Goal: Information Seeking & Learning: Compare options

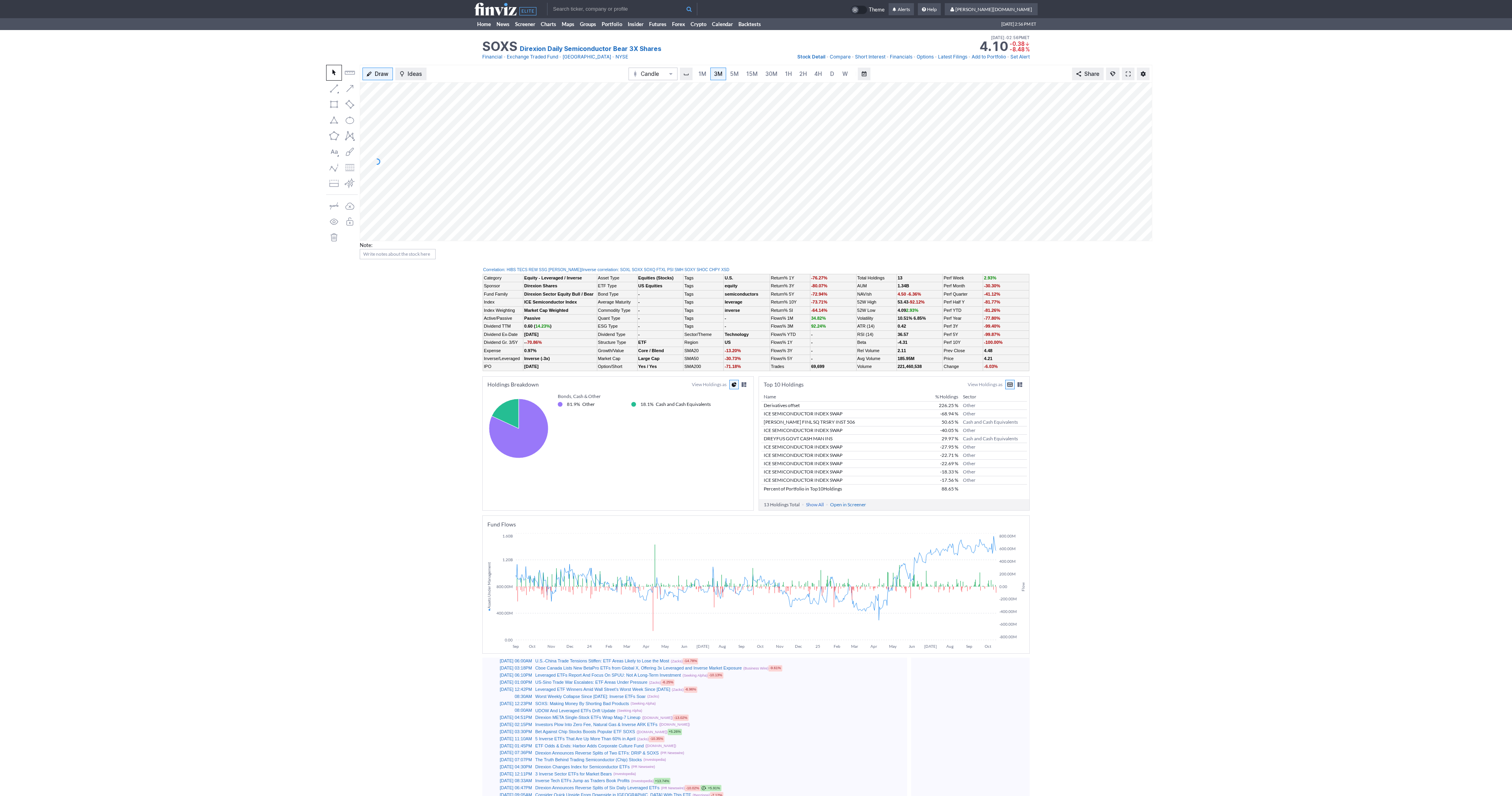
click at [1106, 295] on div "SOXS Direxion Daily Semiconductor Bear 3X Shares Last Close Oct 15 • 01:01PM ET…" at bounding box center [756, 759] width 1512 height 1458
click at [1128, 75] on span at bounding box center [1128, 74] width 5 height 6
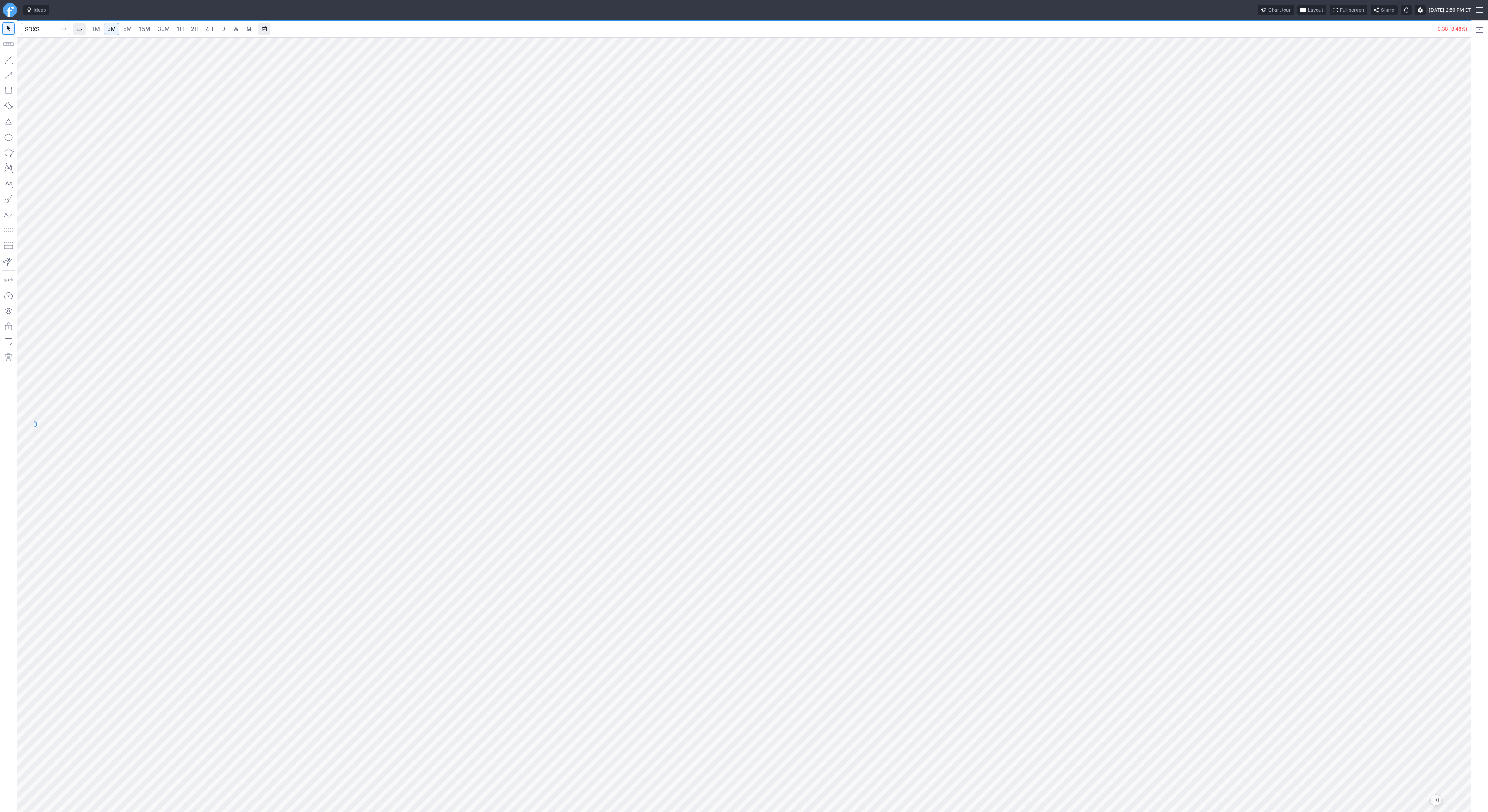
click at [212, 30] on link "4H" at bounding box center [210, 29] width 15 height 12
click at [48, 29] on input "Search" at bounding box center [45, 29] width 50 height 12
type input "s"
type input "xlk"
click at [34, 59] on span "Line" at bounding box center [45, 61] width 32 height 8
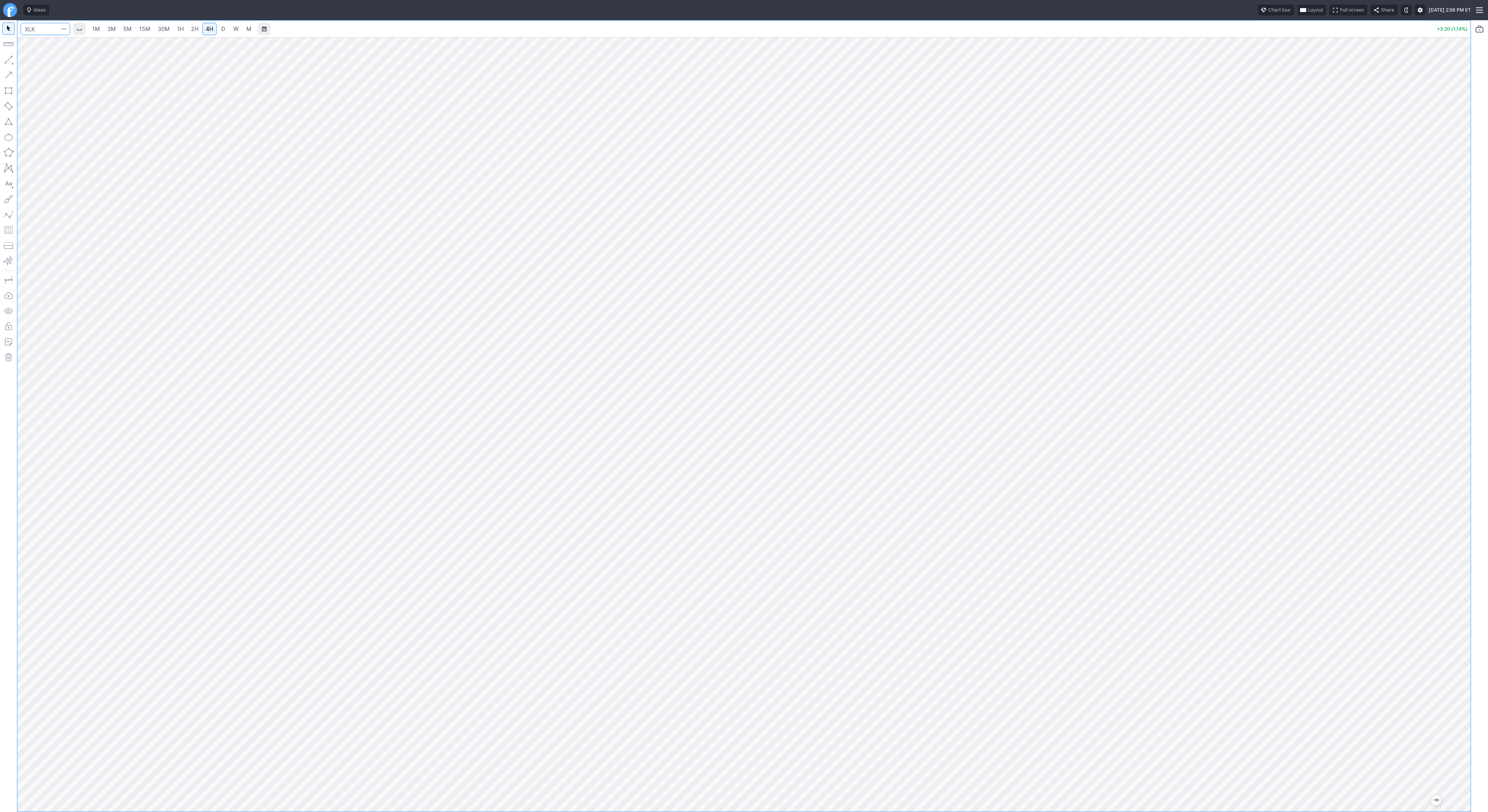
click at [35, 32] on input "Search" at bounding box center [45, 29] width 50 height 12
type input "psq"
click at [111, 28] on span "3M" at bounding box center [111, 28] width 8 height 7
click at [182, 30] on span "1H" at bounding box center [180, 28] width 7 height 7
click at [38, 59] on span "Line" at bounding box center [45, 61] width 32 height 8
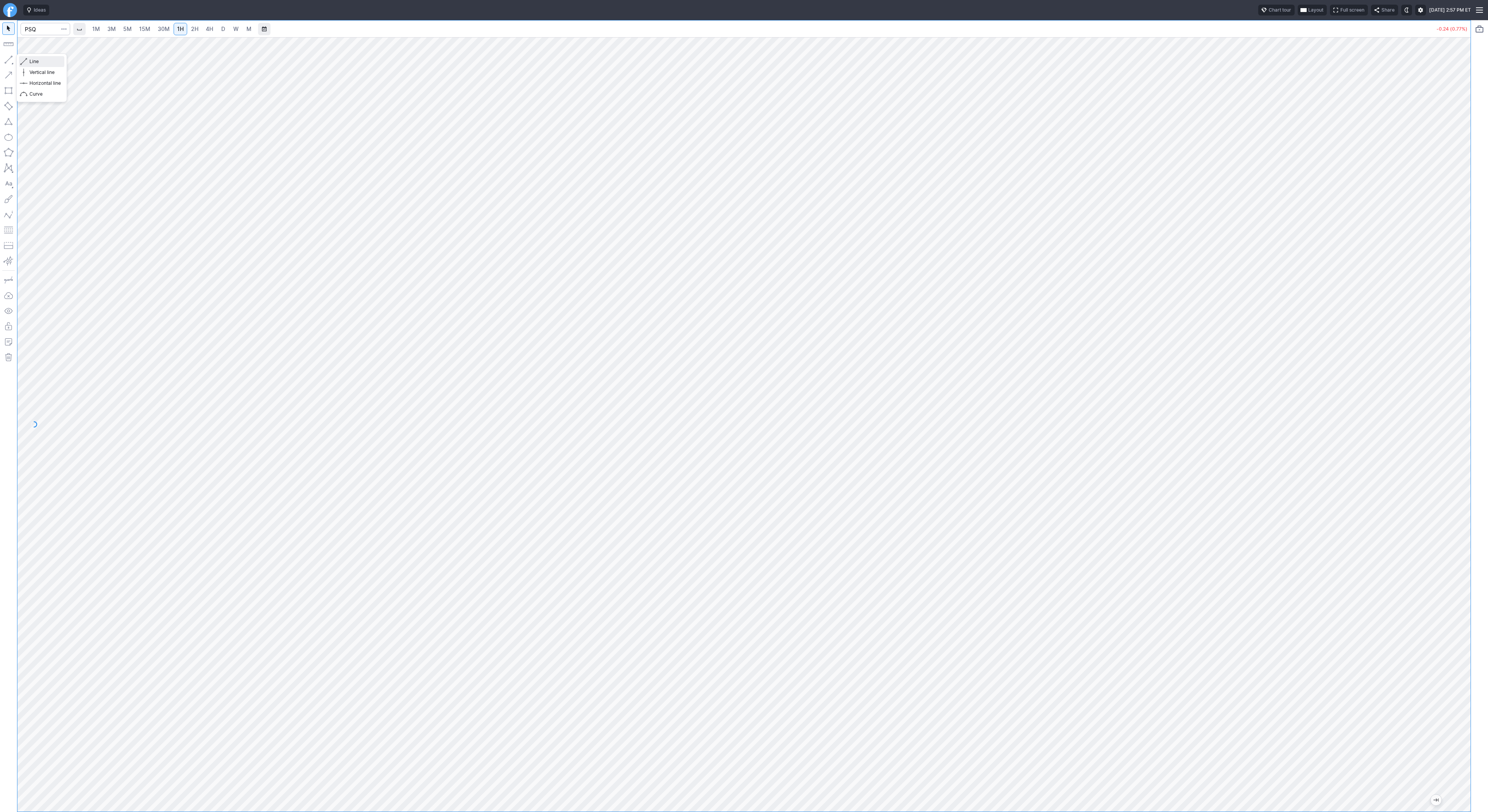
click at [30, 61] on span "Line" at bounding box center [45, 61] width 32 height 8
click at [54, 27] on input "Search" at bounding box center [45, 29] width 50 height 12
type input "amd"
click at [210, 25] on span "4H" at bounding box center [210, 28] width 7 height 7
drag, startPoint x: 12, startPoint y: 59, endPoint x: 15, endPoint y: 71, distance: 12.4
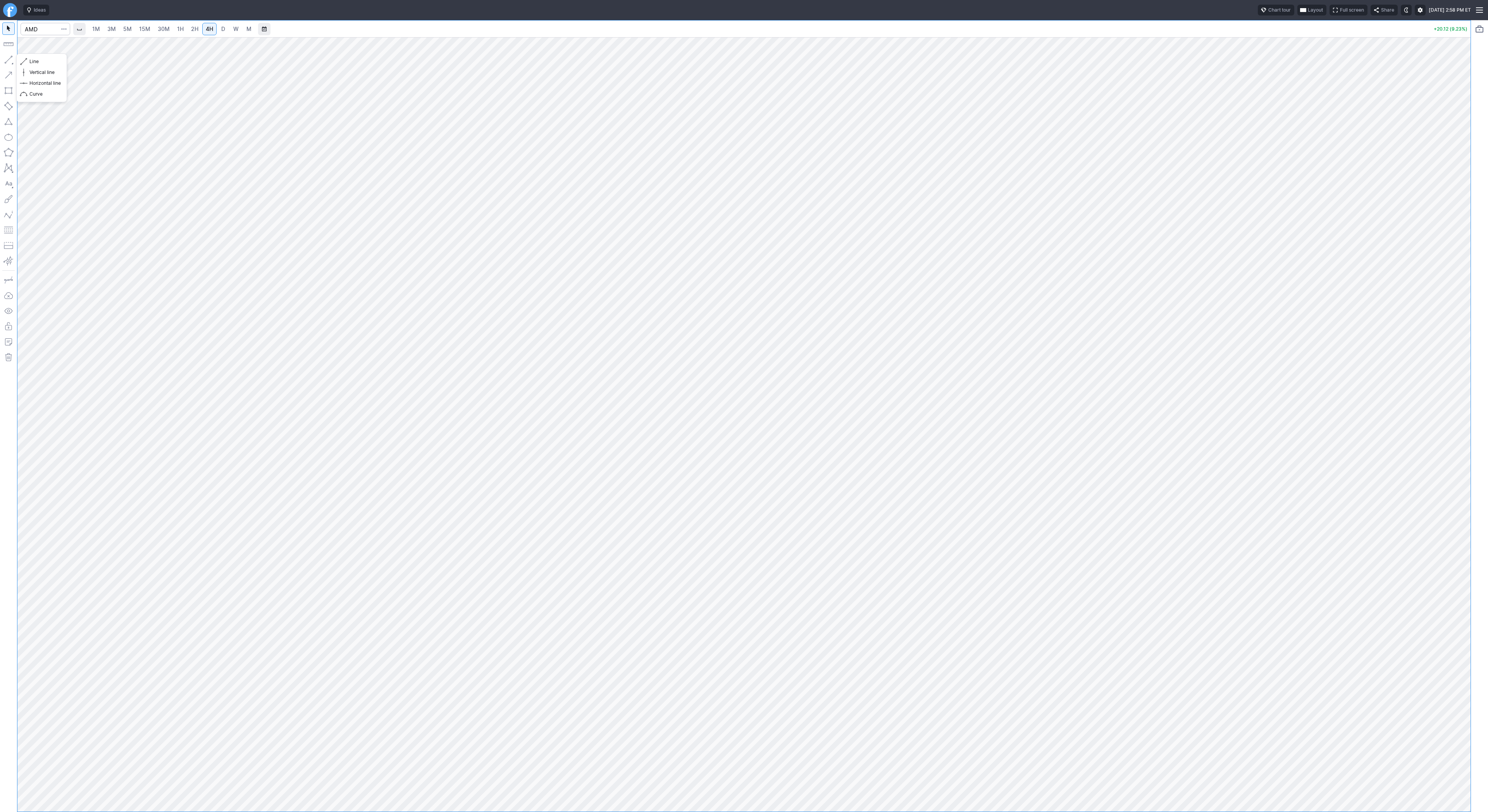
click at [12, 59] on button "button" at bounding box center [8, 59] width 12 height 12
click at [217, 27] on link "D" at bounding box center [223, 29] width 12 height 12
click at [38, 61] on span "Line" at bounding box center [45, 61] width 32 height 8
click at [12, 62] on button "button" at bounding box center [8, 59] width 12 height 12
drag, startPoint x: 9, startPoint y: 56, endPoint x: 25, endPoint y: 101, distance: 47.8
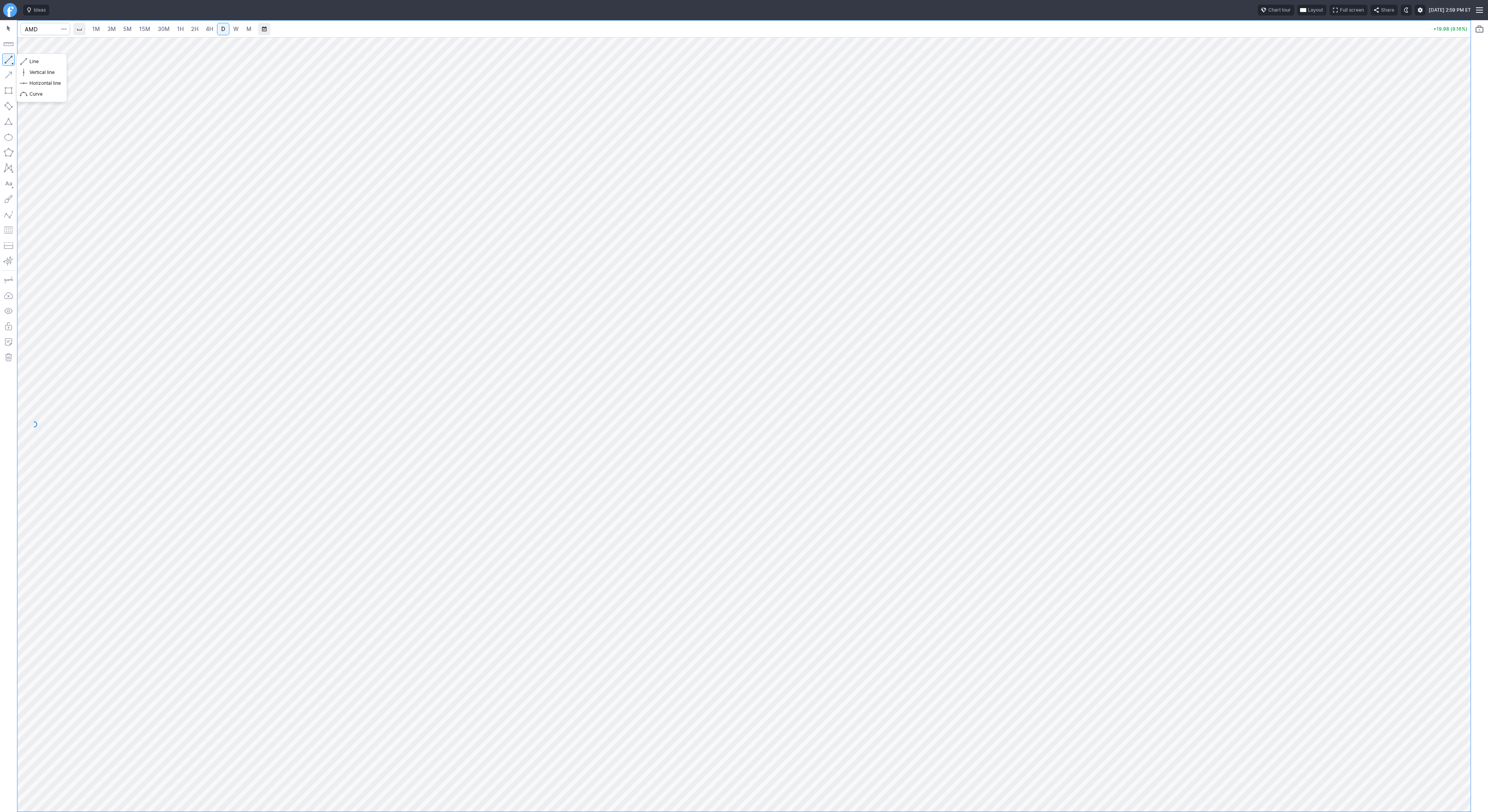
click at [9, 58] on button "button" at bounding box center [8, 59] width 12 height 12
click at [6, 56] on button "button" at bounding box center [8, 59] width 12 height 12
click at [39, 27] on input "Search" at bounding box center [45, 29] width 50 height 12
type input "soxl"
click at [50, 27] on input "Search" at bounding box center [45, 29] width 50 height 12
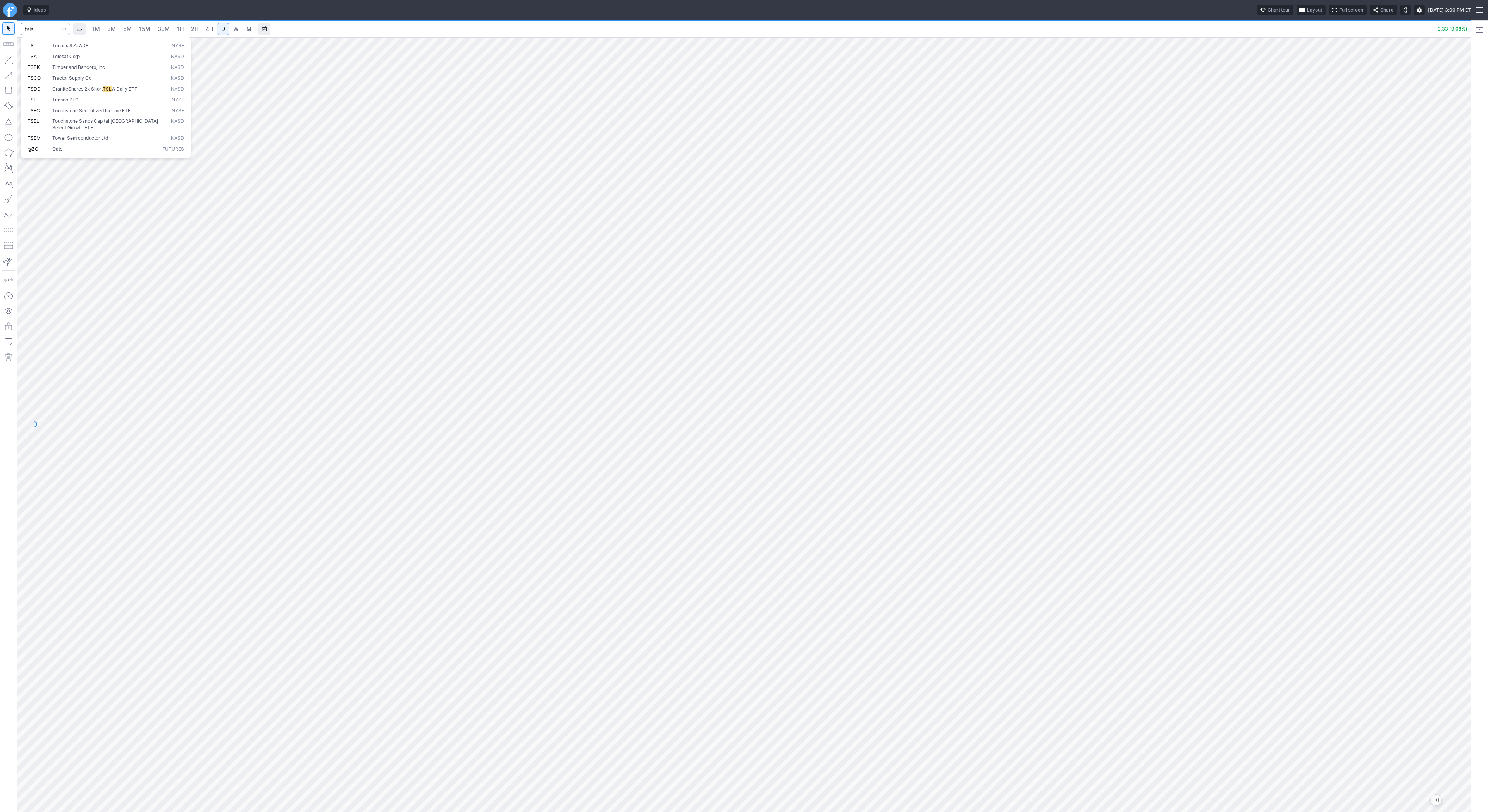
type input "tsla"
drag, startPoint x: 5, startPoint y: 59, endPoint x: 16, endPoint y: 77, distance: 21.1
click at [5, 59] on button "button" at bounding box center [8, 59] width 12 height 12
click at [6, 59] on button "button" at bounding box center [8, 59] width 12 height 12
click at [114, 36] on div "1M 3M 5M 15M 30M 1H 2H 4H D W M" at bounding box center [171, 28] width 168 height 14
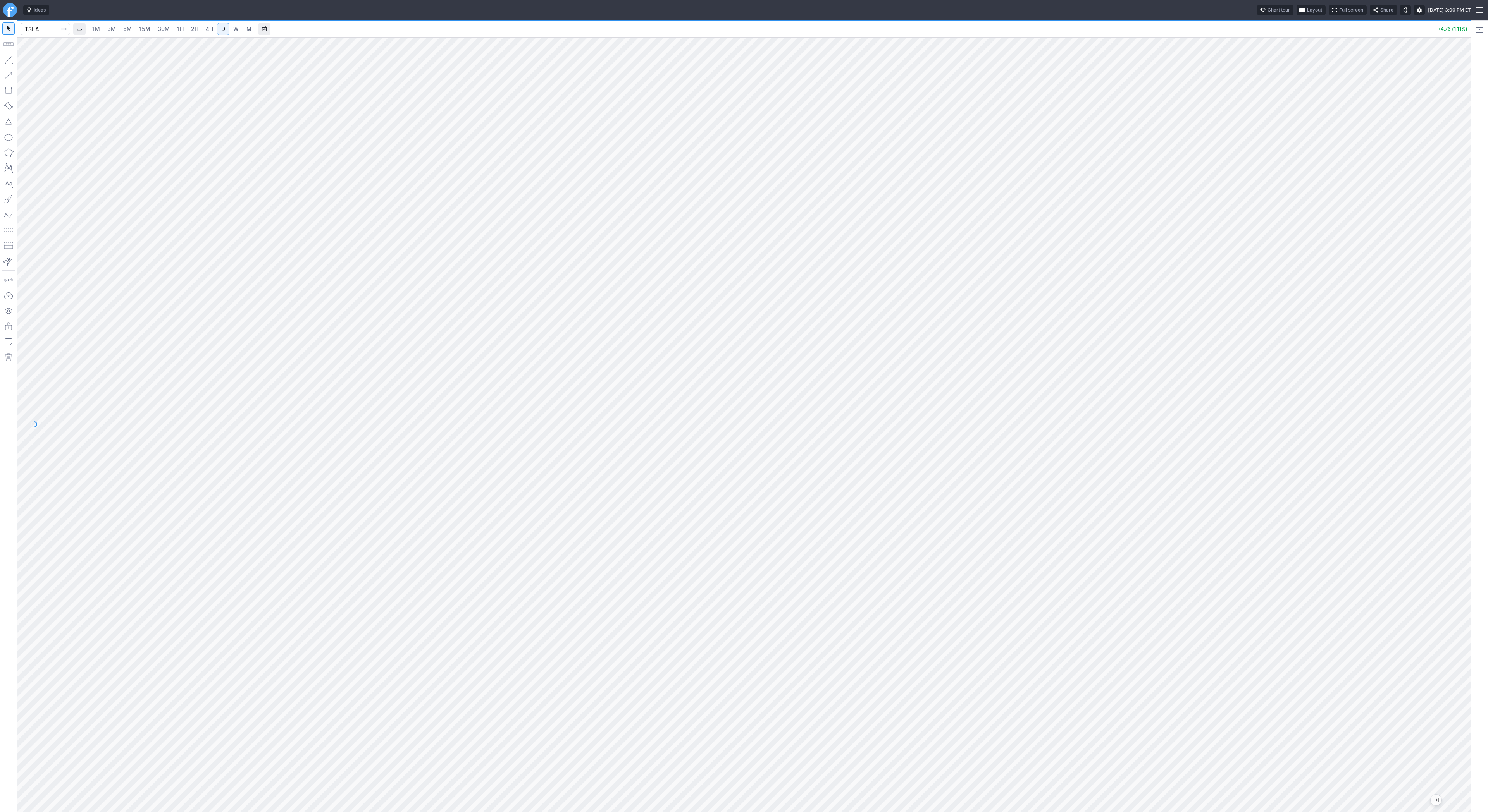
click at [114, 33] on link "3M" at bounding box center [111, 29] width 16 height 12
click at [141, 33] on link "15M" at bounding box center [145, 29] width 18 height 12
click at [42, 27] on input "Search" at bounding box center [45, 29] width 50 height 12
click at [42, 28] on input "Search" at bounding box center [45, 29] width 50 height 12
type input "spy"
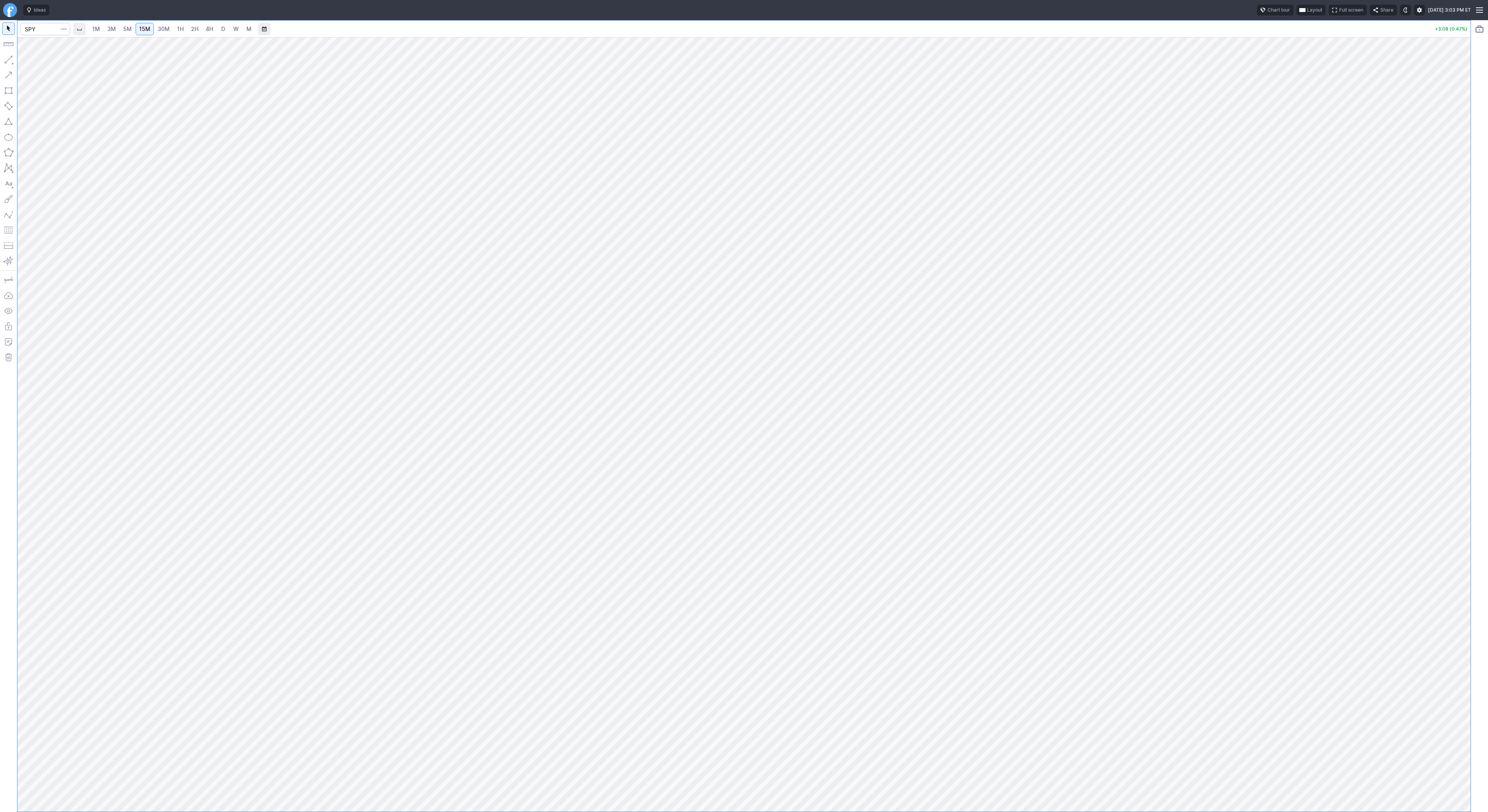
click at [191, 30] on span "2H" at bounding box center [194, 28] width 7 height 7
click at [30, 61] on span "Line" at bounding box center [45, 61] width 32 height 8
click at [6, 56] on button "button" at bounding box center [8, 59] width 12 height 12
click at [115, 27] on span "3M" at bounding box center [111, 28] width 8 height 7
click at [128, 28] on span "5M" at bounding box center [127, 28] width 8 height 7
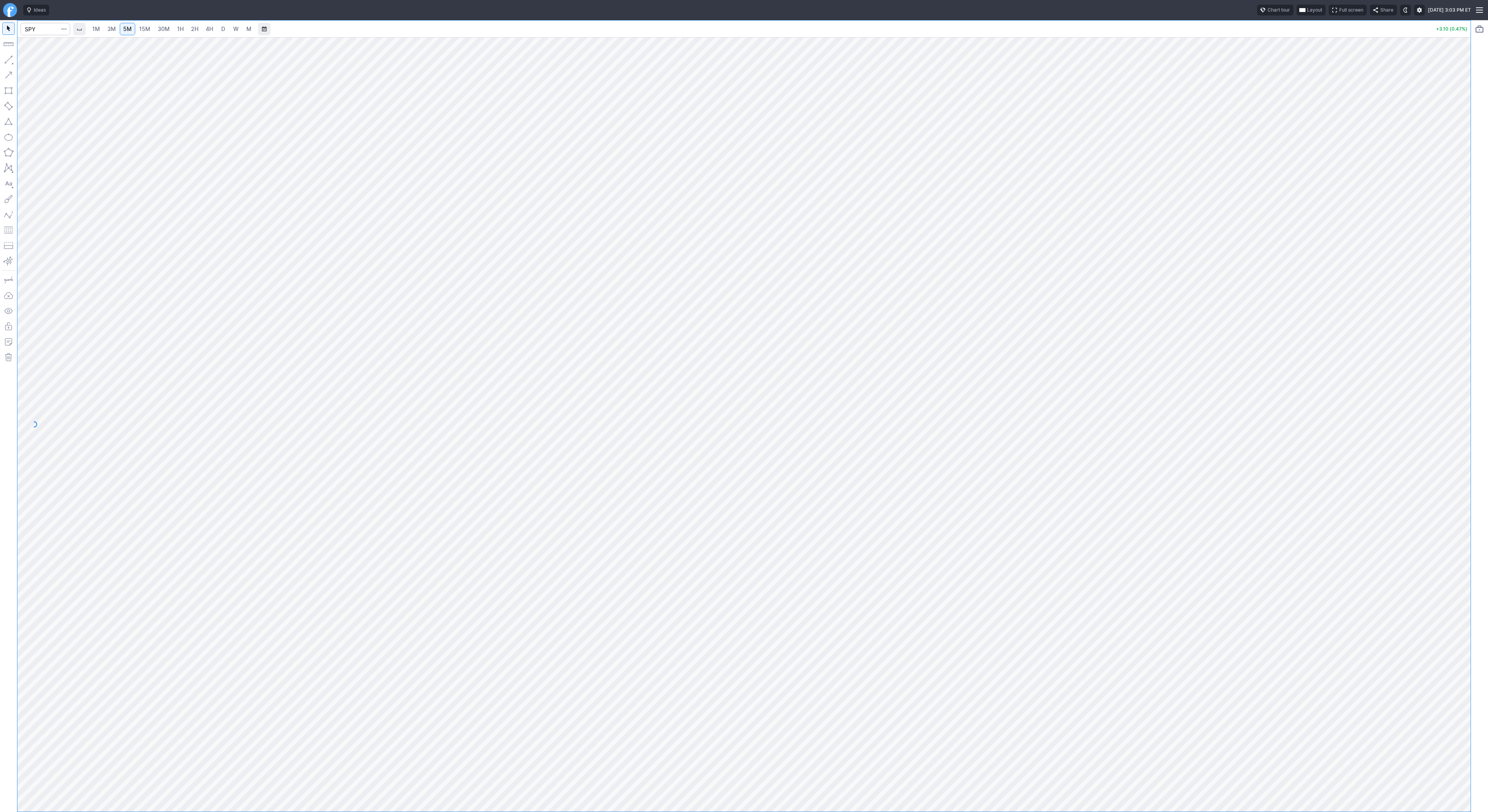
click at [143, 28] on span "15M" at bounding box center [145, 28] width 12 height 7
click at [159, 27] on span "30M" at bounding box center [164, 28] width 12 height 7
click at [178, 30] on span "1H" at bounding box center [180, 28] width 7 height 7
click at [210, 35] on link "4H" at bounding box center [210, 29] width 15 height 12
click at [182, 25] on span "1H" at bounding box center [180, 28] width 7 height 7
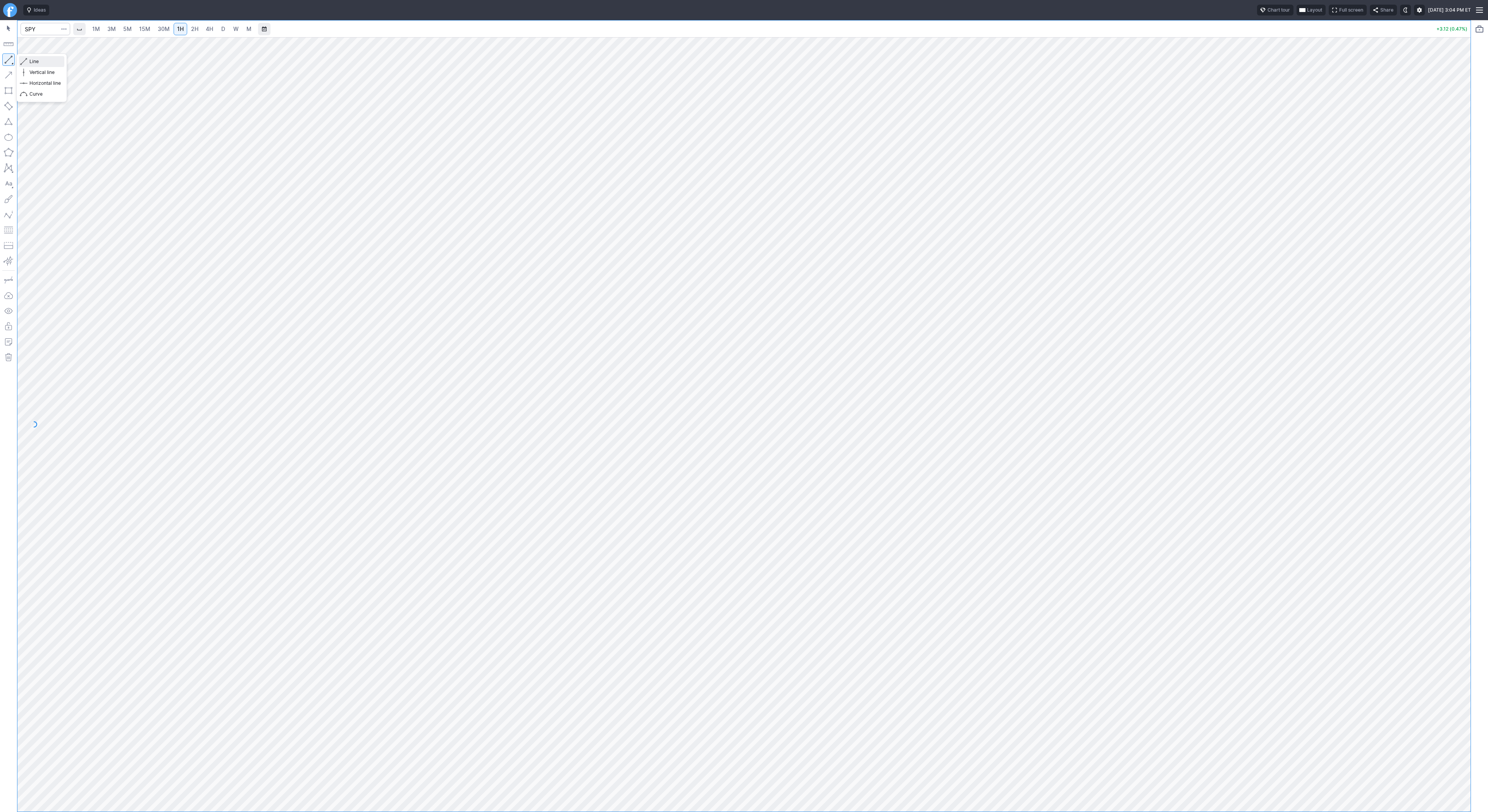
click at [55, 62] on span "Line" at bounding box center [45, 61] width 32 height 8
click at [30, 59] on span "Line" at bounding box center [45, 61] width 32 height 8
click at [8, 59] on button "button" at bounding box center [8, 59] width 12 height 12
click at [4, 54] on button "button" at bounding box center [8, 59] width 12 height 12
click at [7, 61] on button "button" at bounding box center [8, 59] width 12 height 12
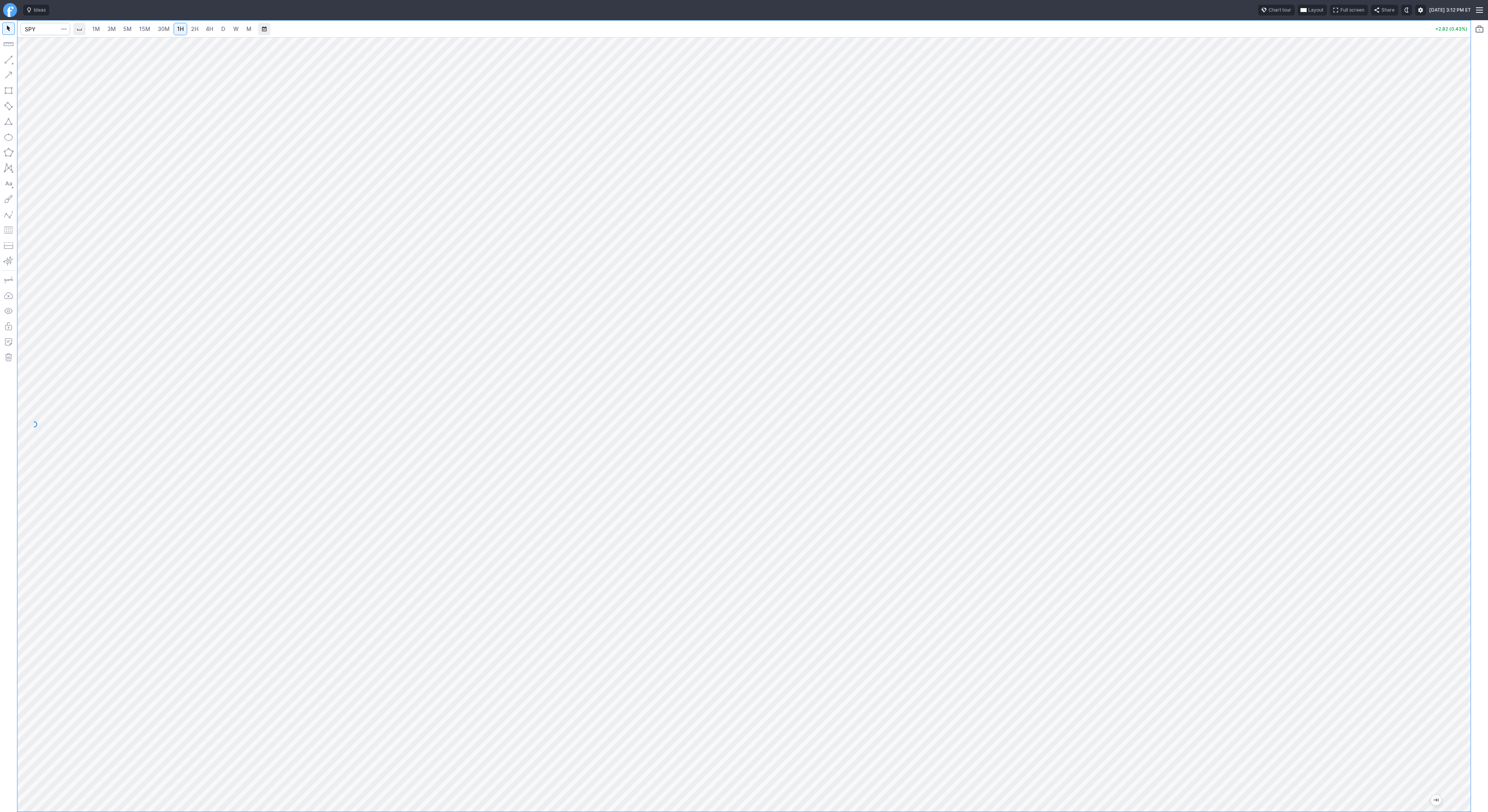
click at [104, 27] on link "3M" at bounding box center [111, 29] width 16 height 12
click at [130, 27] on span "5M" at bounding box center [127, 28] width 8 height 7
click at [206, 27] on span "4H" at bounding box center [210, 28] width 7 height 7
click at [183, 28] on link "1H" at bounding box center [181, 29] width 13 height 12
click at [9, 61] on button "button" at bounding box center [8, 59] width 12 height 12
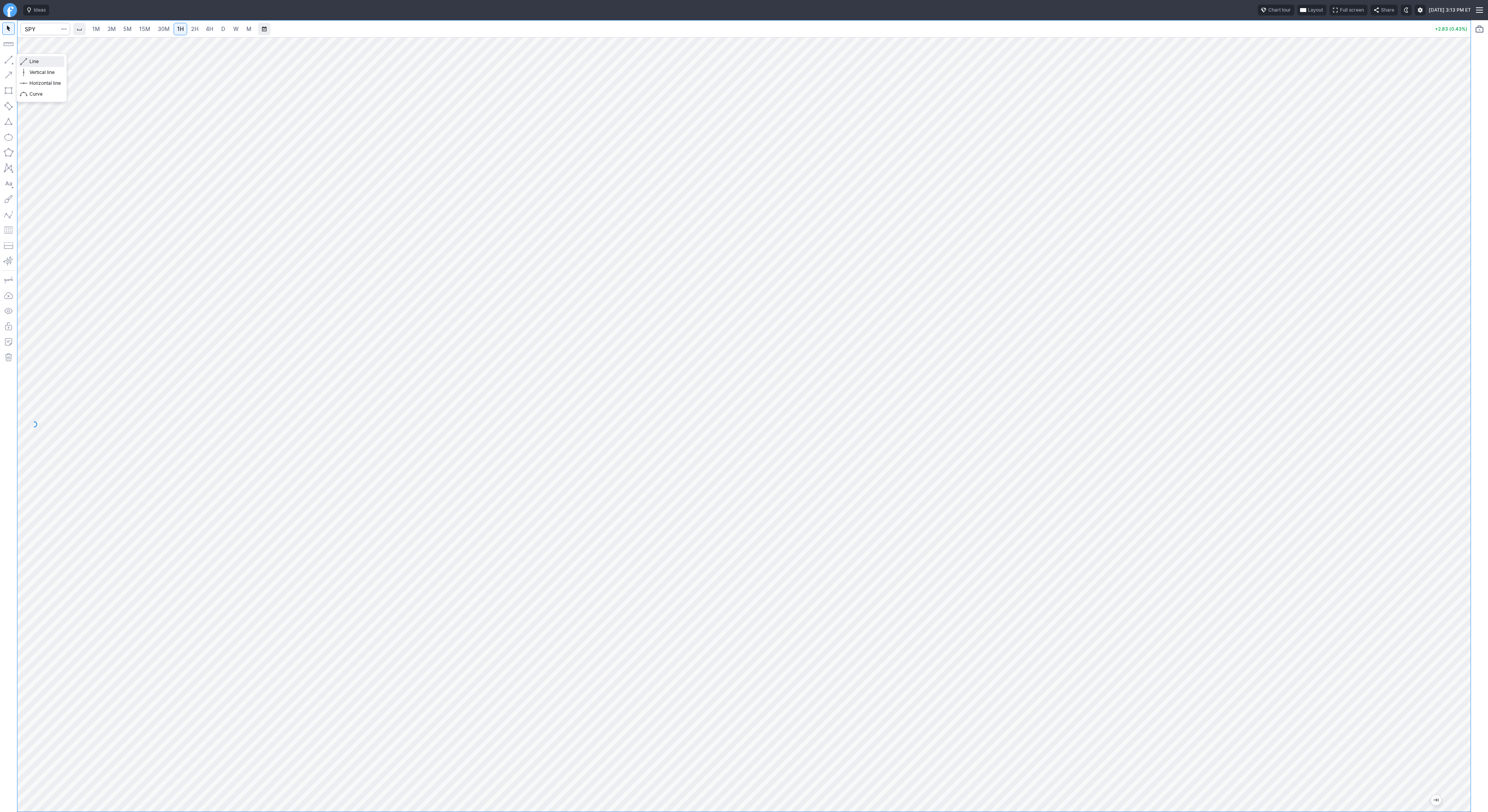
click at [34, 59] on span "Line" at bounding box center [45, 61] width 32 height 8
click at [193, 30] on span "2H" at bounding box center [194, 28] width 7 height 7
click at [12, 62] on button "button" at bounding box center [8, 59] width 12 height 12
click at [8, 59] on button "button" at bounding box center [8, 59] width 12 height 12
click at [5, 60] on button "button" at bounding box center [8, 59] width 12 height 12
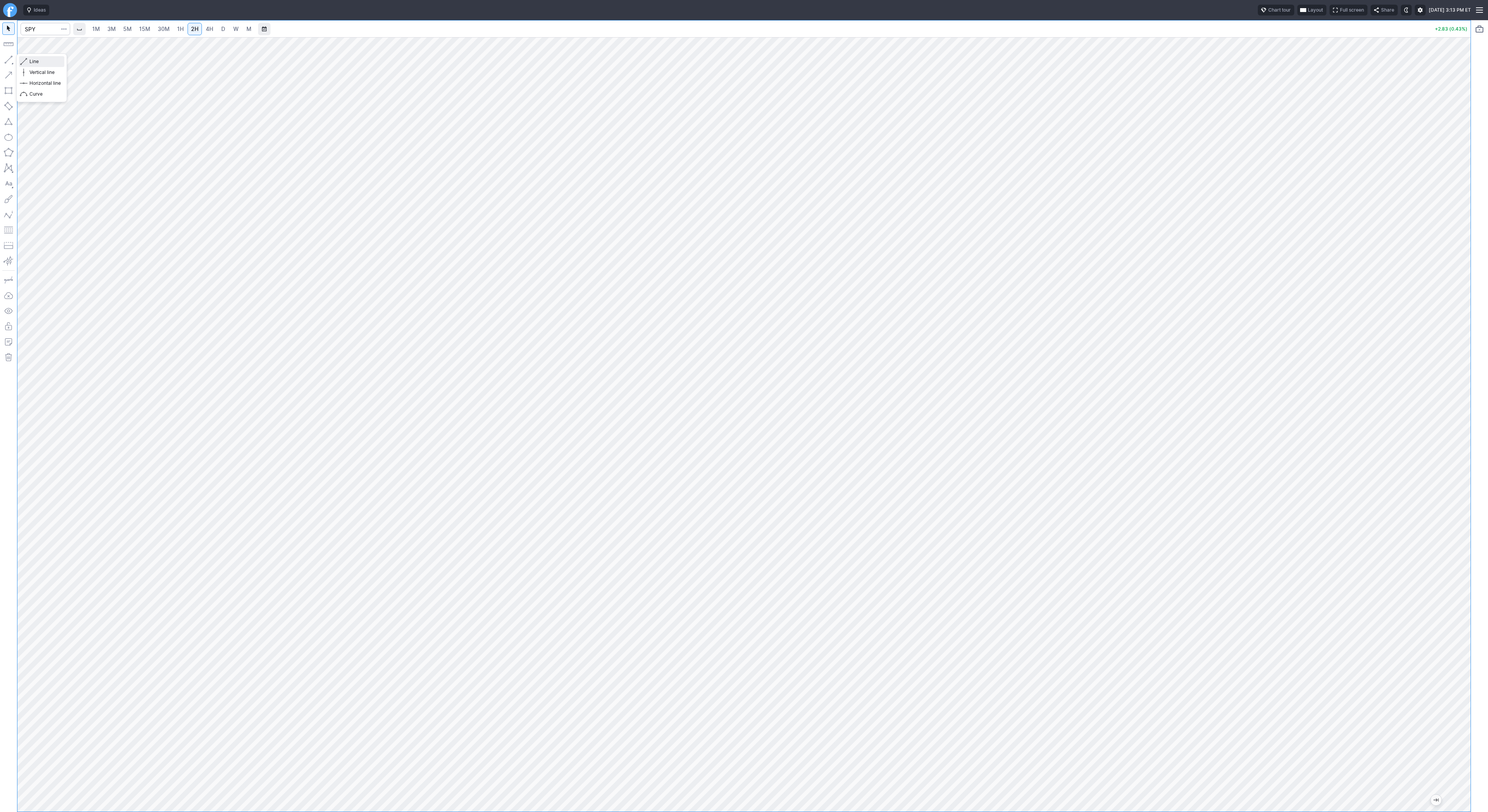
click at [26, 58] on span "button" at bounding box center [25, 62] width 5 height 11
click at [0, 342] on html "Ideas Chart tour Layout Full screen Share Wed OCT 15 2025 3:14 PM ET 1M 3M 5M 1…" at bounding box center [744, 406] width 1488 height 812
click at [30, 62] on span "Line" at bounding box center [45, 61] width 32 height 8
click at [39, 61] on span "Line" at bounding box center [45, 61] width 32 height 8
click at [42, 29] on input "Search" at bounding box center [45, 29] width 50 height 12
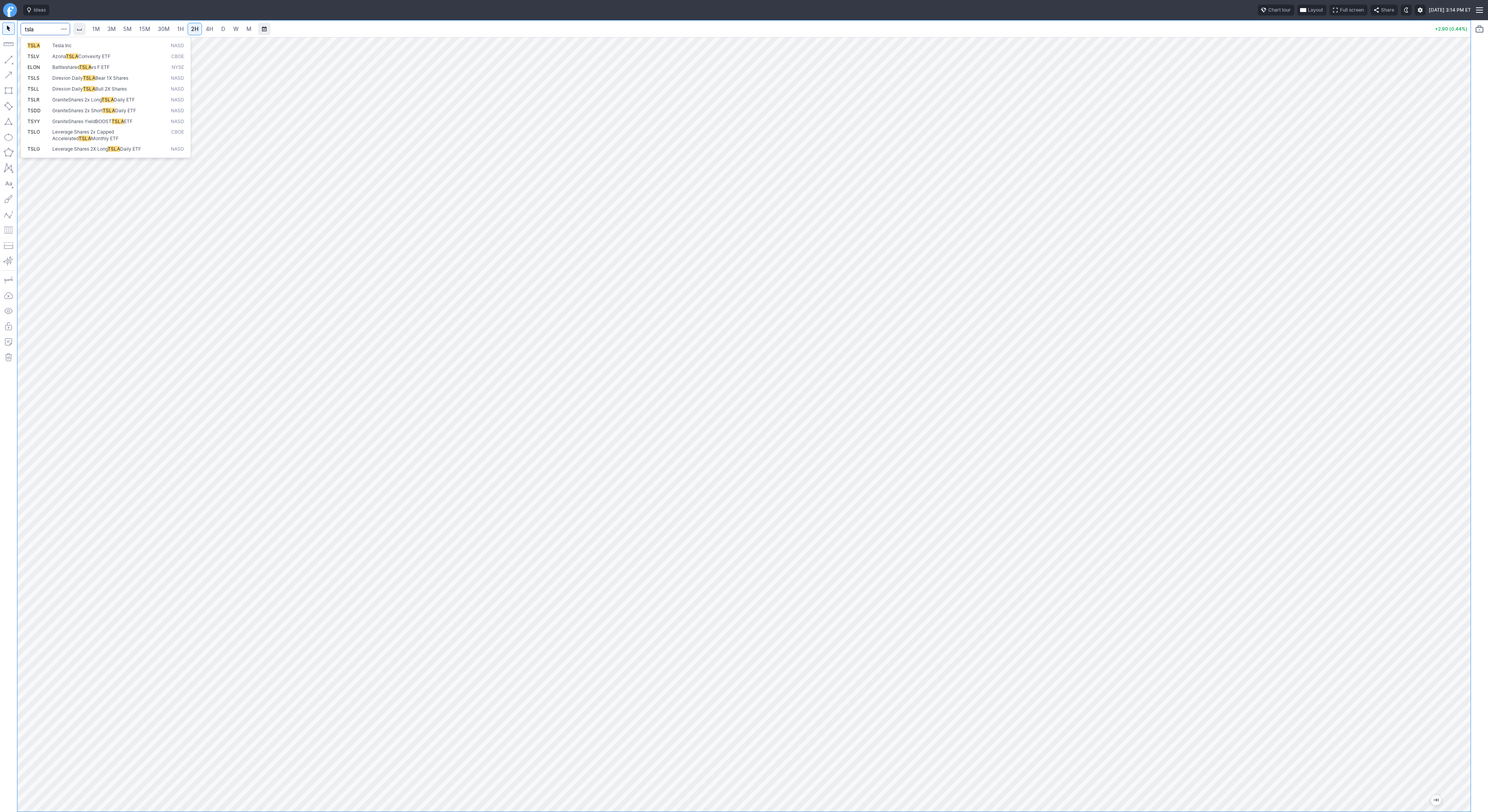
type input "tsla"
click at [28, 62] on button "Line" at bounding box center [41, 62] width 45 height 11
click at [3, 58] on button "button" at bounding box center [8, 59] width 12 height 12
click at [233, 25] on span "W" at bounding box center [236, 28] width 5 height 7
click at [221, 29] on span "D" at bounding box center [223, 29] width 5 height 8
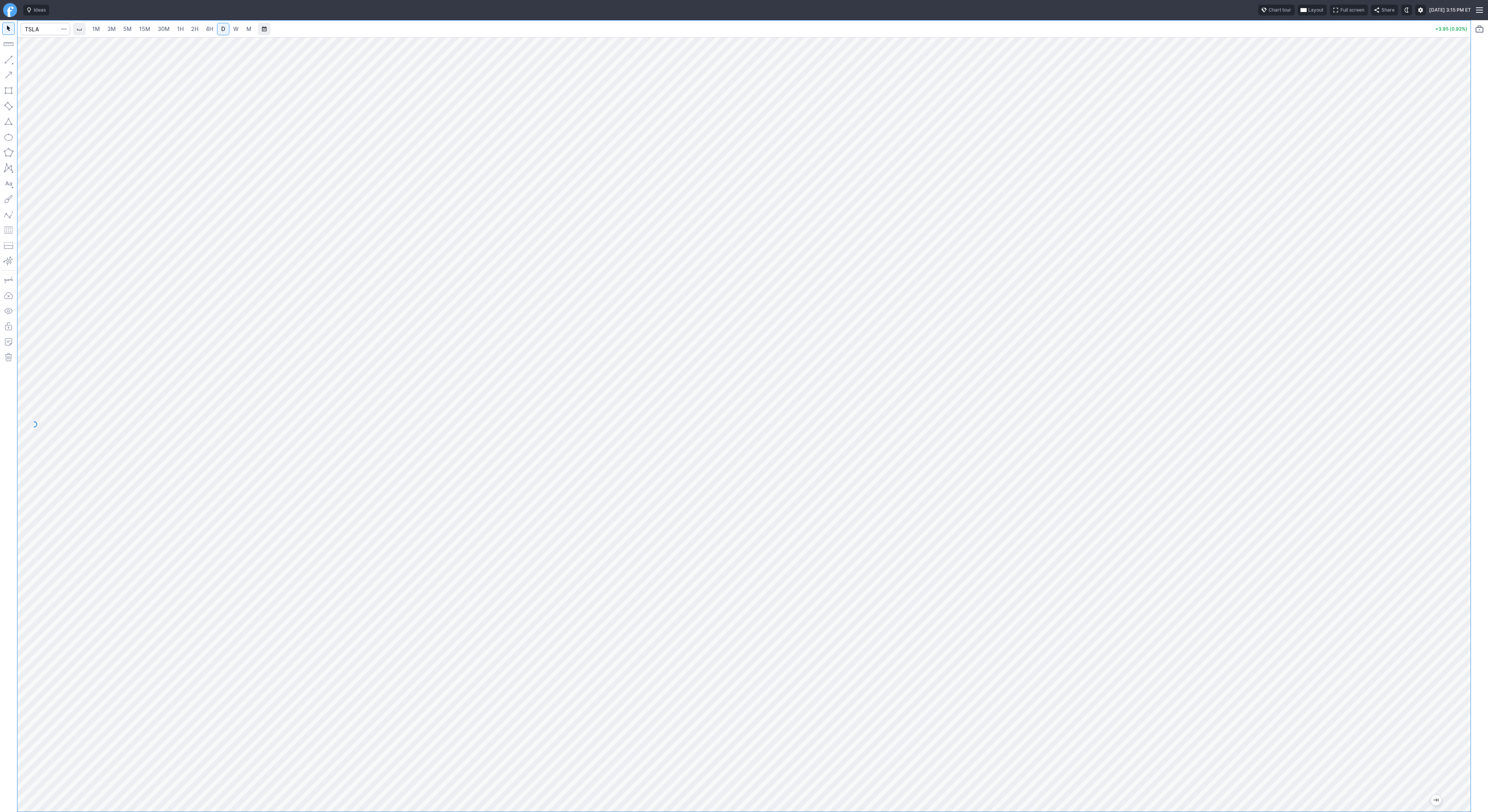
click at [112, 31] on span "3M" at bounding box center [111, 28] width 8 height 7
click at [141, 32] on span "15M" at bounding box center [145, 29] width 12 height 8
click at [28, 31] on input "Search" at bounding box center [45, 29] width 50 height 12
type input "spy"
click at [179, 33] on link "1H" at bounding box center [181, 29] width 13 height 12
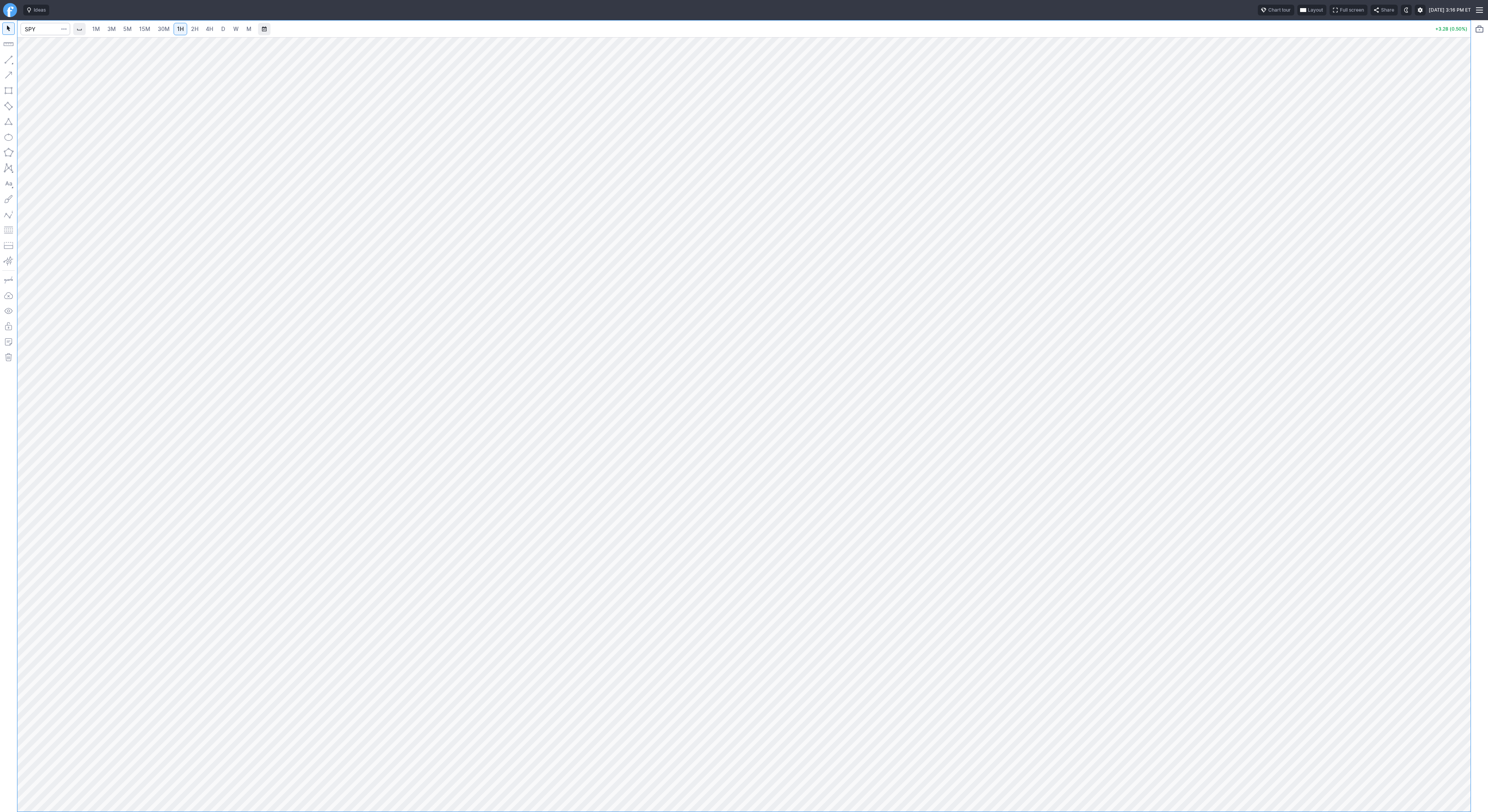
click at [111, 24] on link "3M" at bounding box center [111, 29] width 16 height 12
click at [95, 31] on span "1M" at bounding box center [96, 28] width 8 height 7
click at [35, 62] on span "Line" at bounding box center [45, 61] width 32 height 8
click at [47, 63] on span "Line" at bounding box center [45, 61] width 32 height 8
click at [38, 61] on span "Line" at bounding box center [45, 61] width 32 height 8
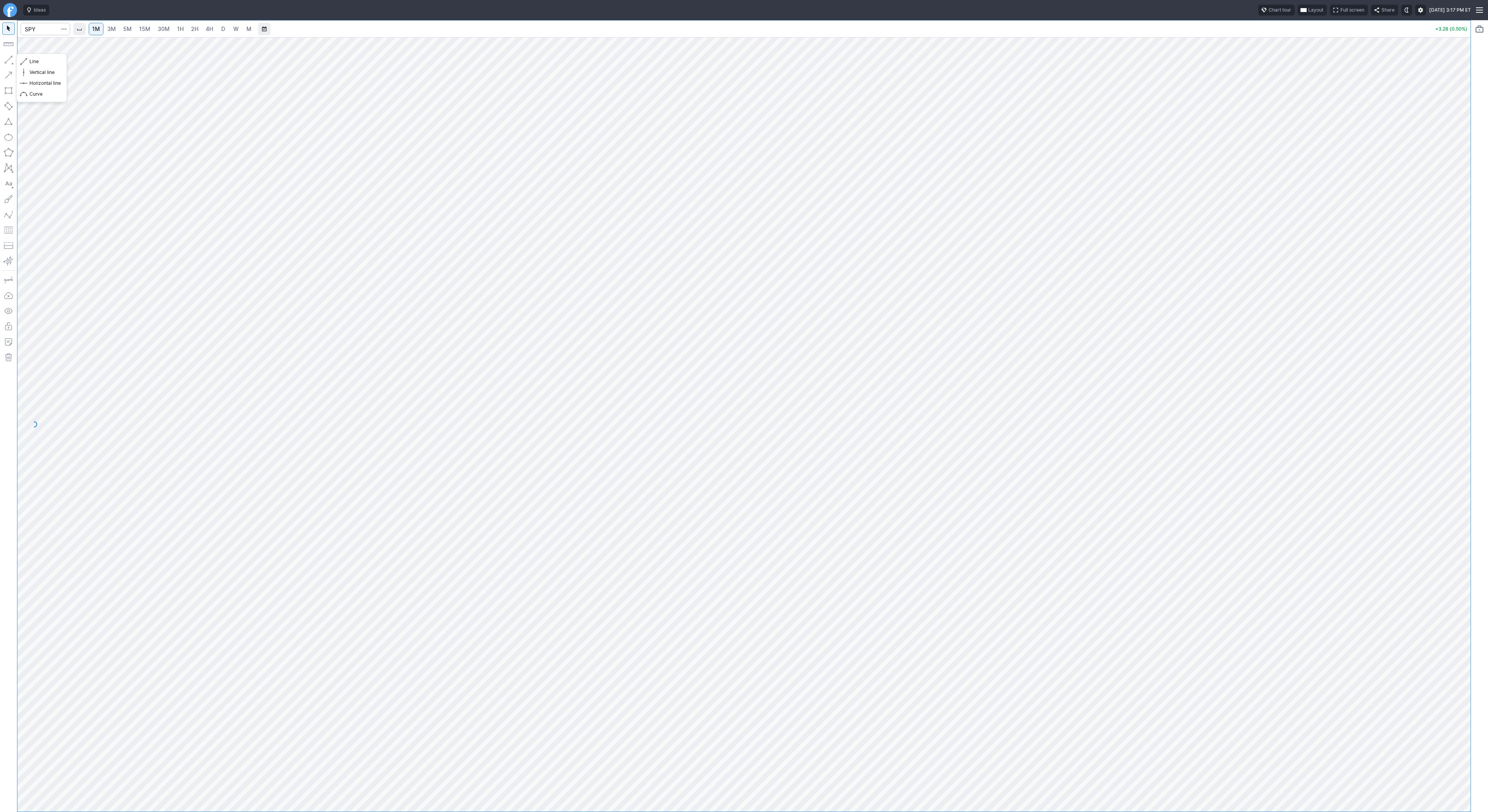
click at [8, 61] on button "button" at bounding box center [8, 59] width 12 height 12
click at [46, 33] on input "Search" at bounding box center [45, 29] width 50 height 12
type input "tsla"
click at [37, 62] on span "Line" at bounding box center [45, 61] width 32 height 8
click at [7, 59] on button "button" at bounding box center [8, 59] width 12 height 12
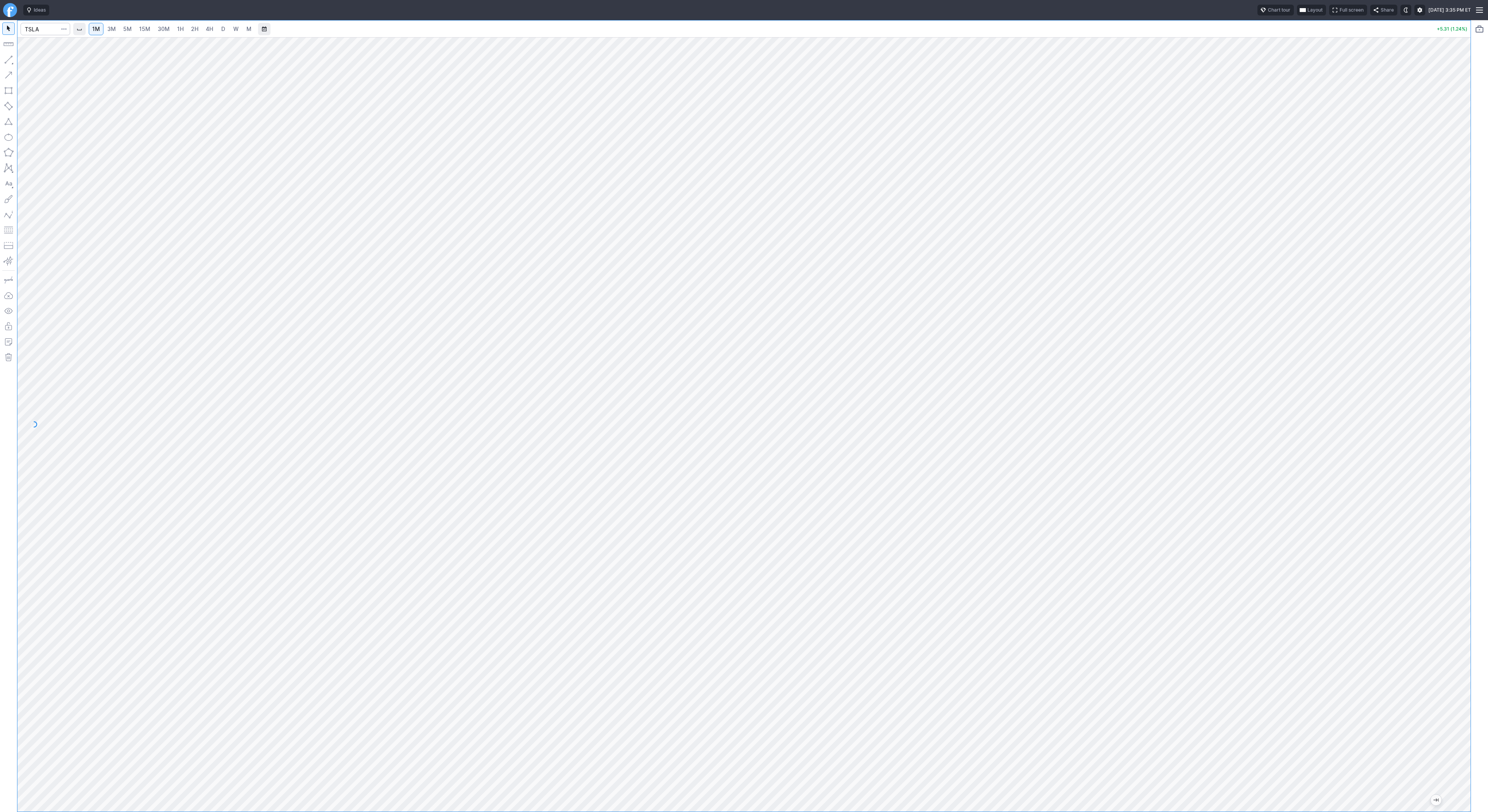
click at [12, 62] on button "button" at bounding box center [8, 59] width 12 height 12
click at [52, 64] on span "Line" at bounding box center [45, 61] width 32 height 8
click at [47, 30] on input "Search" at bounding box center [45, 29] width 50 height 12
type input "spy"
click at [32, 30] on input "Search" at bounding box center [45, 29] width 50 height 12
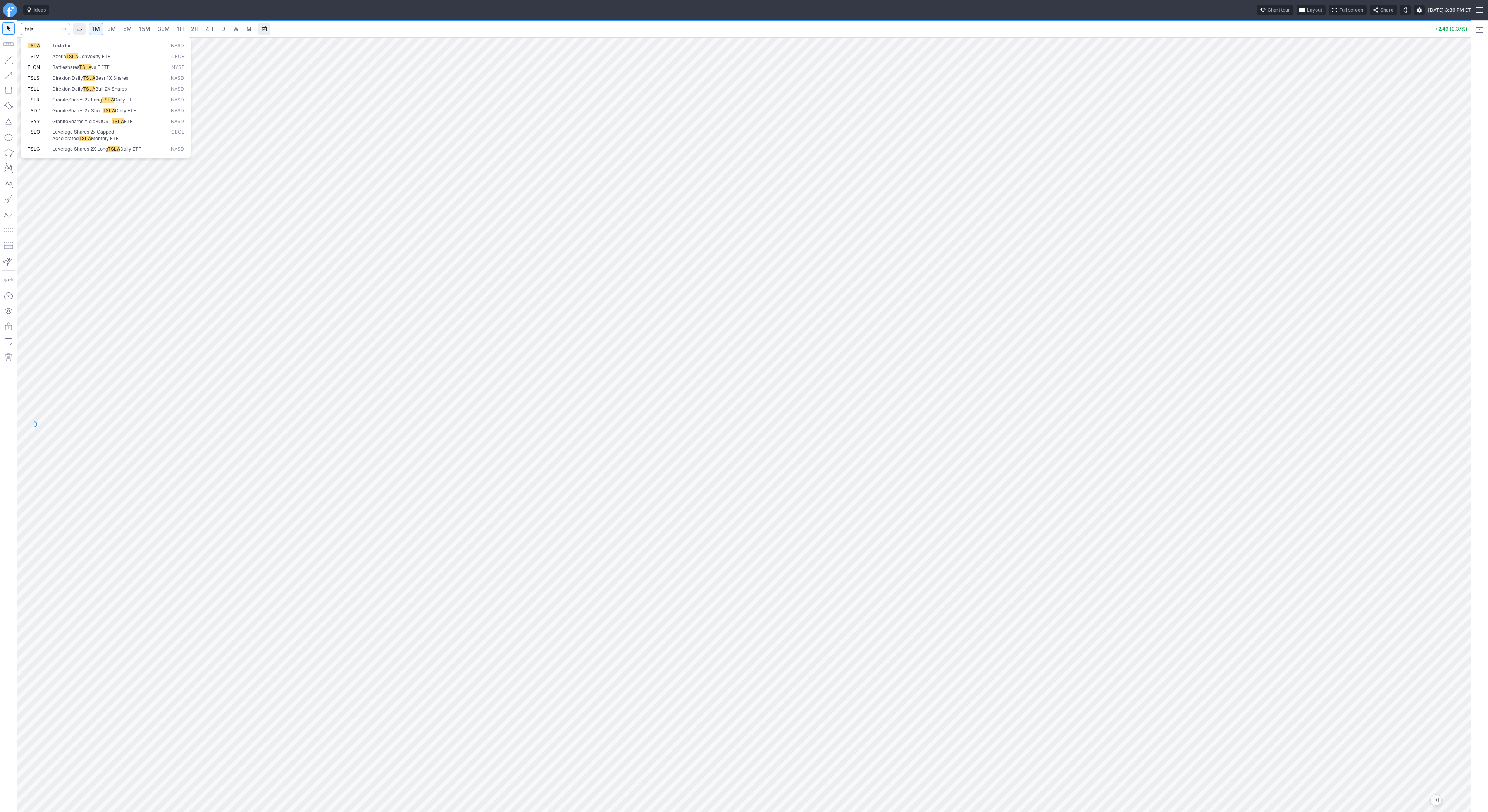
type input "tsla"
click at [9, 61] on button "button" at bounding box center [8, 59] width 12 height 12
click at [39, 61] on span "Line" at bounding box center [45, 61] width 32 height 8
click at [5, 59] on button "button" at bounding box center [8, 59] width 12 height 12
click at [41, 31] on input "Search" at bounding box center [45, 29] width 50 height 12
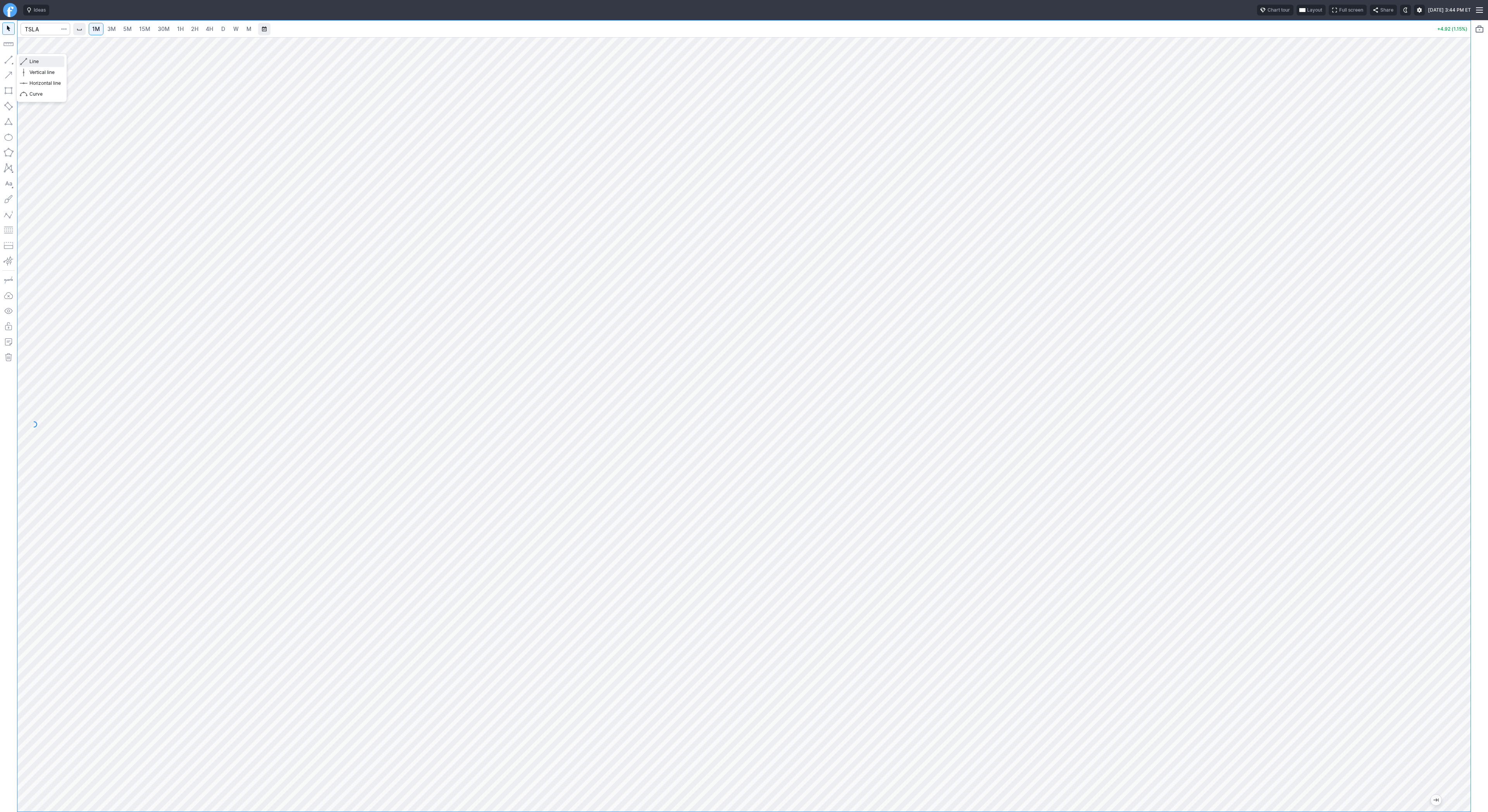
click at [23, 59] on span "button" at bounding box center [25, 62] width 5 height 11
drag, startPoint x: 37, startPoint y: 62, endPoint x: 42, endPoint y: 82, distance: 20.6
click at [37, 62] on span "Line" at bounding box center [45, 61] width 32 height 8
click at [8, 61] on button "button" at bounding box center [8, 59] width 12 height 12
click at [34, 30] on input "Search" at bounding box center [45, 29] width 50 height 12
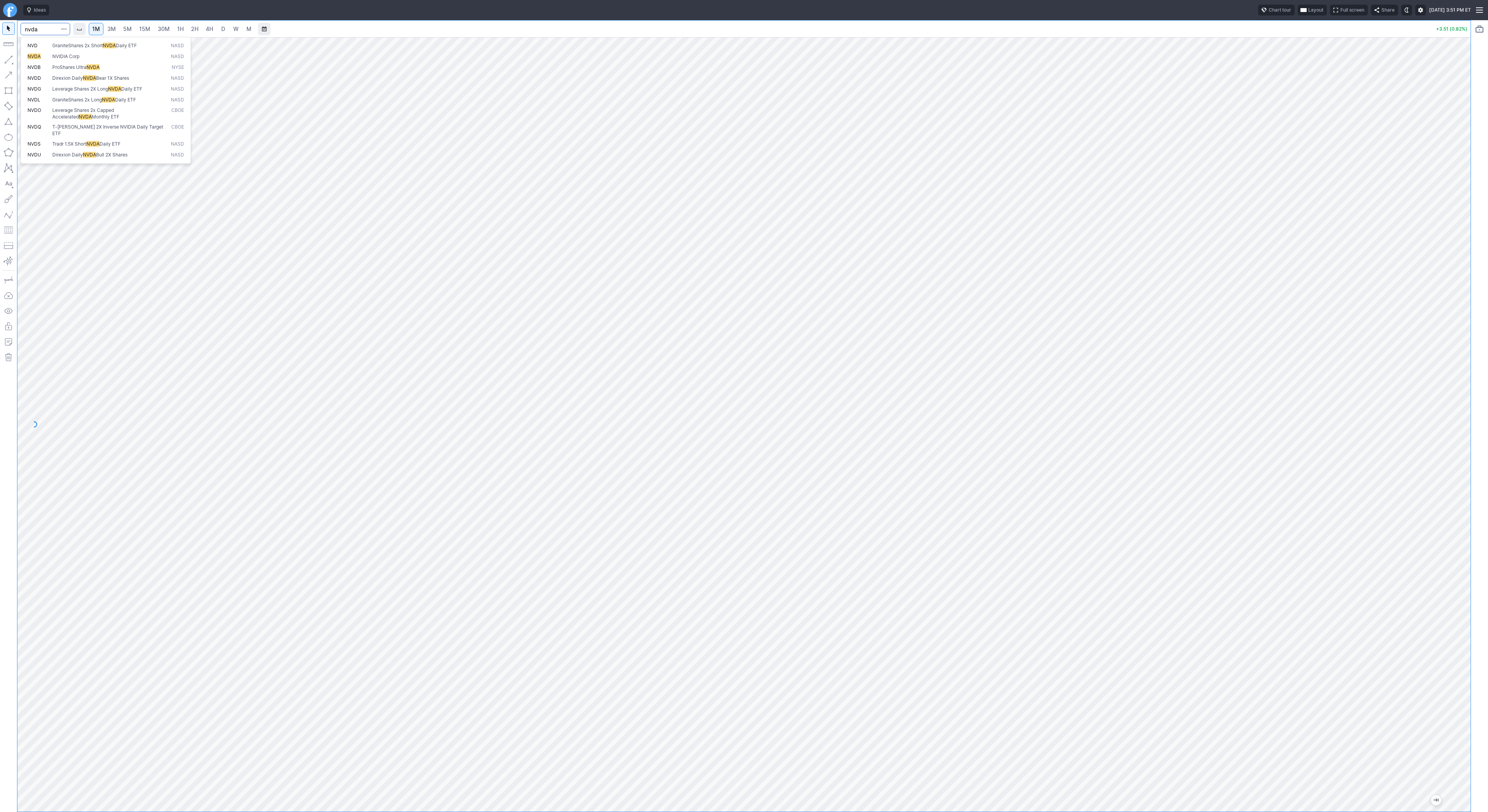
type input "nvda"
click at [207, 29] on span "4H" at bounding box center [210, 28] width 7 height 7
click at [221, 29] on span "D" at bounding box center [223, 28] width 4 height 7
drag, startPoint x: 7, startPoint y: 61, endPoint x: 35, endPoint y: 92, distance: 41.8
click at [7, 61] on button "button" at bounding box center [8, 59] width 12 height 12
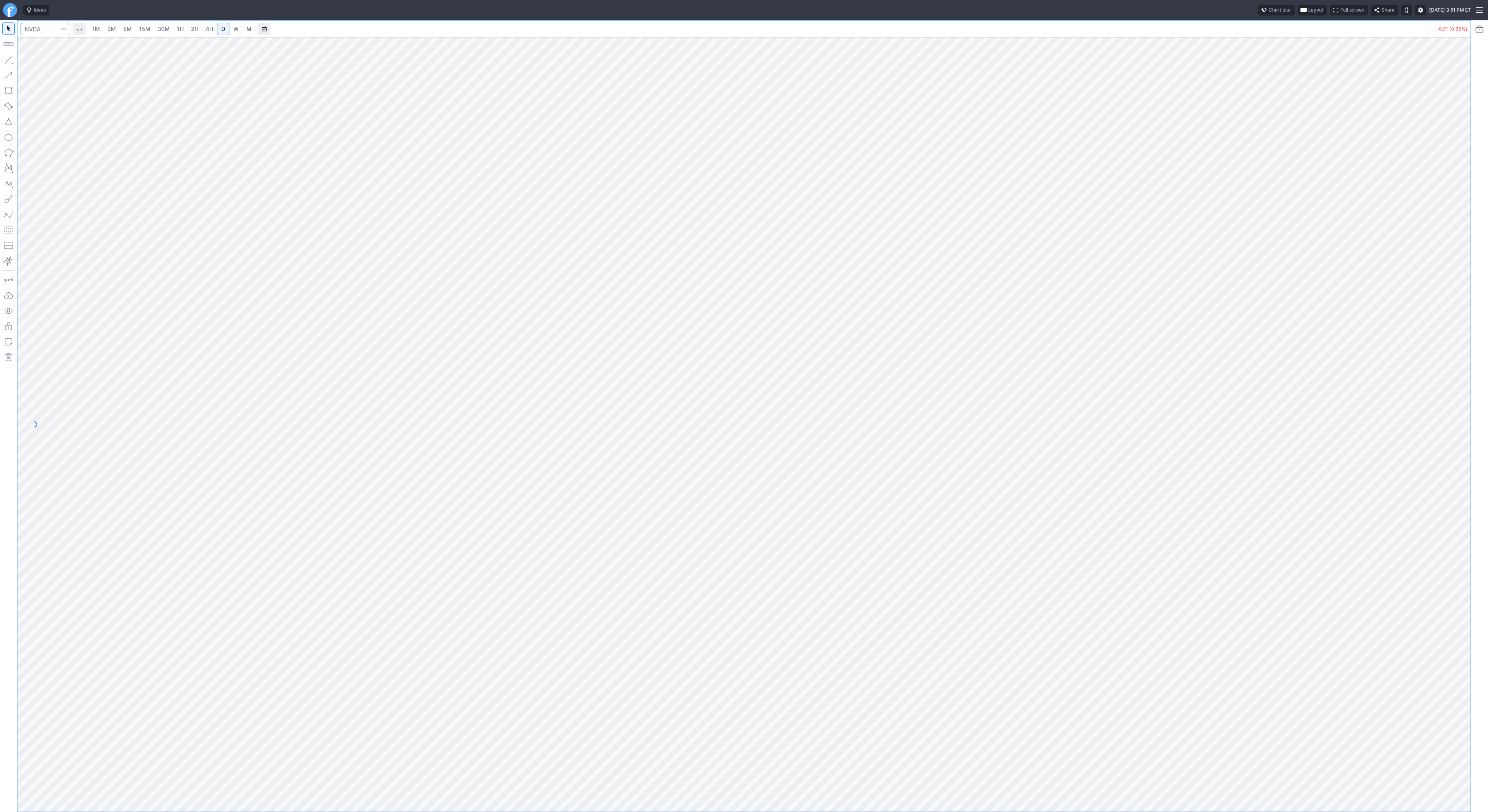
click at [35, 31] on input "Search" at bounding box center [45, 29] width 50 height 12
type input "amd"
click at [106, 30] on link "3M" at bounding box center [111, 29] width 16 height 12
click at [50, 30] on input "Search" at bounding box center [45, 29] width 50 height 12
type input "pltr"
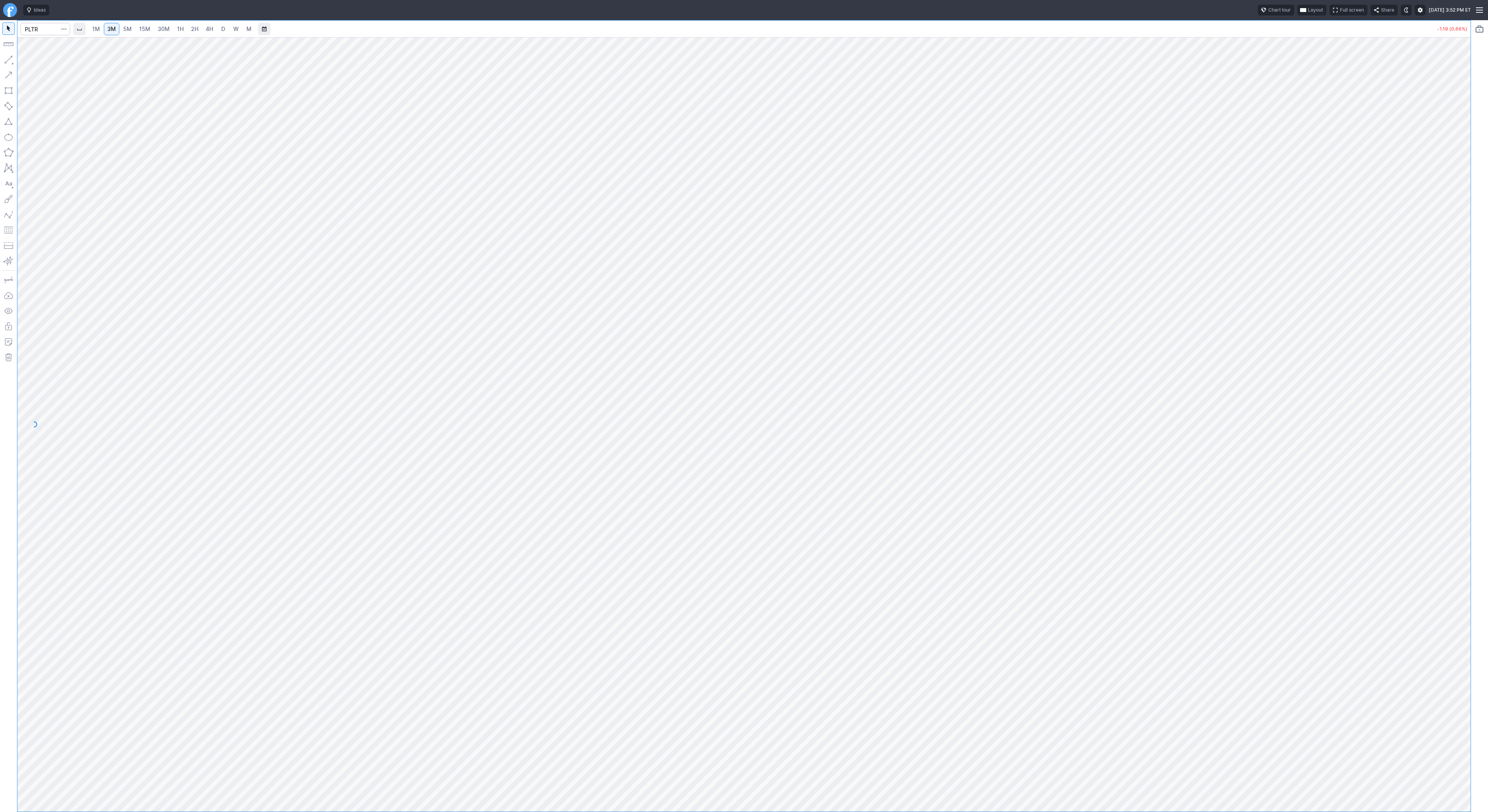
click at [214, 28] on link "4H" at bounding box center [210, 29] width 15 height 12
click at [6, 62] on button "button" at bounding box center [8, 59] width 12 height 12
click at [34, 59] on span "Line" at bounding box center [45, 61] width 32 height 8
click at [45, 31] on input "Search" at bounding box center [45, 29] width 50 height 12
type input "tsla"
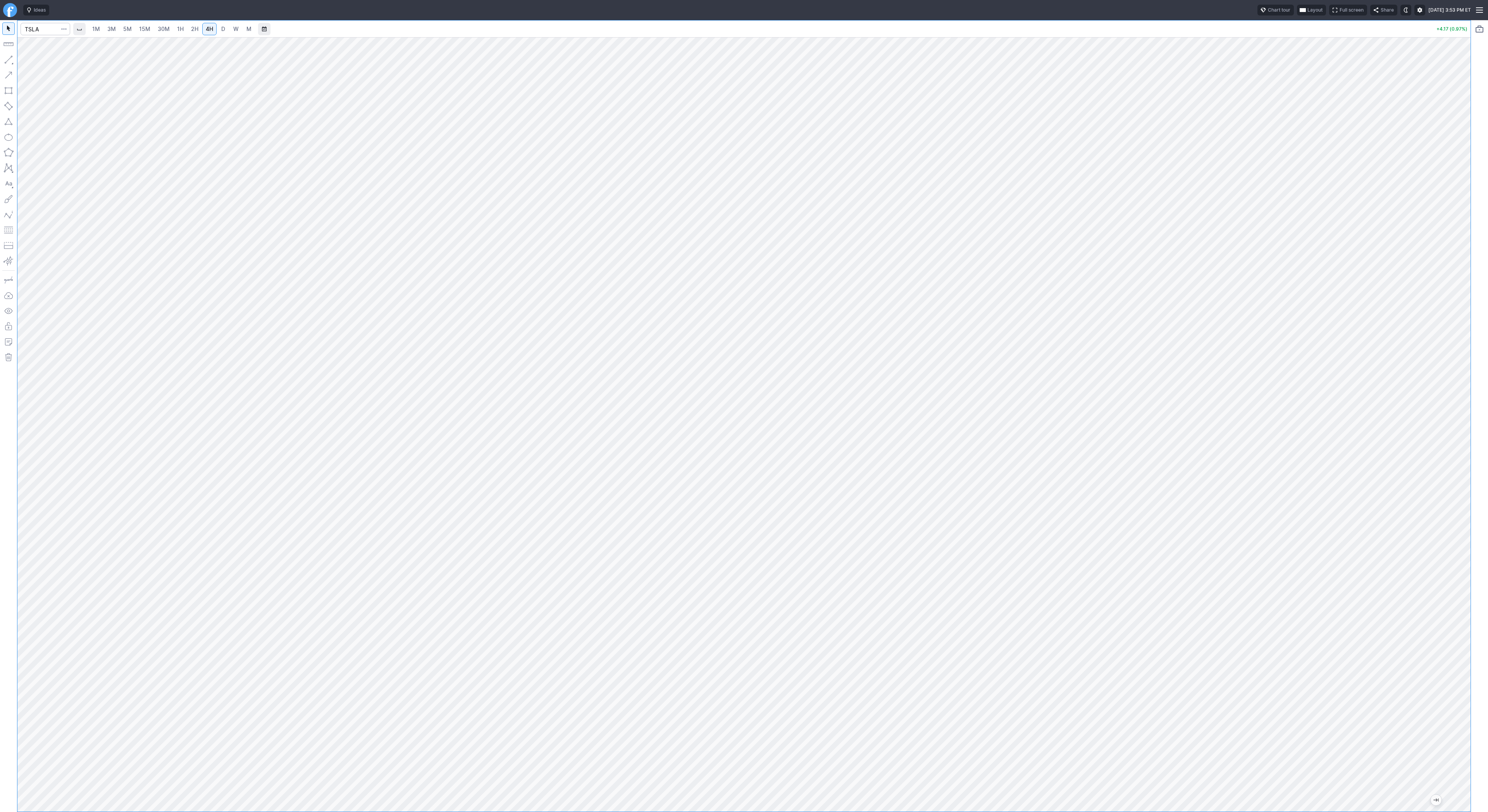
click at [115, 32] on span "3M" at bounding box center [111, 29] width 8 height 8
click at [142, 31] on span "15M" at bounding box center [145, 28] width 12 height 7
click at [163, 33] on link "30M" at bounding box center [164, 29] width 19 height 12
click at [213, 30] on link "4H" at bounding box center [210, 29] width 15 height 12
click at [8, 59] on button "button" at bounding box center [8, 59] width 12 height 12
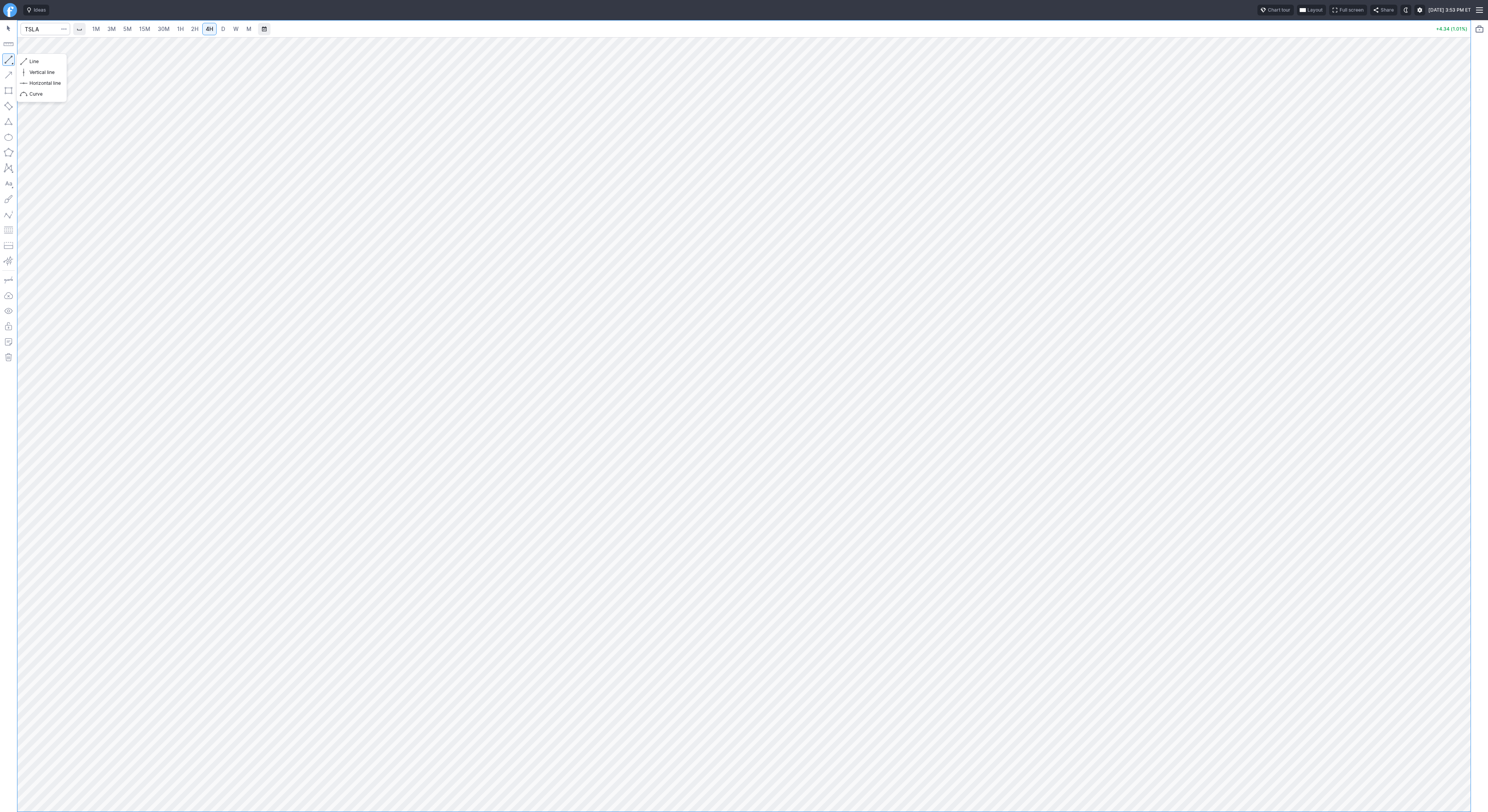
click at [7, 61] on button "button" at bounding box center [8, 59] width 12 height 12
click at [33, 21] on div at bounding box center [45, 29] width 50 height 17
click at [34, 26] on input "Search" at bounding box center [45, 29] width 50 height 12
type input "qs"
click at [84, 47] on span "QuantumScape Corp" at bounding box center [75, 45] width 45 height 6
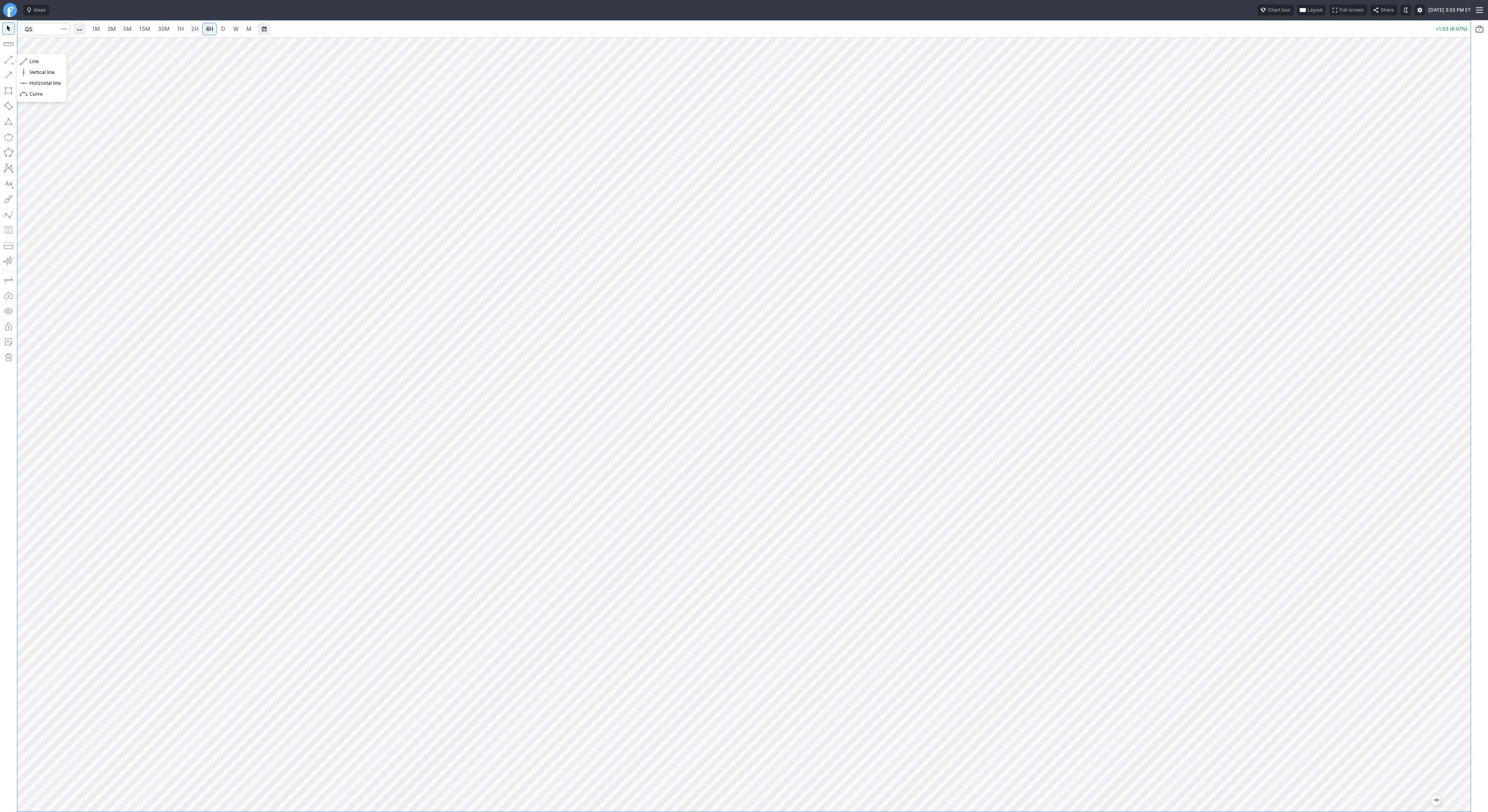
click at [10, 61] on button "button" at bounding box center [8, 59] width 12 height 12
click at [12, 59] on button "button" at bounding box center [8, 59] width 12 height 12
click at [51, 26] on input "Search" at bounding box center [45, 29] width 50 height 12
type input "tsla"
click at [125, 28] on span "5M" at bounding box center [127, 28] width 8 height 7
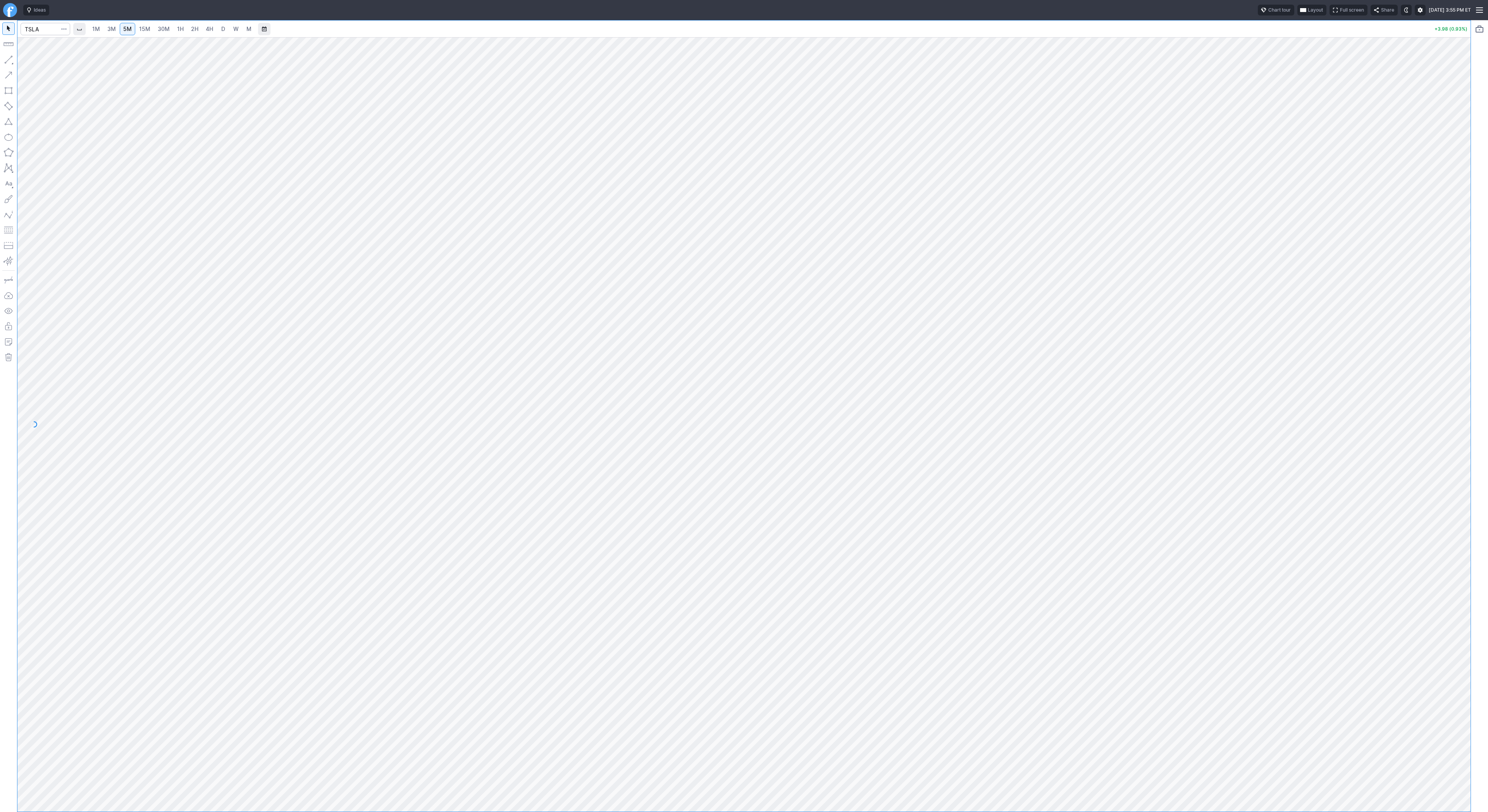
click at [107, 30] on span "3M" at bounding box center [111, 28] width 8 height 7
click at [126, 31] on span "5M" at bounding box center [127, 28] width 8 height 7
click at [150, 28] on link "15M" at bounding box center [145, 29] width 18 height 12
click at [158, 26] on span "30M" at bounding box center [164, 28] width 12 height 7
click at [36, 59] on span "Line" at bounding box center [45, 61] width 32 height 8
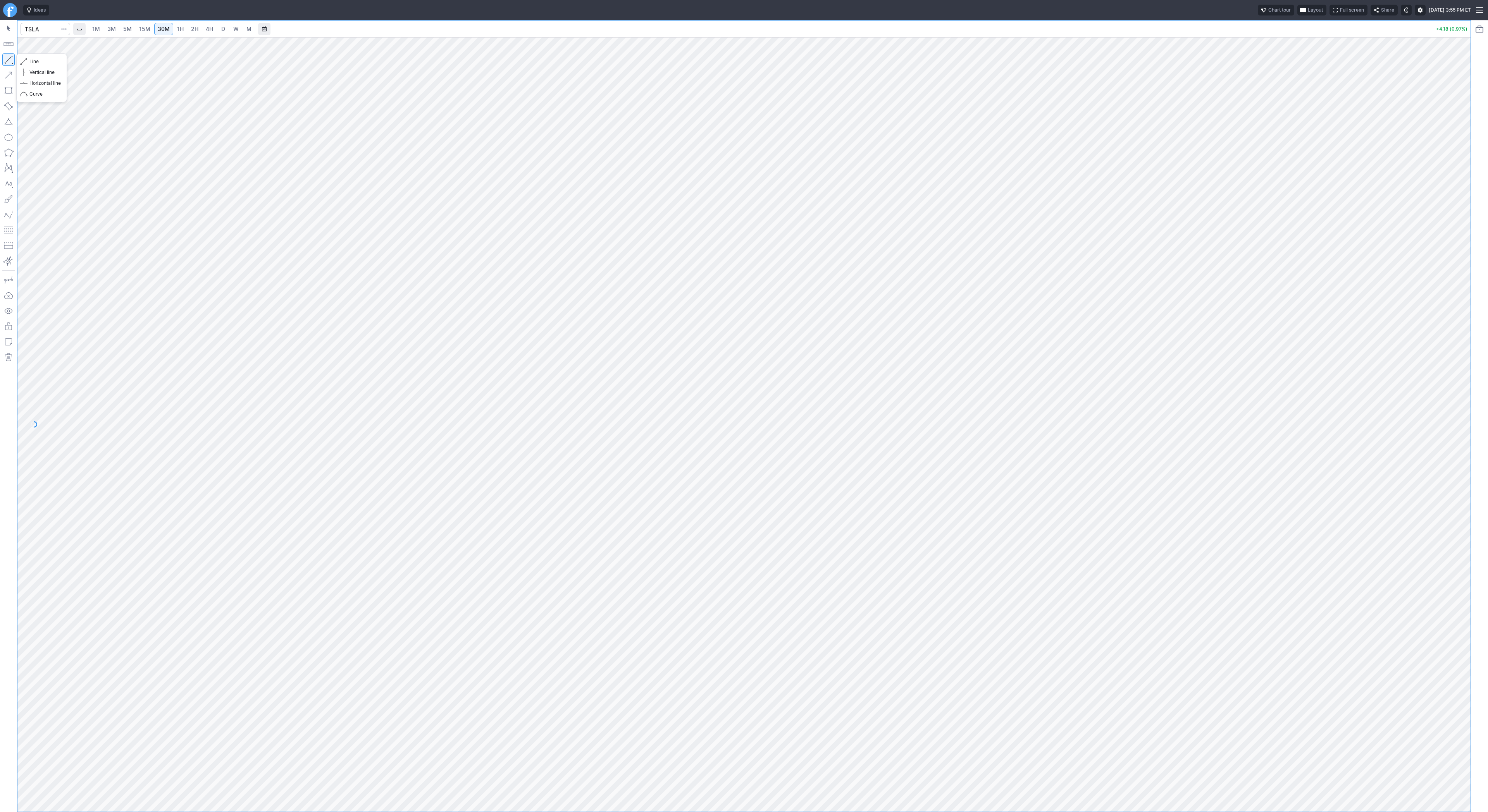
click at [5, 56] on button "button" at bounding box center [8, 59] width 12 height 12
click at [131, 28] on link "5M" at bounding box center [128, 29] width 16 height 12
click at [113, 28] on span "3M" at bounding box center [111, 28] width 8 height 7
click at [95, 27] on span "1M" at bounding box center [96, 28] width 8 height 7
click at [9, 59] on button "button" at bounding box center [8, 59] width 12 height 12
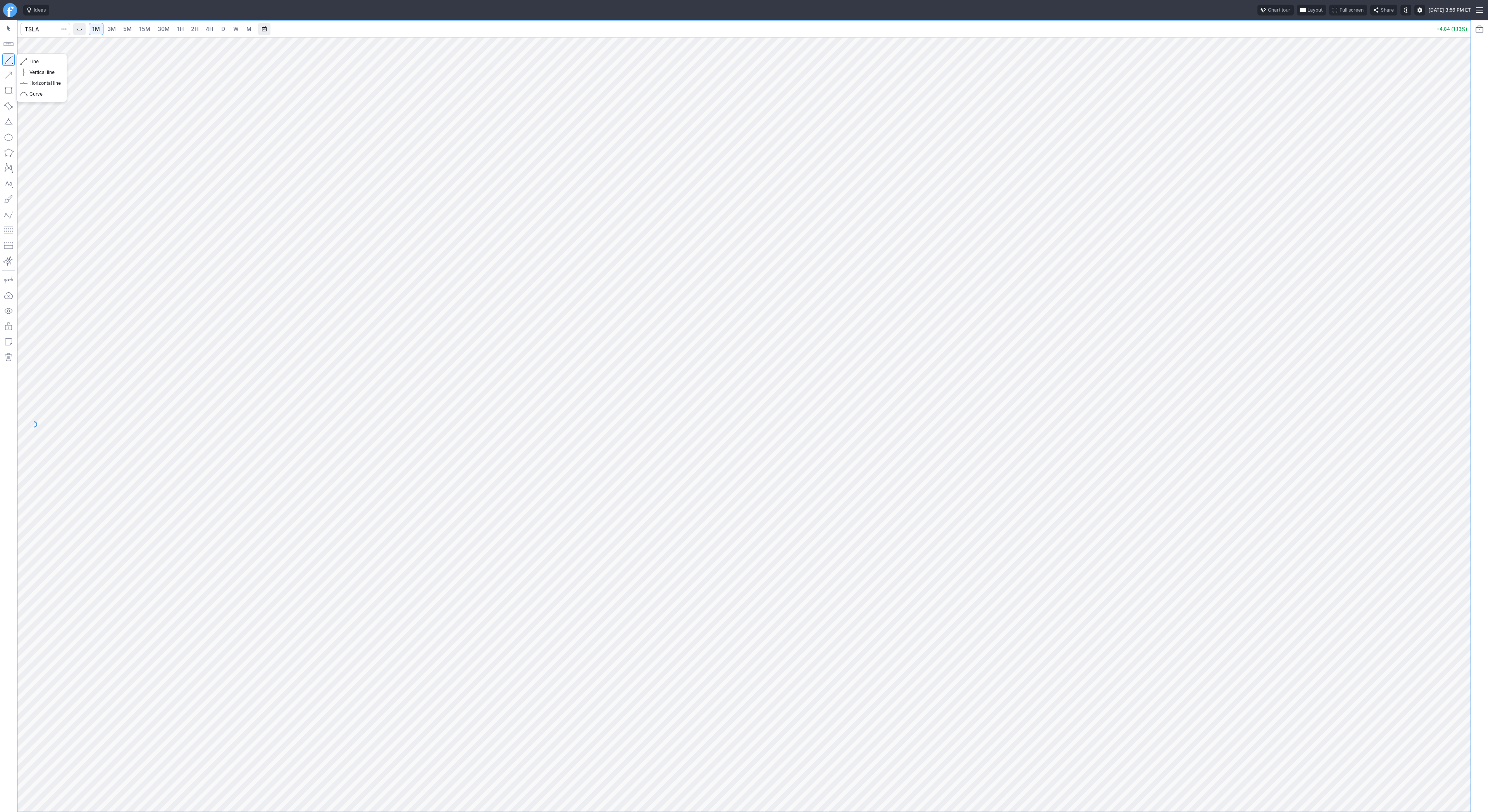
drag, startPoint x: 8, startPoint y: 58, endPoint x: 38, endPoint y: 97, distance: 49.2
click at [8, 59] on button "button" at bounding box center [8, 59] width 12 height 12
click at [8, 59] on button "button" at bounding box center [8, 59] width 12 height 12
click at [5, 59] on button "button" at bounding box center [8, 59] width 12 height 12
click at [44, 28] on input "Search" at bounding box center [45, 29] width 50 height 12
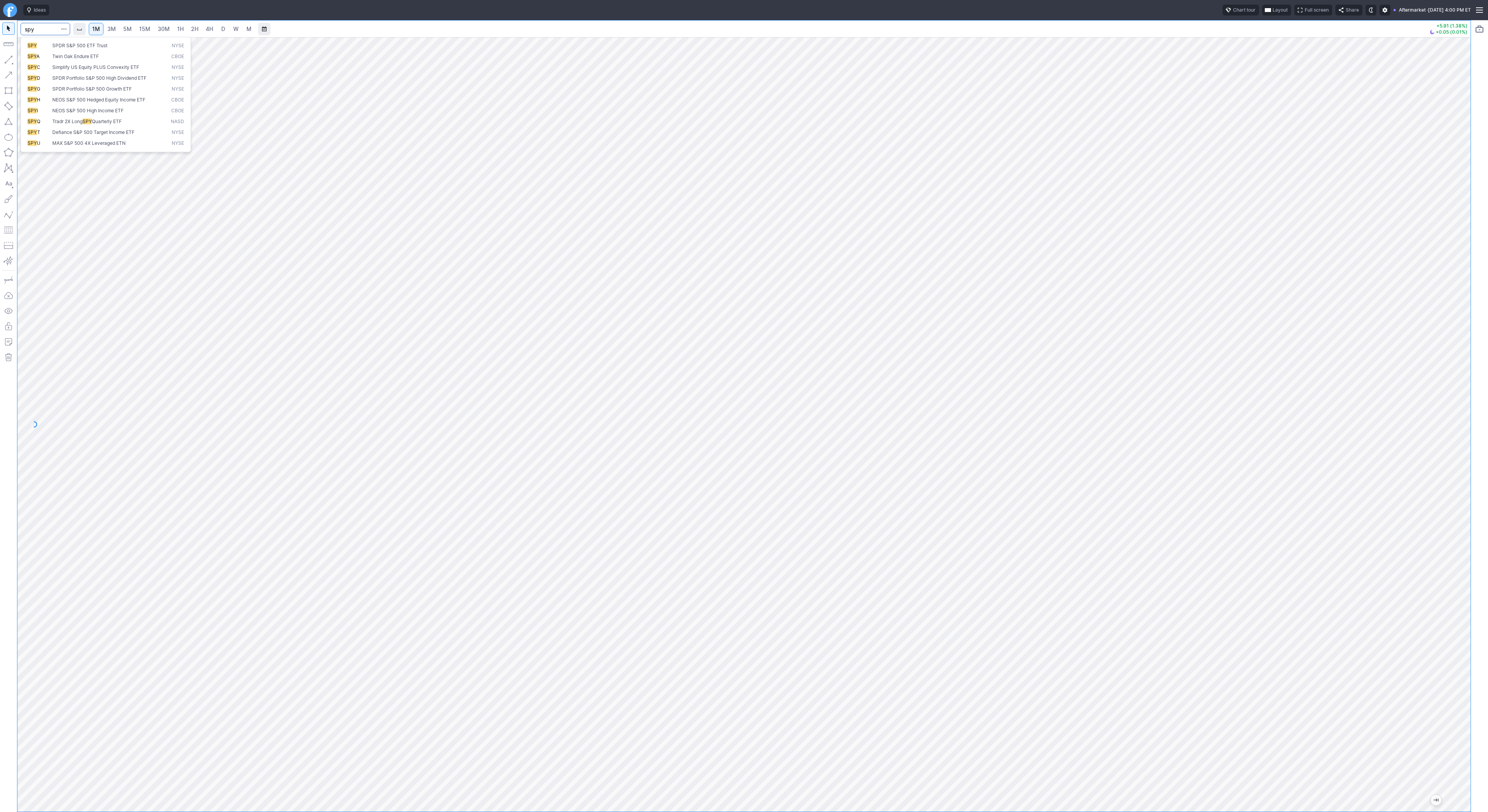
type input "spy"
click at [177, 27] on span "1H" at bounding box center [180, 28] width 7 height 7
click at [104, 30] on link "3M" at bounding box center [111, 29] width 16 height 12
click at [130, 30] on span "5M" at bounding box center [127, 28] width 8 height 7
click at [150, 28] on link "15M" at bounding box center [145, 29] width 18 height 12
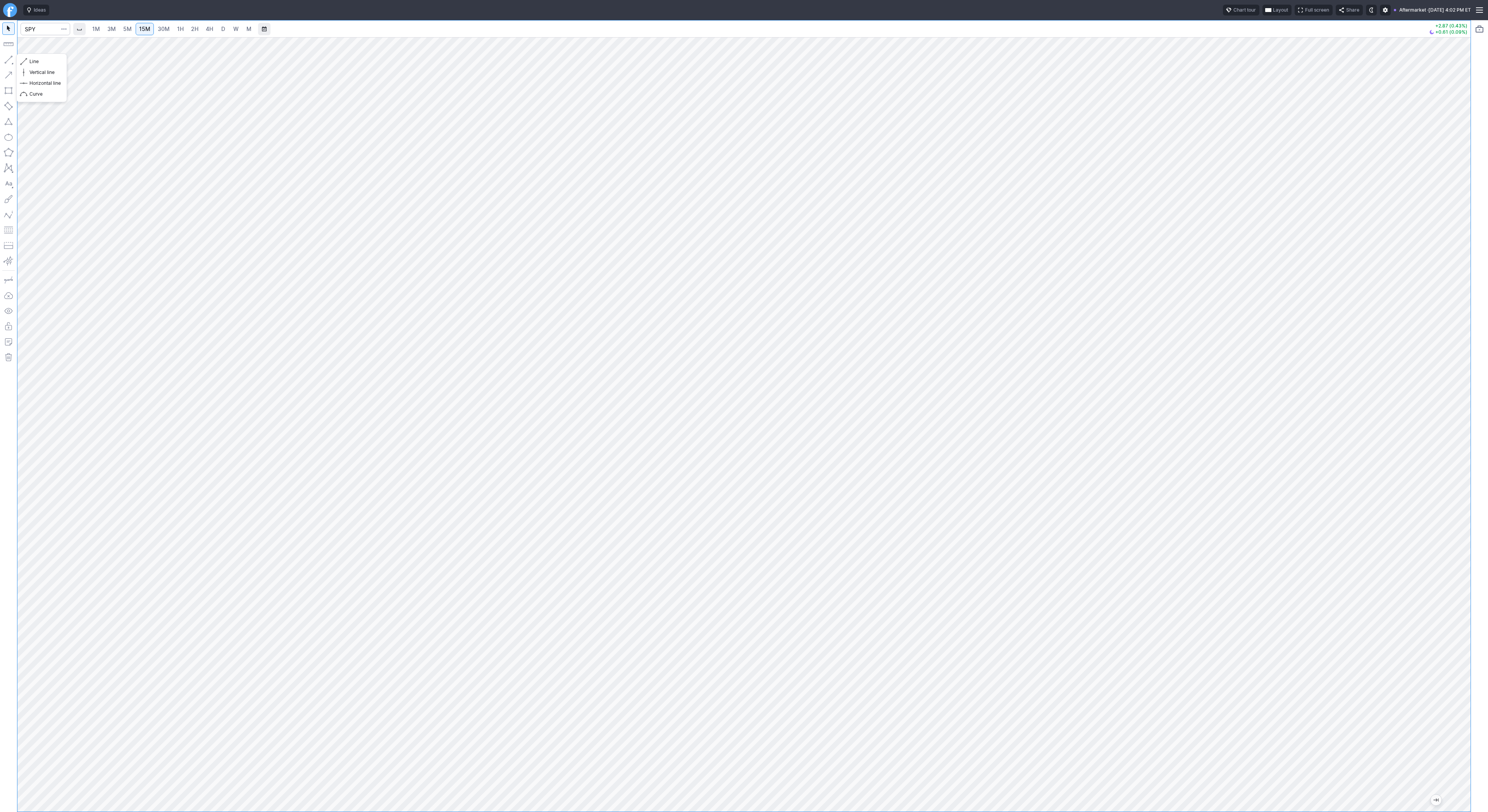
click at [10, 55] on button "button" at bounding box center [8, 59] width 12 height 12
click at [10, 57] on button "button" at bounding box center [8, 59] width 12 height 12
click at [37, 24] on input "Search" at bounding box center [45, 29] width 50 height 12
type input "sh"
click at [177, 27] on span "1H" at bounding box center [180, 28] width 7 height 7
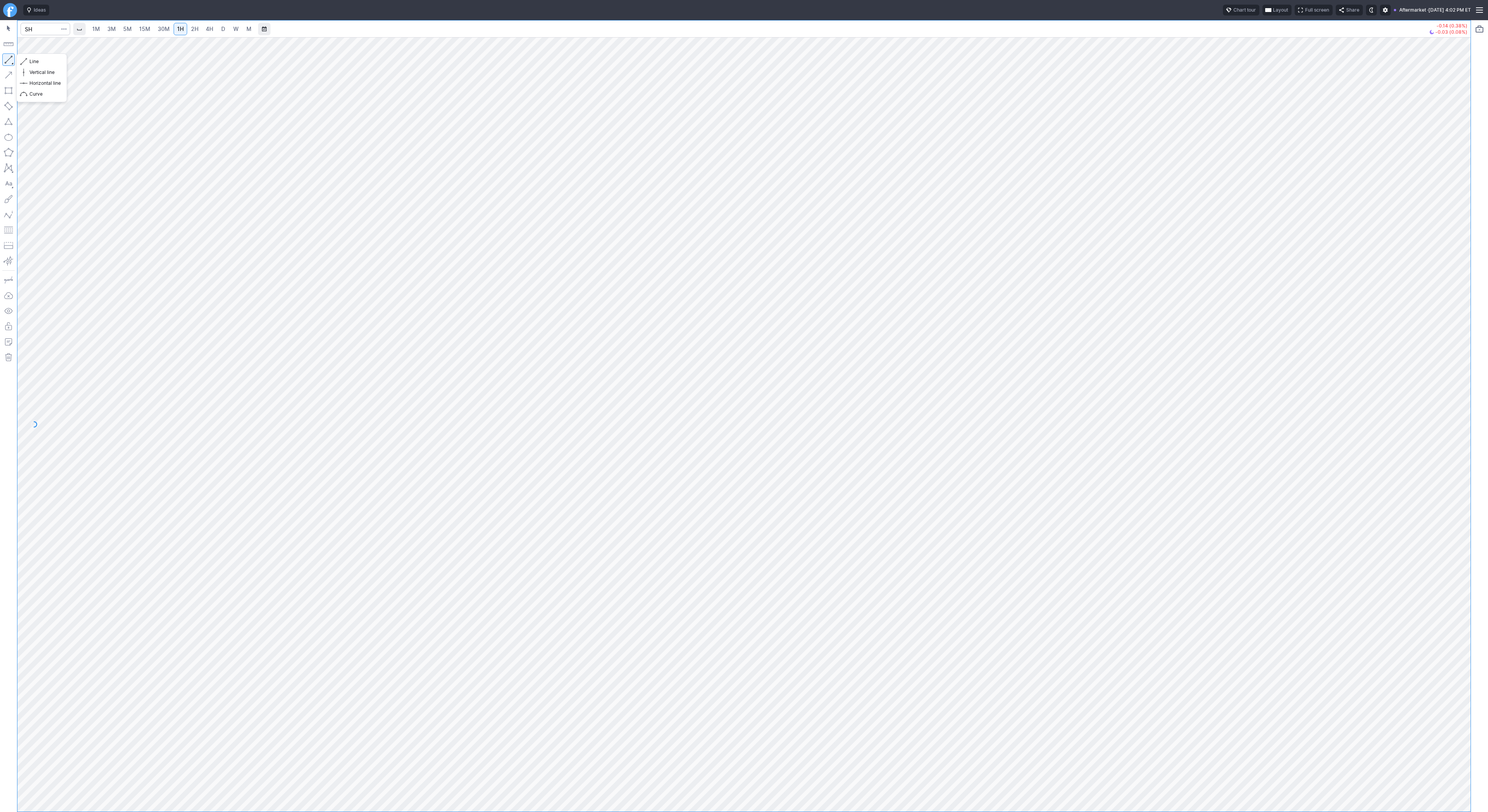
drag, startPoint x: 9, startPoint y: 56, endPoint x: 40, endPoint y: 92, distance: 47.5
click at [9, 58] on button "button" at bounding box center [8, 59] width 12 height 12
click at [26, 28] on input "Search" at bounding box center [45, 29] width 50 height 12
type input "iren"
click at [32, 27] on input "Search" at bounding box center [45, 29] width 50 height 12
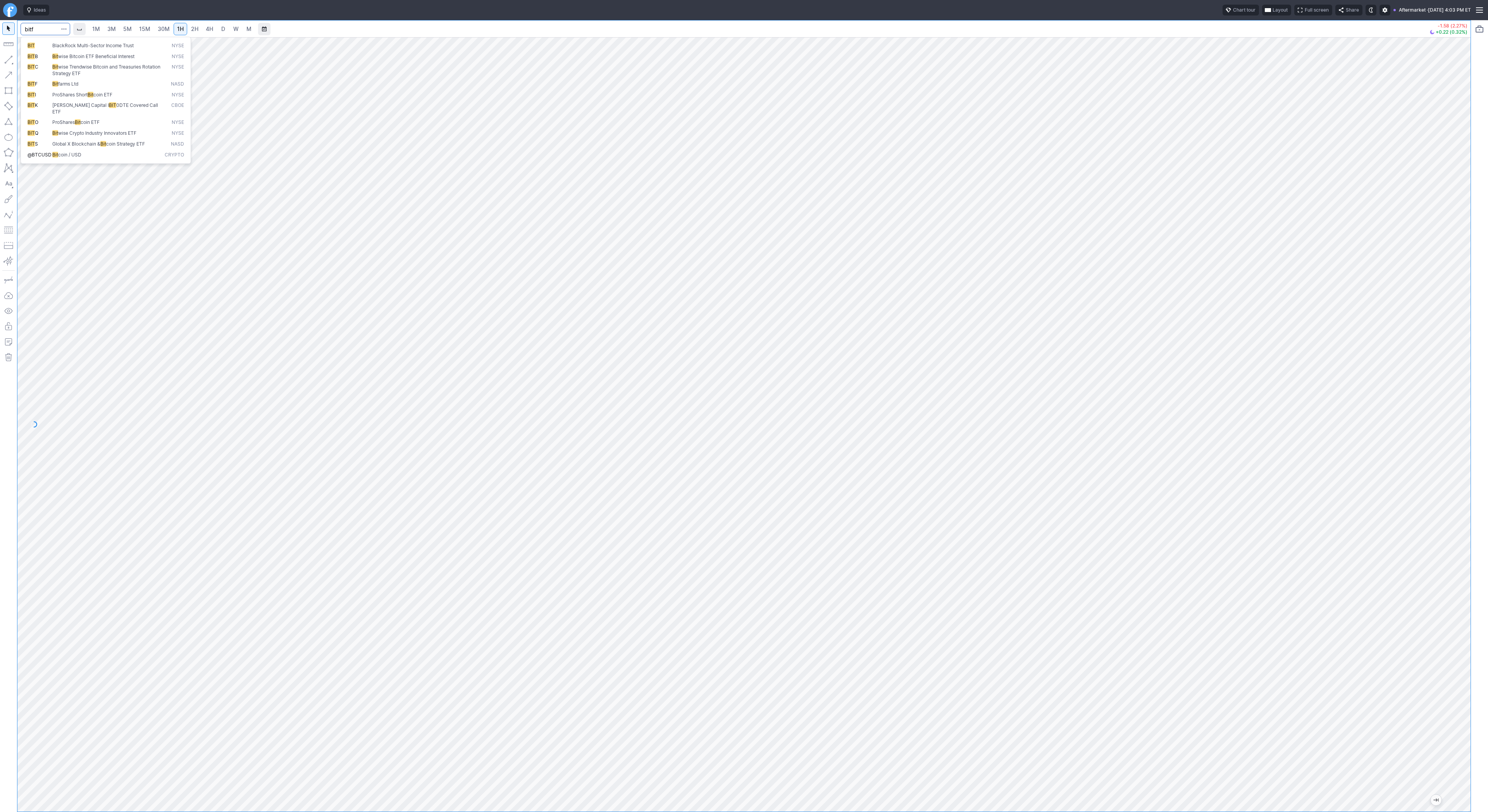
type input "bitf"
click at [42, 27] on input "Search" at bounding box center [45, 29] width 50 height 12
click at [225, 31] on link "D" at bounding box center [223, 29] width 12 height 12
drag, startPoint x: 30, startPoint y: 59, endPoint x: 42, endPoint y: 73, distance: 18.4
click at [30, 59] on span "Line" at bounding box center [45, 61] width 32 height 8
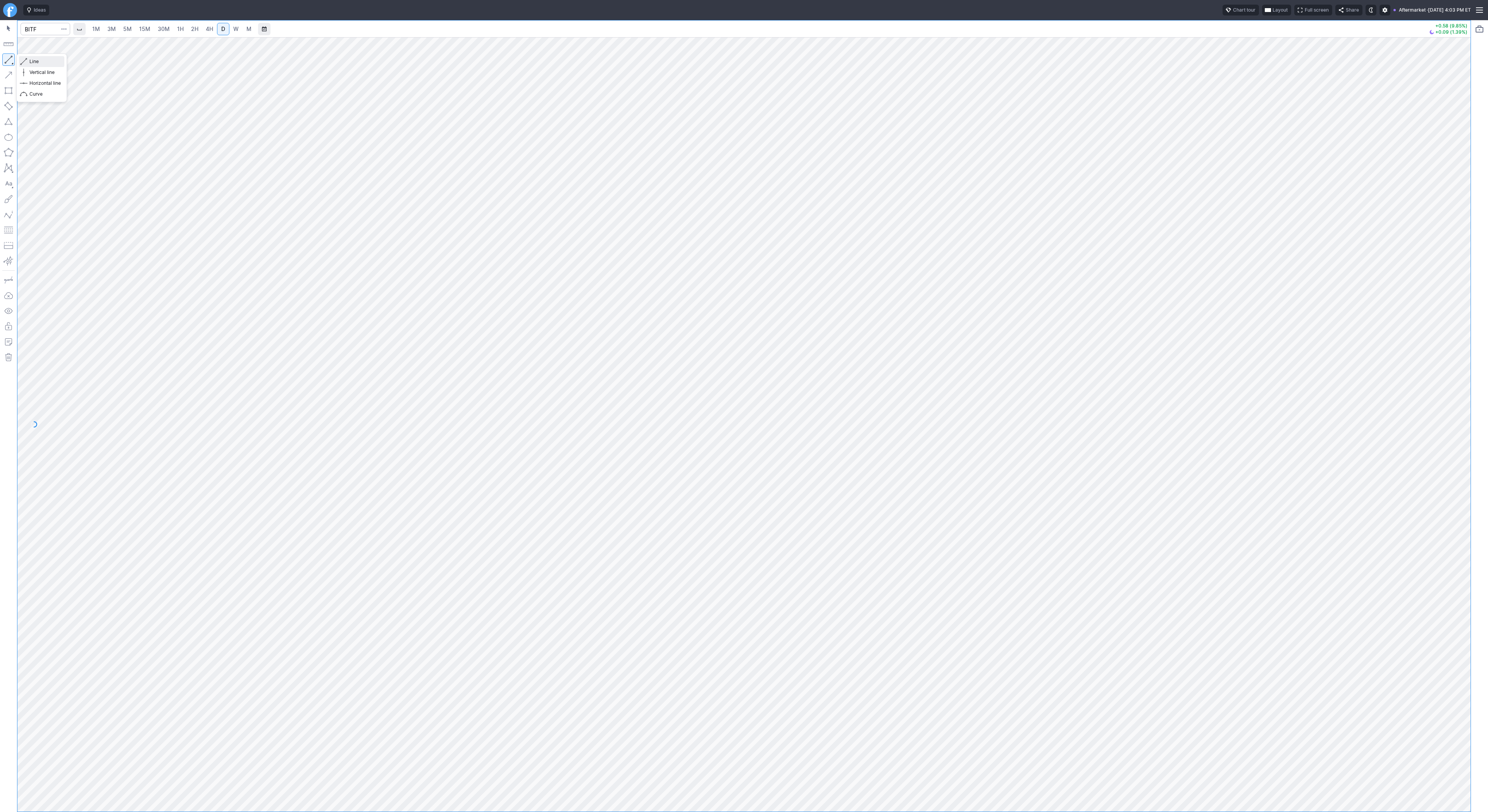
drag, startPoint x: 40, startPoint y: 62, endPoint x: 56, endPoint y: 84, distance: 27.2
click at [40, 62] on span "Line" at bounding box center [45, 61] width 32 height 8
click at [42, 64] on span "Line" at bounding box center [45, 61] width 32 height 8
click at [32, 30] on input "Search" at bounding box center [45, 29] width 50 height 12
type input "lac"
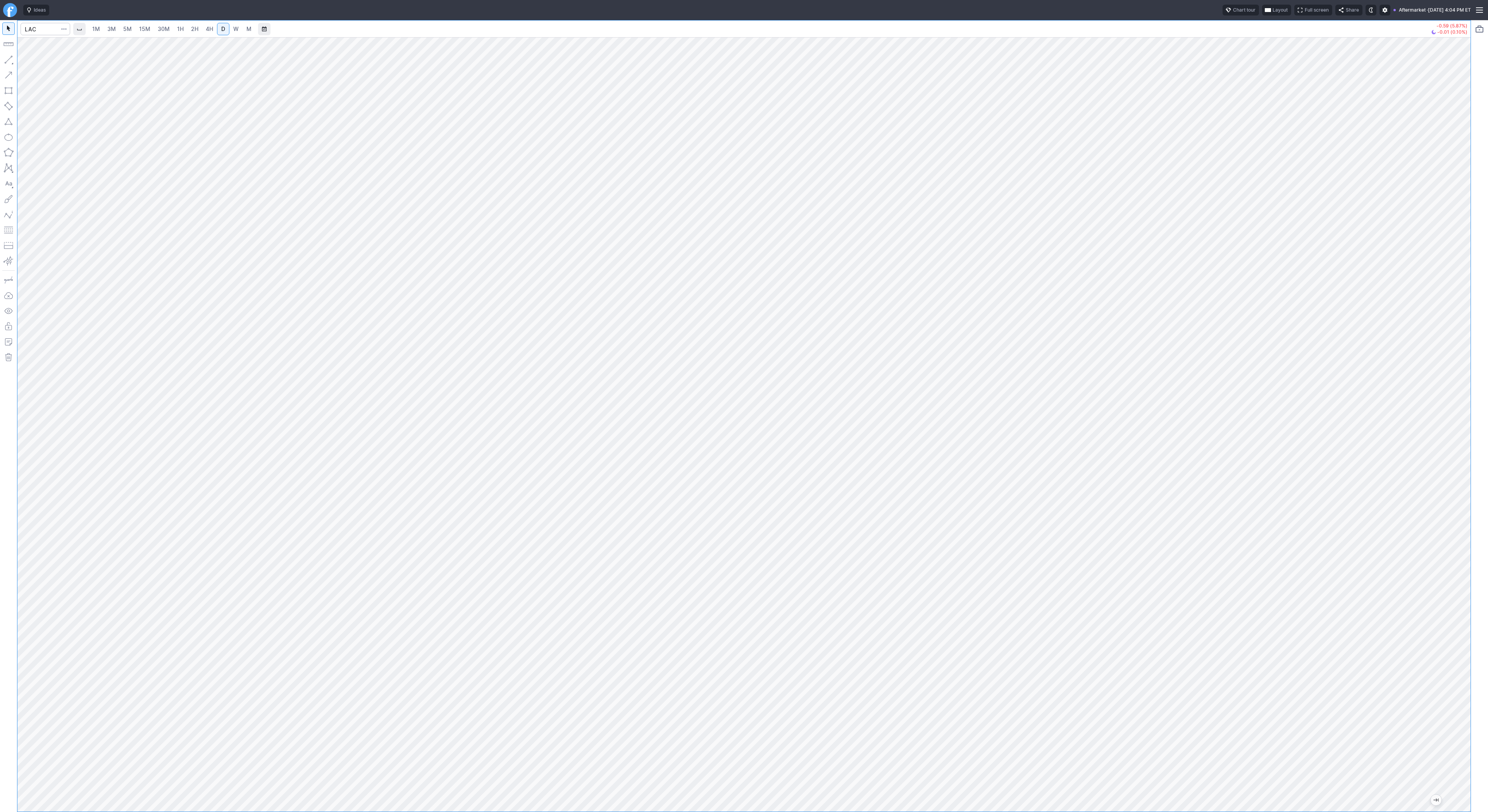
drag, startPoint x: 1468, startPoint y: 325, endPoint x: 1455, endPoint y: 470, distance: 145.6
click at [1456, 470] on div at bounding box center [1462, 422] width 16 height 755
drag, startPoint x: 28, startPoint y: 61, endPoint x: 46, endPoint y: 96, distance: 39.4
click at [28, 63] on button "Line" at bounding box center [41, 62] width 45 height 11
drag, startPoint x: 42, startPoint y: 62, endPoint x: 61, endPoint y: 90, distance: 33.8
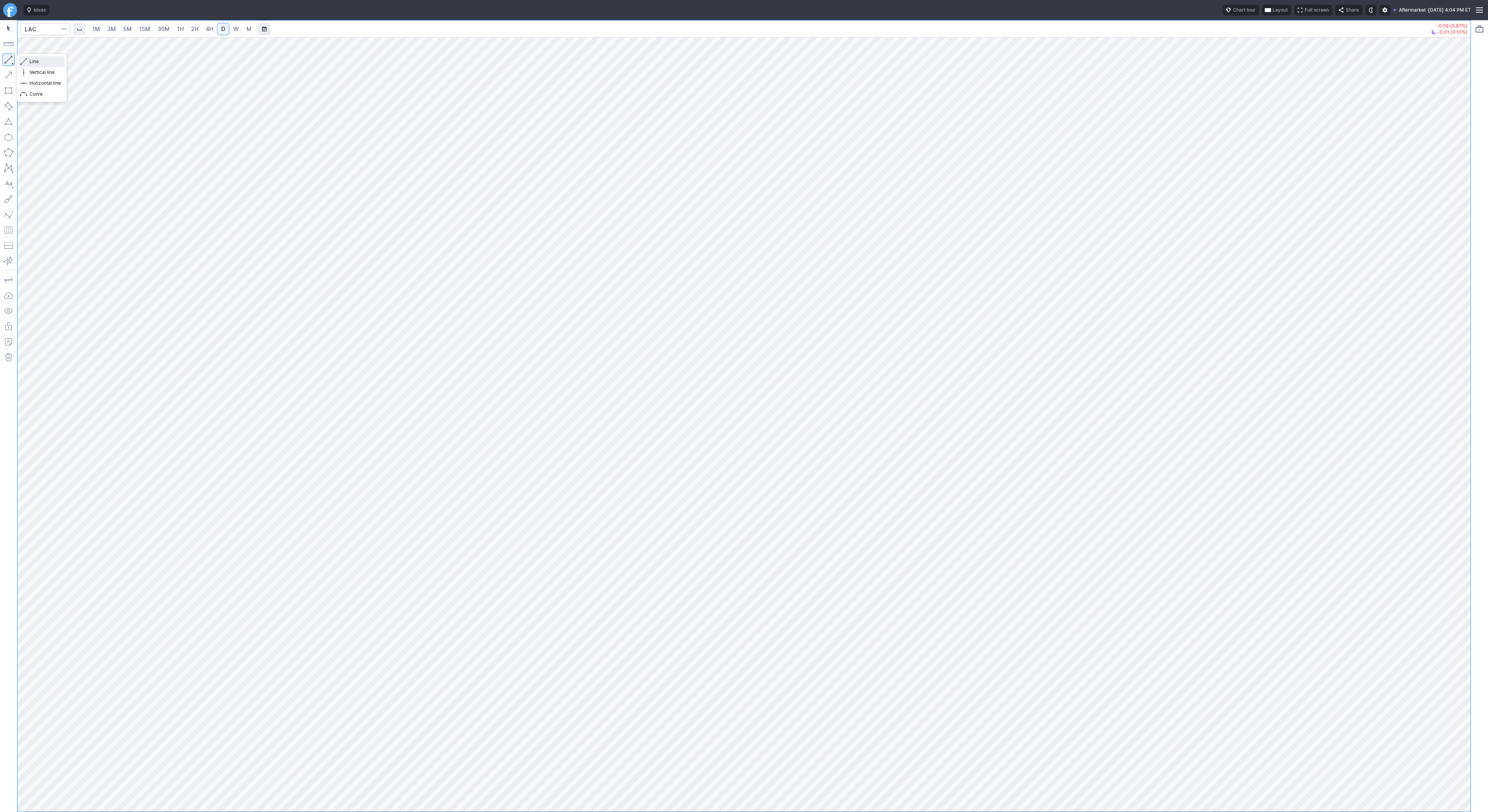
click at [42, 64] on span "Line" at bounding box center [45, 61] width 32 height 8
drag, startPoint x: 1464, startPoint y: 354, endPoint x: 1458, endPoint y: 434, distance: 80.2
click at [1458, 434] on div at bounding box center [1462, 422] width 16 height 755
click at [27, 58] on button "Line" at bounding box center [41, 62] width 45 height 11
drag, startPoint x: 7, startPoint y: 62, endPoint x: 13, endPoint y: 80, distance: 19.0
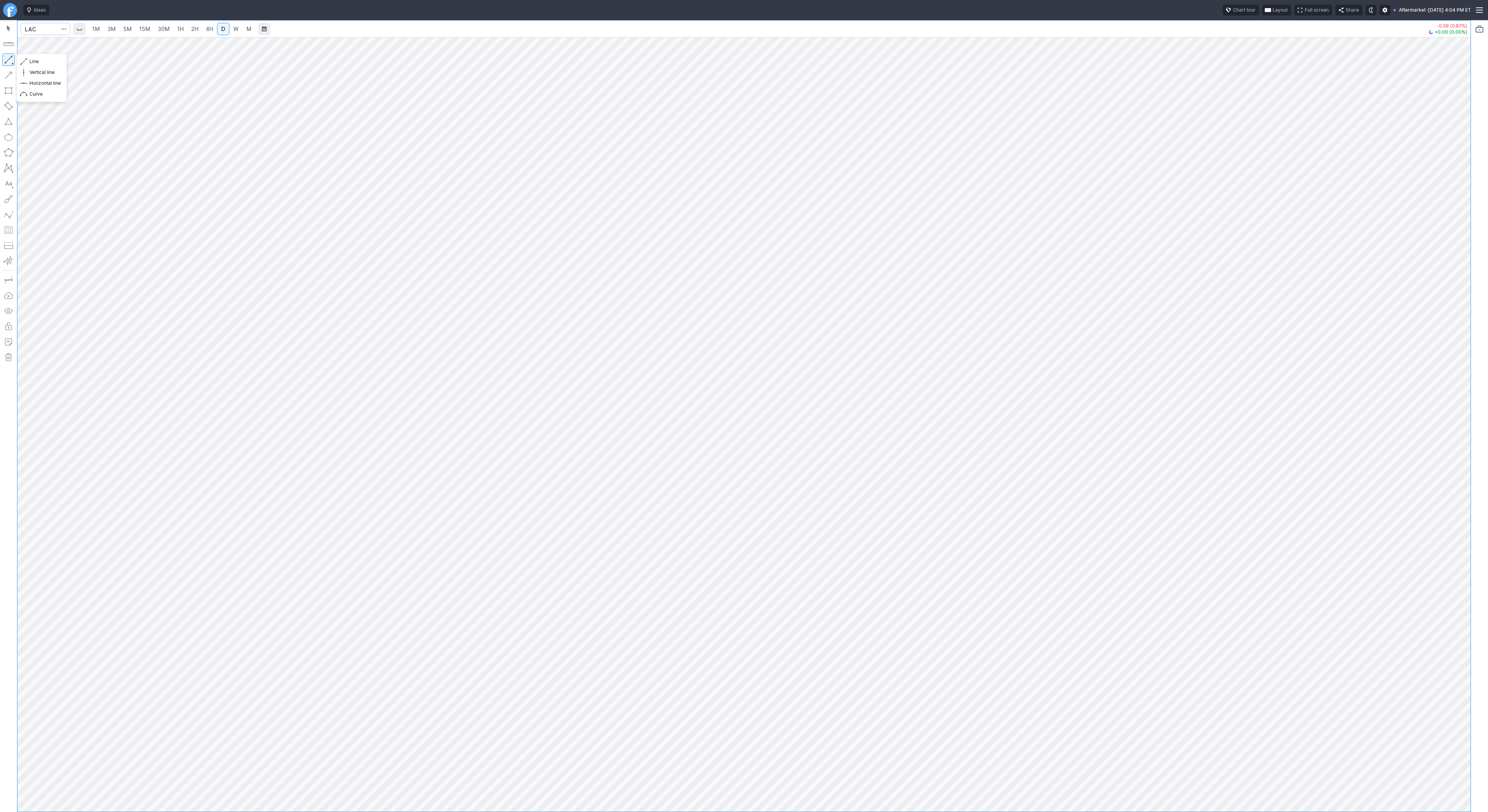
click at [7, 64] on button "button" at bounding box center [8, 59] width 12 height 12
click at [7, 59] on button "button" at bounding box center [8, 59] width 12 height 12
drag, startPoint x: 10, startPoint y: 60, endPoint x: 19, endPoint y: 84, distance: 25.6
click at [10, 62] on button "button" at bounding box center [8, 59] width 12 height 12
drag, startPoint x: 12, startPoint y: 56, endPoint x: 41, endPoint y: 99, distance: 51.9
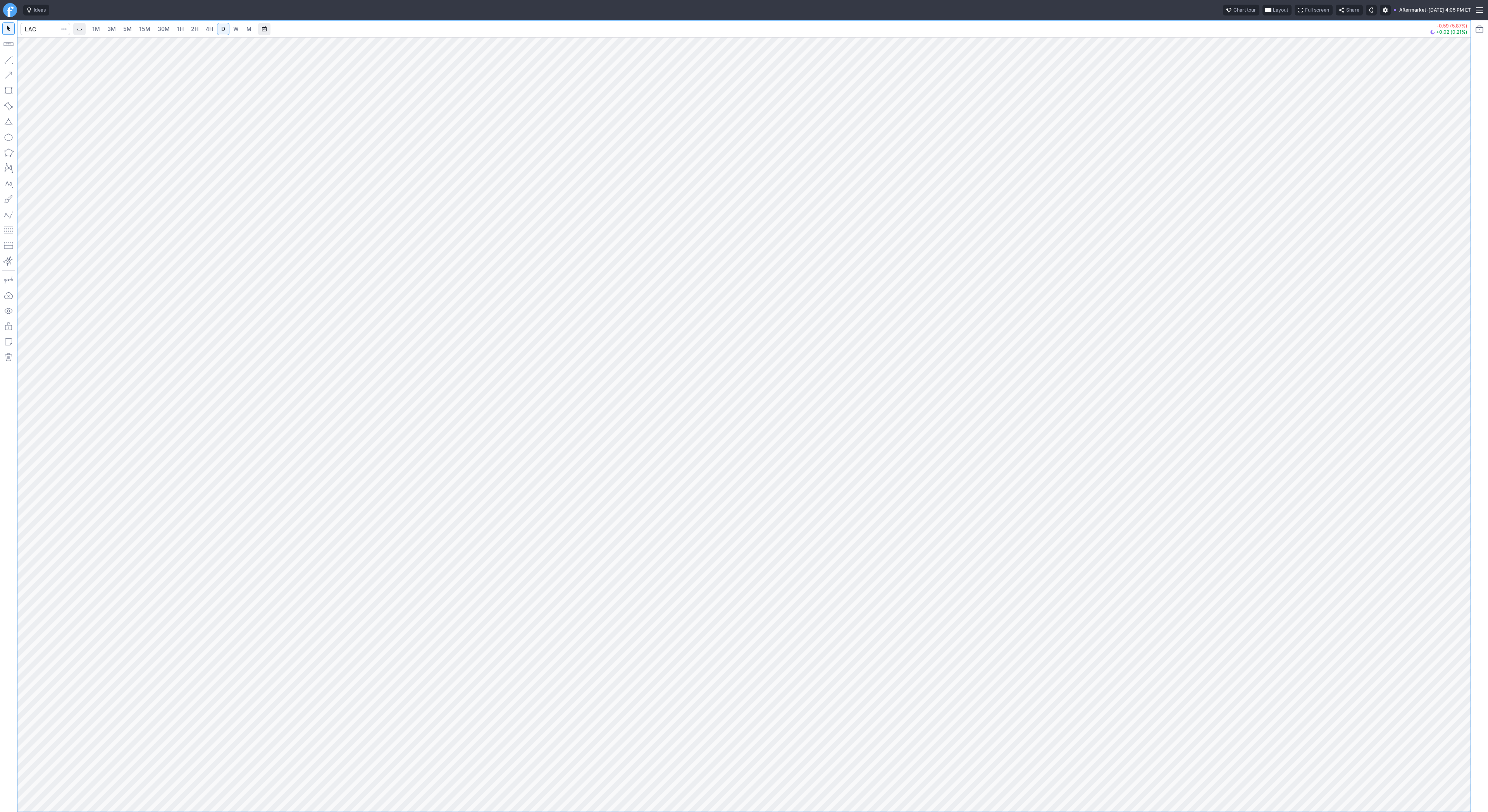
click at [12, 58] on button "button" at bounding box center [8, 59] width 12 height 12
drag, startPoint x: 8, startPoint y: 59, endPoint x: 33, endPoint y: 100, distance: 48.0
click at [8, 62] on button "button" at bounding box center [8, 59] width 12 height 12
click at [50, 27] on input "Search" at bounding box center [45, 29] width 50 height 12
click at [41, 28] on input "Search" at bounding box center [45, 29] width 50 height 12
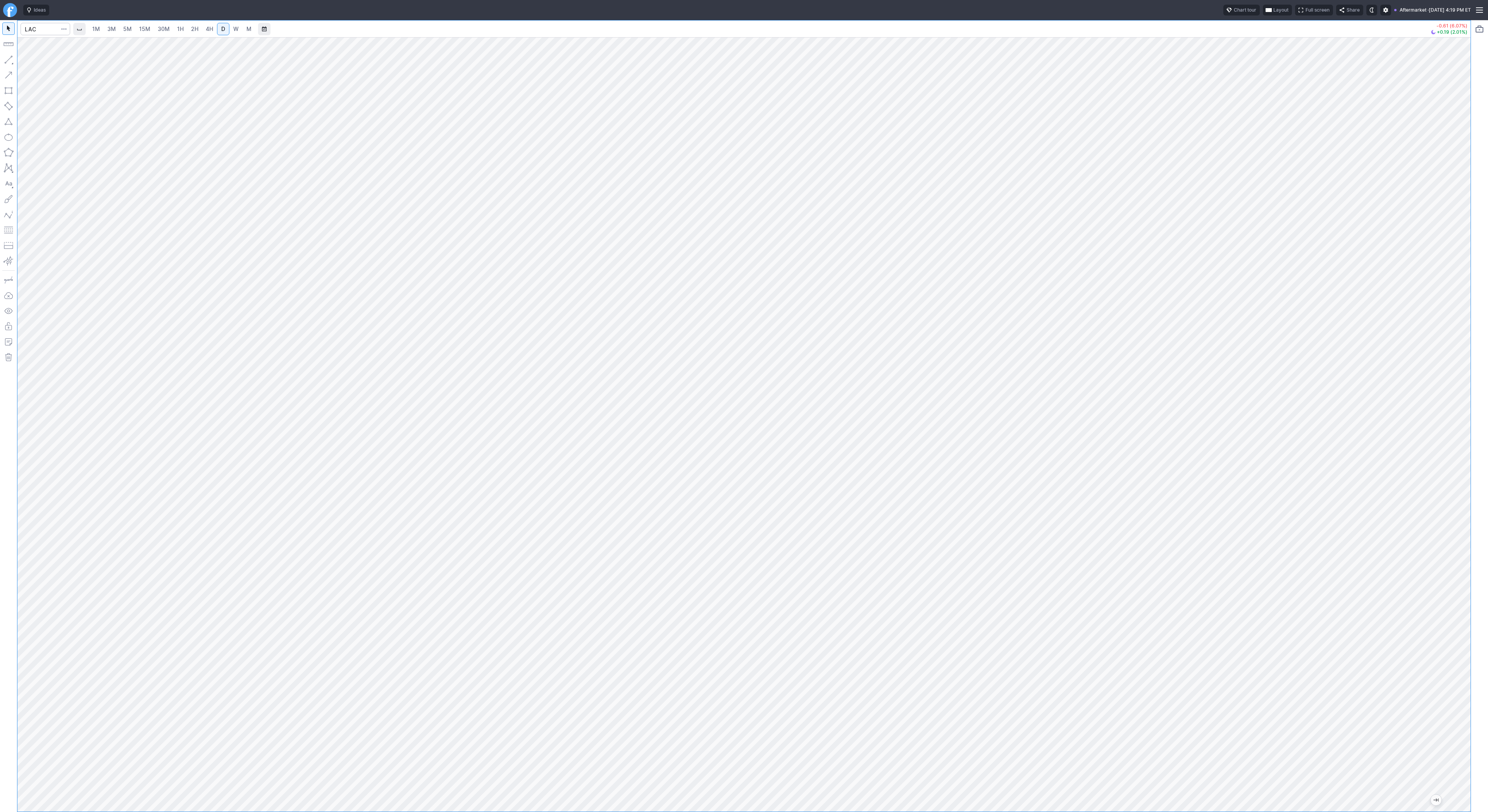
click at [118, 30] on link "3M" at bounding box center [111, 29] width 16 height 12
click at [35, 30] on input "Search" at bounding box center [45, 29] width 50 height 12
type input "spy"
click at [209, 28] on span "4H" at bounding box center [210, 28] width 7 height 7
click at [221, 28] on span "D" at bounding box center [223, 28] width 4 height 7
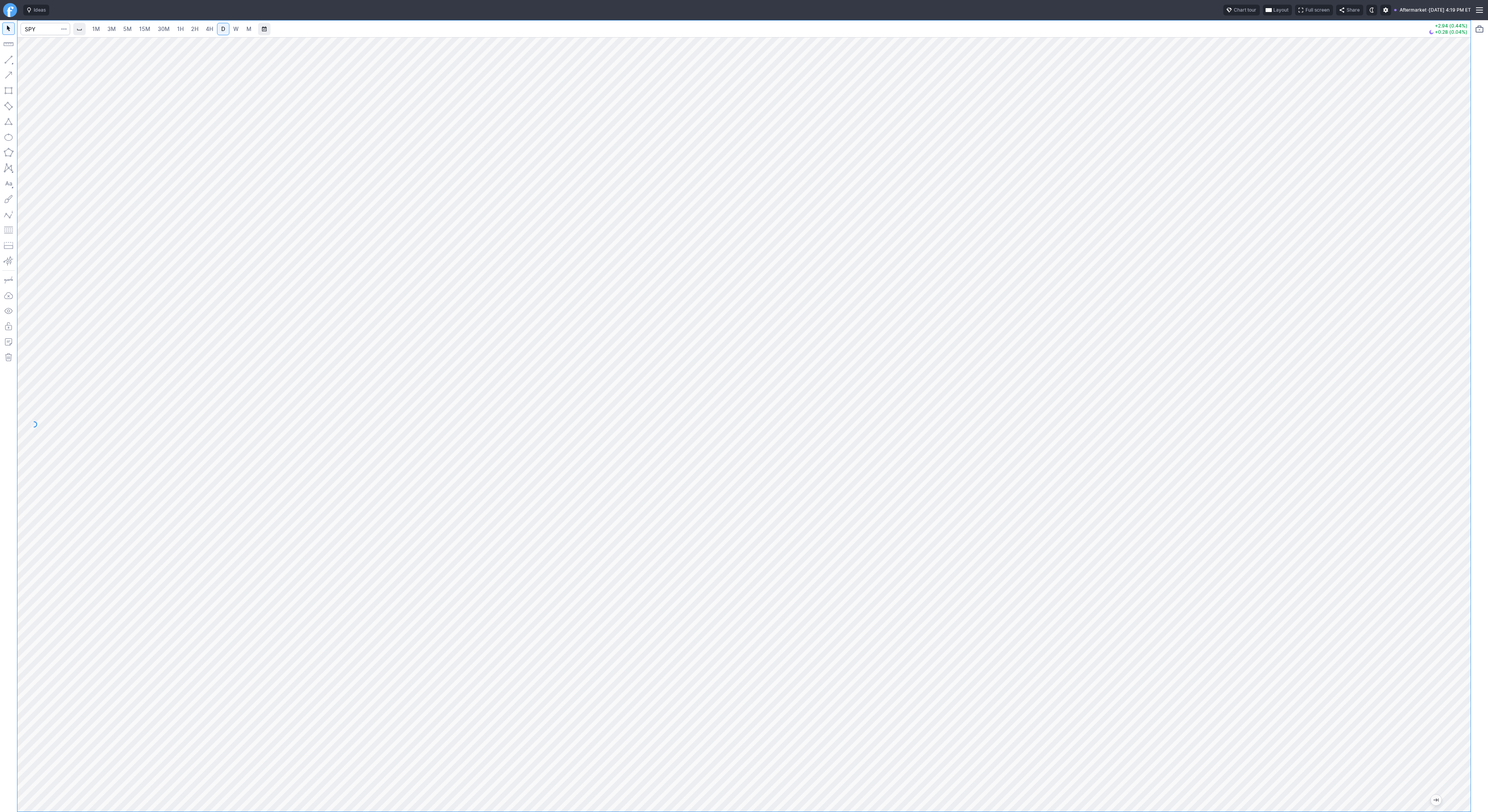
click at [0, 294] on html "Ideas Chart tour Layout Full screen Share Aftermarket · Wed OCT 15 2025 4:19 PM…" at bounding box center [744, 406] width 1488 height 812
click at [35, 59] on span "Line" at bounding box center [45, 61] width 32 height 8
click at [11, 59] on button "button" at bounding box center [8, 59] width 12 height 12
drag, startPoint x: 6, startPoint y: 60, endPoint x: 13, endPoint y: 70, distance: 12.2
click at [7, 62] on button "button" at bounding box center [8, 59] width 12 height 12
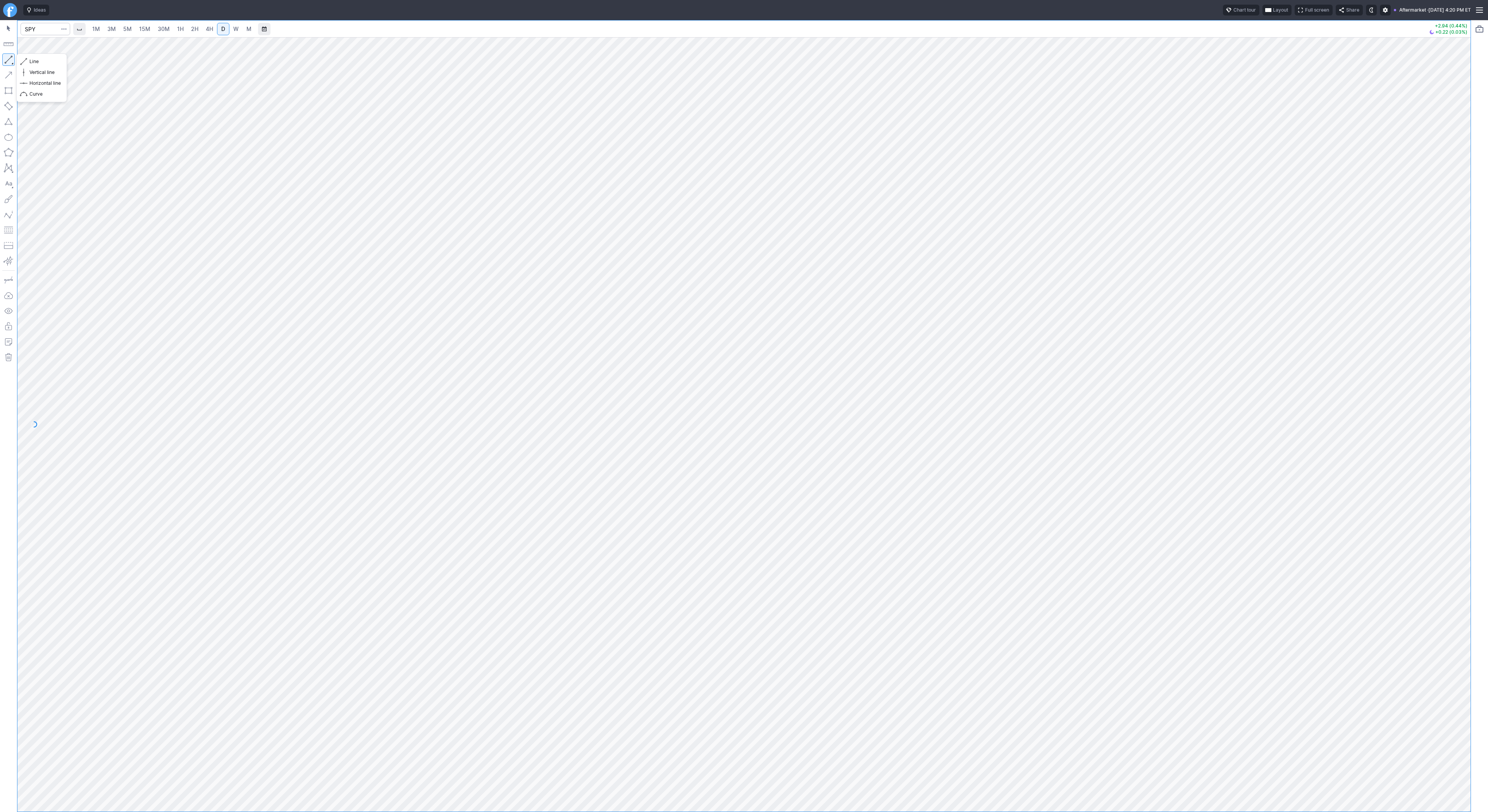
click at [6, 59] on button "button" at bounding box center [8, 59] width 12 height 12
drag, startPoint x: 36, startPoint y: 62, endPoint x: 44, endPoint y: 78, distance: 17.9
click at [36, 62] on span "Line" at bounding box center [45, 61] width 32 height 8
click at [39, 62] on span "Line" at bounding box center [45, 61] width 32 height 8
click at [28, 61] on button "Line" at bounding box center [41, 62] width 45 height 11
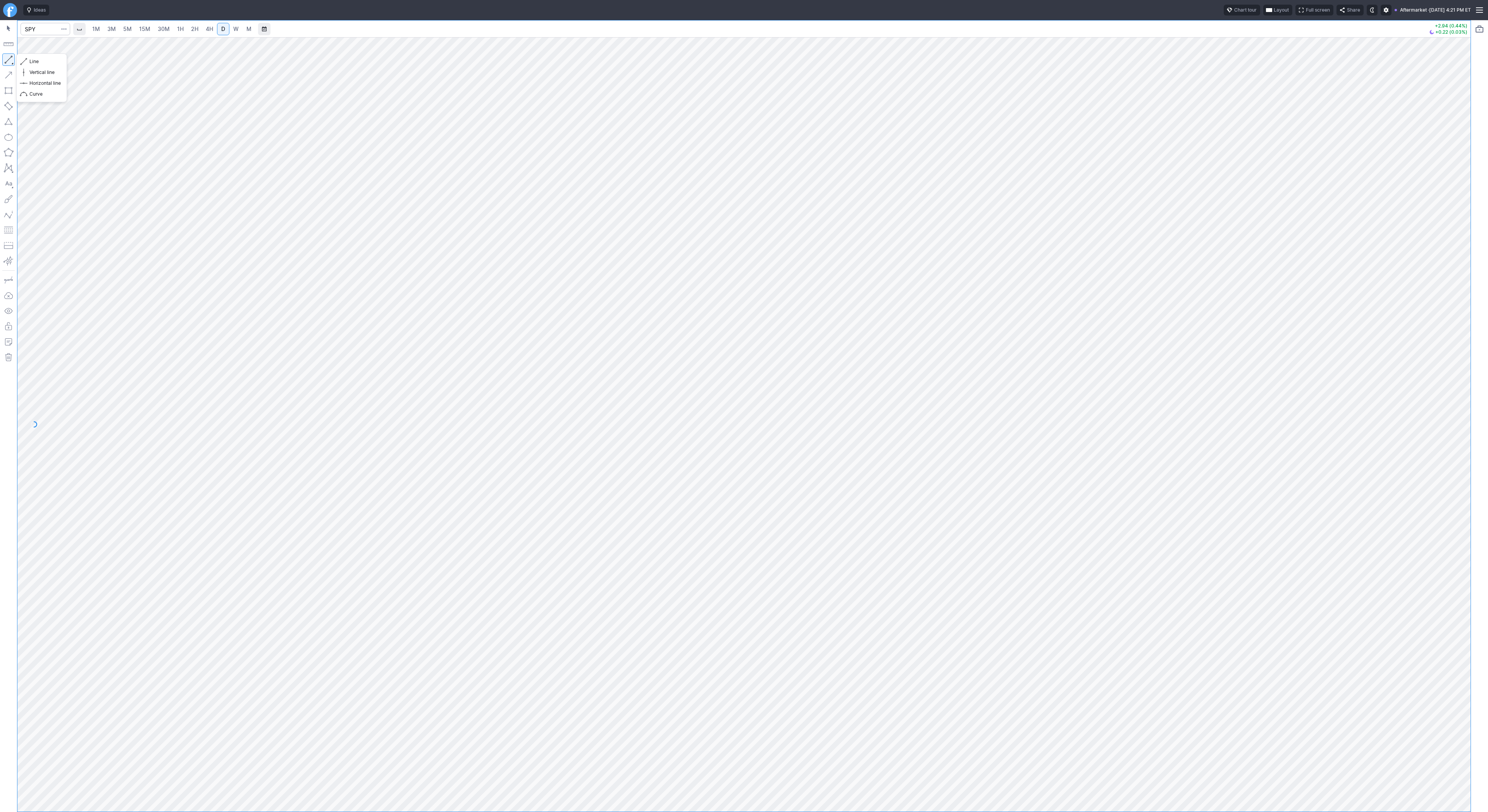
click at [7, 58] on button "button" at bounding box center [8, 59] width 12 height 12
click at [15, 59] on button "button" at bounding box center [8, 59] width 12 height 12
drag, startPoint x: 14, startPoint y: 60, endPoint x: 17, endPoint y: 77, distance: 17.3
click at [14, 61] on button "button" at bounding box center [8, 59] width 12 height 12
drag, startPoint x: 14, startPoint y: 60, endPoint x: 40, endPoint y: 64, distance: 26.3
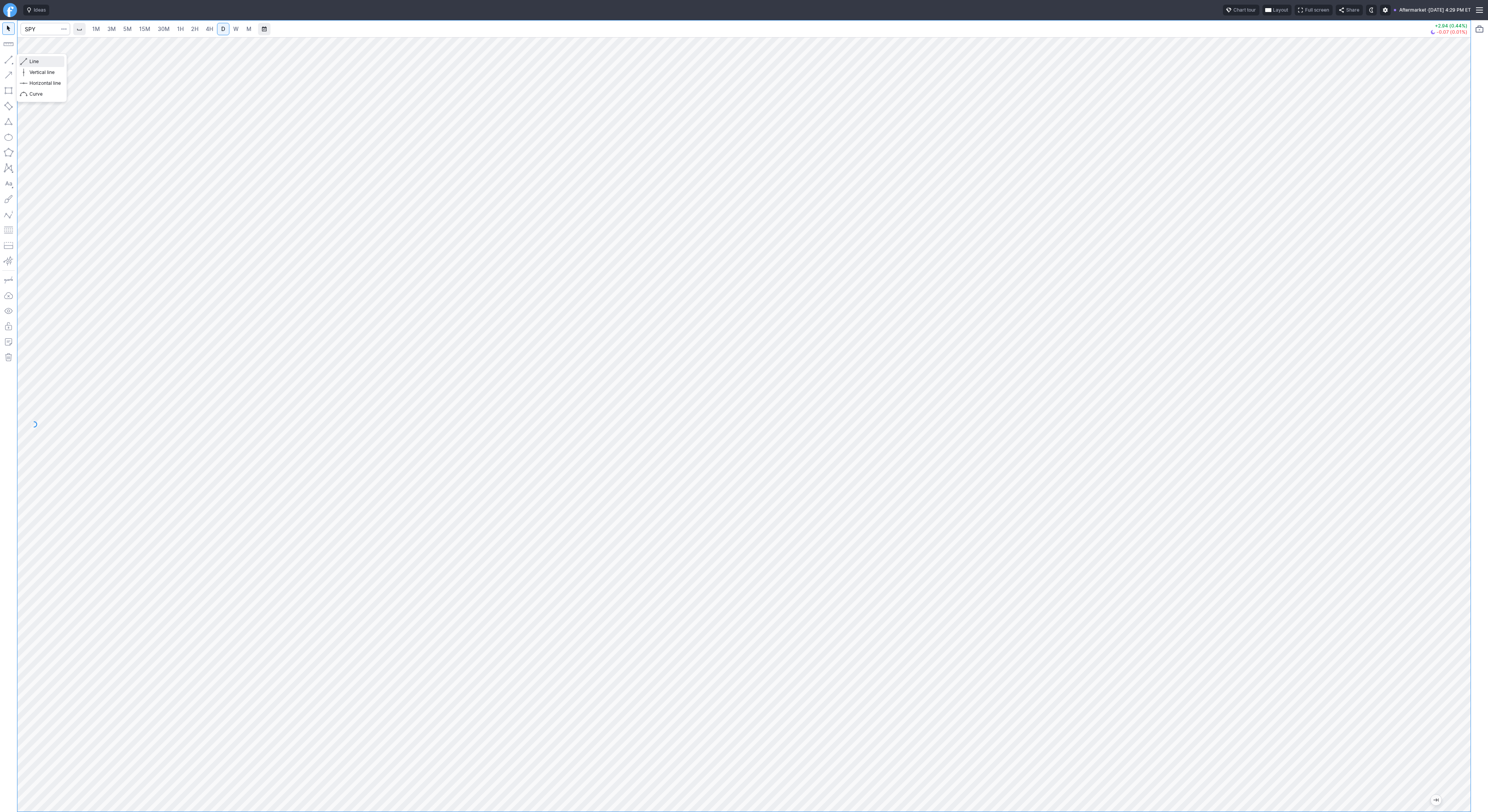
click at [39, 62] on span "Line" at bounding box center [45, 61] width 32 height 8
drag, startPoint x: 7, startPoint y: 58, endPoint x: 6, endPoint y: 62, distance: 4.1
click at [7, 58] on button "button" at bounding box center [8, 59] width 12 height 12
click at [13, 61] on button "button" at bounding box center [8, 59] width 12 height 12
click at [0, 226] on html "Ideas Chart tour Layout Full screen Share Aftermarket · Wed OCT 15 2025 4:29 PM…" at bounding box center [744, 406] width 1488 height 812
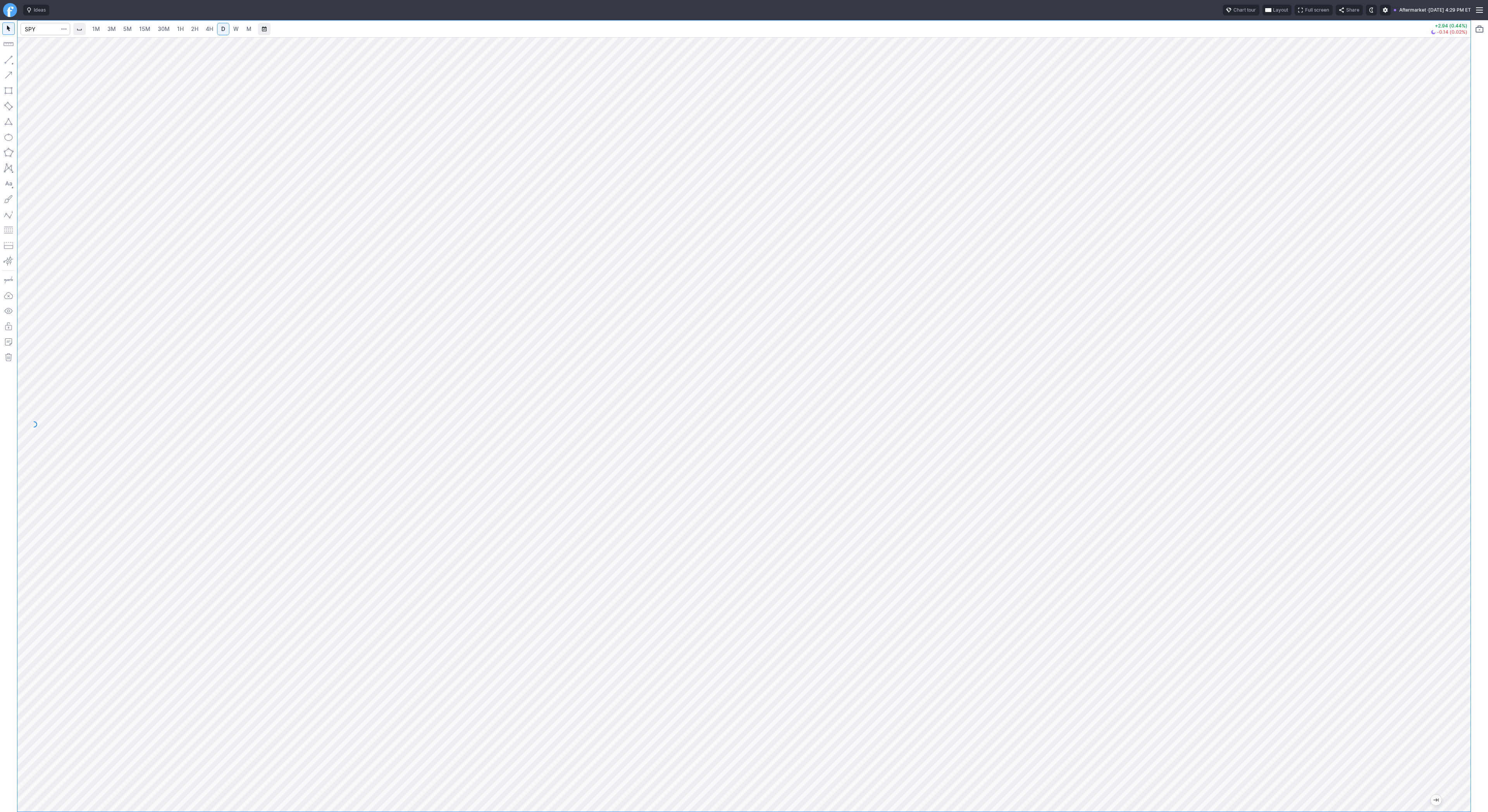
click at [0, 221] on html "Ideas Chart tour Layout Full screen Share Aftermarket · Wed OCT 15 2025 4:29 PM…" at bounding box center [744, 406] width 1488 height 812
click at [12, 61] on button "button" at bounding box center [8, 59] width 12 height 12
drag, startPoint x: 7, startPoint y: 59, endPoint x: 17, endPoint y: 75, distance: 18.9
click at [8, 61] on button "button" at bounding box center [8, 59] width 12 height 12
click at [9, 58] on button "button" at bounding box center [8, 59] width 12 height 12
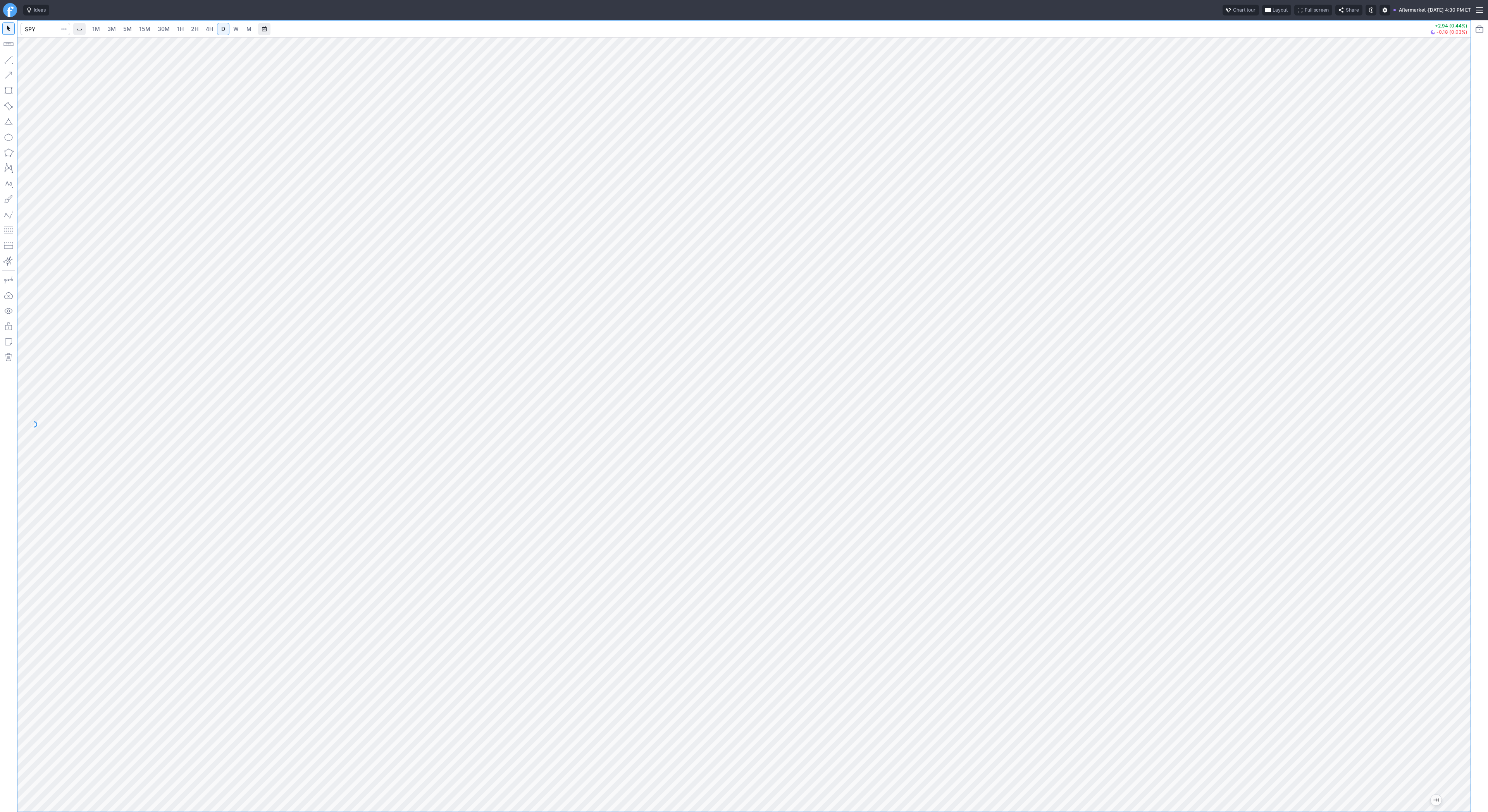
drag, startPoint x: 1460, startPoint y: 280, endPoint x: 1466, endPoint y: 324, distance: 44.4
click at [1466, 324] on div at bounding box center [1462, 422] width 16 height 755
click at [11, 54] on button "button" at bounding box center [8, 59] width 12 height 12
click at [32, 62] on span "Line" at bounding box center [45, 61] width 32 height 8
click at [44, 61] on span "Line" at bounding box center [45, 61] width 32 height 8
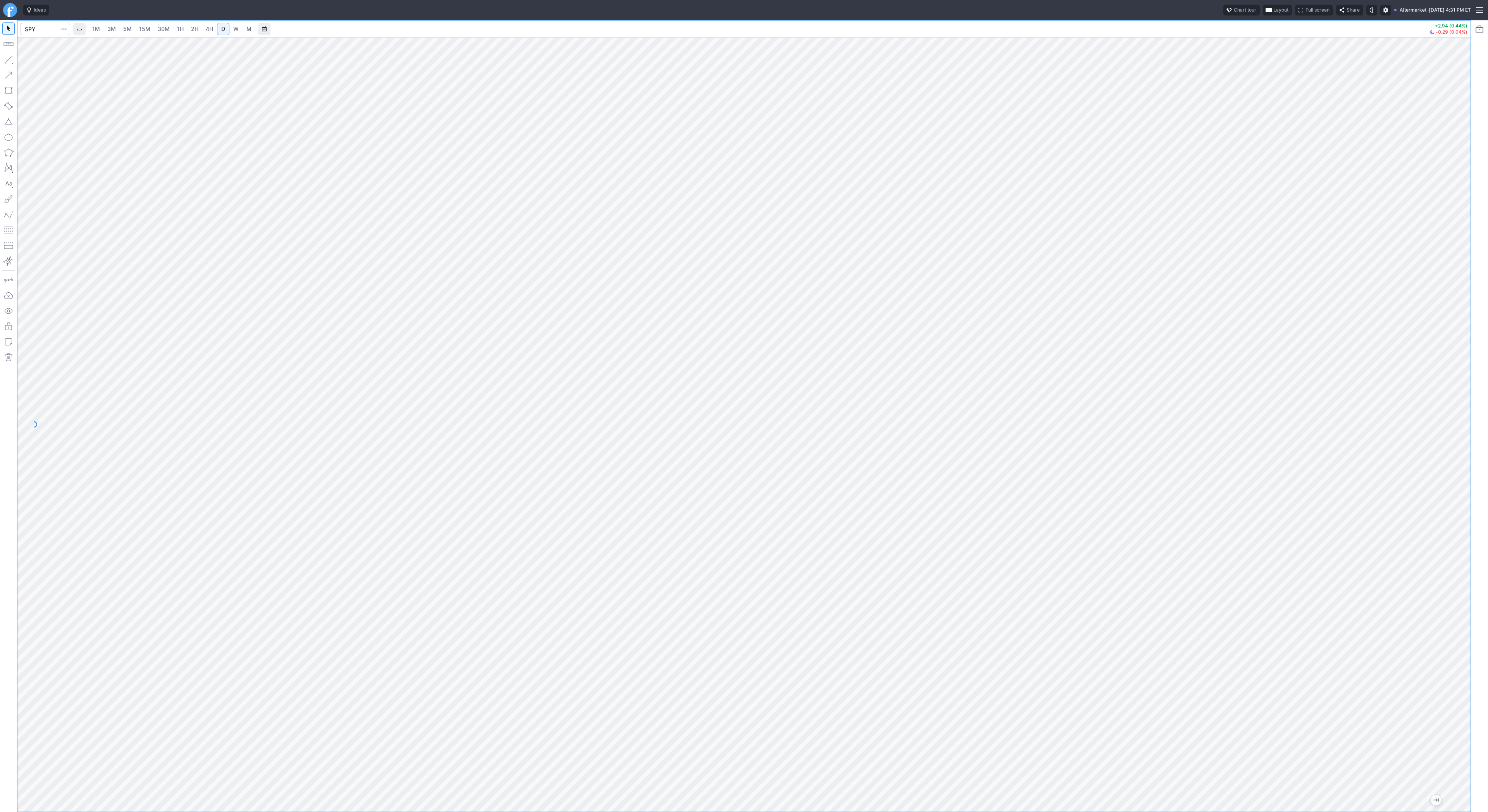
click at [0, 336] on html "Ideas Chart tour Layout Full screen Share Aftermarket · Wed OCT 15 2025 4:31 PM…" at bounding box center [744, 406] width 1488 height 812
drag, startPoint x: 1467, startPoint y: 224, endPoint x: 1460, endPoint y: 314, distance: 90.3
click at [1461, 324] on div at bounding box center [1462, 422] width 16 height 755
click at [206, 29] on span "4H" at bounding box center [210, 28] width 7 height 7
click at [8, 56] on button "button" at bounding box center [8, 59] width 12 height 12
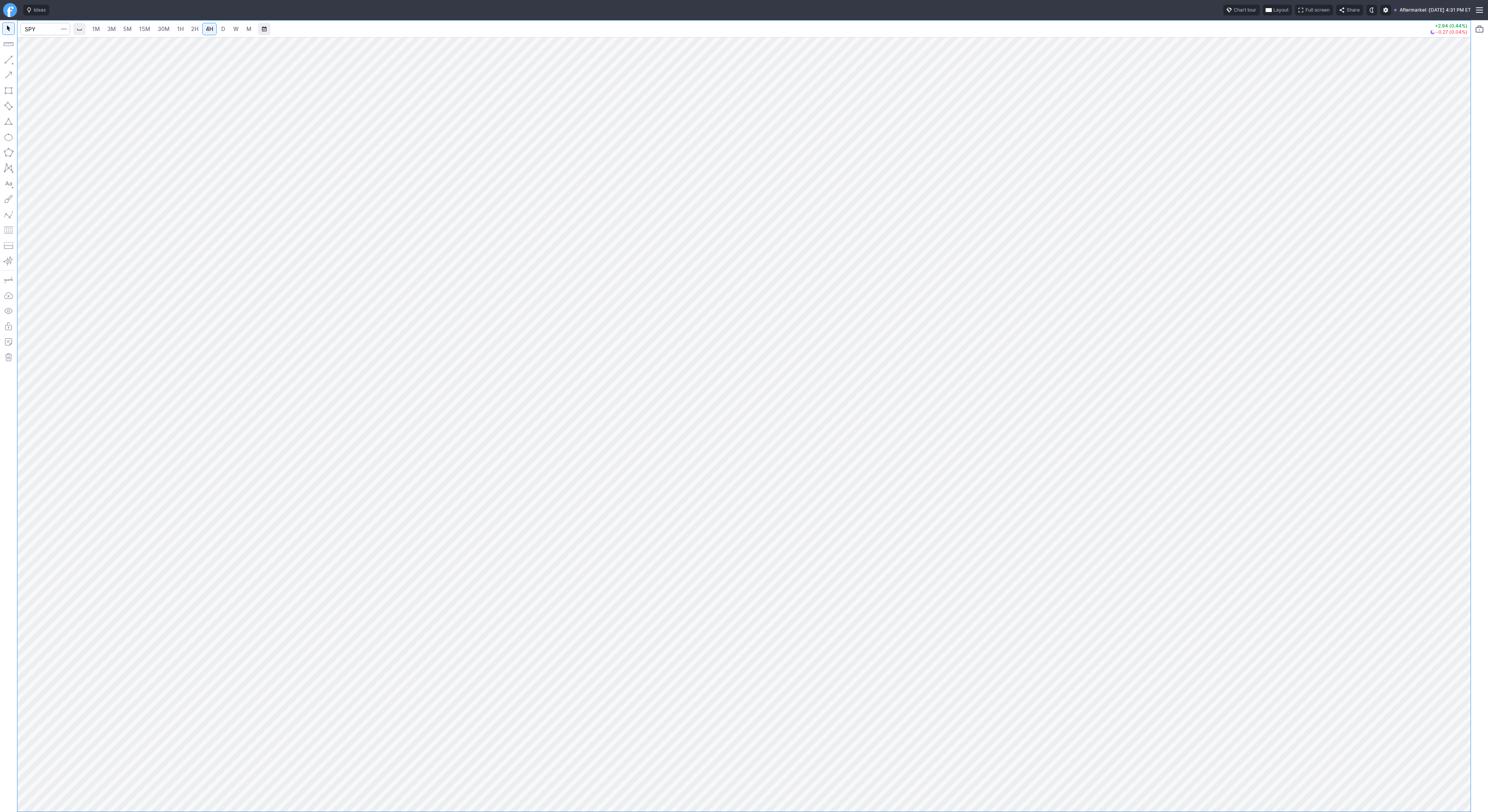
click at [12, 57] on button "button" at bounding box center [8, 59] width 12 height 12
click at [31, 59] on span "Line" at bounding box center [45, 61] width 32 height 8
click at [35, 62] on span "Line" at bounding box center [45, 61] width 32 height 8
click at [6, 58] on button "button" at bounding box center [8, 59] width 12 height 12
click at [38, 26] on input "Search" at bounding box center [45, 29] width 50 height 12
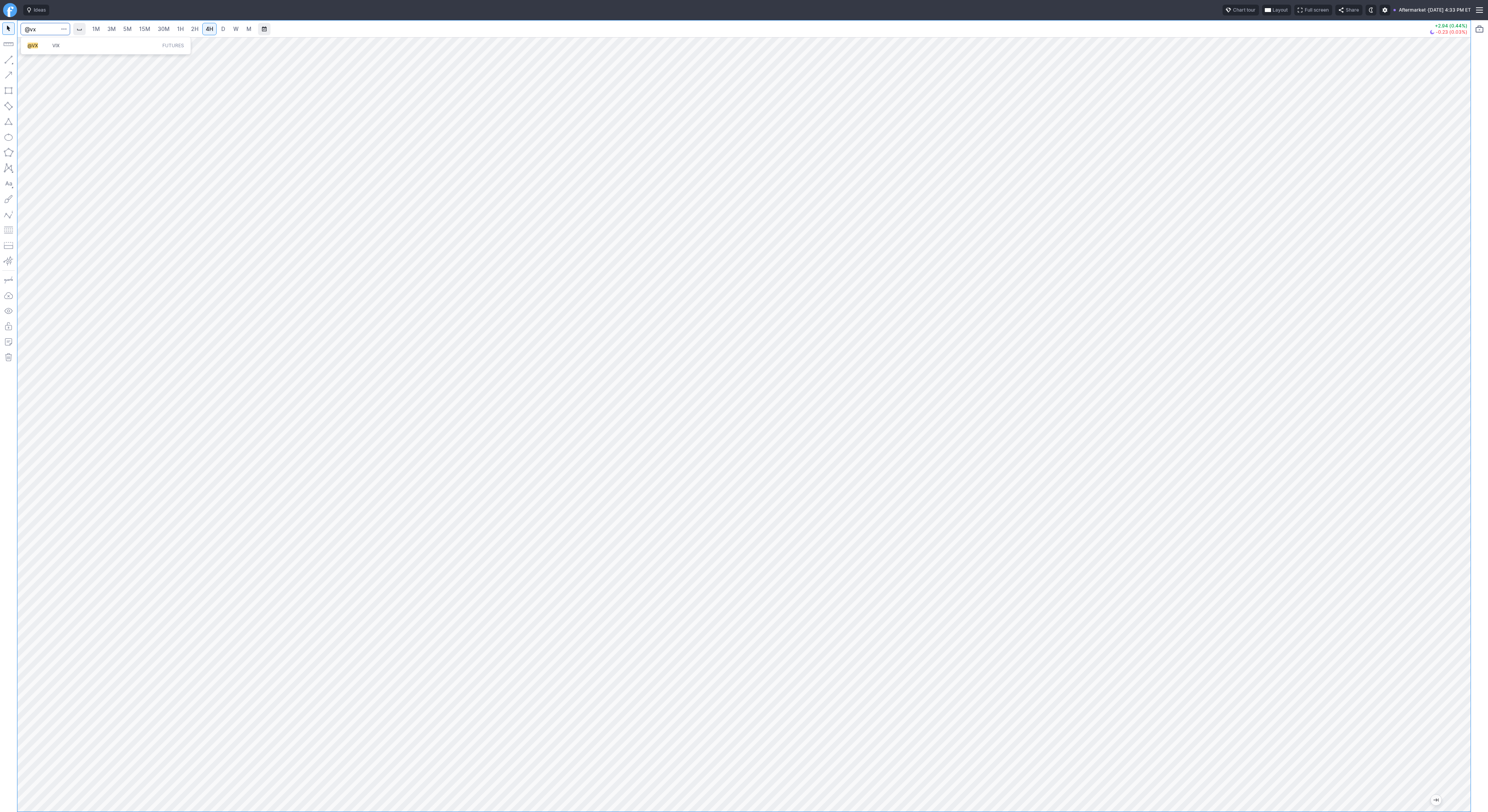
type input "@vx"
click at [61, 41] on button "@VX VIX Futures" at bounding box center [106, 46] width 164 height 11
click at [227, 29] on link "D" at bounding box center [223, 29] width 12 height 12
click at [38, 62] on span "Line" at bounding box center [45, 61] width 32 height 8
click at [39, 63] on span "Line" at bounding box center [45, 61] width 32 height 8
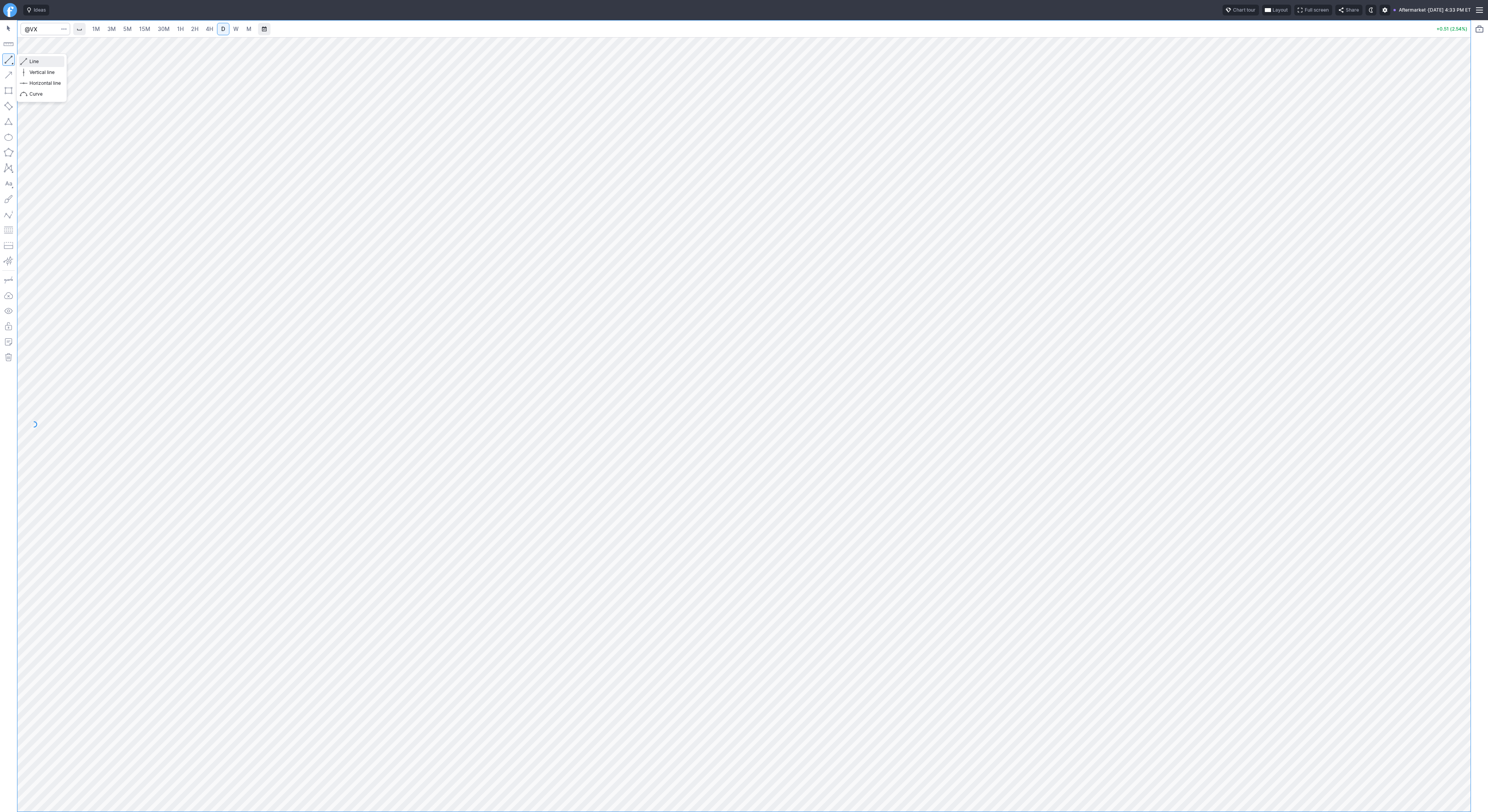
drag, startPoint x: 38, startPoint y: 63, endPoint x: 38, endPoint y: 70, distance: 7.0
click at [38, 63] on span "Line" at bounding box center [45, 61] width 32 height 8
click at [32, 61] on span "Line" at bounding box center [45, 61] width 32 height 8
click at [24, 62] on span "button" at bounding box center [25, 62] width 5 height 11
click at [24, 62] on span "button" at bounding box center [25, 62] width 5 height 11
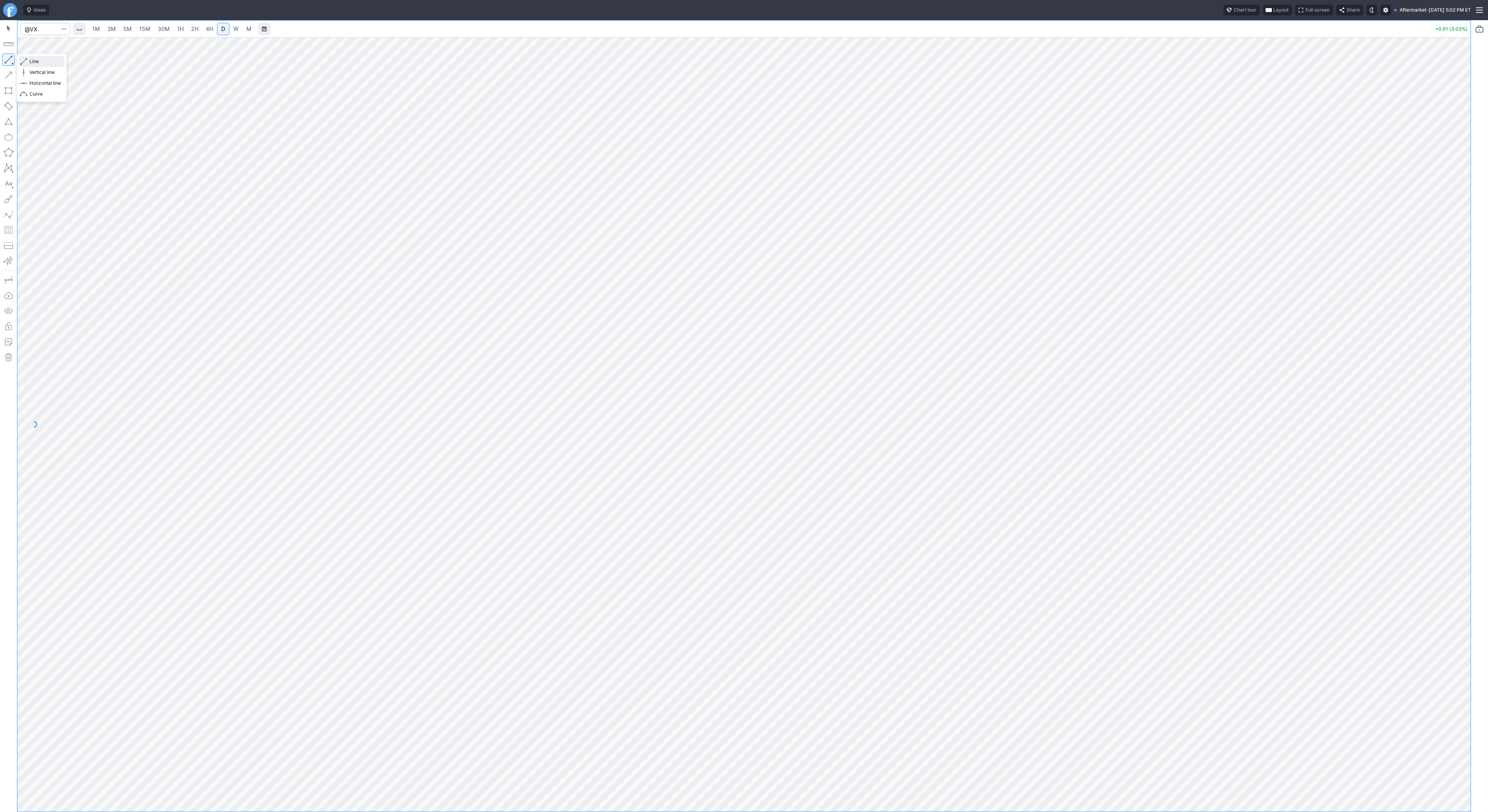
click at [51, 65] on span "Line" at bounding box center [45, 61] width 32 height 8
click at [35, 62] on span "Line" at bounding box center [45, 61] width 32 height 8
click at [30, 58] on span "Line" at bounding box center [45, 61] width 32 height 8
click at [28, 59] on button "Line" at bounding box center [41, 62] width 45 height 11
drag, startPoint x: 41, startPoint y: 59, endPoint x: 59, endPoint y: 101, distance: 45.7
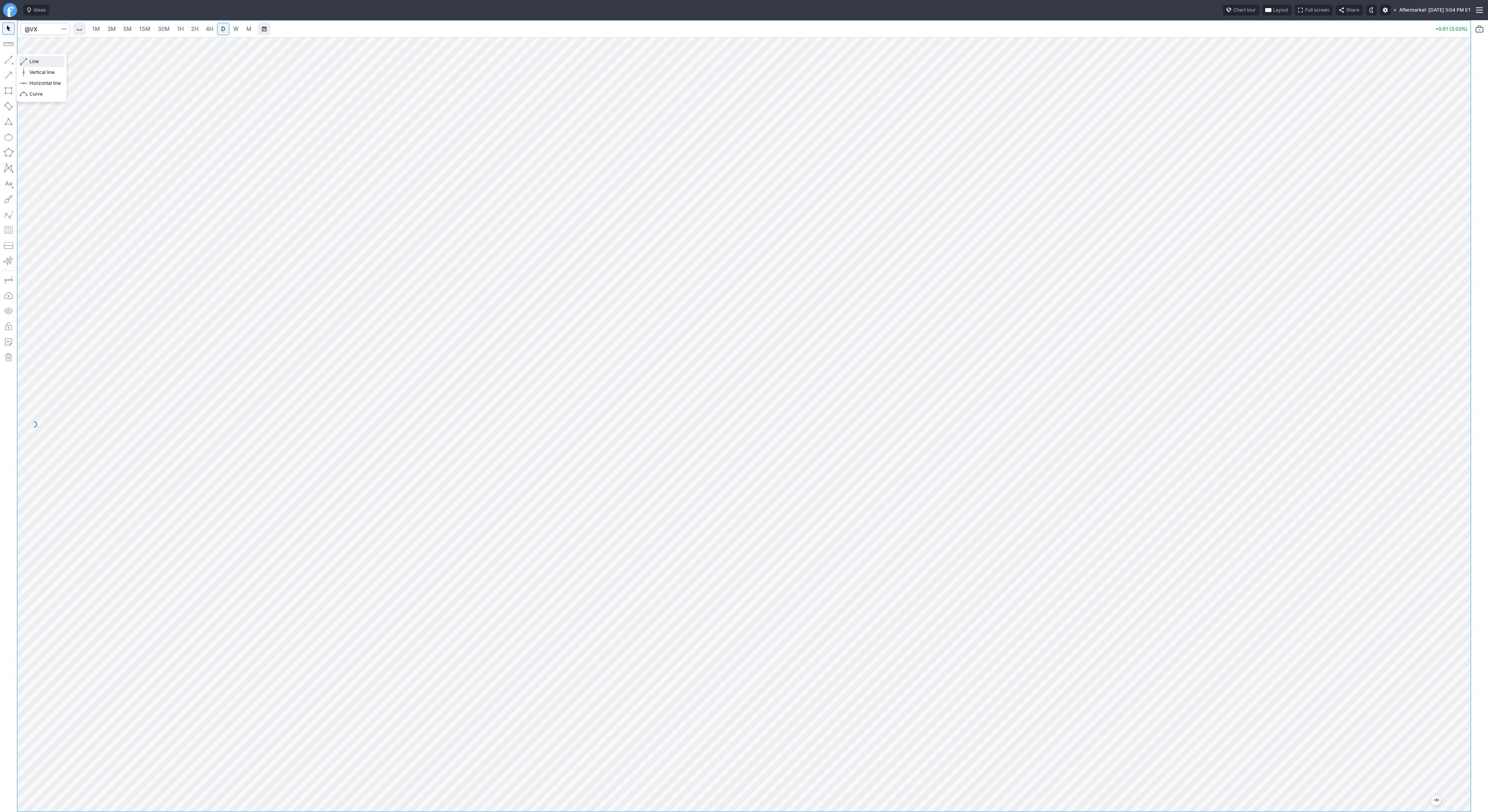
click at [41, 58] on span "Line" at bounding box center [45, 61] width 32 height 8
click at [28, 61] on button "Line" at bounding box center [41, 62] width 45 height 11
click at [27, 59] on button "Line" at bounding box center [41, 62] width 45 height 11
drag, startPoint x: 31, startPoint y: 56, endPoint x: 36, endPoint y: 67, distance: 12.1
click at [32, 56] on button "Line" at bounding box center [41, 62] width 45 height 11
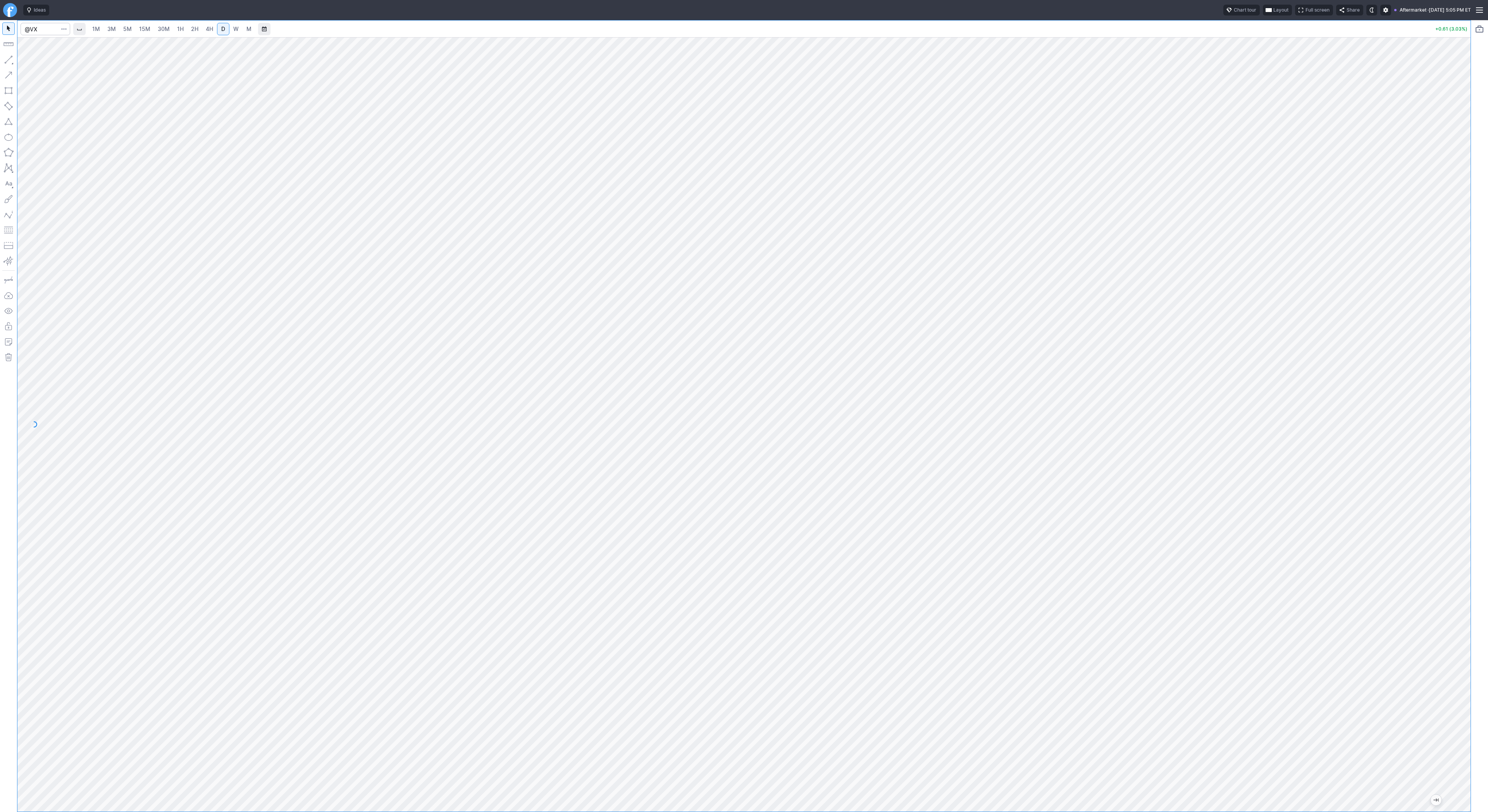
click at [120, 28] on link "5M" at bounding box center [128, 29] width 16 height 12
click at [185, 28] on link "1H" at bounding box center [181, 29] width 13 height 12
click at [222, 31] on span "D" at bounding box center [223, 28] width 4 height 7
click at [210, 30] on span "4H" at bounding box center [210, 28] width 7 height 7
click at [221, 28] on span "D" at bounding box center [223, 28] width 4 height 7
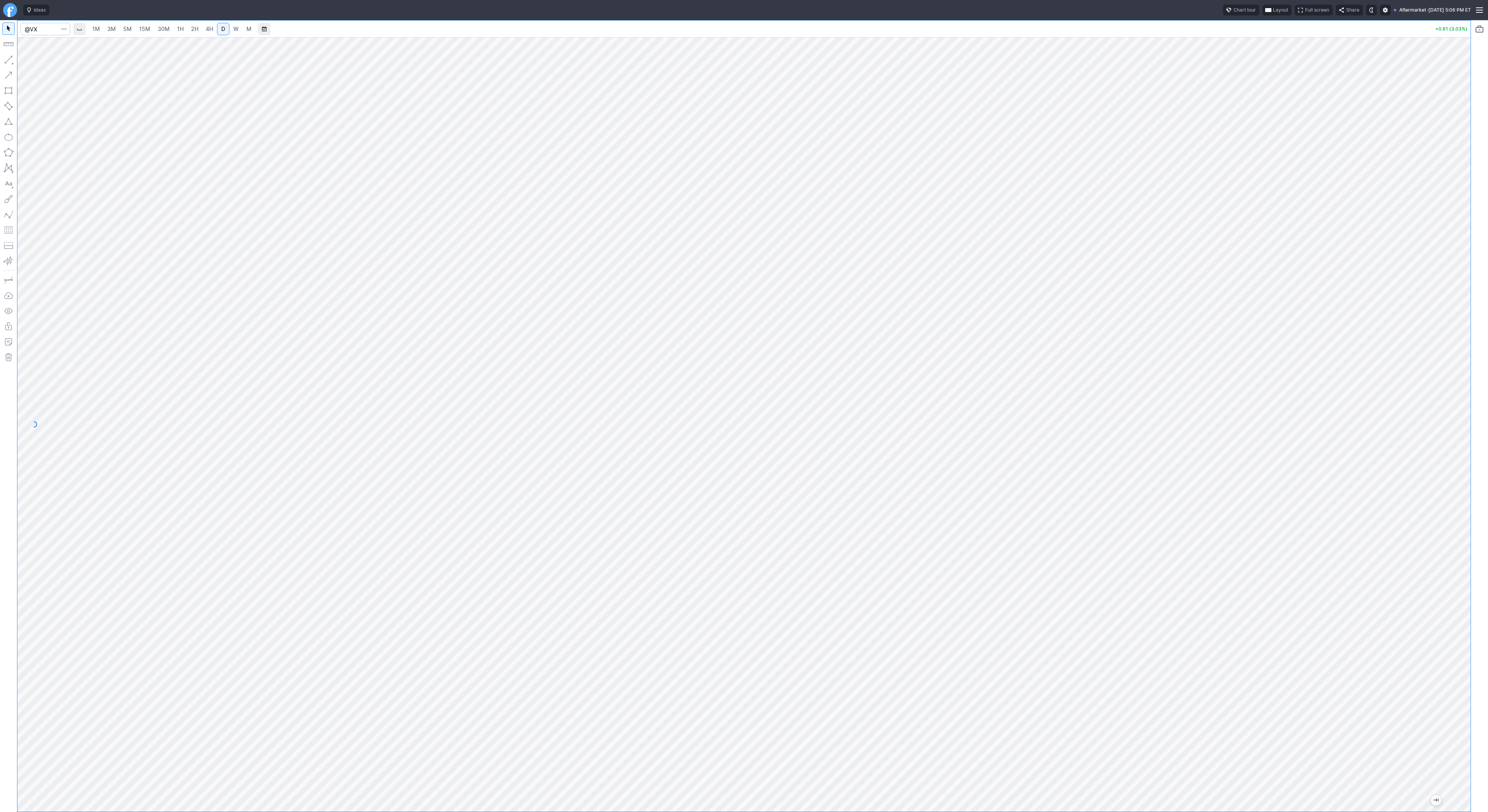
click at [209, 30] on span "4H" at bounding box center [210, 28] width 7 height 7
click at [28, 61] on button "Line" at bounding box center [41, 62] width 45 height 11
click at [28, 61] on button "Line" at bounding box center [41, 62] width 45 height 11
click at [32, 59] on span "Line" at bounding box center [45, 61] width 32 height 8
click at [26, 60] on span "button" at bounding box center [25, 62] width 5 height 11
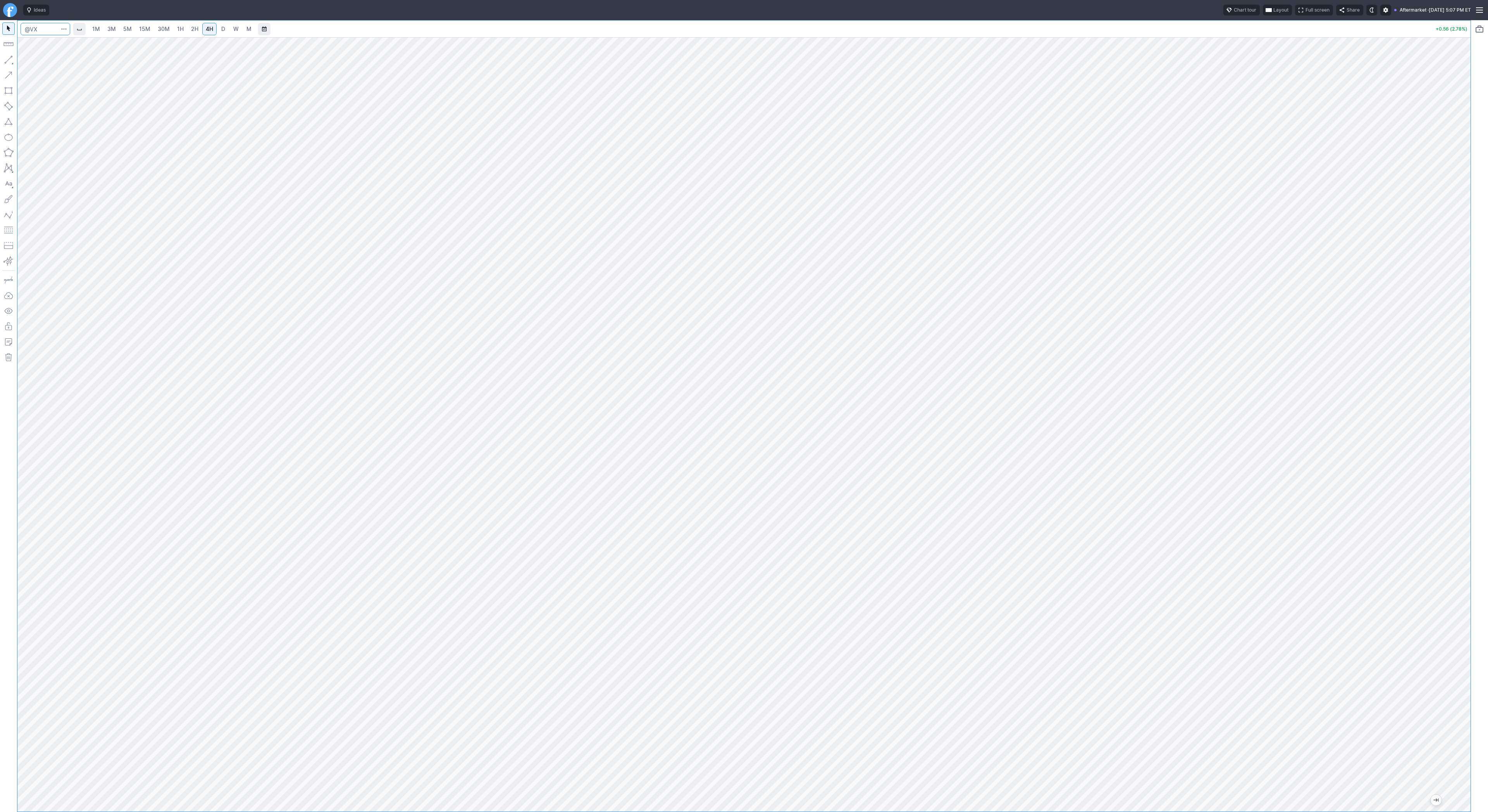
click at [41, 30] on input "Search" at bounding box center [45, 29] width 50 height 12
click at [59, 33] on button "button" at bounding box center [64, 29] width 11 height 12
click at [55, 30] on div at bounding box center [744, 406] width 1488 height 812
click at [45, 25] on input "Search" at bounding box center [45, 29] width 50 height 12
click at [45, 28] on input "Search" at bounding box center [45, 29] width 50 height 12
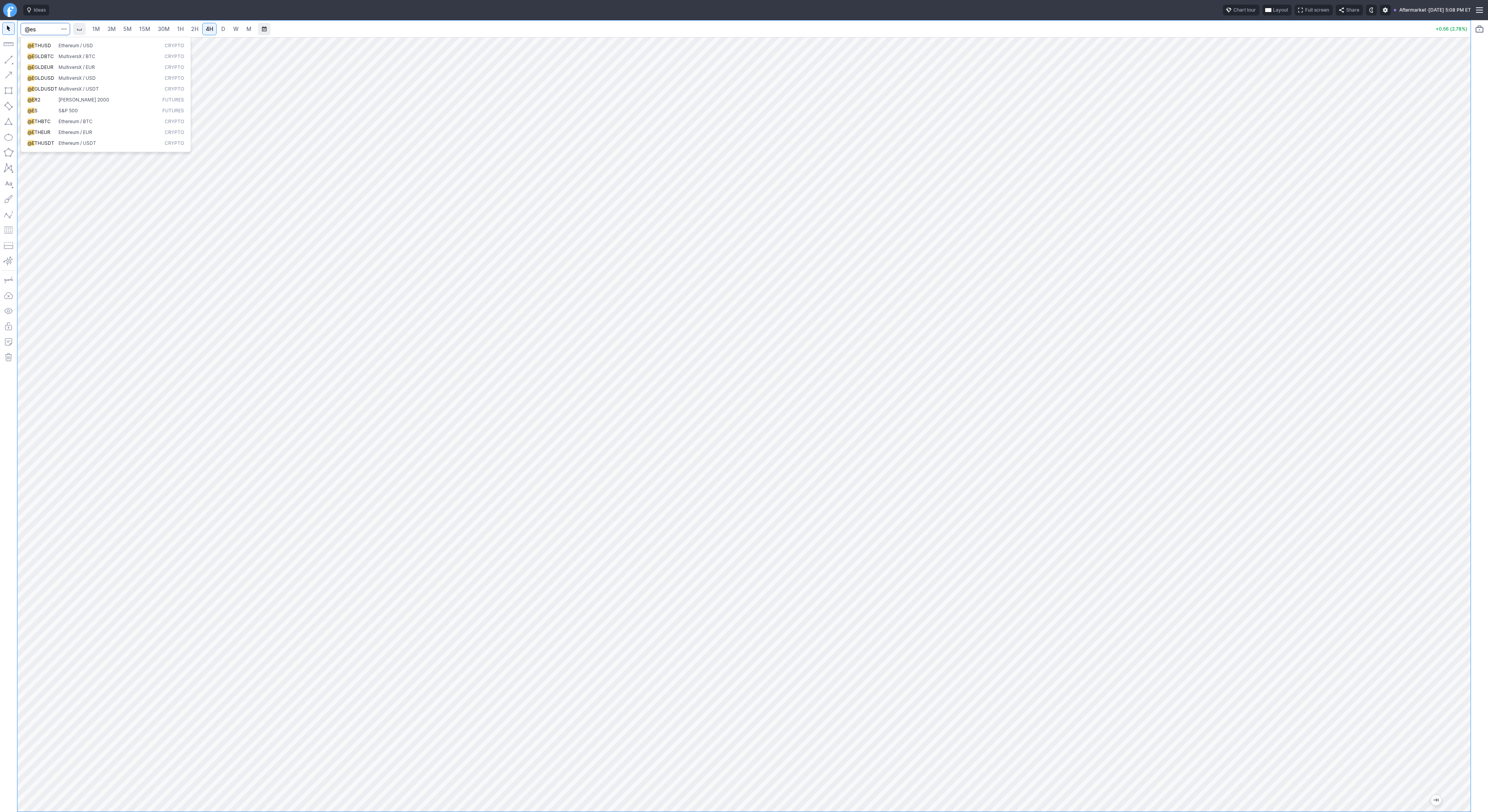
type input "@es"
click at [41, 27] on input "Search" at bounding box center [45, 29] width 50 height 12
type input "smh"
click at [47, 30] on input "Search" at bounding box center [45, 29] width 50 height 12
type input "sh"
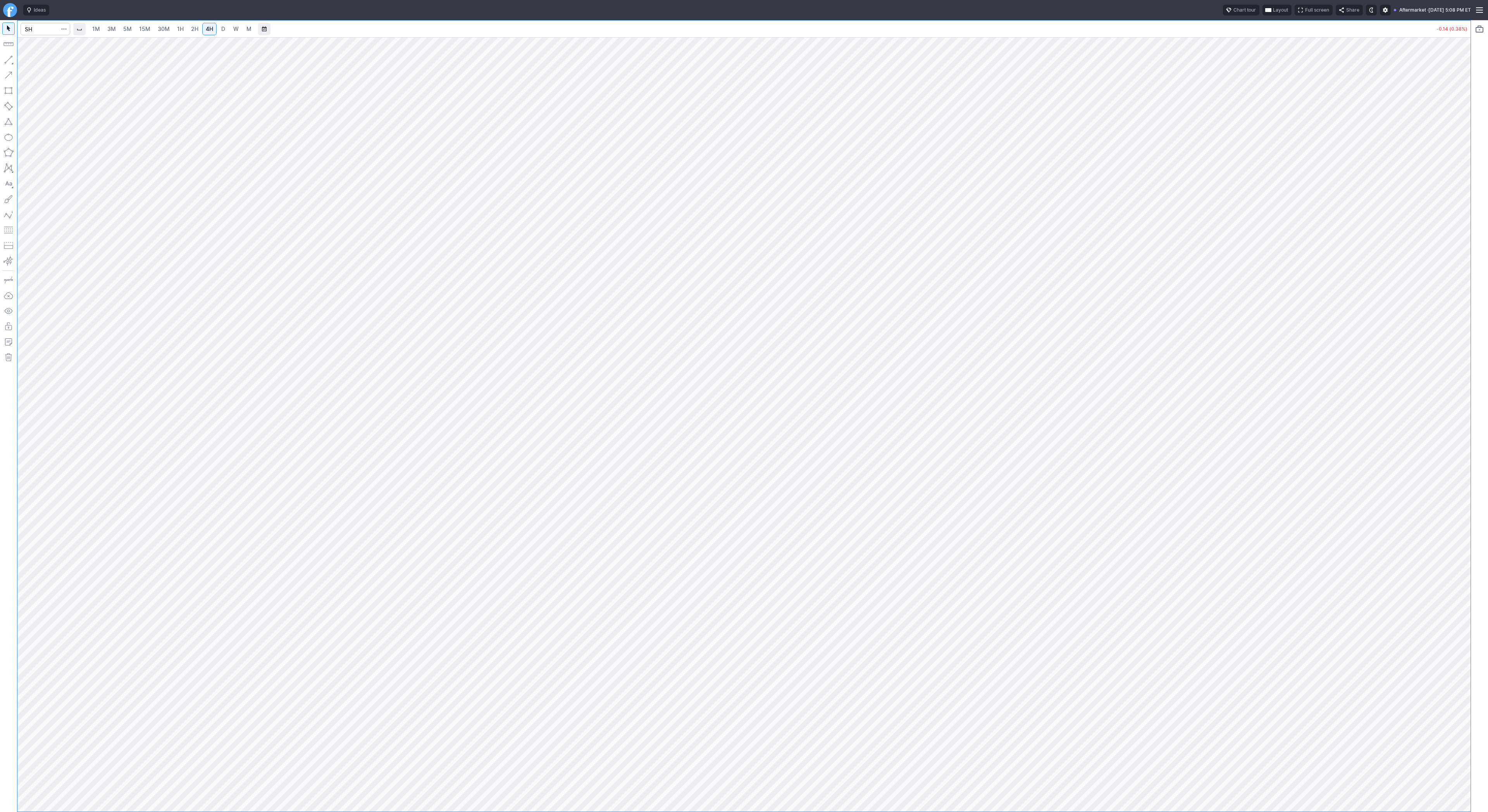
click at [188, 28] on link "2H" at bounding box center [195, 29] width 15 height 12
click at [9, 59] on button "button" at bounding box center [8, 59] width 12 height 12
click at [40, 64] on span "Line" at bounding box center [45, 61] width 32 height 8
click at [30, 62] on span "Line" at bounding box center [45, 61] width 32 height 8
click at [30, 59] on span "Line" at bounding box center [45, 61] width 32 height 8
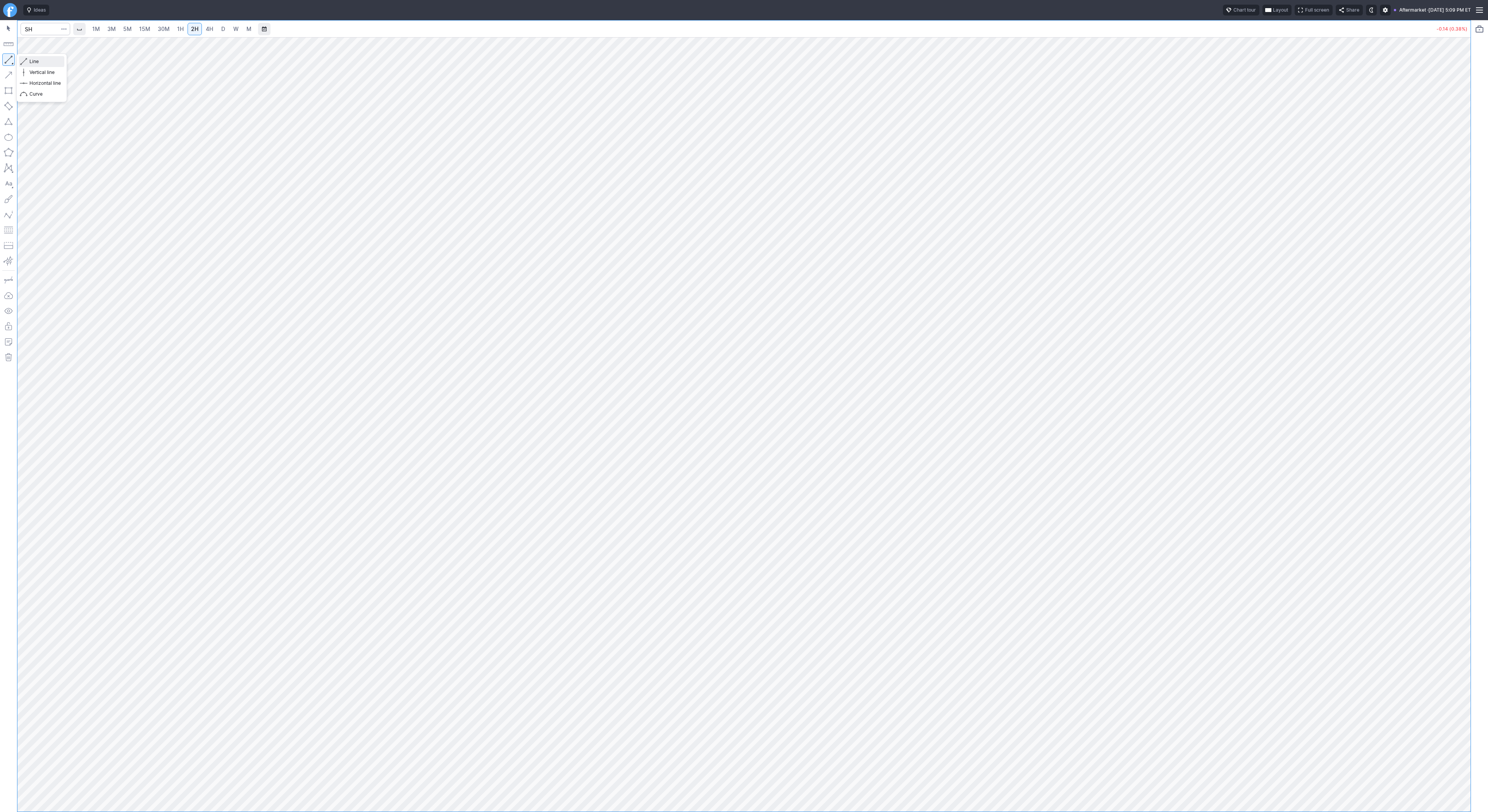
click at [39, 62] on span "Line" at bounding box center [45, 61] width 32 height 8
click at [21, 60] on button "Line" at bounding box center [41, 62] width 45 height 11
click at [24, 59] on span "button" at bounding box center [25, 62] width 5 height 11
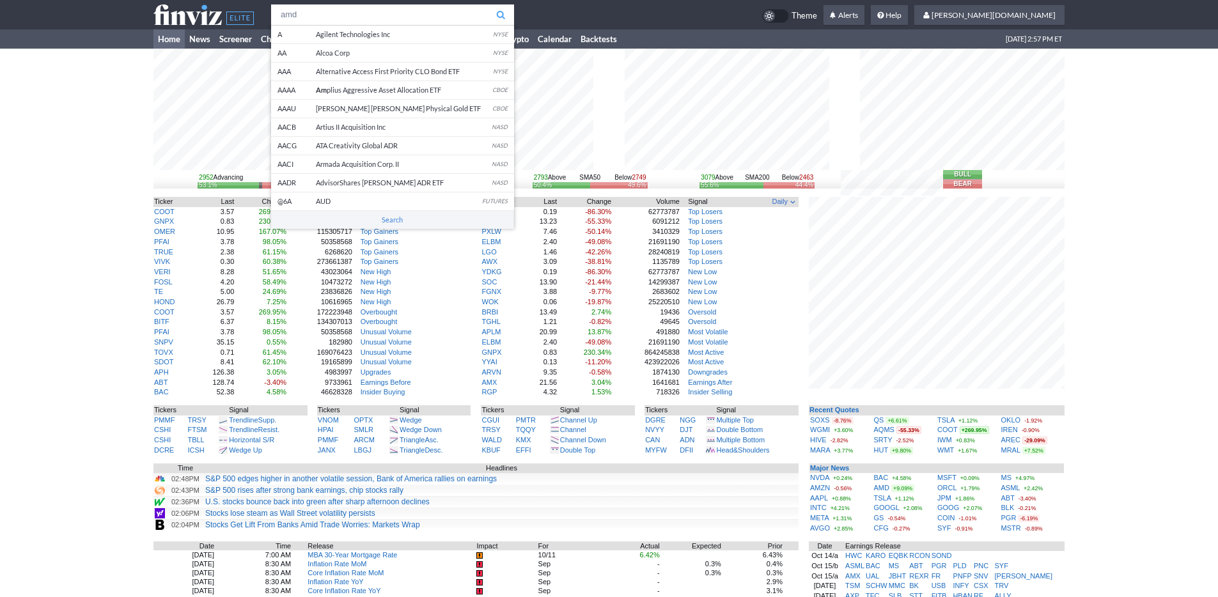
type input "amd"
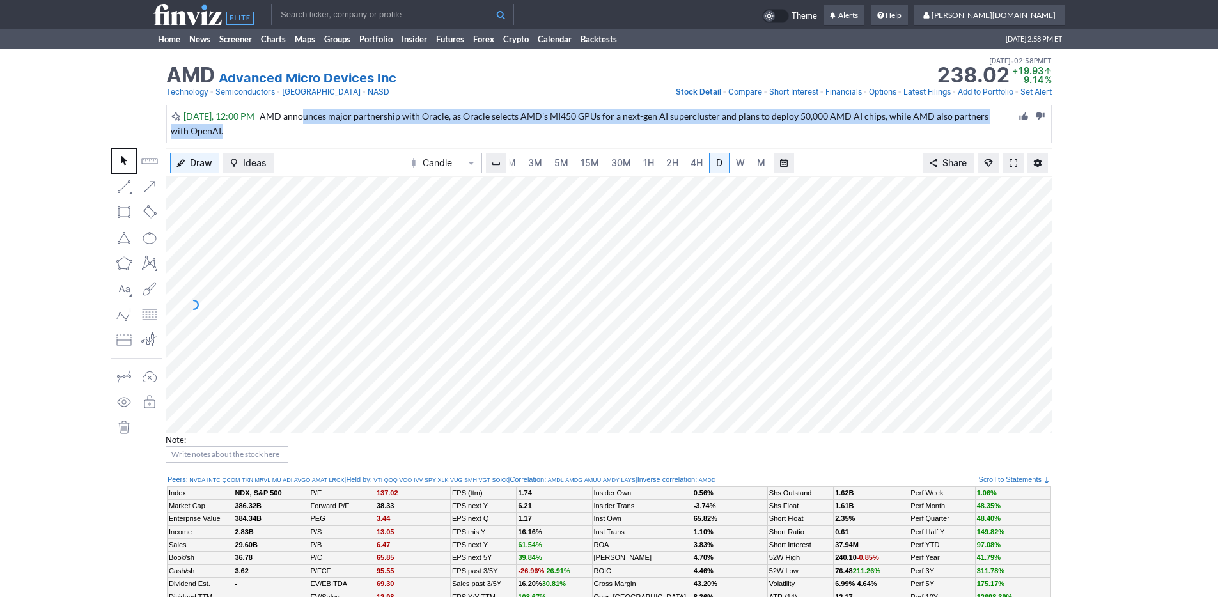
drag, startPoint x: 294, startPoint y: 116, endPoint x: 545, endPoint y: 124, distance: 251.5
click at [545, 124] on div "Today, 12:00 PM AMD announces major partnership with Oracle, as Oracle selects …" at bounding box center [595, 123] width 849 height 29
click at [545, 127] on div "Today, 12:00 PM AMD announces major partnership with Oracle, as Oracle selects …" at bounding box center [595, 123] width 849 height 29
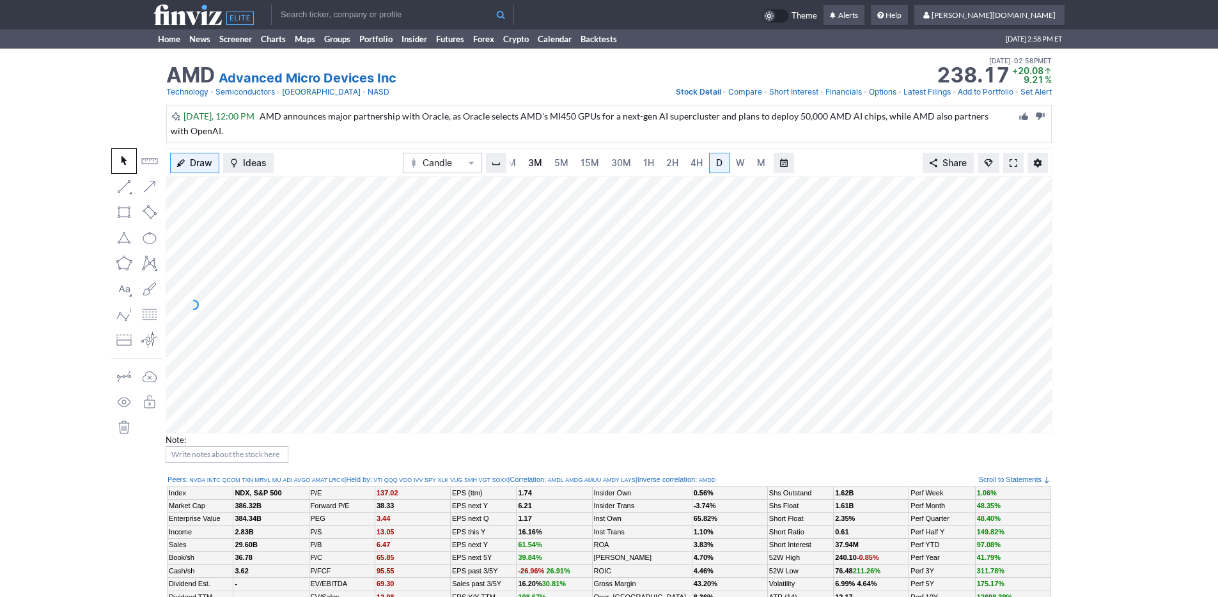
click at [532, 161] on span "3M" at bounding box center [535, 162] width 14 height 11
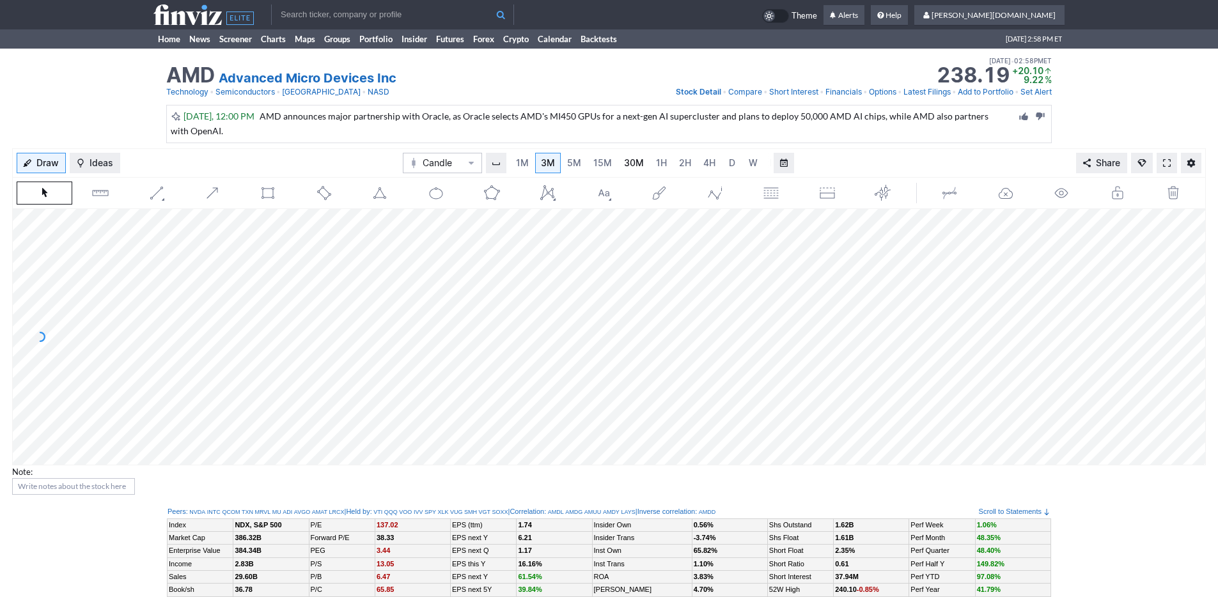
click at [627, 158] on span "30M" at bounding box center [634, 162] width 20 height 11
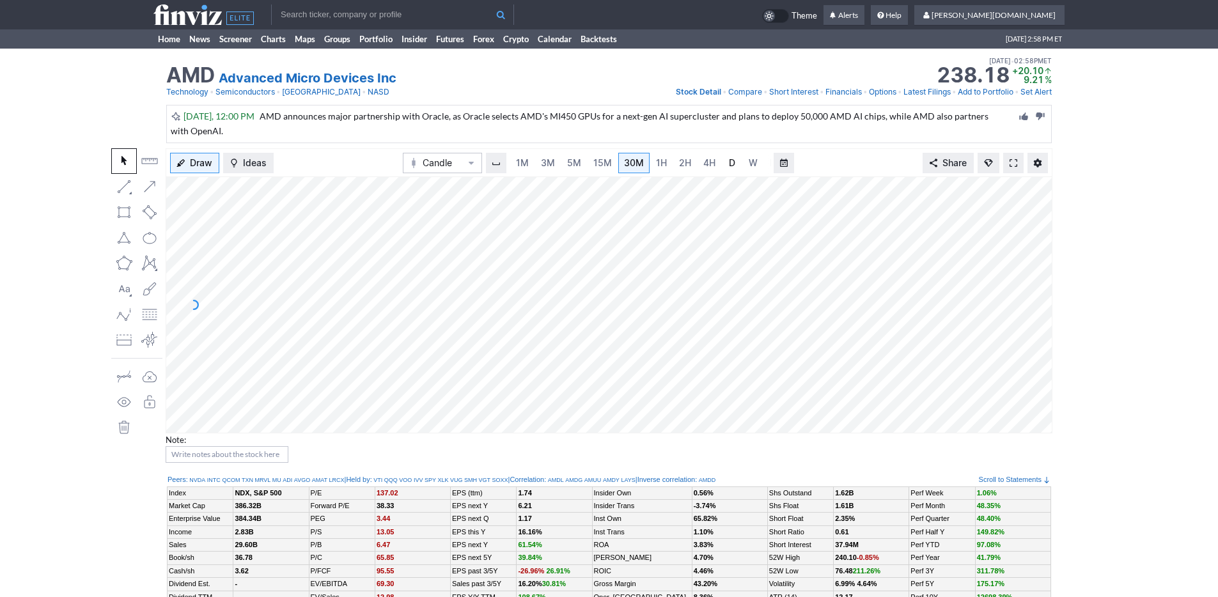
click at [730, 166] on span "D" at bounding box center [732, 162] width 6 height 11
click at [741, 164] on span "W" at bounding box center [740, 162] width 9 height 11
click at [757, 164] on span "M" at bounding box center [761, 162] width 8 height 11
click at [535, 168] on span "3M" at bounding box center [535, 163] width 14 height 13
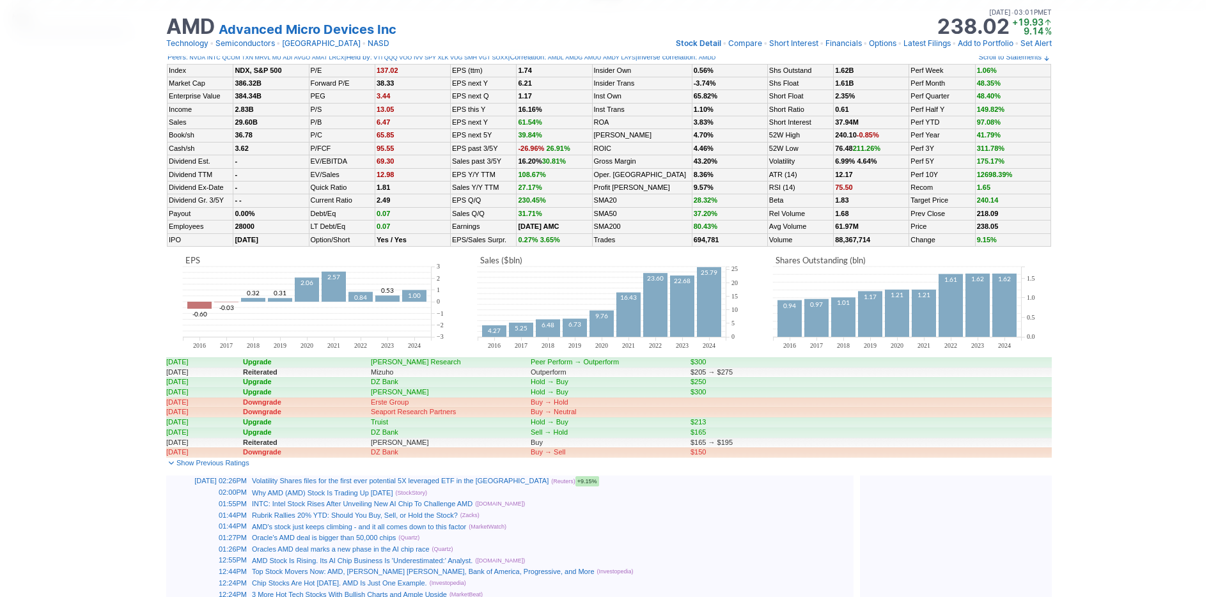
scroll to position [823, 0]
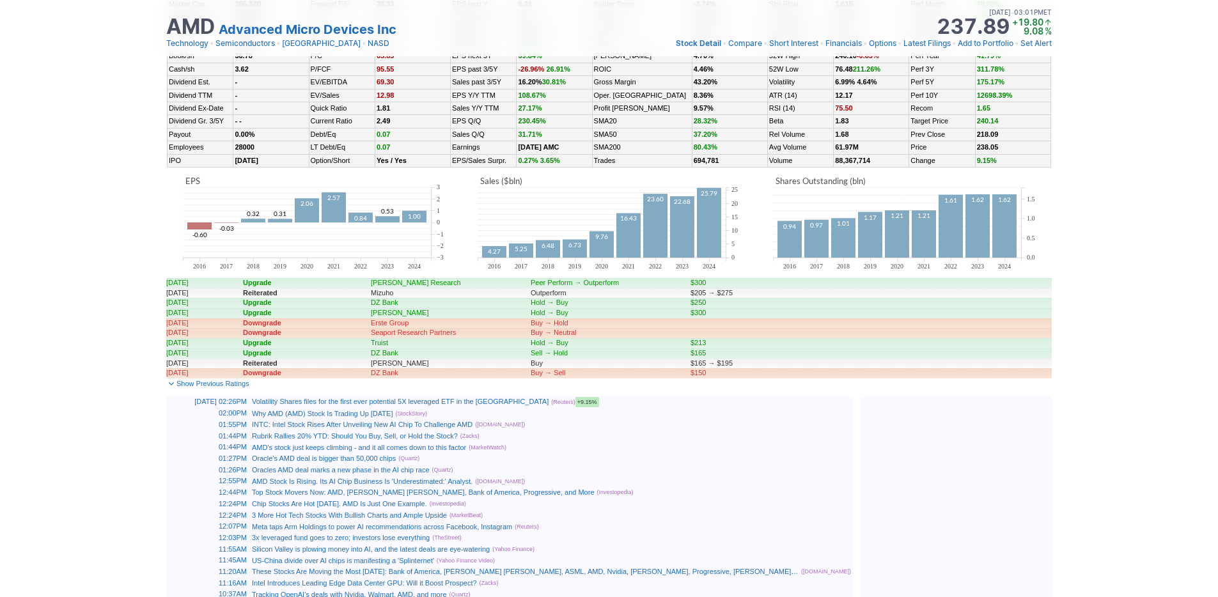
scroll to position [815, 0]
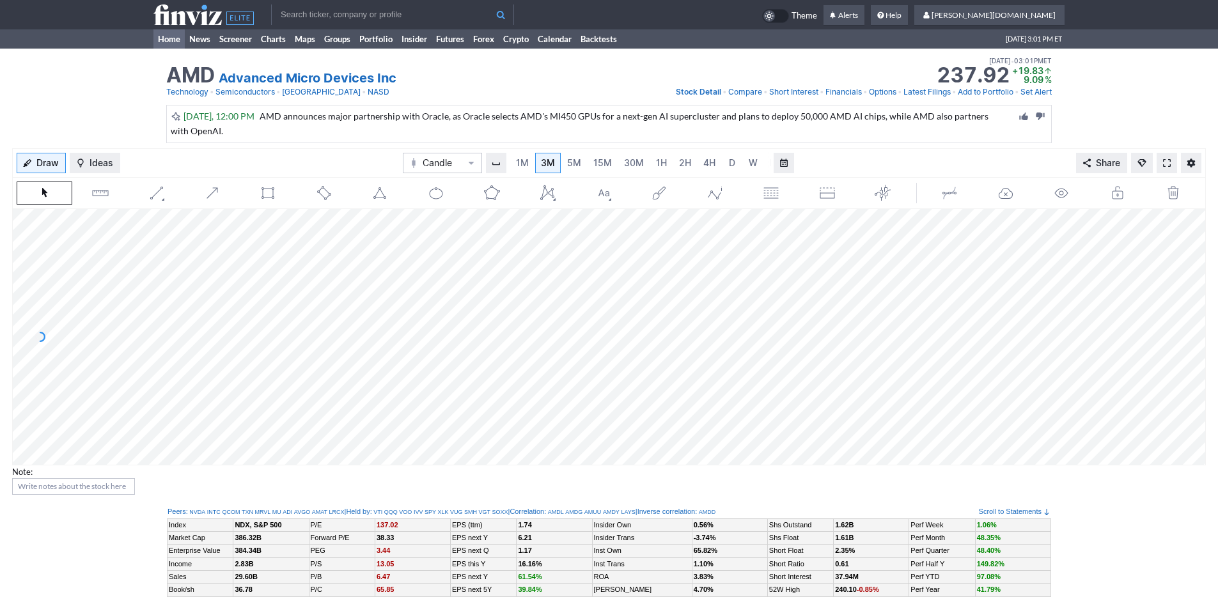
click at [157, 38] on link "Home" at bounding box center [168, 38] width 31 height 19
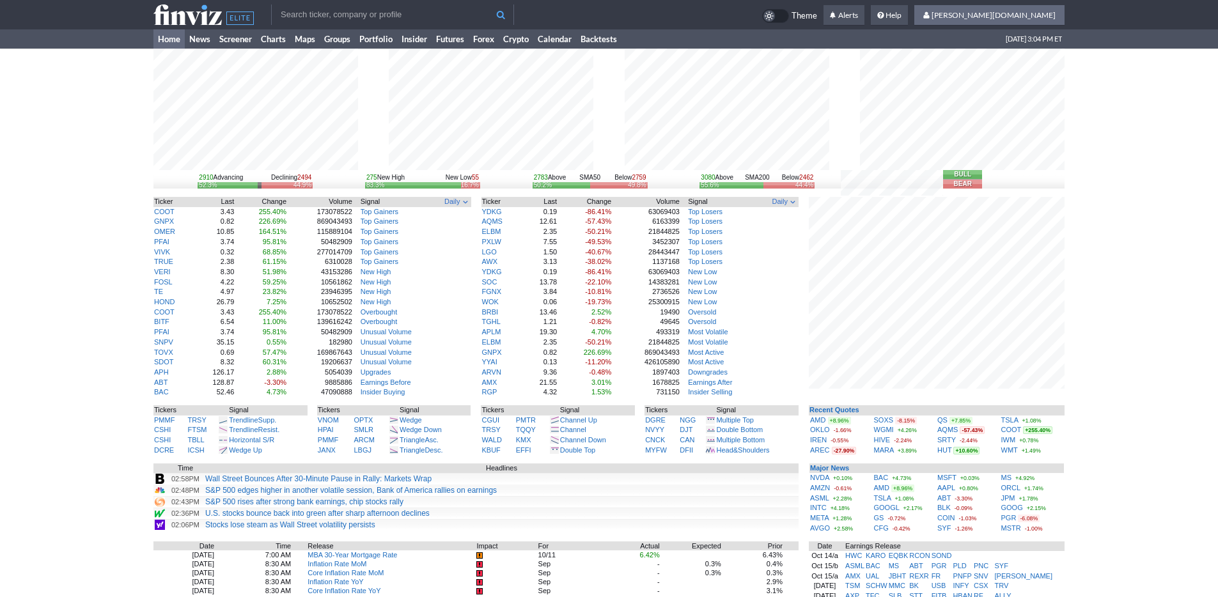
click at [1051, 16] on span "[PERSON_NAME][DOMAIN_NAME]" at bounding box center [994, 15] width 124 height 10
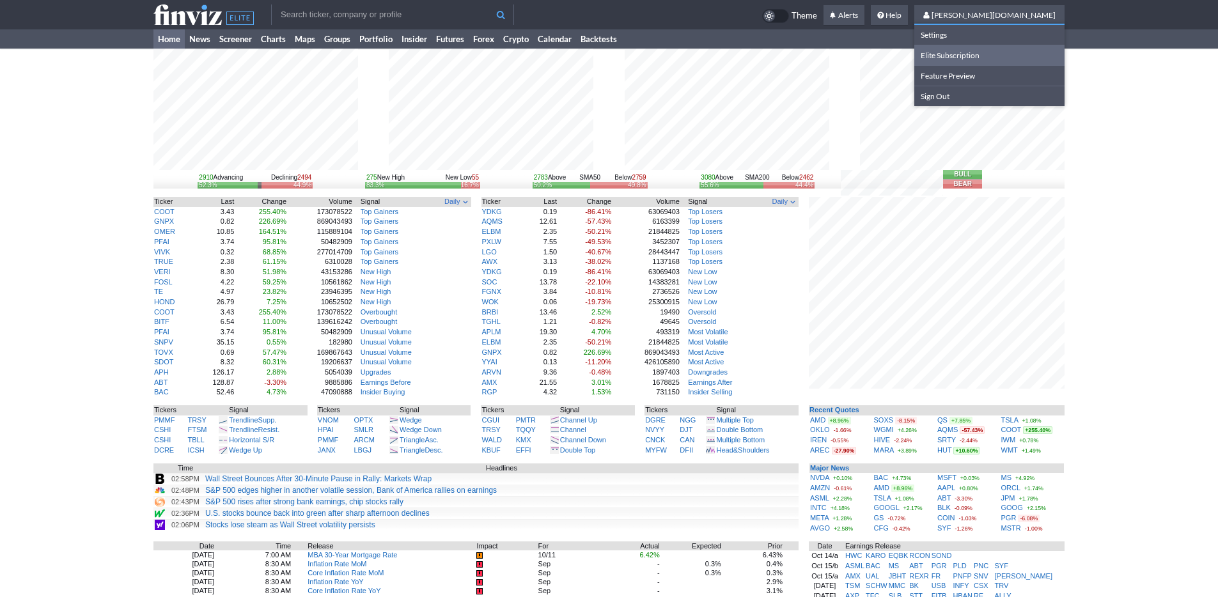
click at [1045, 48] on link "Elite Subscription" at bounding box center [990, 55] width 150 height 20
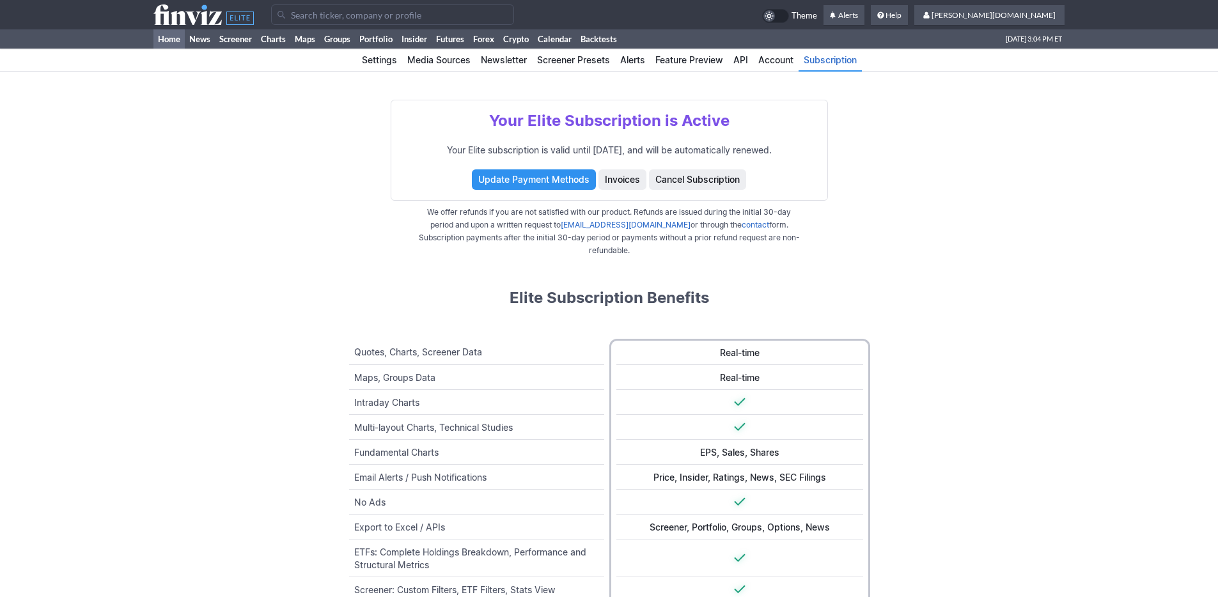
click at [167, 38] on link "Home" at bounding box center [168, 38] width 31 height 19
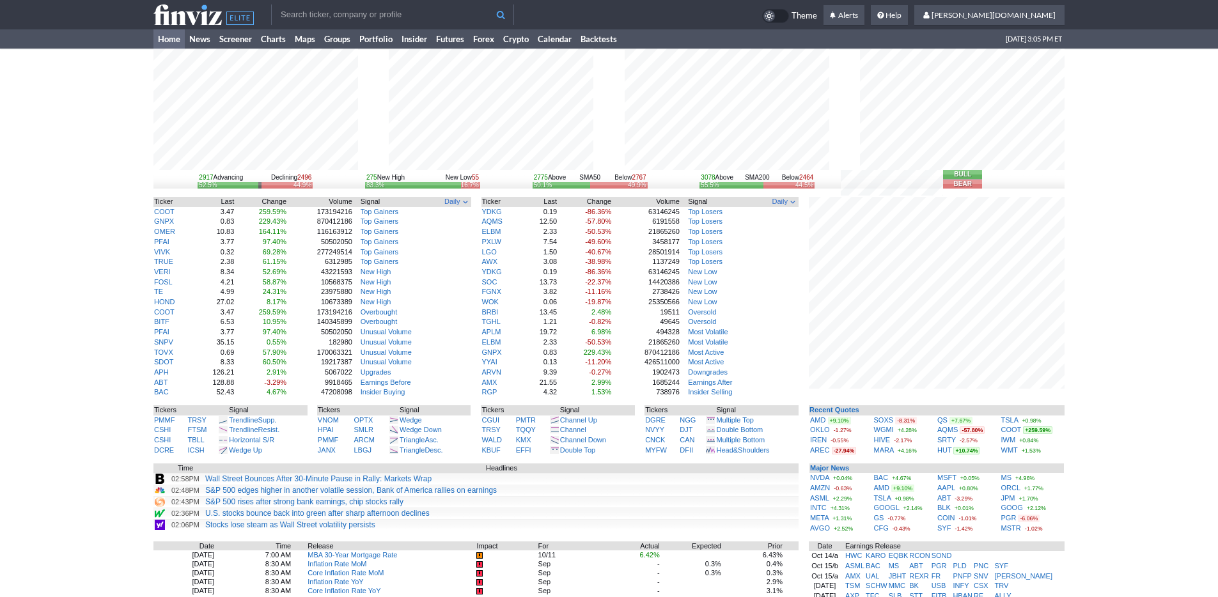
click at [1213, 417] on div "2917 Advancing Declining 2496 52.5% 44.9% 275 New High New Low 55 83.3% 16.7% 2…" at bounding box center [609, 419] width 1218 height 741
click at [1131, 420] on div "2917 Advancing Declining 2496 52.5% 44.9% 275 New High New Low 55 83.3% 16.7% 2…" at bounding box center [609, 419] width 1218 height 741
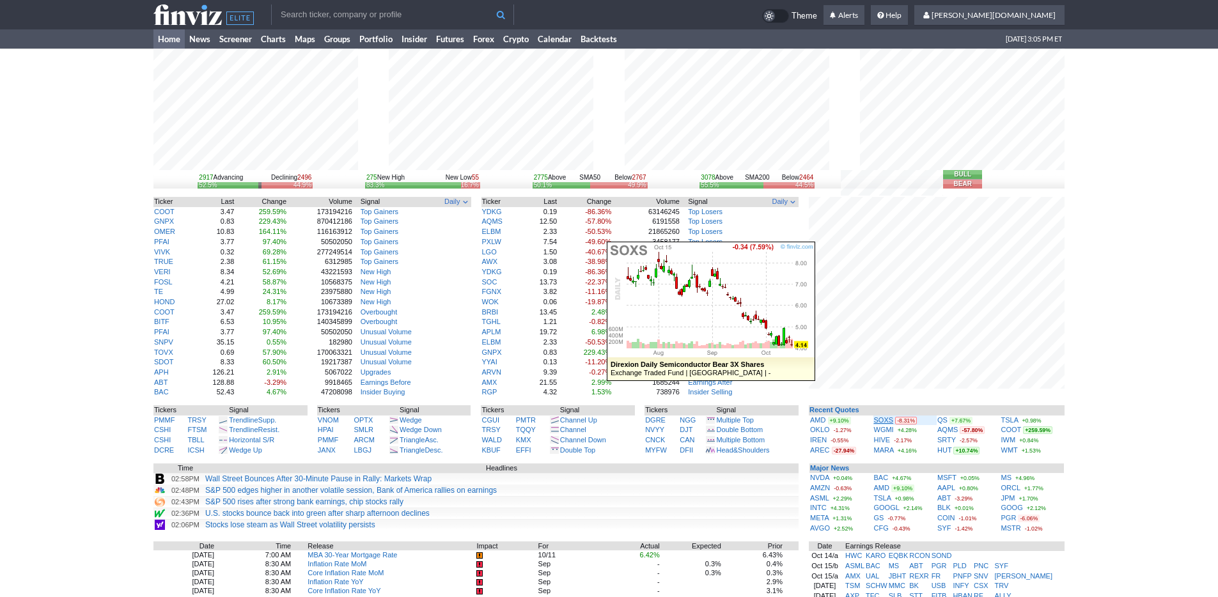
click at [881, 418] on link "SOXS" at bounding box center [884, 420] width 20 height 8
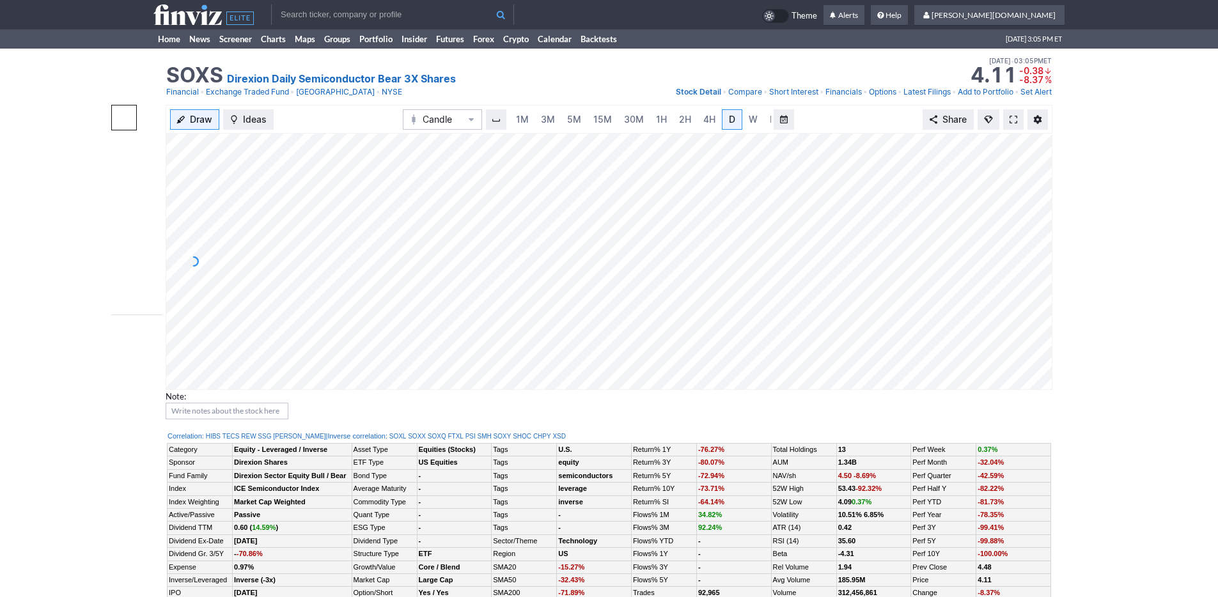
scroll to position [0, 13]
click at [534, 118] on span "3M" at bounding box center [535, 119] width 14 height 11
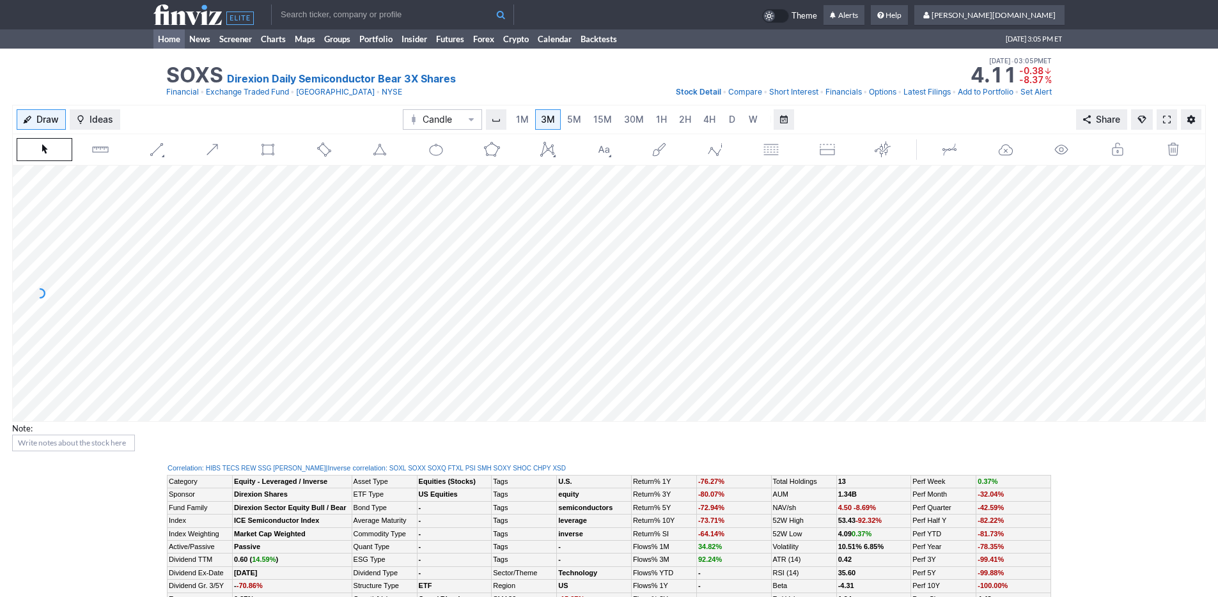
click at [176, 37] on link "Home" at bounding box center [168, 38] width 31 height 19
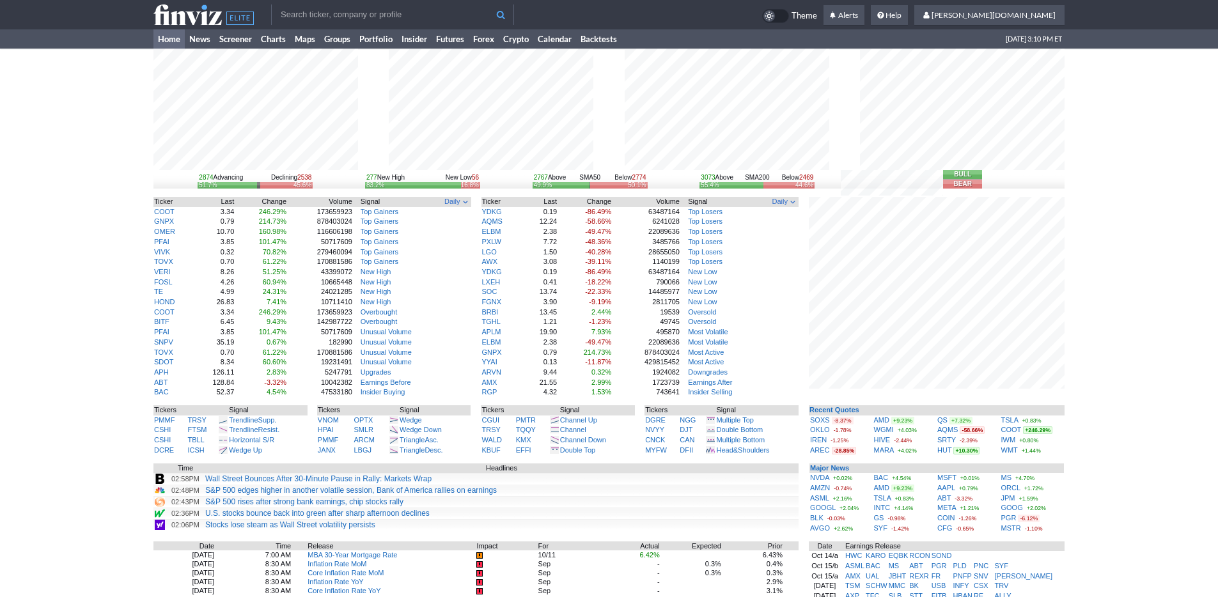
click at [1104, 398] on div "2874 Advancing Declining 2538 51.7% 45.6% 277 New High New Low 56 83.2% 16.8% 2…" at bounding box center [609, 419] width 1218 height 741
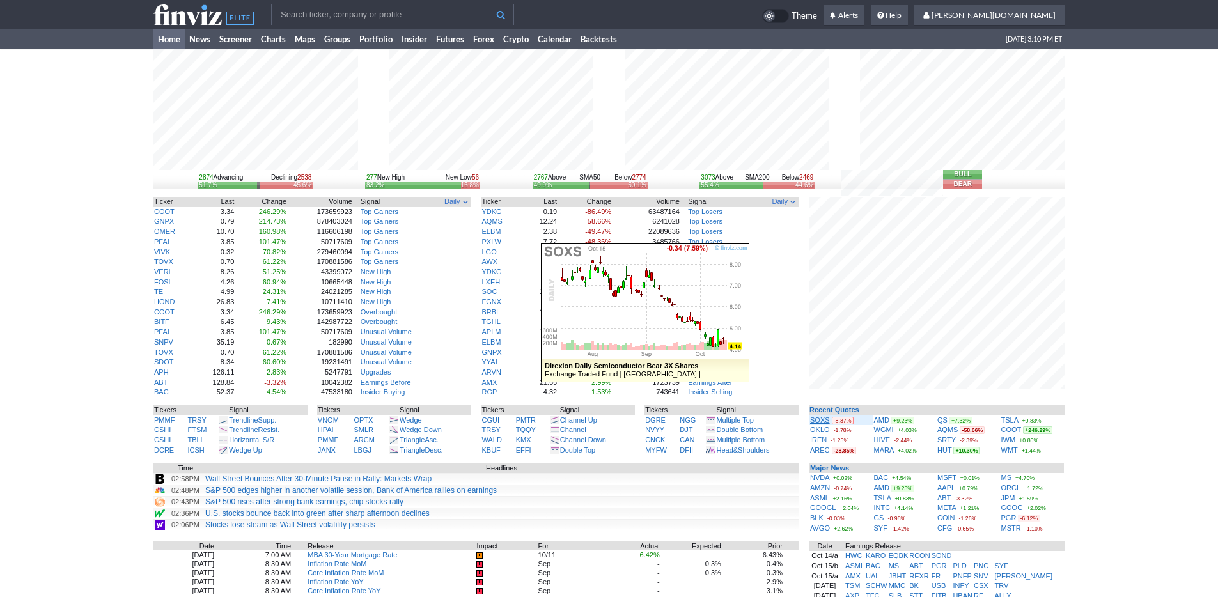
click at [815, 419] on link "SOXS" at bounding box center [820, 420] width 20 height 8
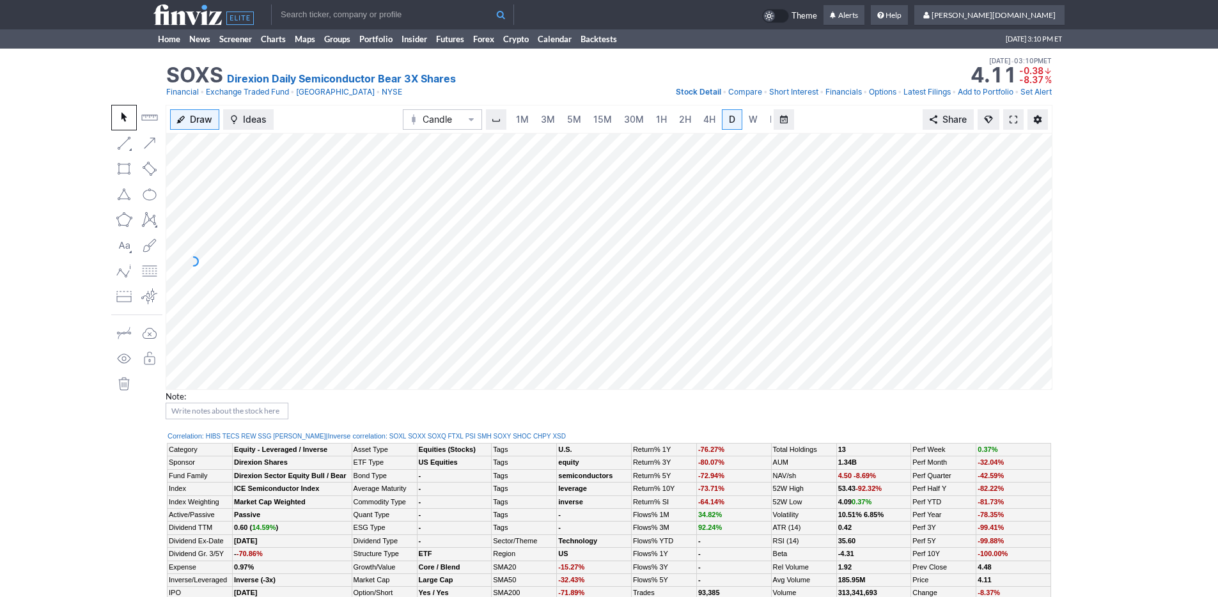
scroll to position [0, 13]
click at [524, 116] on link "3M" at bounding box center [536, 119] width 26 height 20
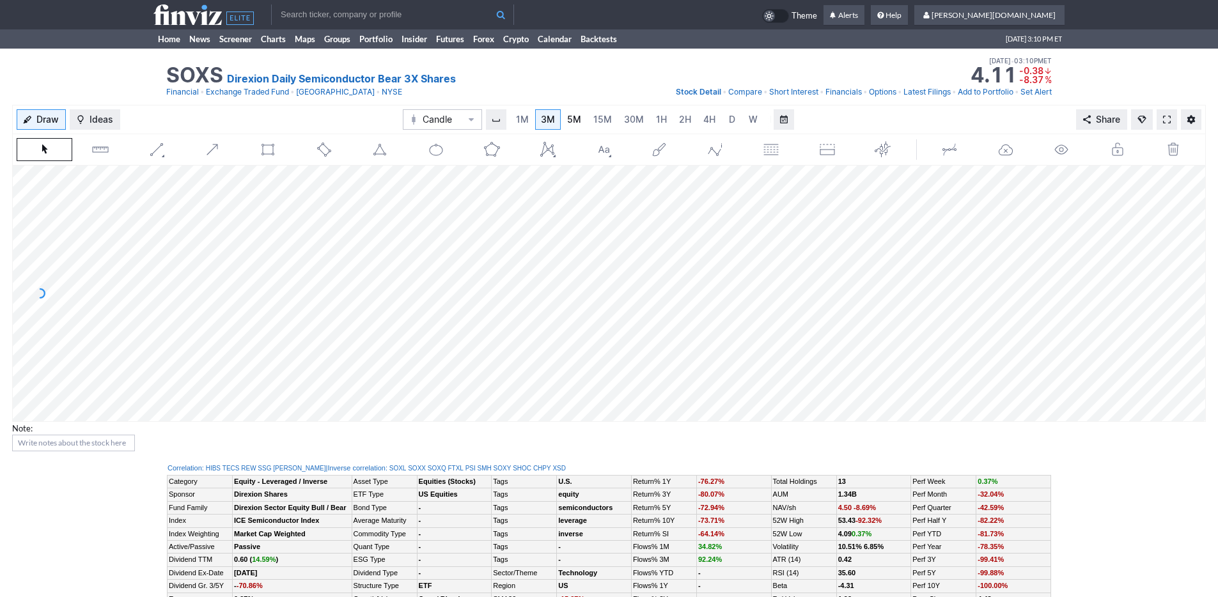
click at [574, 120] on span "5M" at bounding box center [574, 119] width 14 height 11
click at [603, 119] on span "15M" at bounding box center [602, 119] width 19 height 11
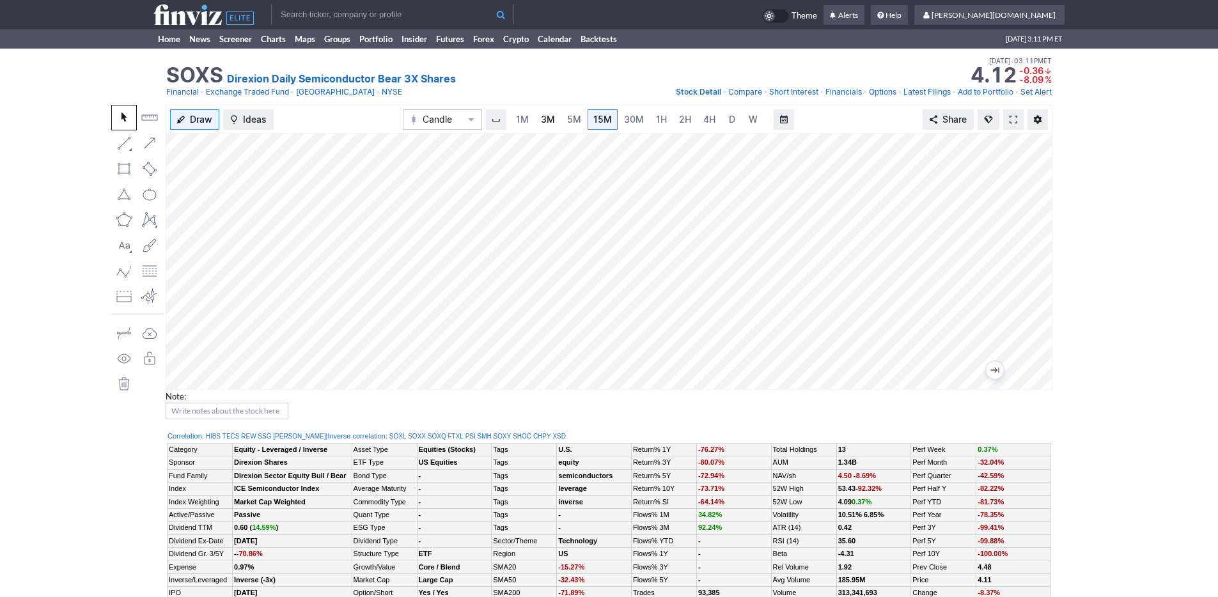
click at [537, 120] on link "3M" at bounding box center [548, 119] width 26 height 20
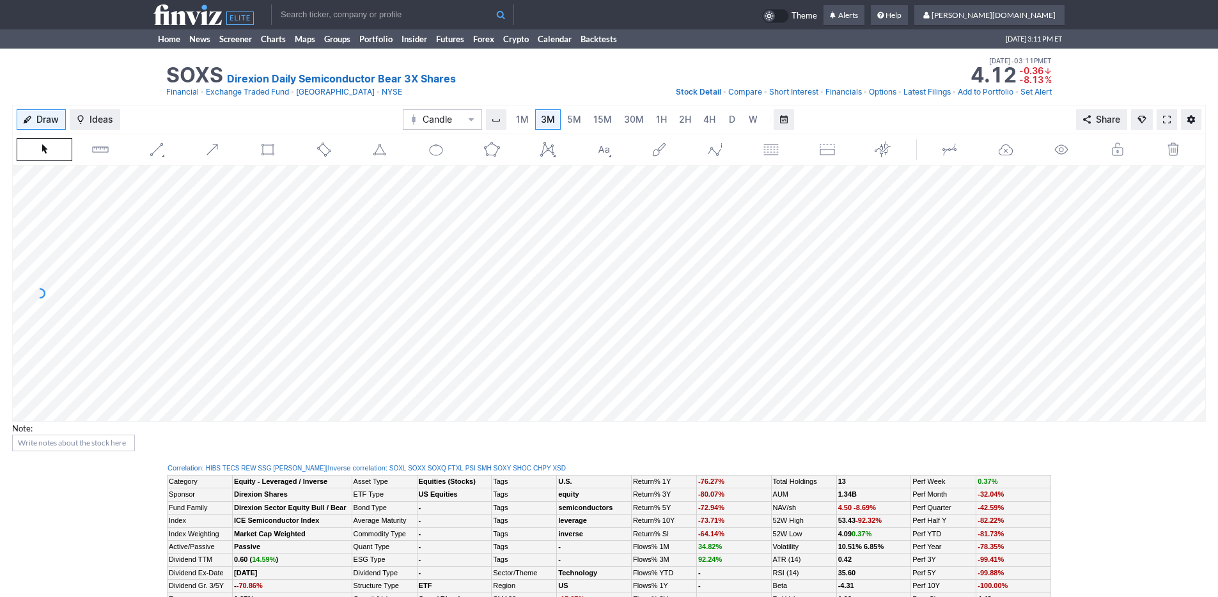
click at [151, 68] on div "SOXS Direxion Daily Semiconductor Bear 3X Shares Last Close Oct 15 • 03:10PM ET…" at bounding box center [609, 77] width 1218 height 56
click at [162, 43] on link "Home" at bounding box center [168, 38] width 31 height 19
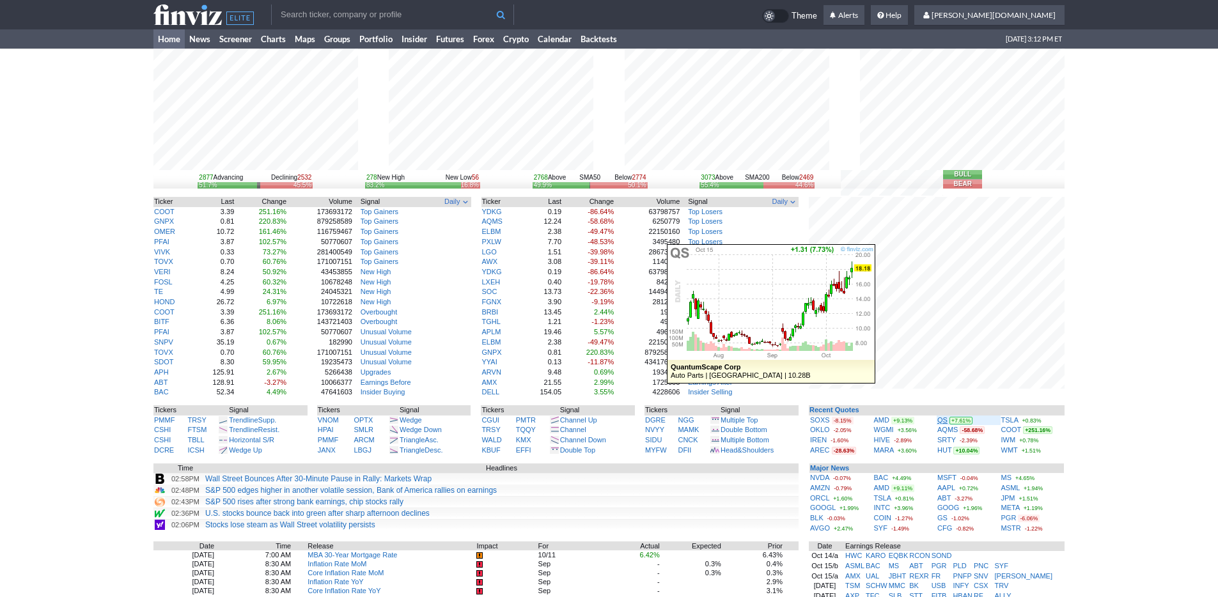
click at [941, 420] on link "QS" at bounding box center [943, 420] width 10 height 8
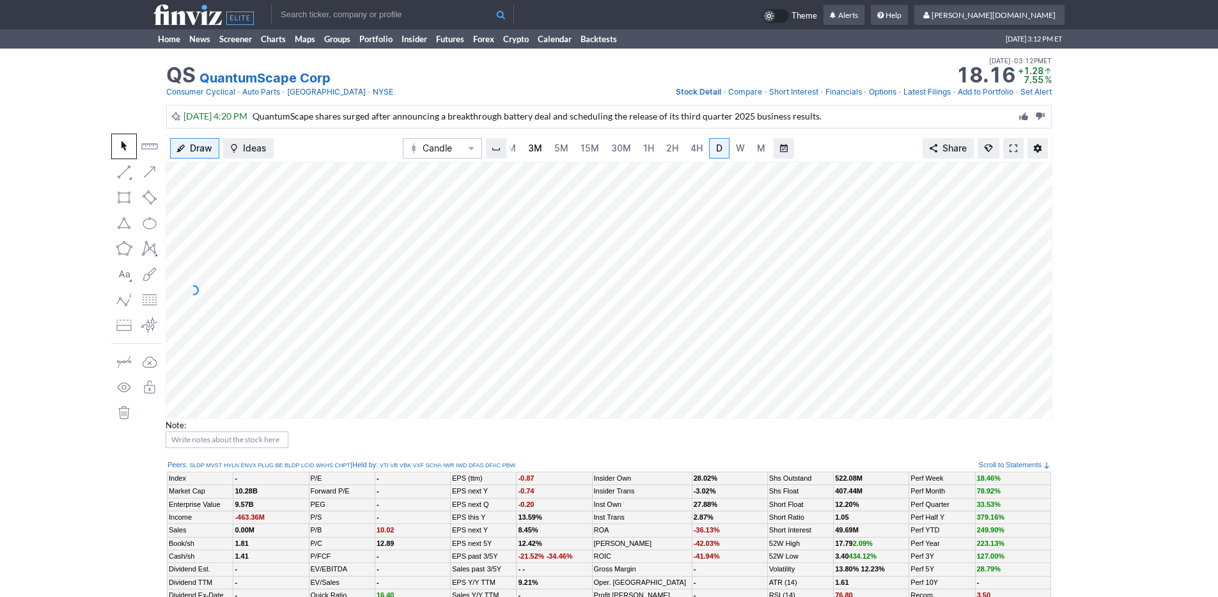
click at [535, 146] on span "3M" at bounding box center [535, 148] width 14 height 11
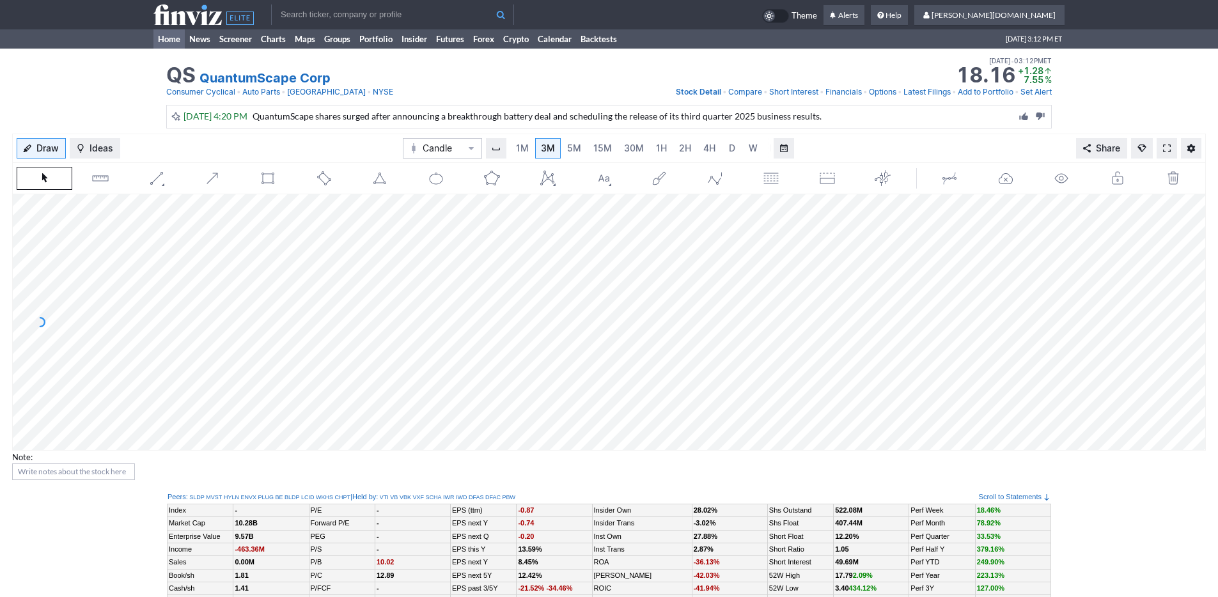
click at [170, 42] on link "Home" at bounding box center [168, 38] width 31 height 19
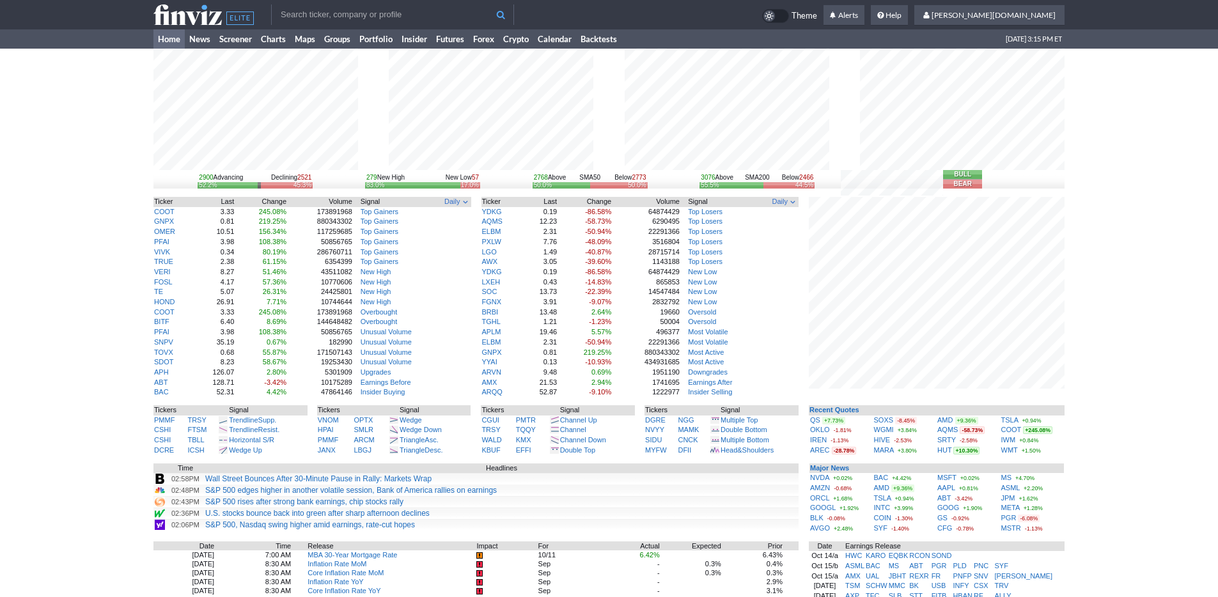
click at [358, 13] on input "text" at bounding box center [392, 14] width 243 height 20
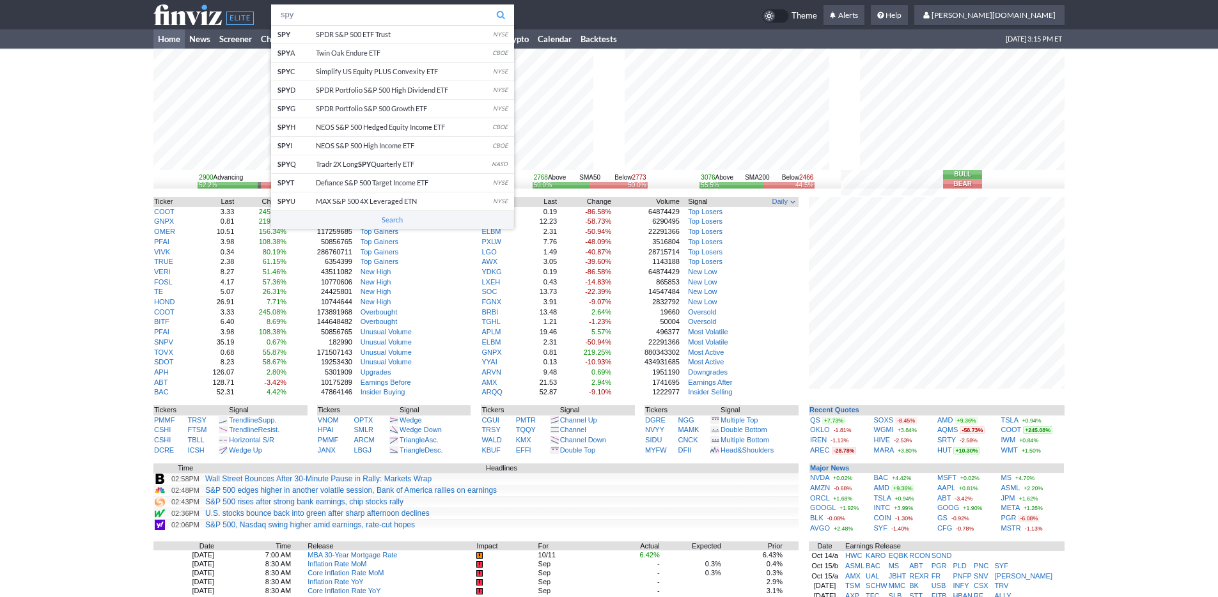
type input "spy"
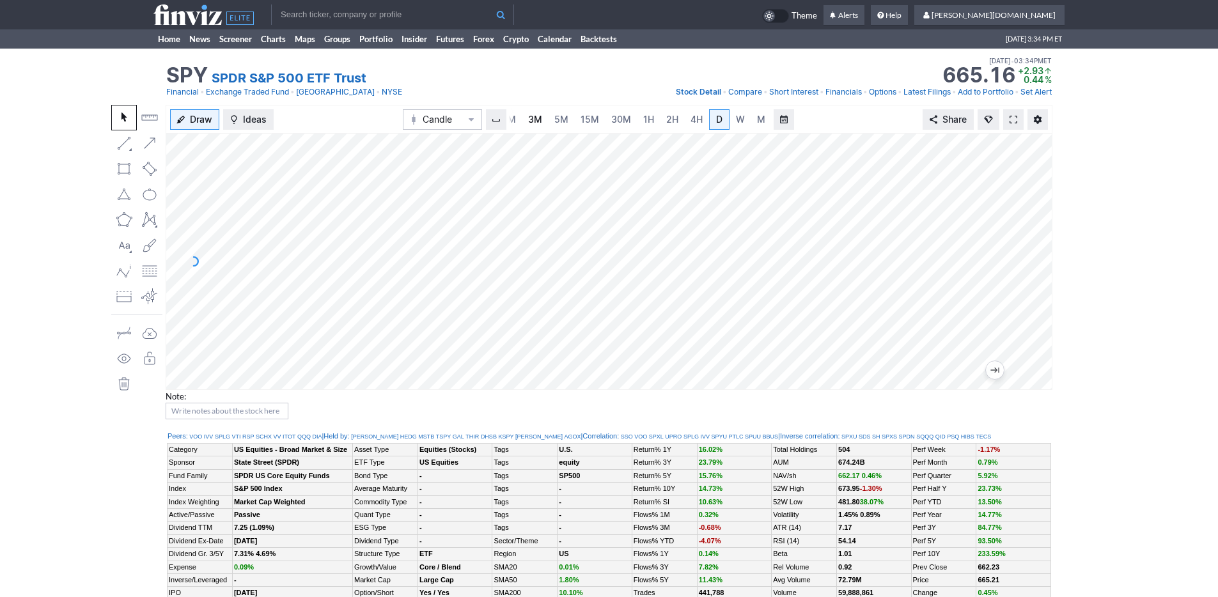
click at [533, 121] on span "3M" at bounding box center [535, 119] width 14 height 11
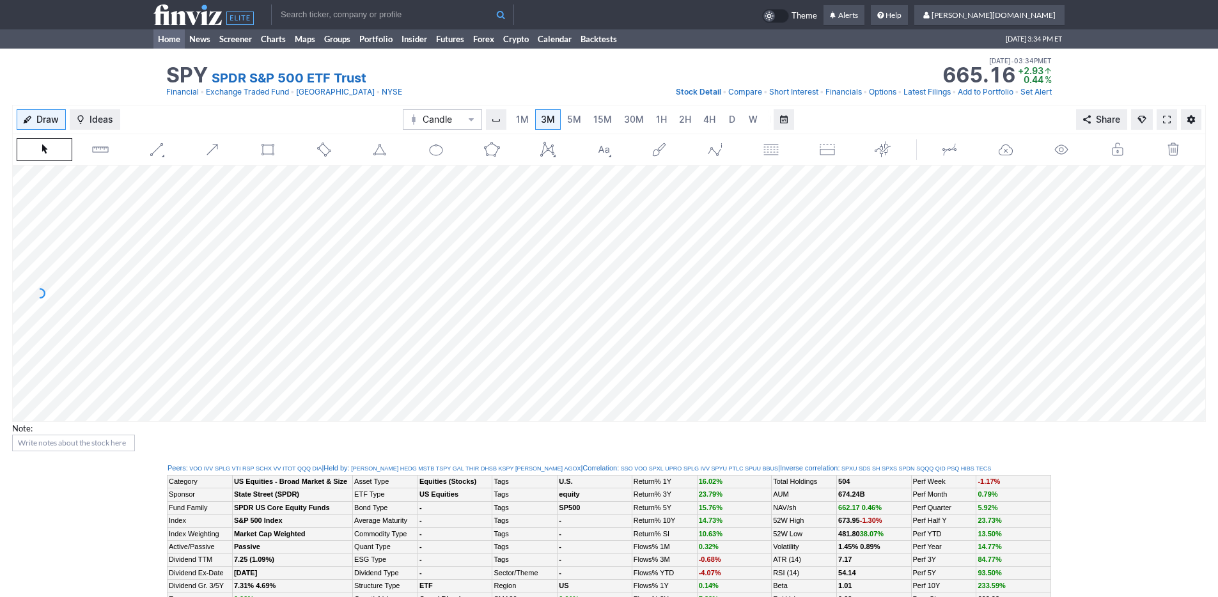
click at [158, 32] on link "Home" at bounding box center [168, 38] width 31 height 19
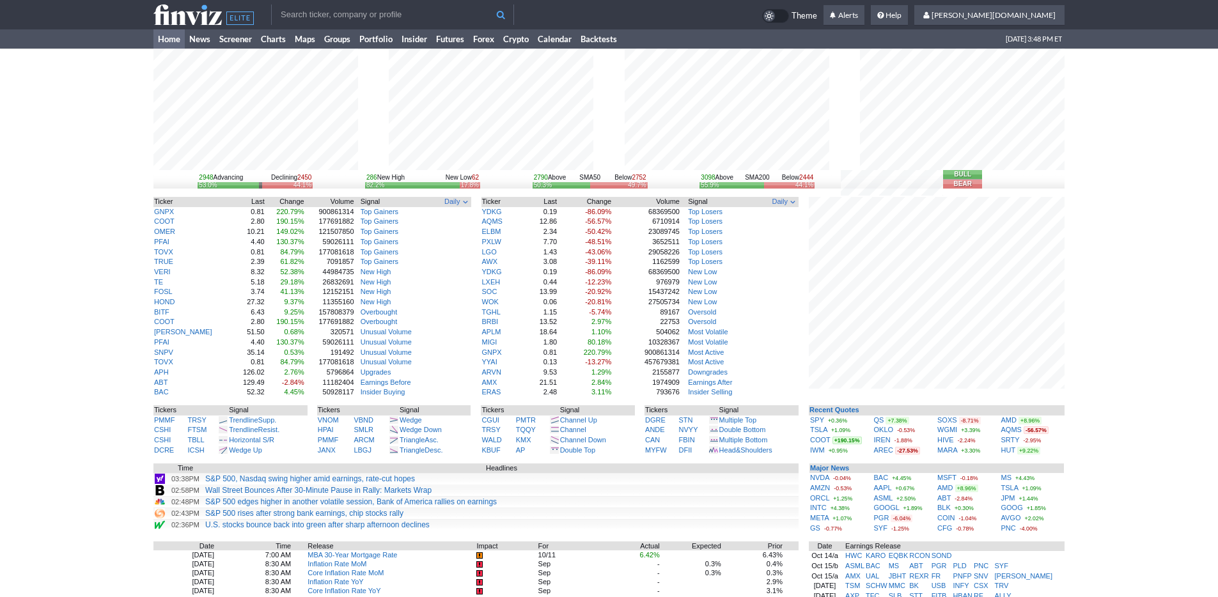
click at [170, 37] on link "Home" at bounding box center [168, 38] width 31 height 19
click at [1108, 281] on div "2948 Advancing Declining 2459 53.0% 44.2% 286 New High New Low 62 82.2% 17.8% 2…" at bounding box center [609, 419] width 1218 height 741
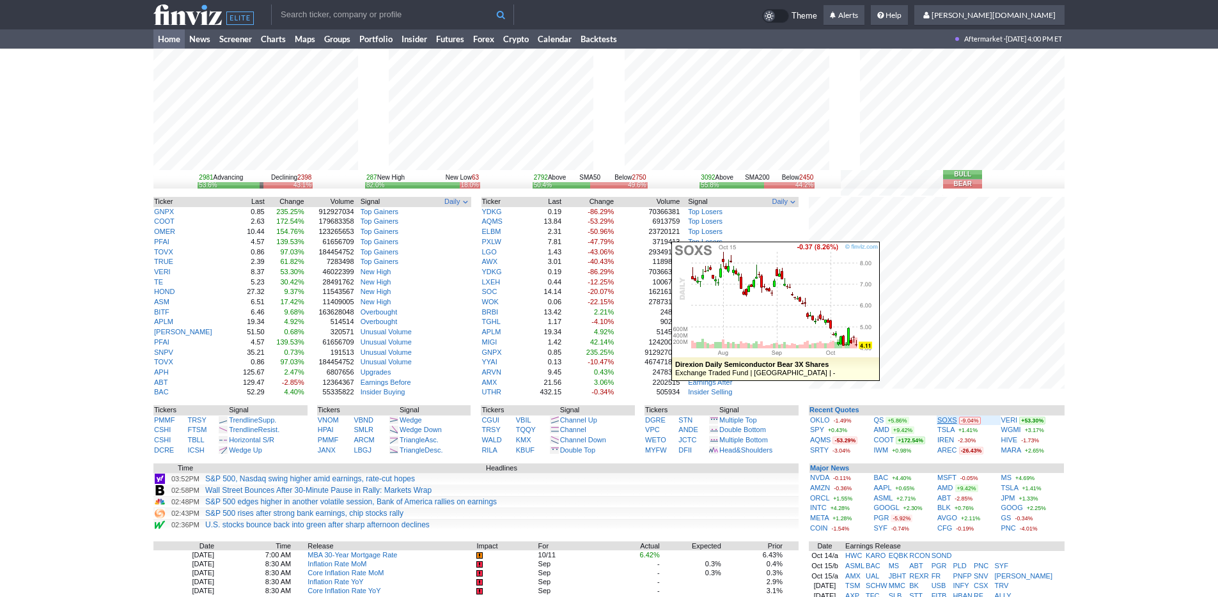
click at [946, 418] on link "SOXS" at bounding box center [948, 420] width 20 height 8
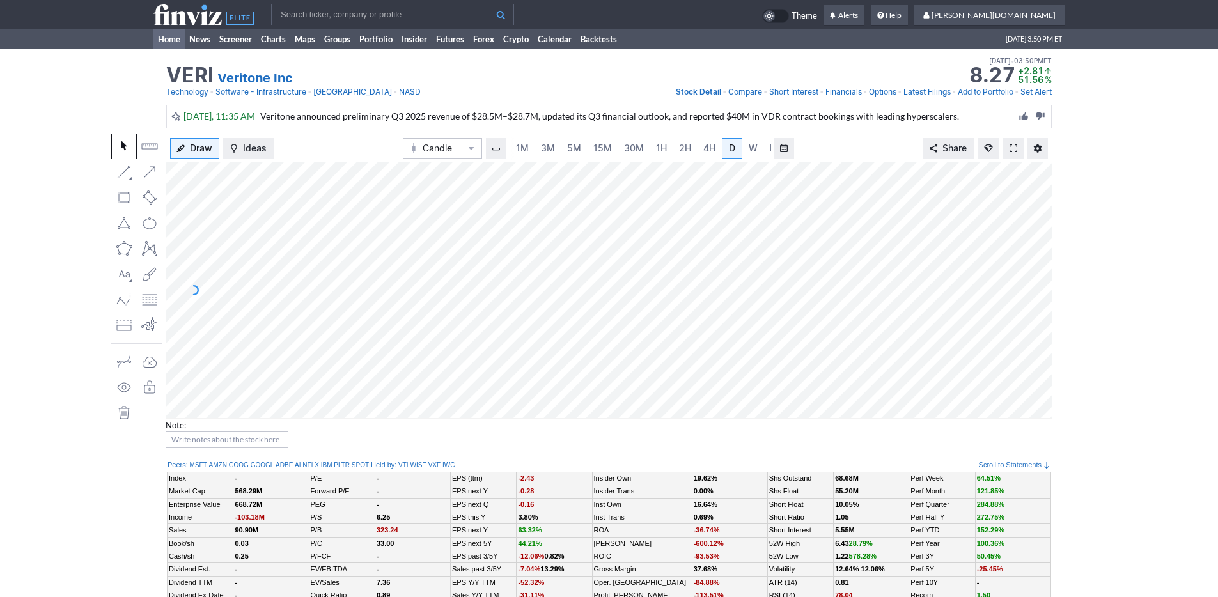
scroll to position [0, 13]
click at [169, 34] on link "Home" at bounding box center [168, 38] width 31 height 19
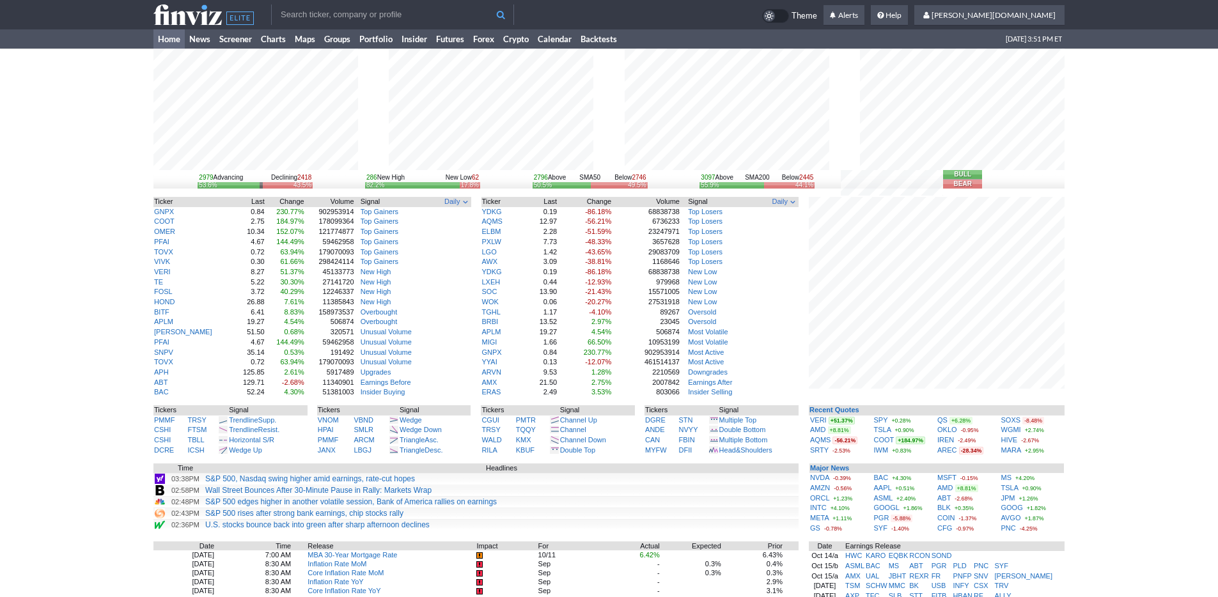
drag, startPoint x: 1097, startPoint y: 409, endPoint x: 1088, endPoint y: 413, distance: 9.5
click at [1096, 409] on div "2979 Advancing Declining 2418 53.6% 43.5% 286 New High New Low 62 82.2% 17.8% 2…" at bounding box center [609, 419] width 1218 height 741
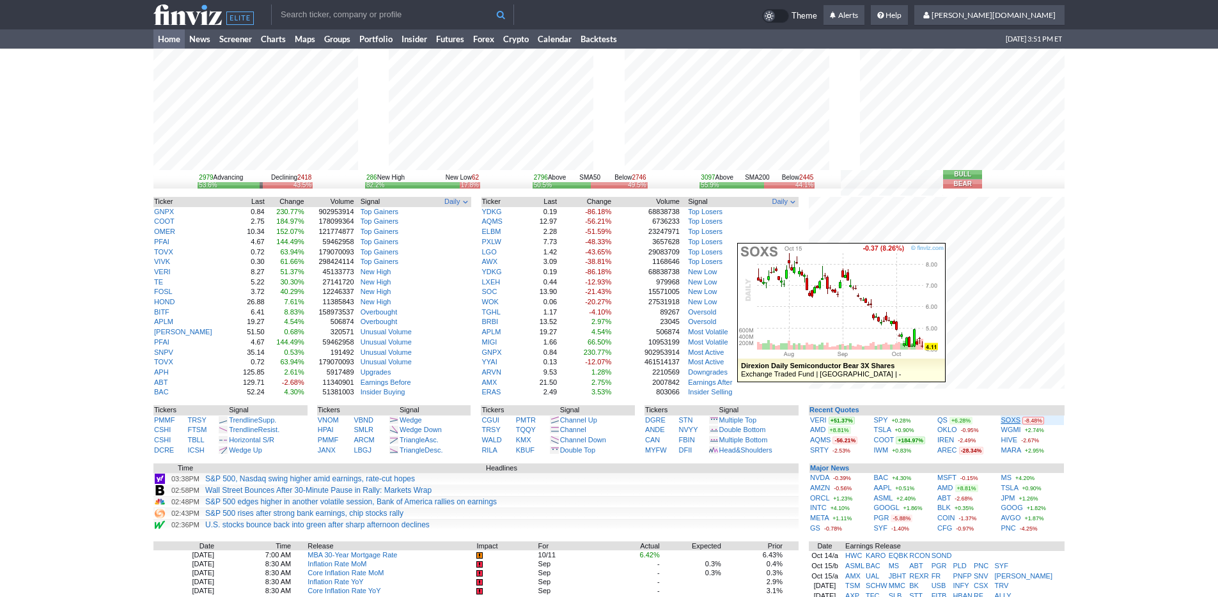
click at [1012, 419] on link "SOXS" at bounding box center [1012, 420] width 20 height 8
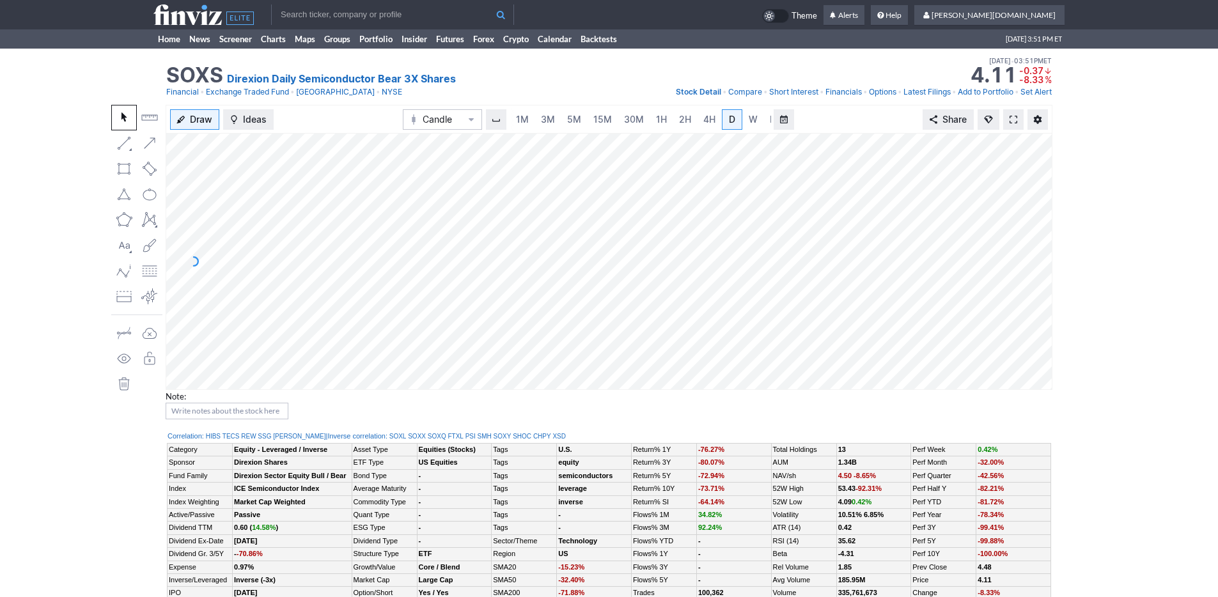
scroll to position [0, 13]
click at [542, 115] on link "3M" at bounding box center [536, 119] width 26 height 20
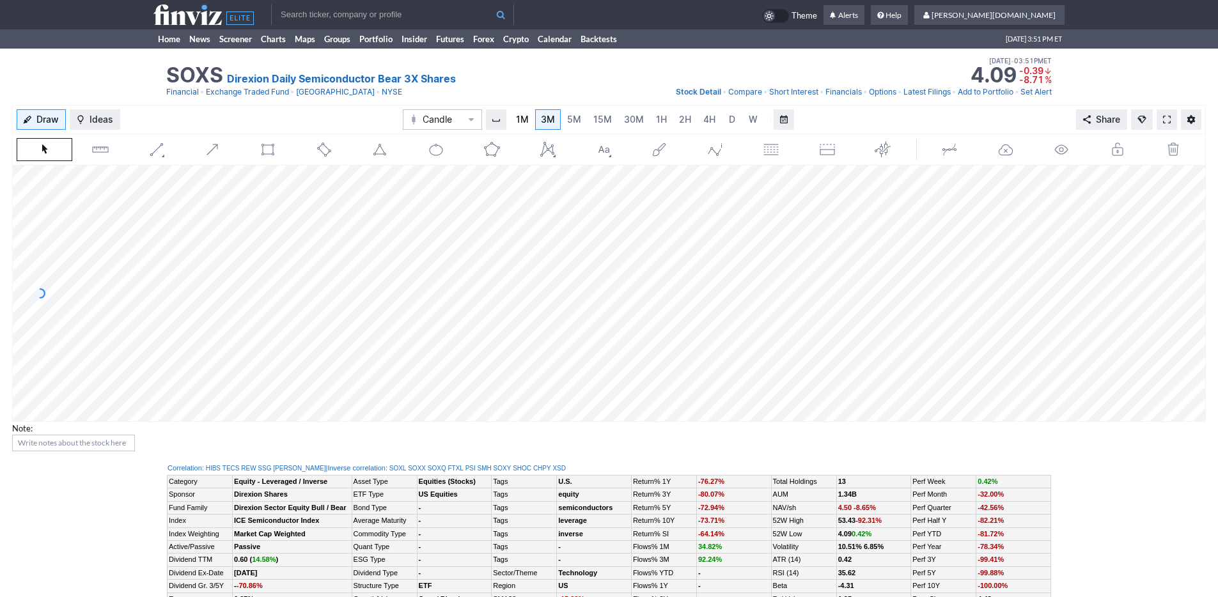
click at [526, 115] on span "1M" at bounding box center [522, 119] width 13 height 11
click at [581, 119] on link "5M" at bounding box center [575, 119] width 26 height 20
click at [613, 122] on link "15M" at bounding box center [603, 119] width 30 height 20
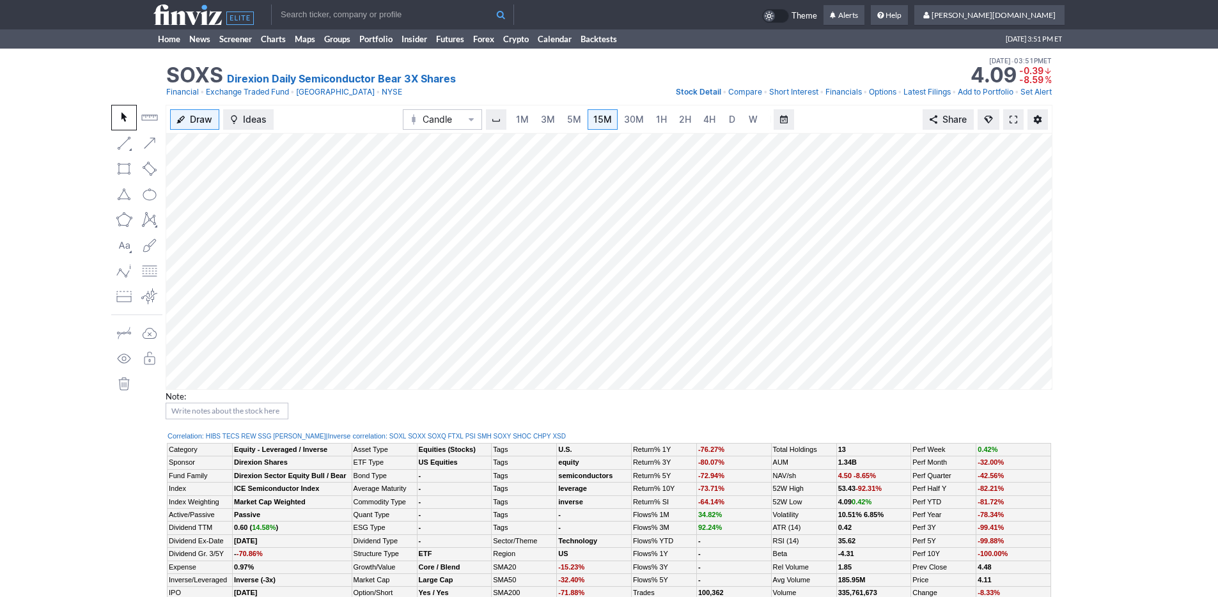
drag, startPoint x: 932, startPoint y: 427, endPoint x: 781, endPoint y: 421, distance: 151.0
click at [781, 421] on div "Draw Ideas Candle 1M 3M 5M 15M 30M 1H 2H 4H D W M Share Note:" at bounding box center [609, 267] width 887 height 325
drag, startPoint x: 863, startPoint y: 429, endPoint x: 657, endPoint y: 419, distance: 206.2
click at [657, 419] on div "Draw Ideas Candle 1M 3M 5M 15M 30M 1H 2H 4H D W M Share Note:" at bounding box center [609, 267] width 887 height 325
click at [549, 123] on span "3M" at bounding box center [548, 119] width 14 height 11
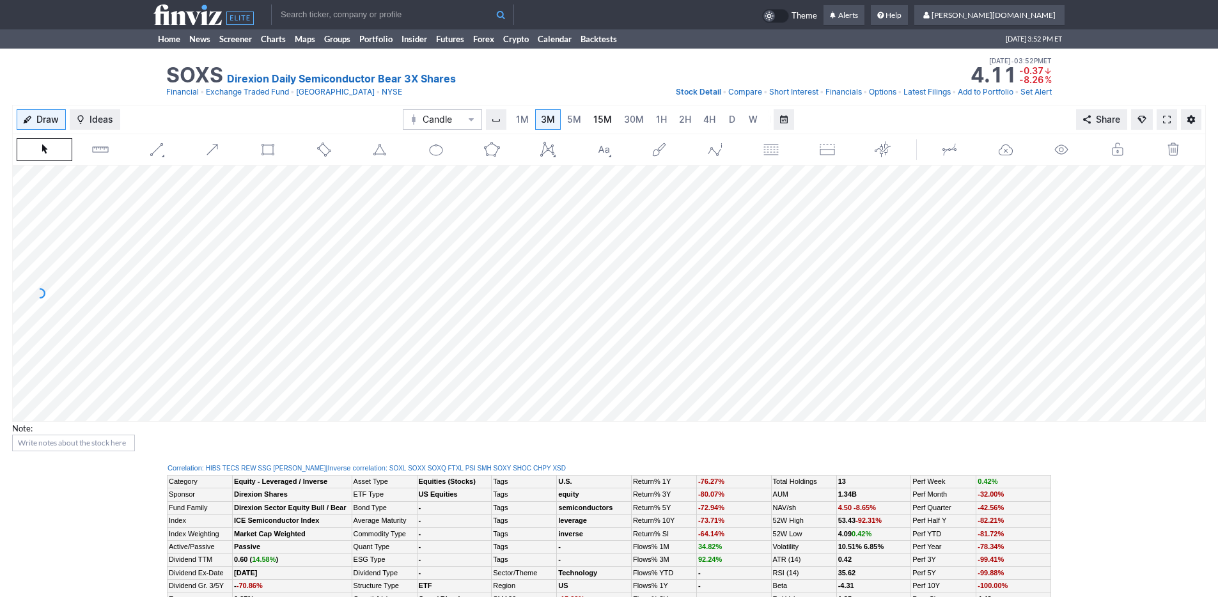
click at [591, 122] on link "15M" at bounding box center [603, 119] width 30 height 20
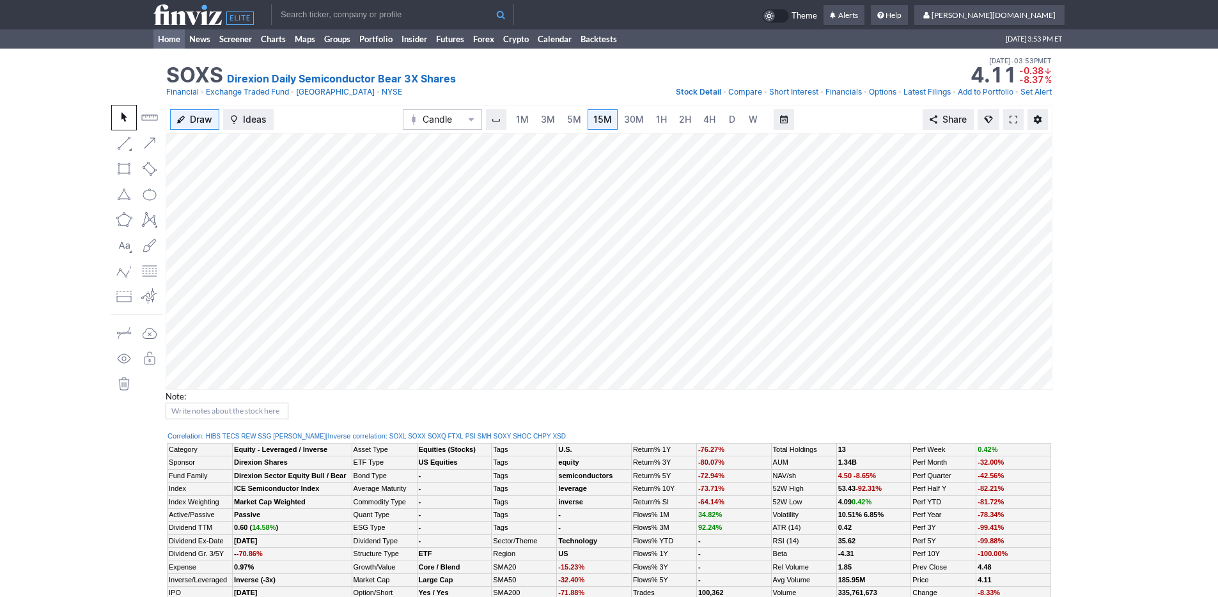
click at [158, 43] on link "Home" at bounding box center [168, 38] width 31 height 19
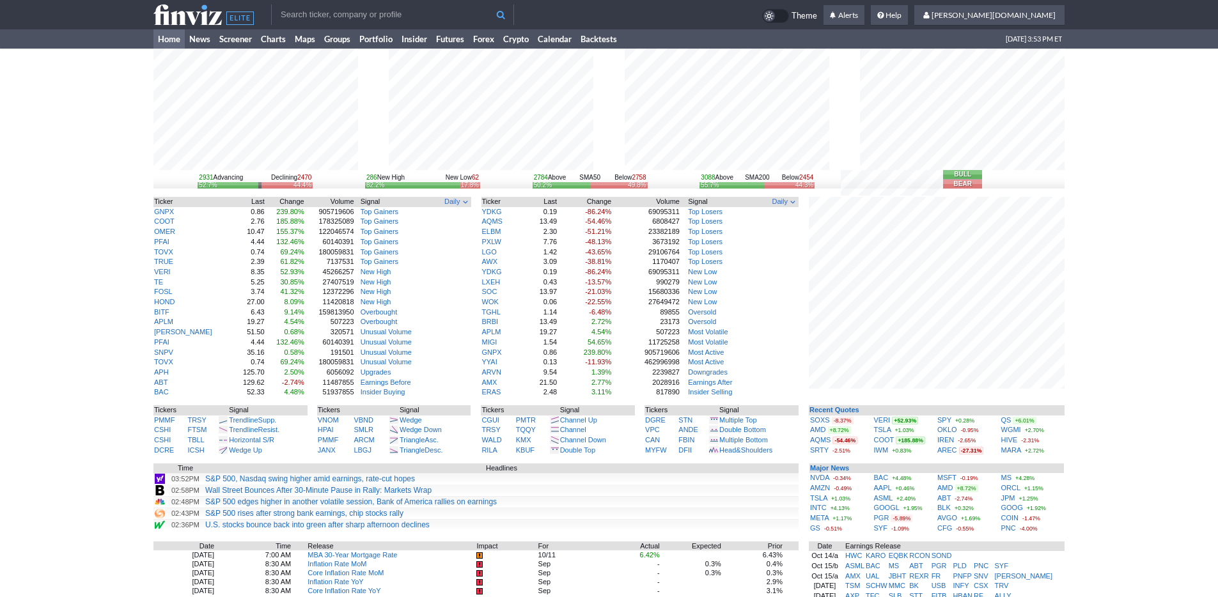
click at [1108, 431] on div "2931 Advancing Declining 2470 52.7% 44.4% 286 New High New Low 62 82.2% 17.8% 2…" at bounding box center [609, 419] width 1218 height 741
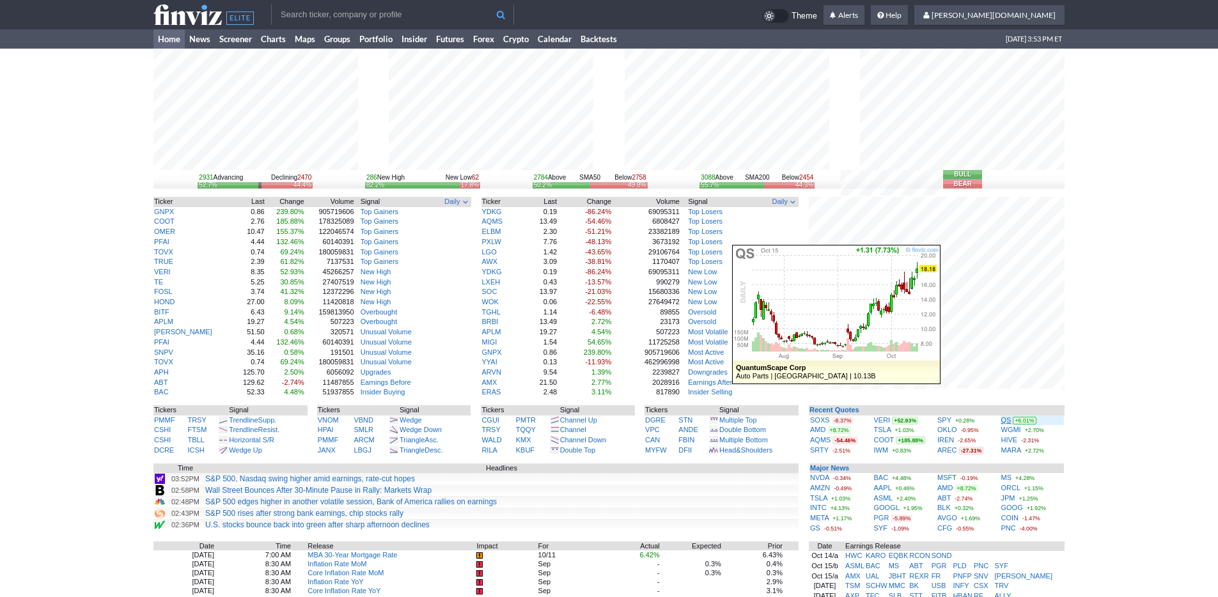
click at [1007, 421] on link "QS" at bounding box center [1007, 420] width 10 height 8
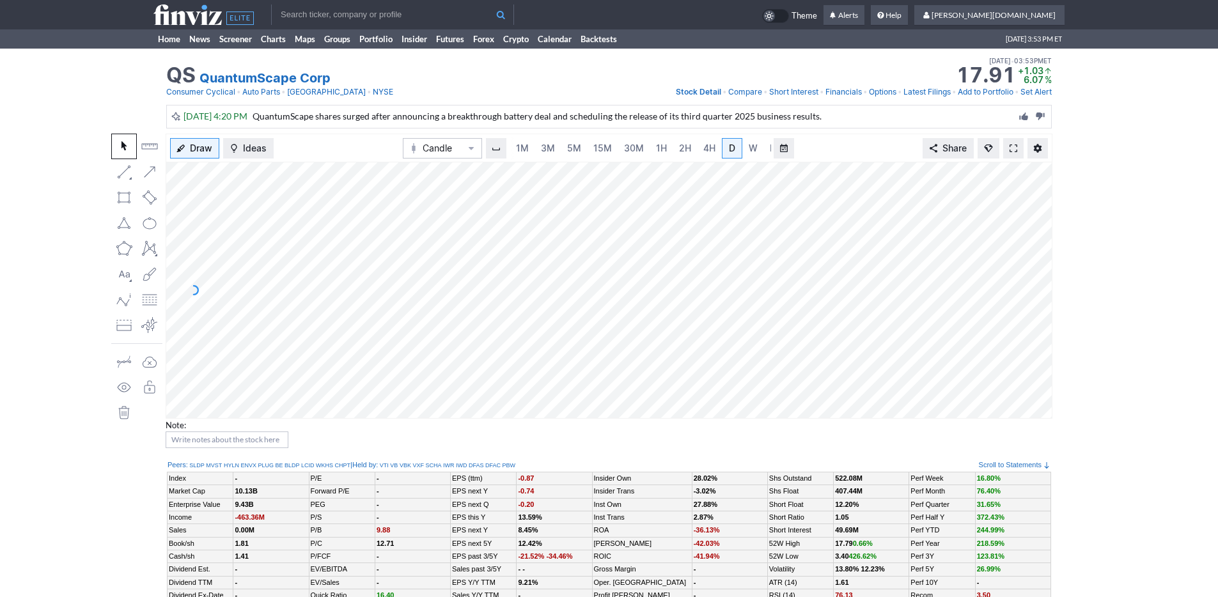
scroll to position [0, 13]
click at [165, 41] on link "Home" at bounding box center [168, 38] width 31 height 19
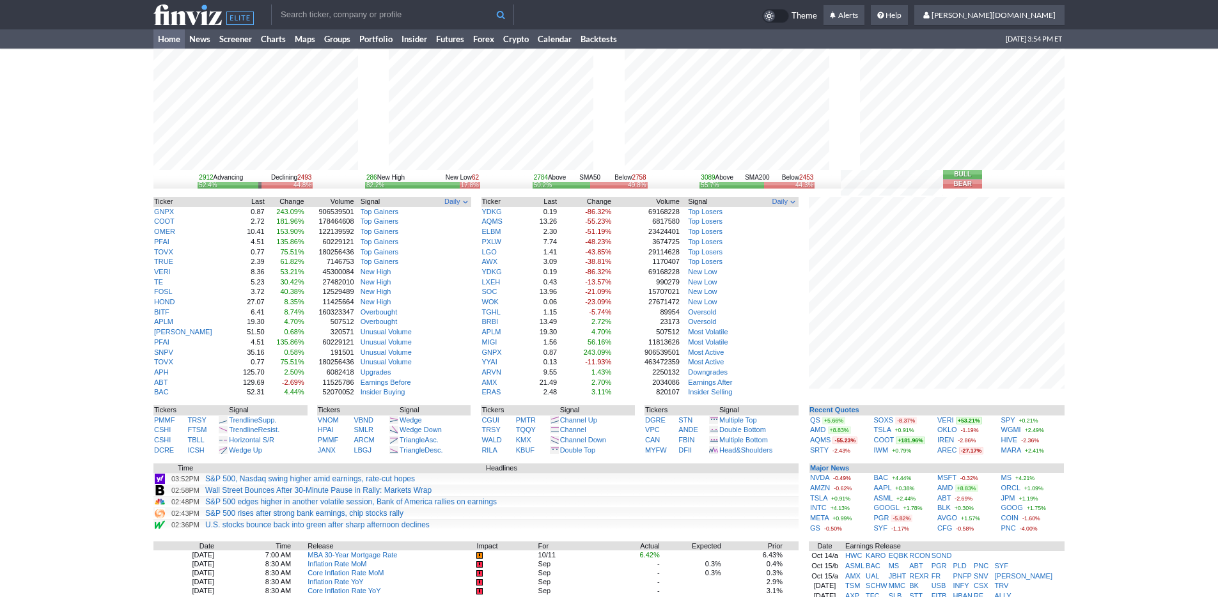
click at [1132, 462] on div "2912 Advancing Declining 2493 52.4% 44.8% 286 New High New Low 62 82.2% 17.8% 2…" at bounding box center [609, 419] width 1218 height 741
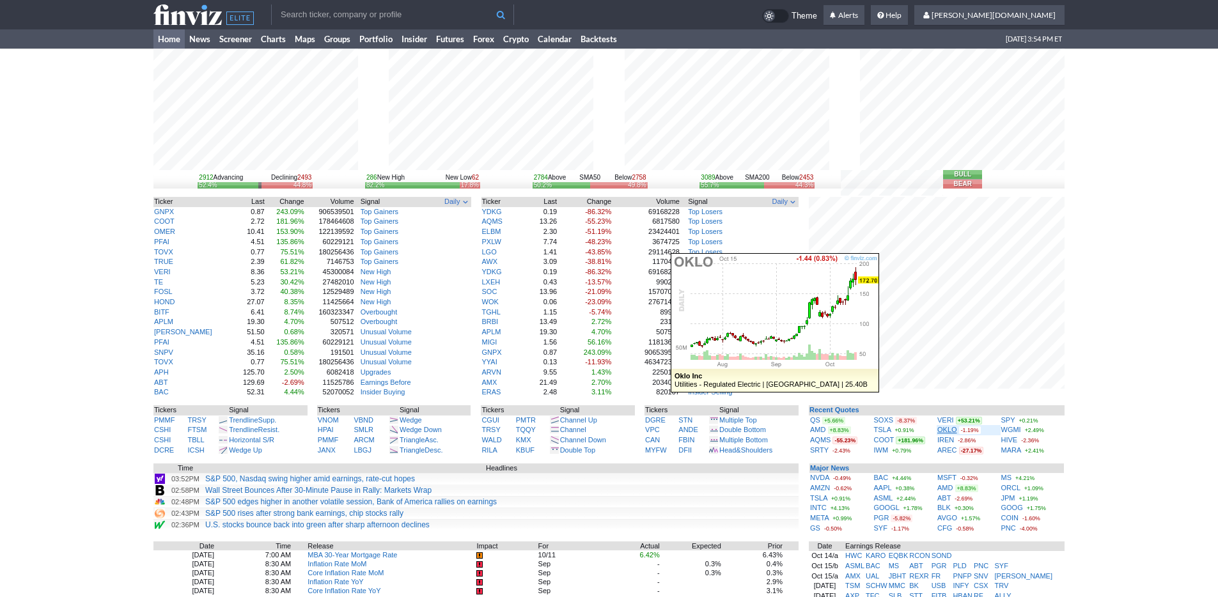
click at [945, 429] on link "OKLO" at bounding box center [948, 430] width 20 height 8
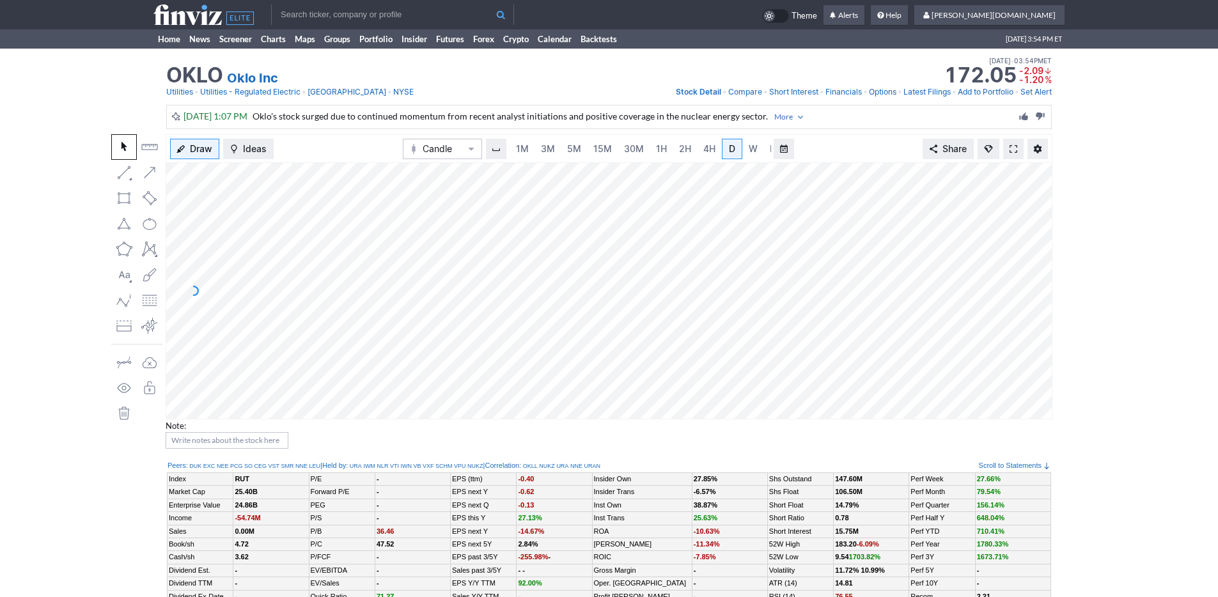
scroll to position [0, 13]
click at [82, 78] on div "OKLO Oklo Inc Last Close Oct 15 • 03:54PM ET 172.05 Dollar change -2.09 Percent…" at bounding box center [609, 77] width 1218 height 56
click at [169, 36] on link "Home" at bounding box center [168, 38] width 31 height 19
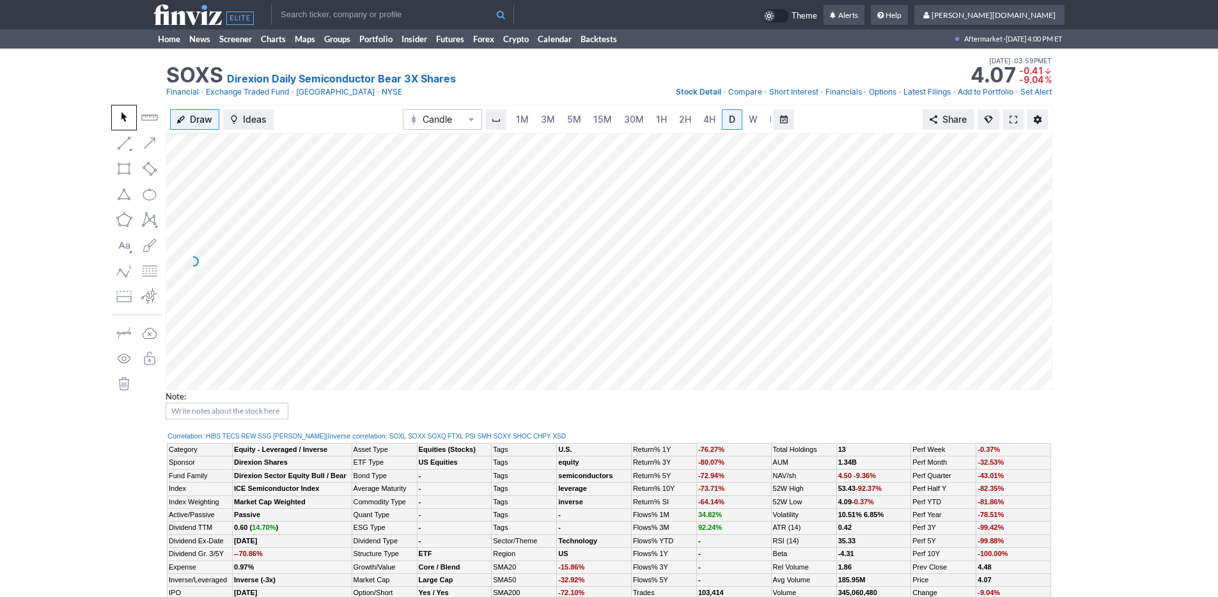
scroll to position [0, 13]
click at [347, 120] on div "Draw Ideas Candle 1M 3M 5M 15M 30M 1H 2H 4H D W M Share" at bounding box center [609, 247] width 887 height 285
click at [558, 121] on span "5M" at bounding box center [561, 119] width 14 height 11
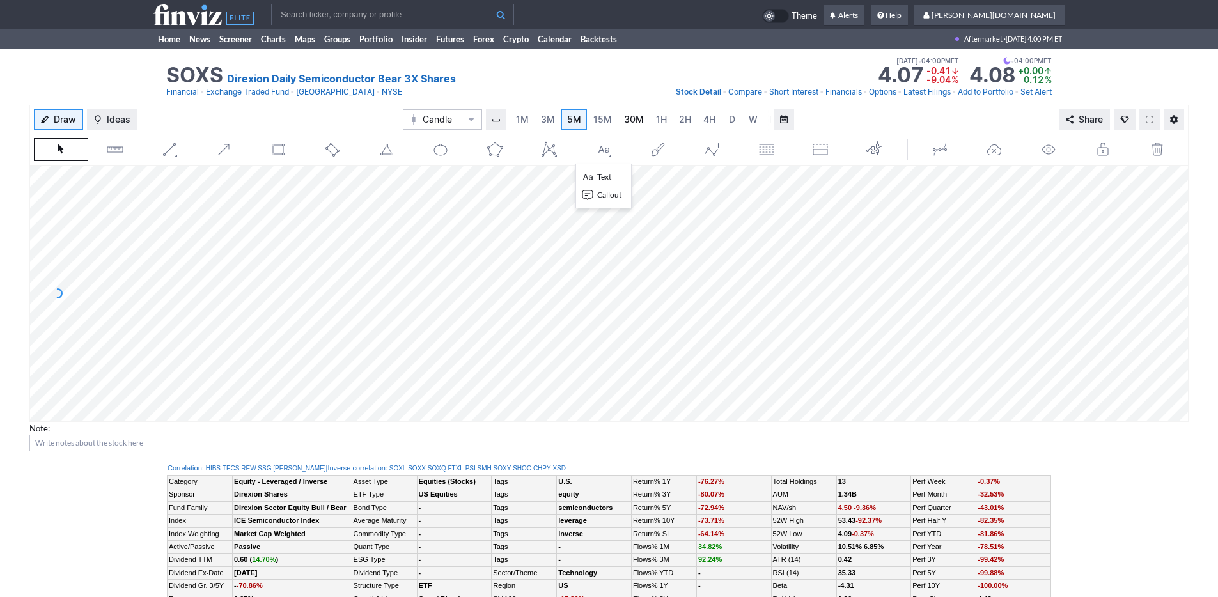
click at [629, 121] on span "30M" at bounding box center [634, 119] width 20 height 11
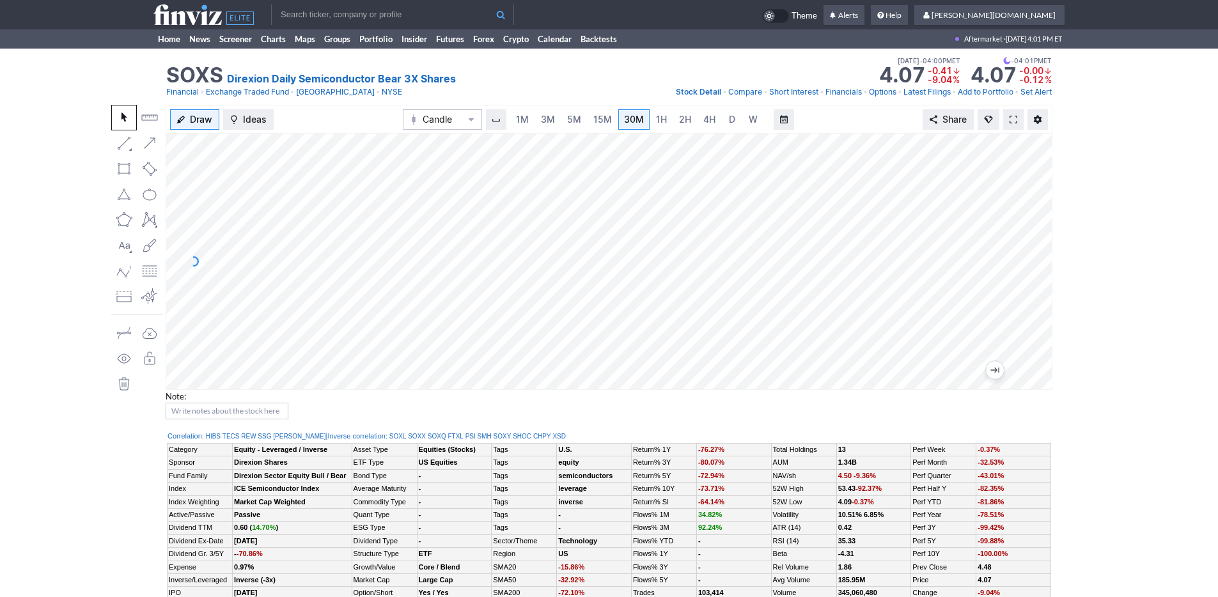
click at [198, 19] on icon at bounding box center [203, 14] width 100 height 20
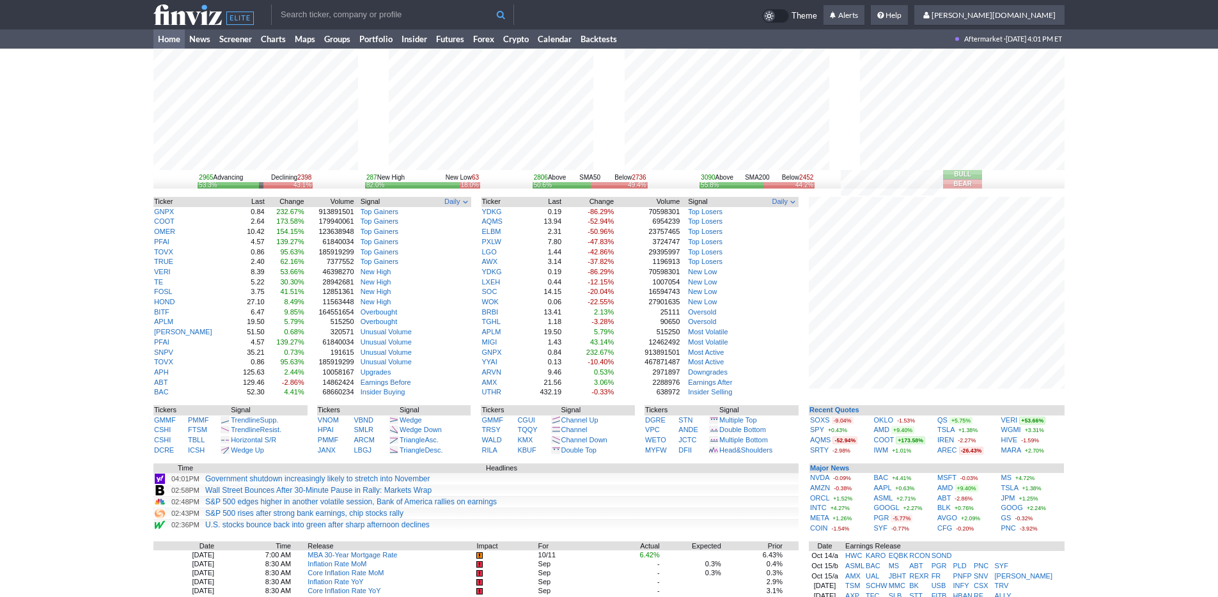
click at [1094, 475] on div "2965 Advancing Declining 2398 53.3% 43.1% 287 New High New Low 63 82.0% 18.0% 2…" at bounding box center [609, 419] width 1218 height 741
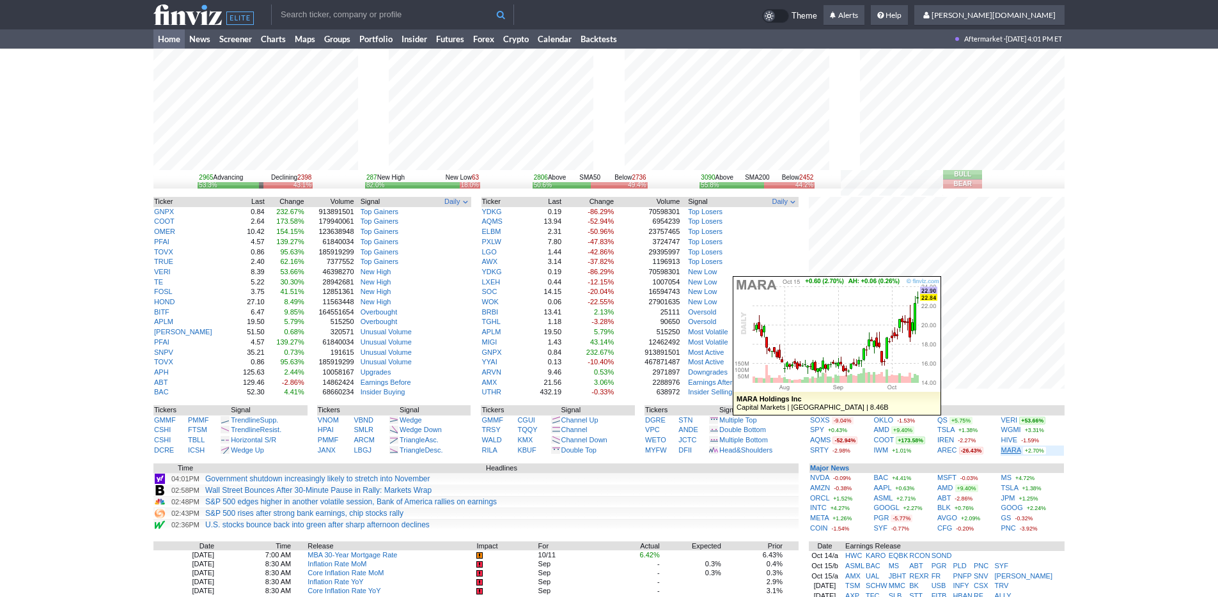
click at [1007, 452] on link "MARA" at bounding box center [1012, 450] width 20 height 8
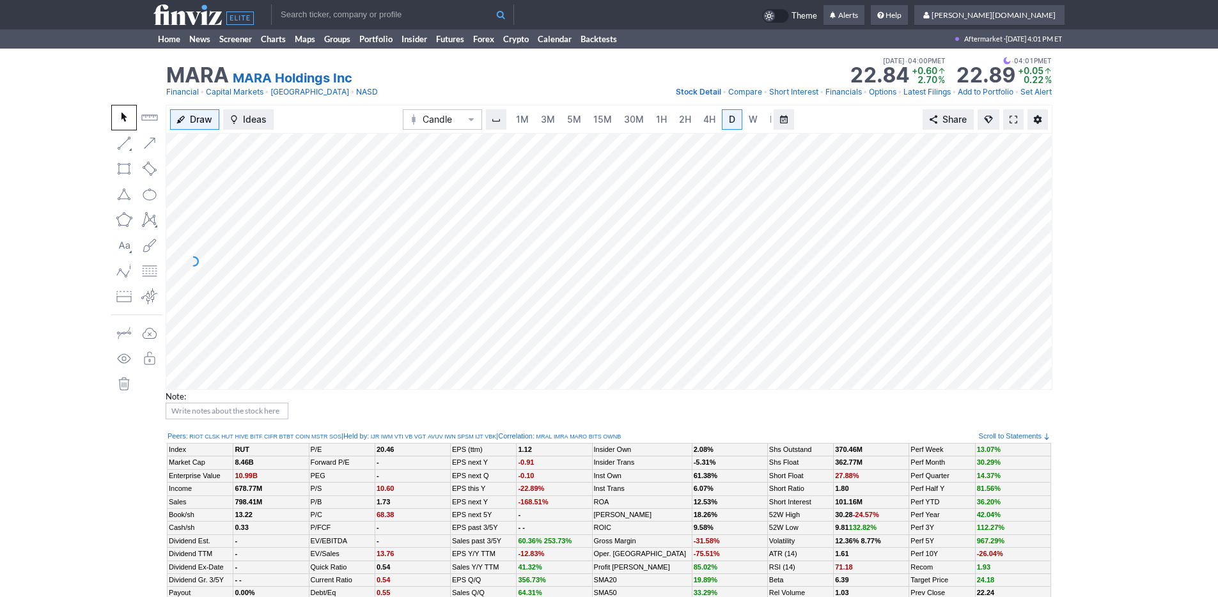
scroll to position [0, 13]
click at [159, 33] on link "Home" at bounding box center [168, 38] width 31 height 19
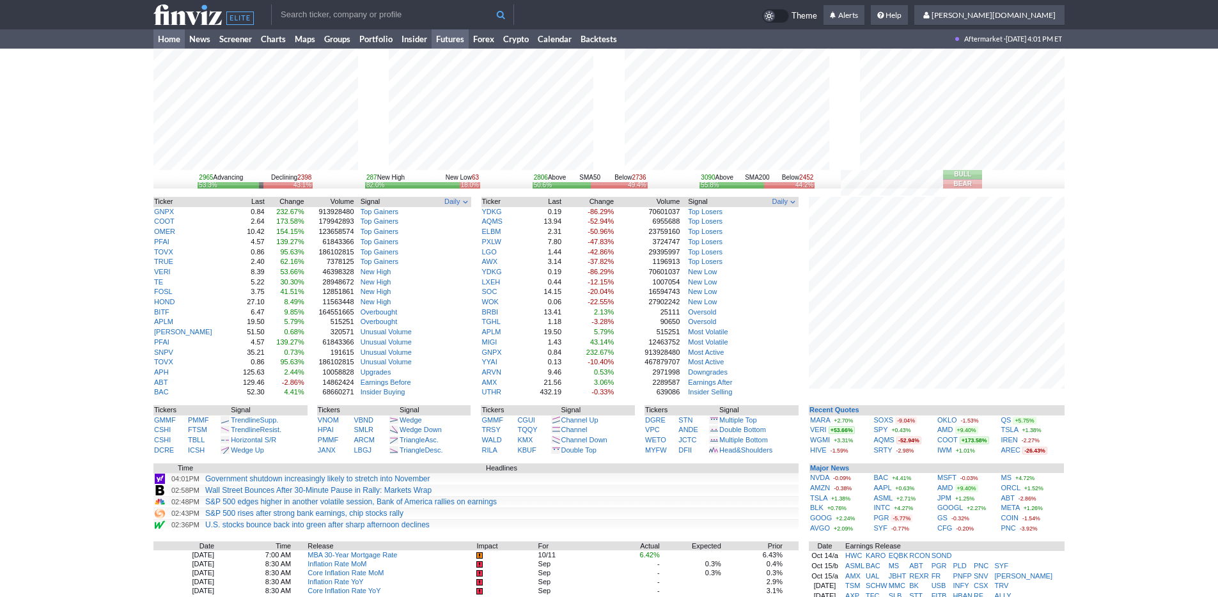
click at [462, 39] on link "Futures" at bounding box center [450, 38] width 37 height 19
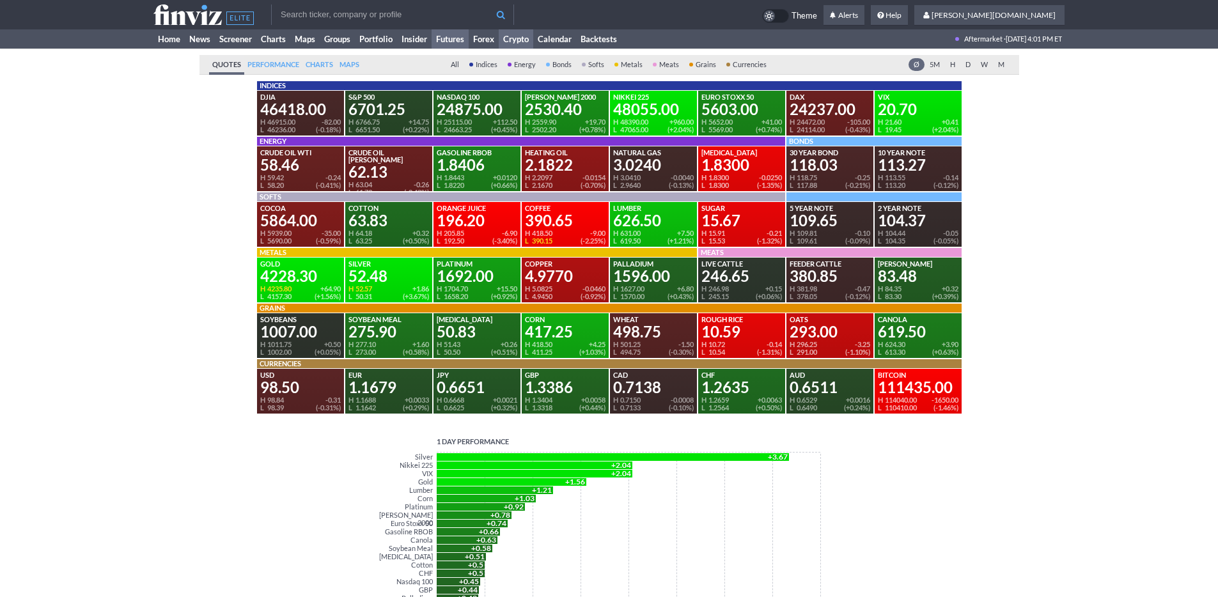
click at [517, 37] on link "Crypto" at bounding box center [516, 38] width 35 height 19
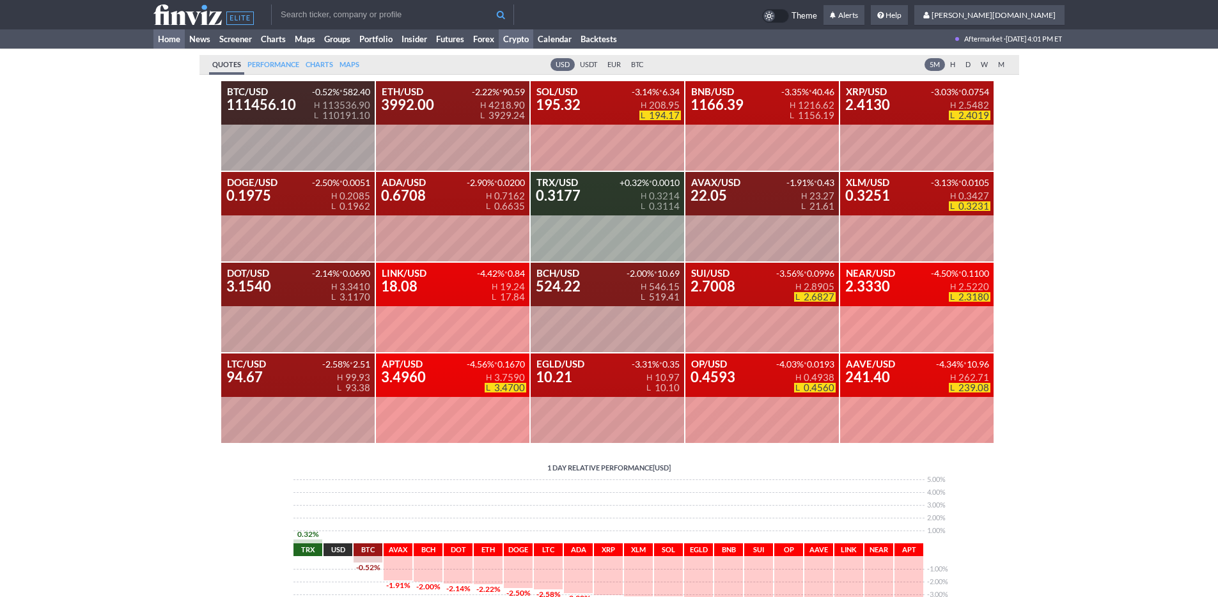
click at [164, 40] on link "Home" at bounding box center [168, 38] width 31 height 19
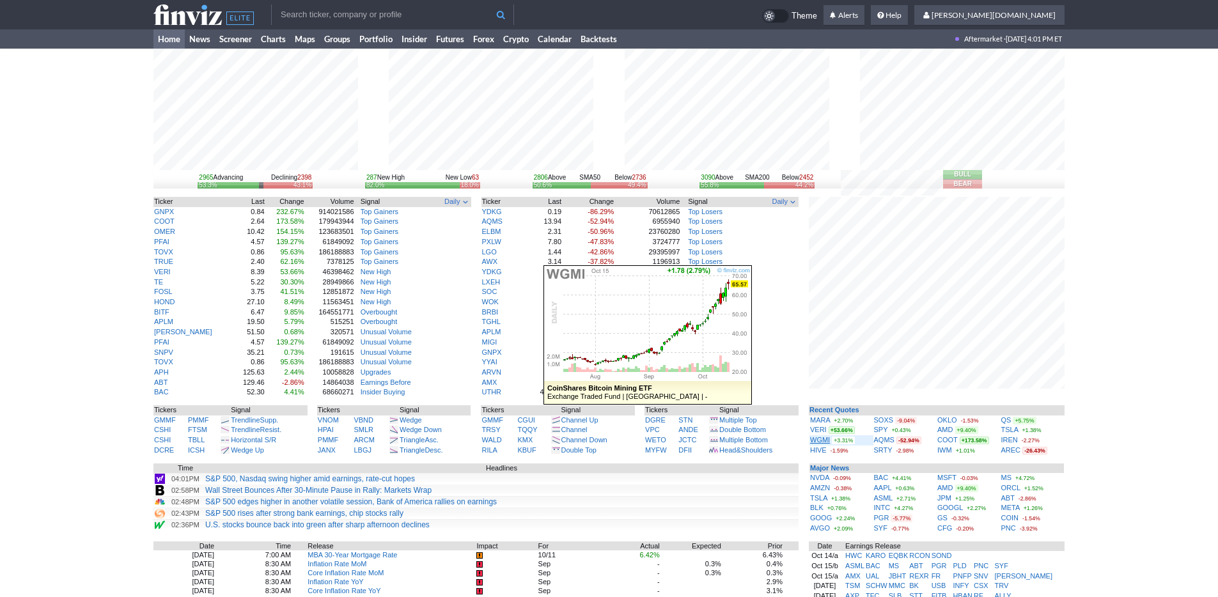
click at [818, 441] on link "WGMI" at bounding box center [820, 440] width 20 height 8
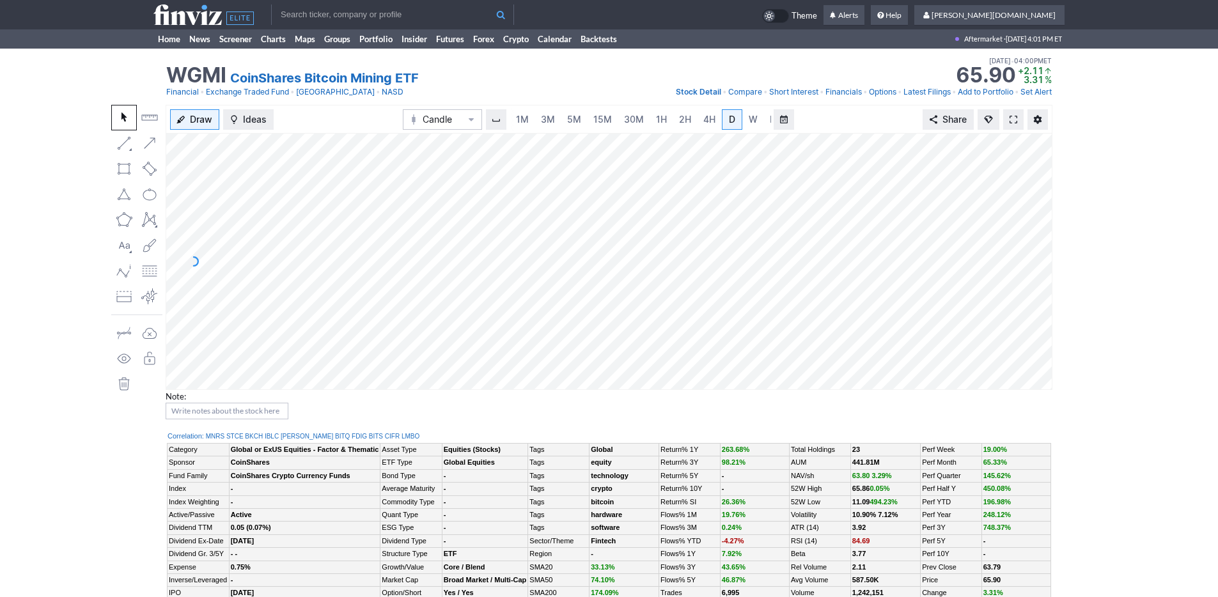
scroll to position [0, 13]
click at [544, 120] on link "3M" at bounding box center [536, 119] width 26 height 20
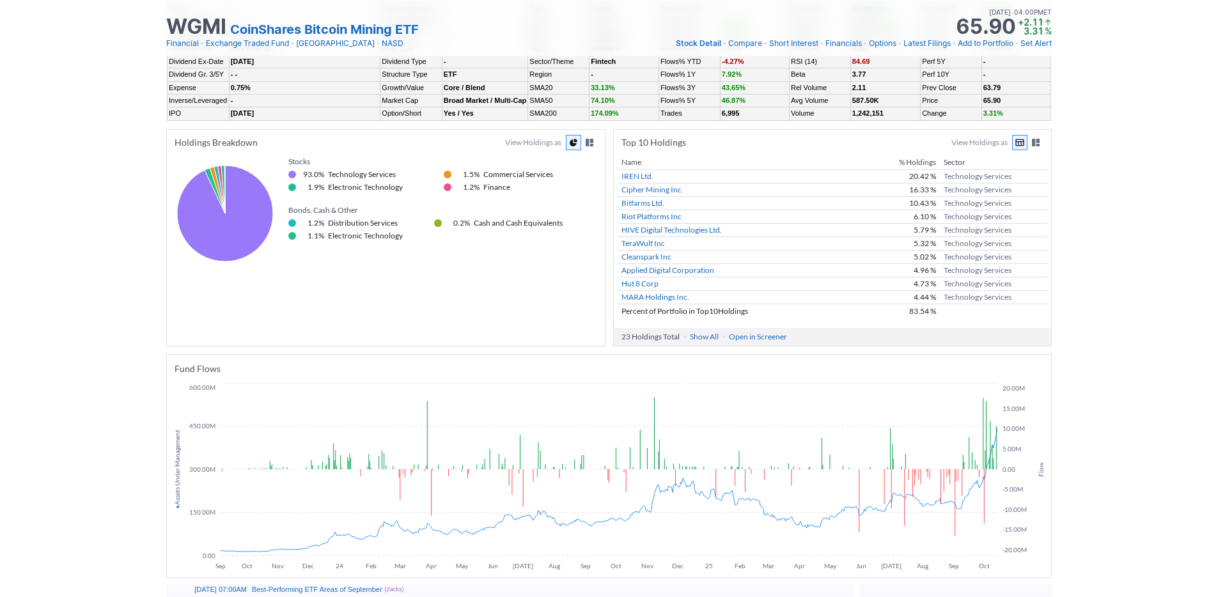
scroll to position [744, 0]
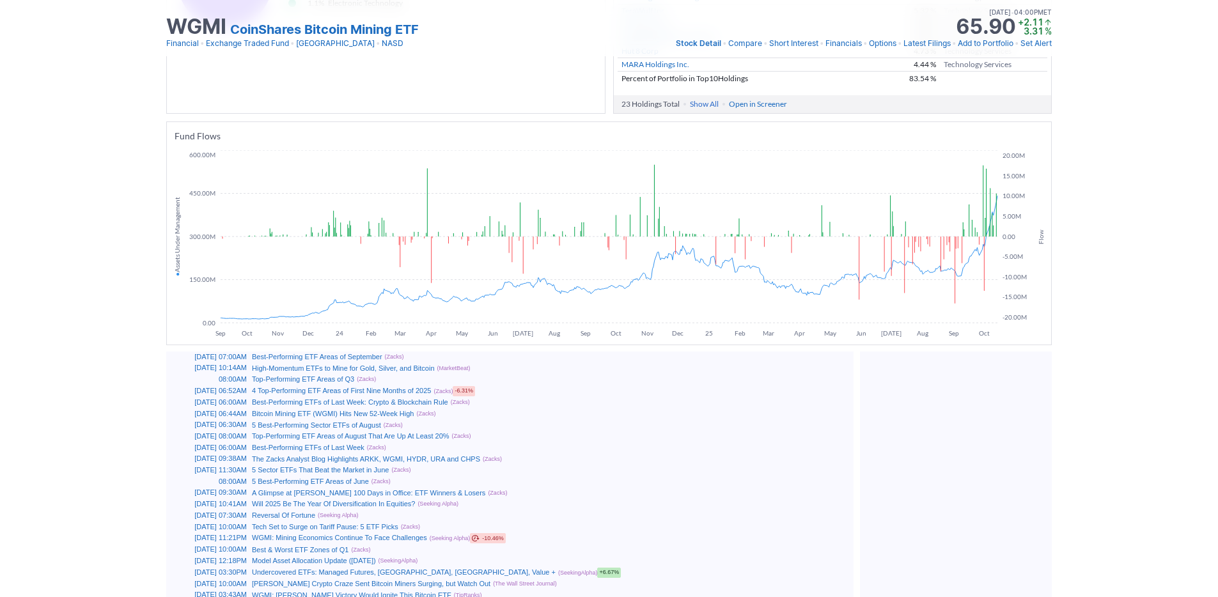
drag, startPoint x: 759, startPoint y: 388, endPoint x: 824, endPoint y: 381, distance: 65.6
click at [760, 388] on div "4 Top-Performing ETF Areas of First Nine Months of 2025 (Zacks) -6.31%" at bounding box center [551, 391] width 599 height 10
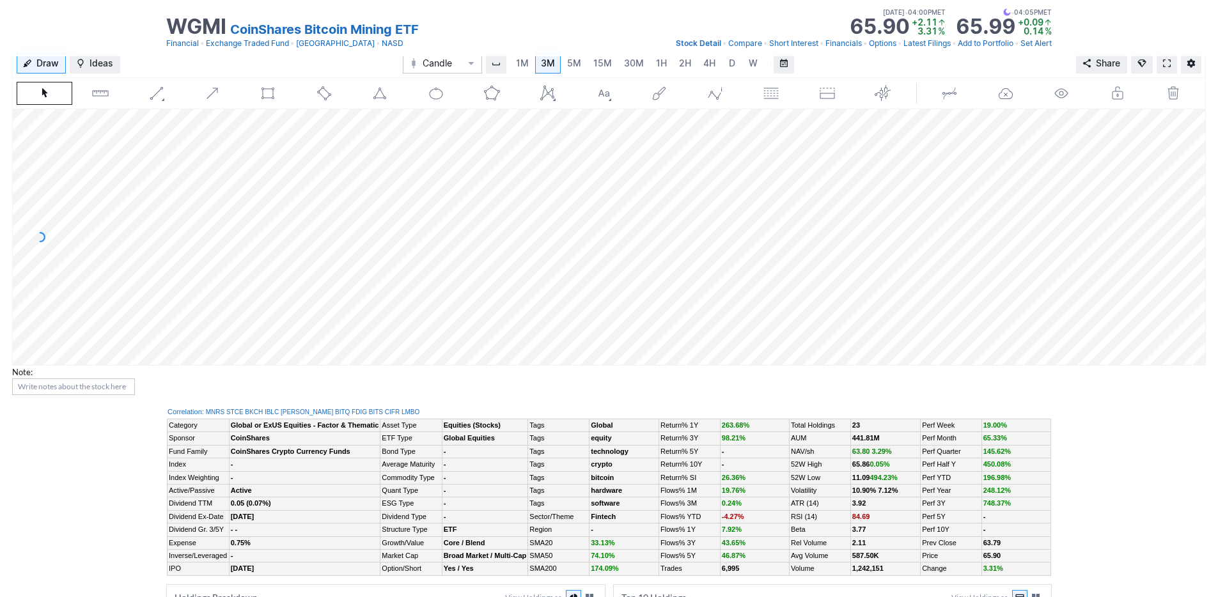
scroll to position [0, 0]
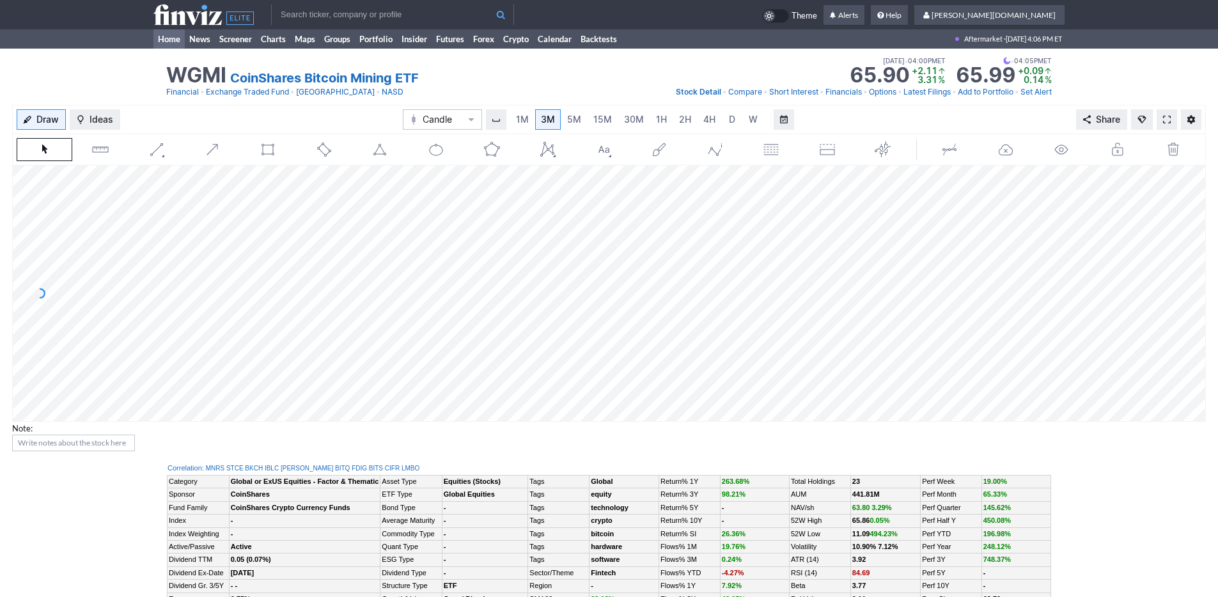
click at [164, 43] on link "Home" at bounding box center [168, 38] width 31 height 19
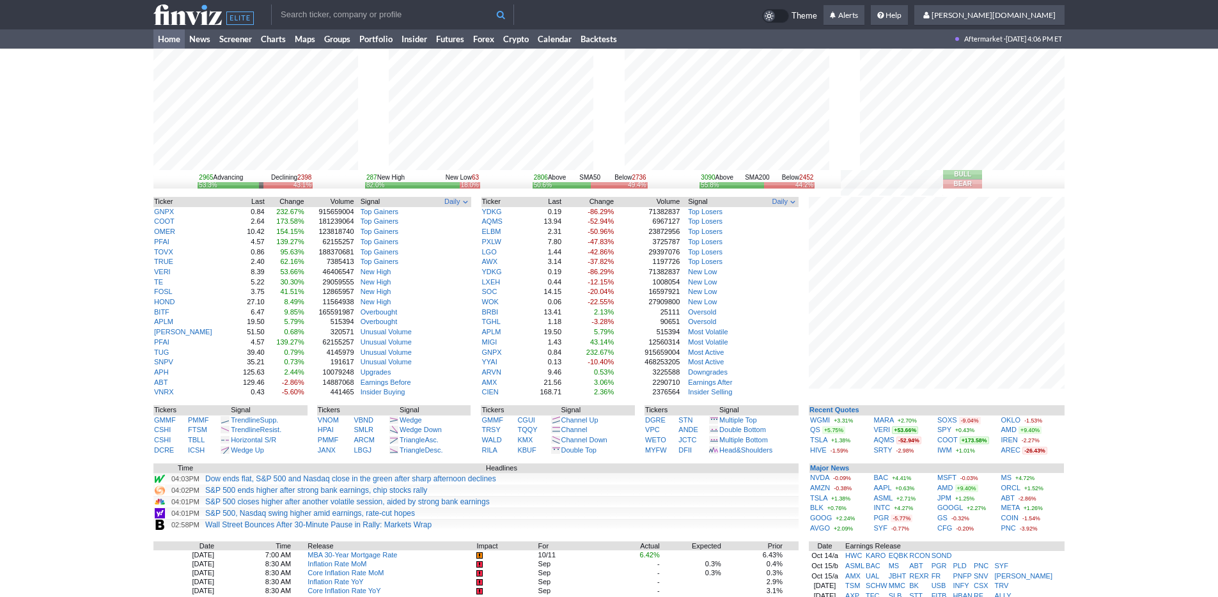
click at [161, 43] on link "Home" at bounding box center [168, 38] width 31 height 19
click at [200, 40] on link "News" at bounding box center [200, 38] width 30 height 19
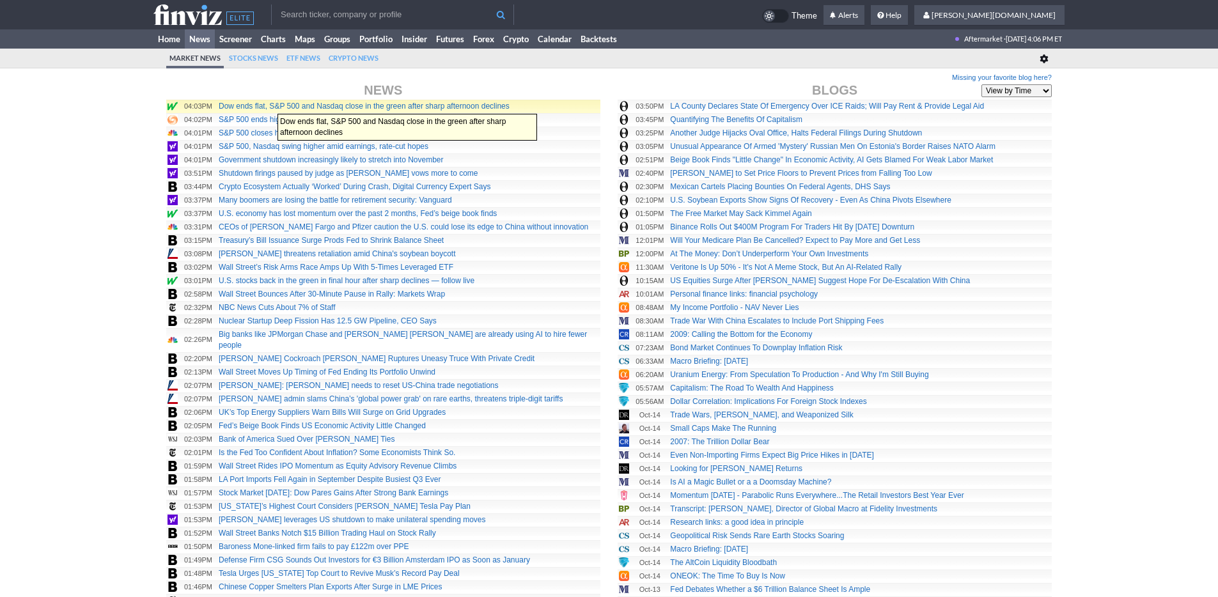
click at [271, 107] on link "Dow ends flat, S&P 500 and Nasdaq close in the green after sharp afternoon decl…" at bounding box center [364, 106] width 291 height 9
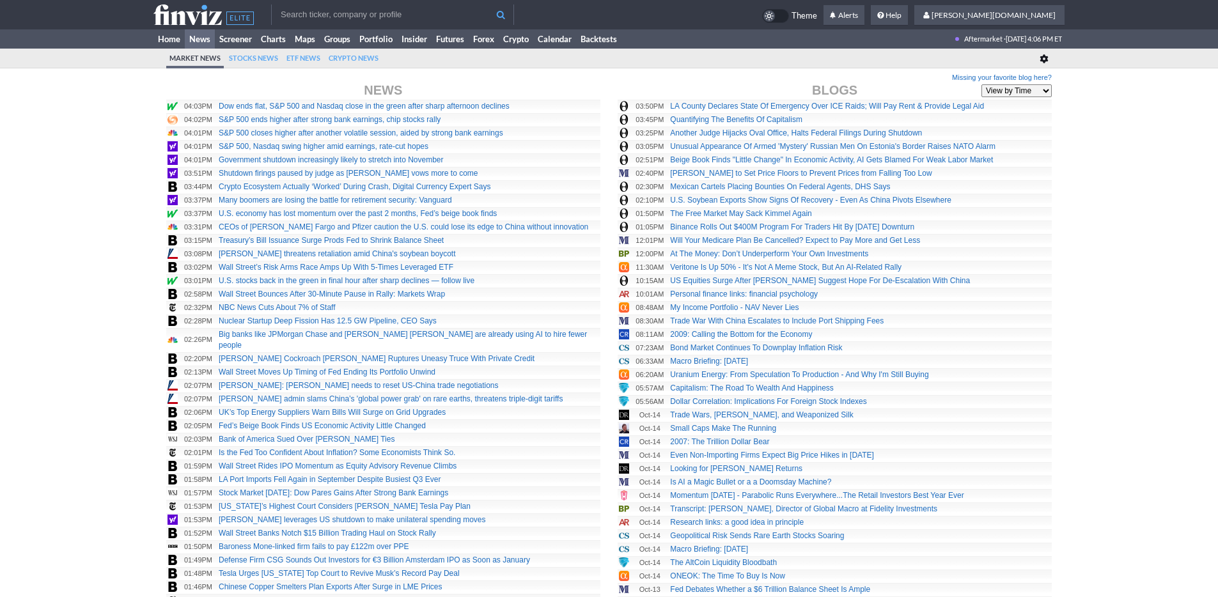
click at [175, 45] on link "Home" at bounding box center [168, 38] width 31 height 19
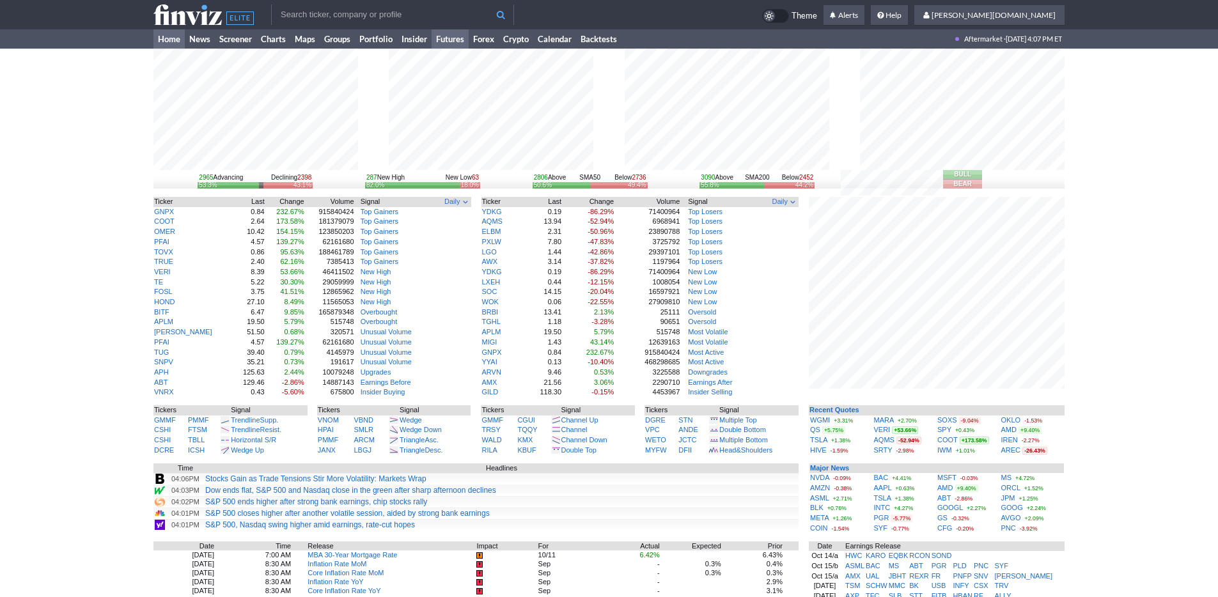
click at [455, 42] on link "Futures" at bounding box center [450, 38] width 37 height 19
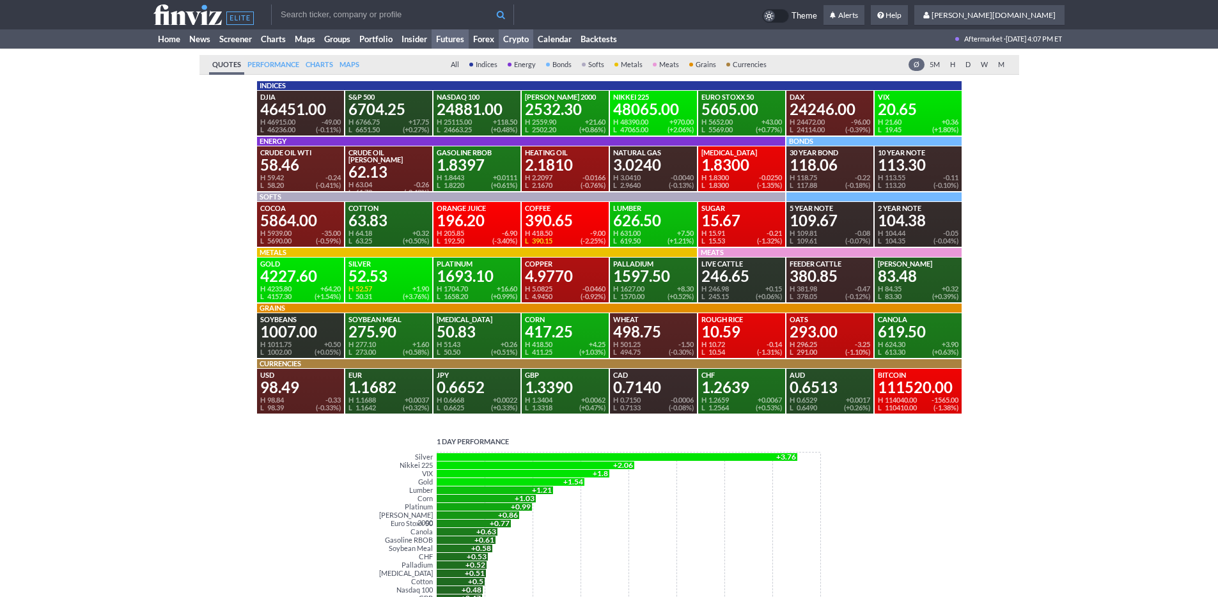
click at [506, 36] on link "Crypto" at bounding box center [516, 38] width 35 height 19
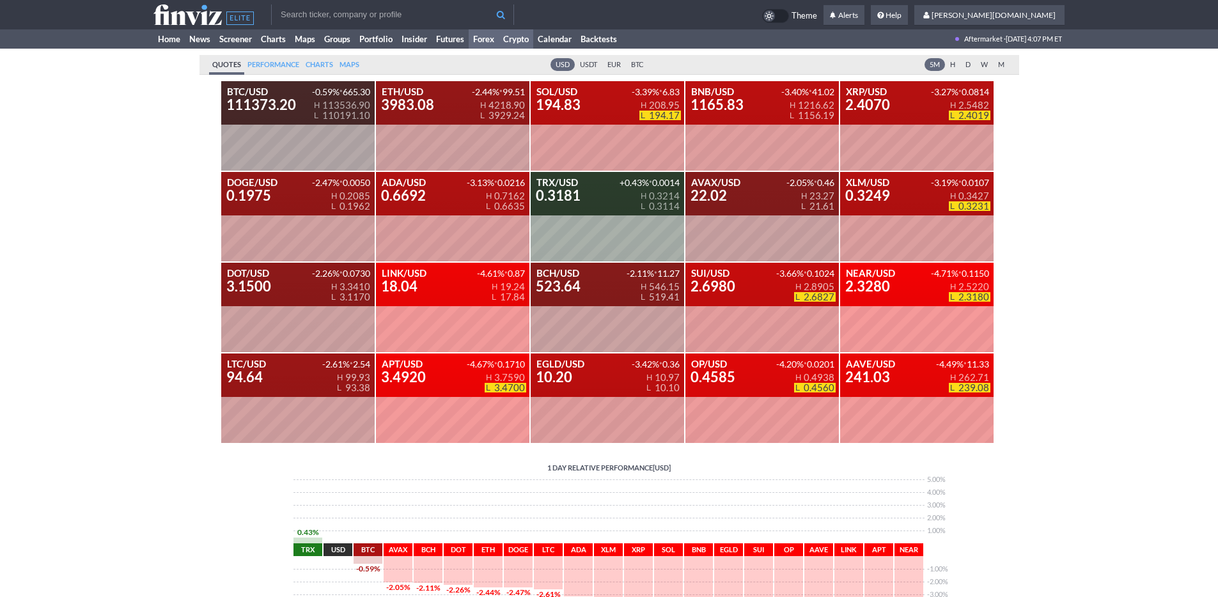
click at [489, 41] on link "Forex" at bounding box center [484, 38] width 30 height 19
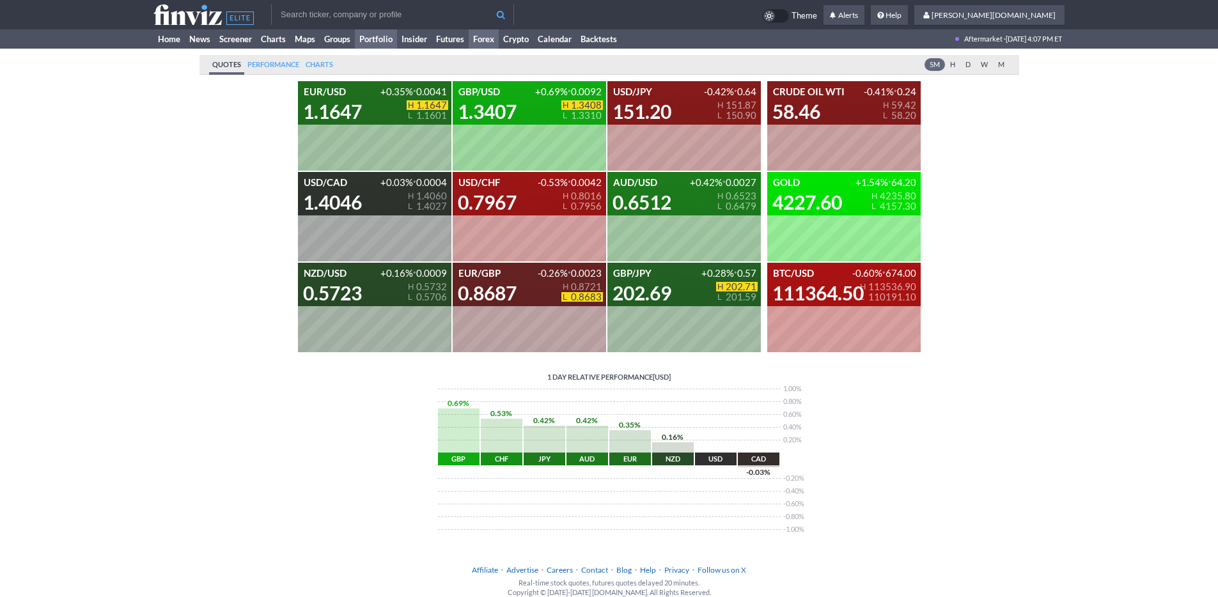
click at [377, 39] on link "Portfolio" at bounding box center [376, 38] width 42 height 19
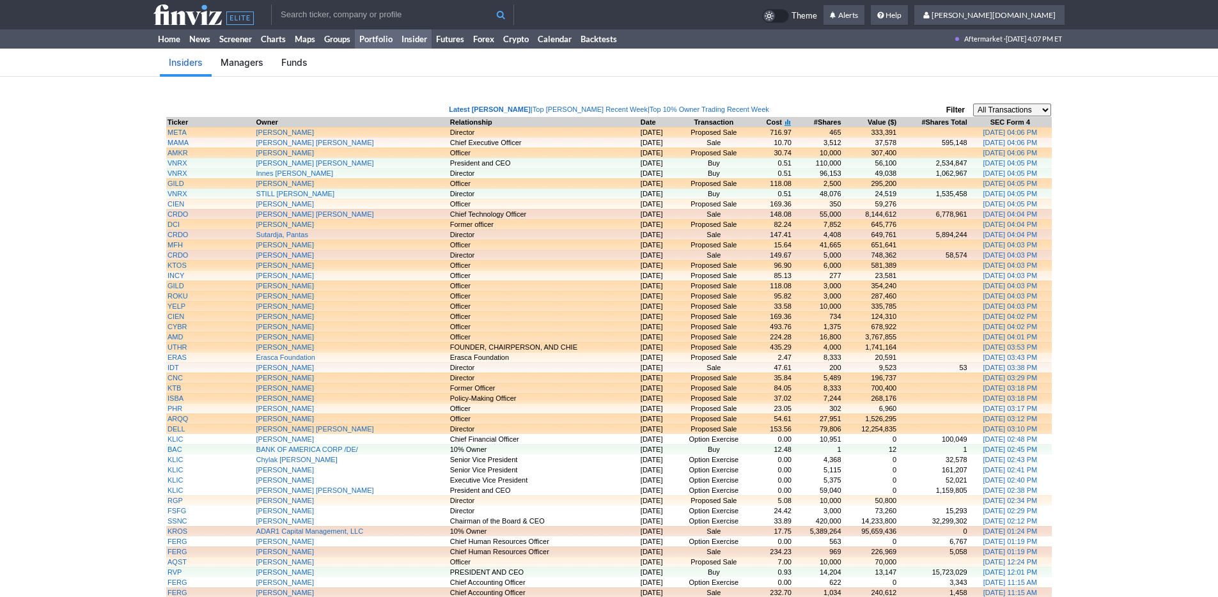
click at [384, 39] on link "Portfolio" at bounding box center [376, 38] width 42 height 19
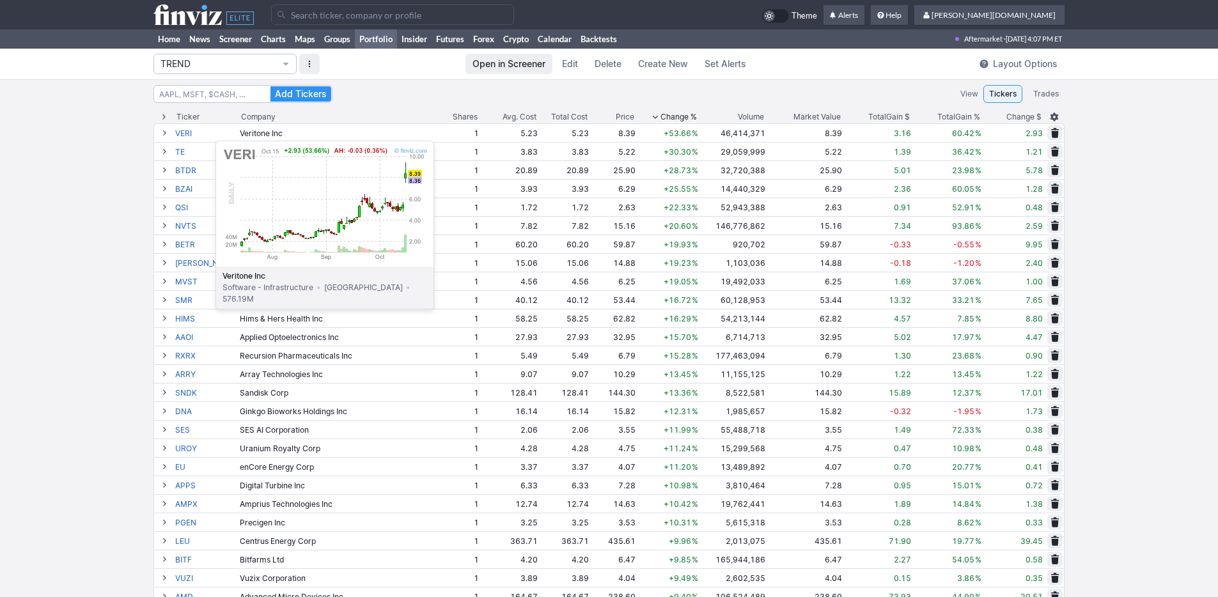
click at [184, 134] on link "VERI" at bounding box center [206, 133] width 62 height 18
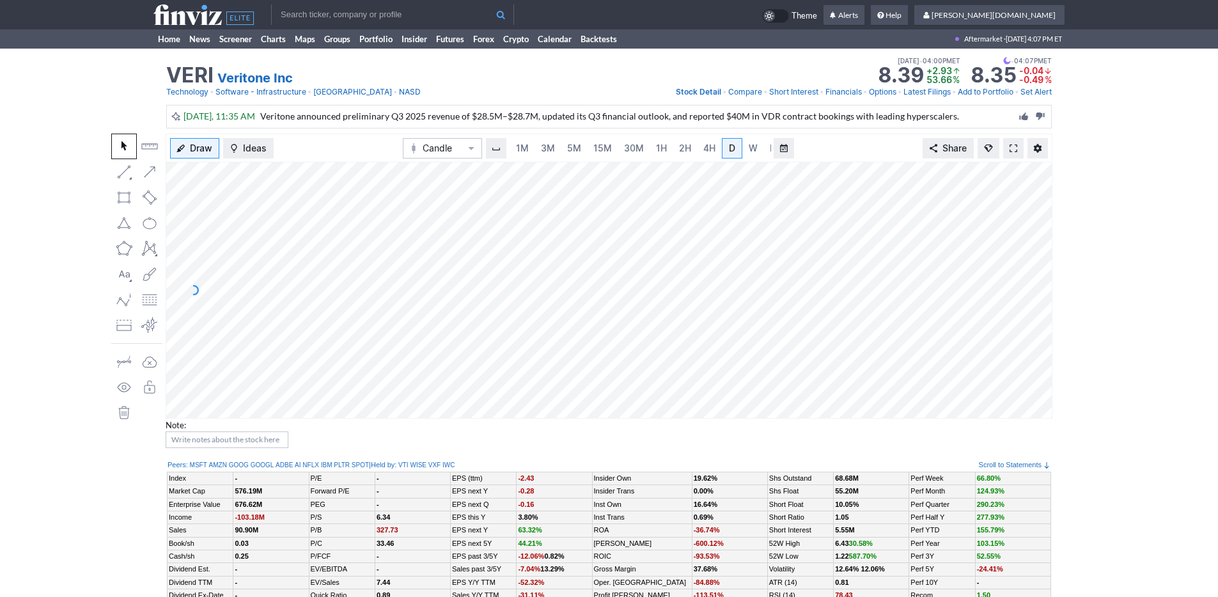
scroll to position [0, 13]
click at [546, 144] on link "3M" at bounding box center [536, 148] width 26 height 20
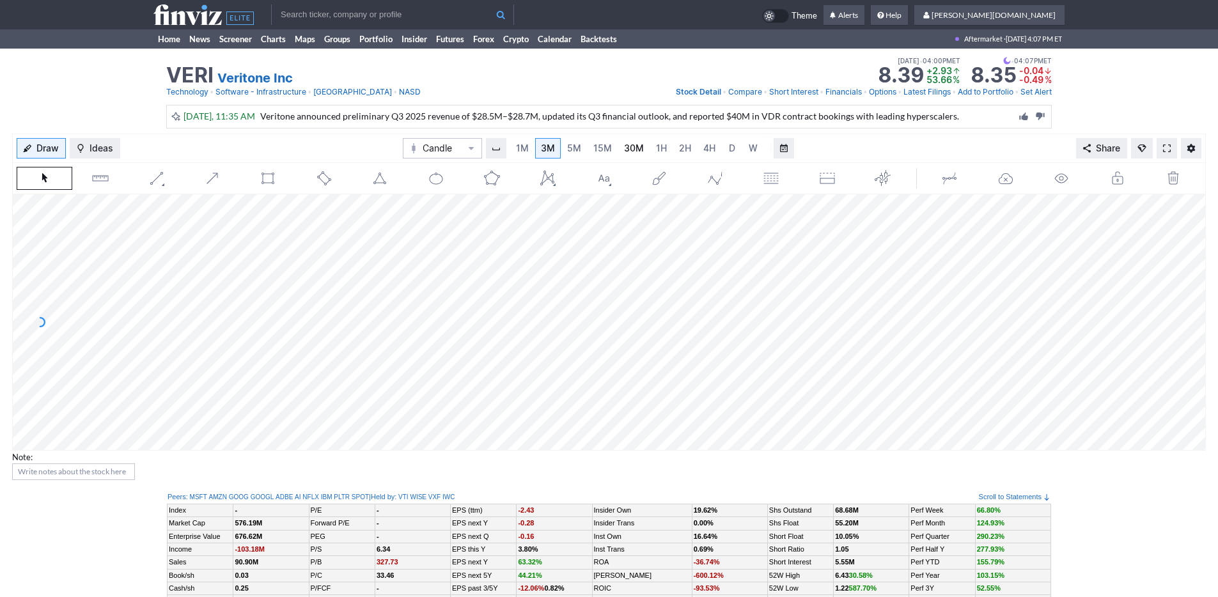
click at [642, 145] on link "30M" at bounding box center [633, 148] width 31 height 20
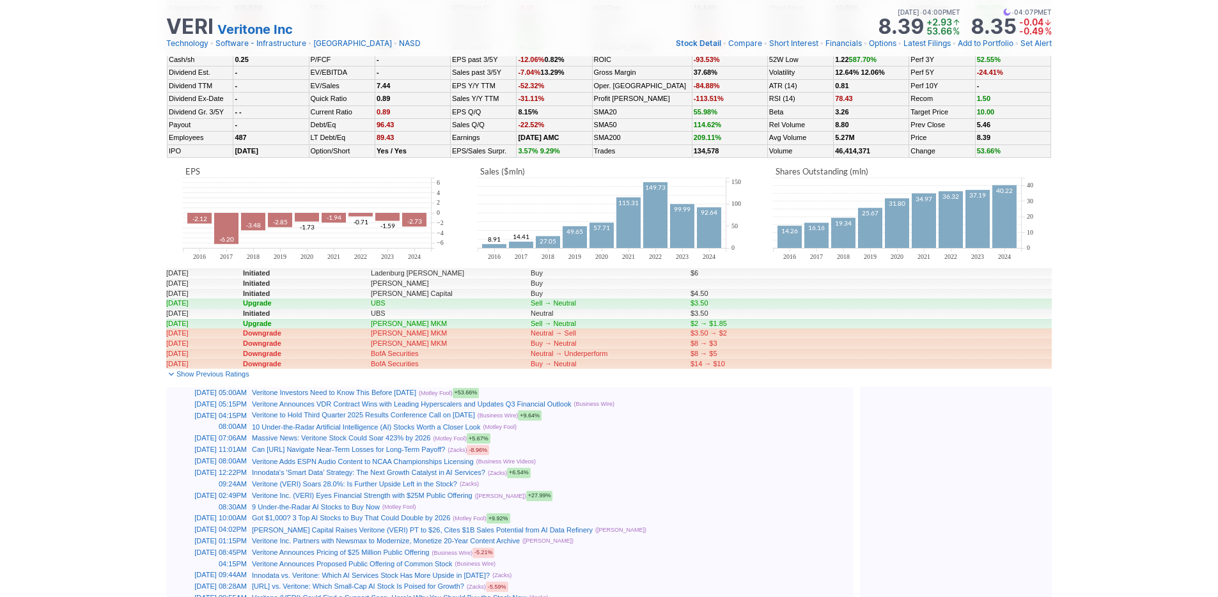
scroll to position [519, 0]
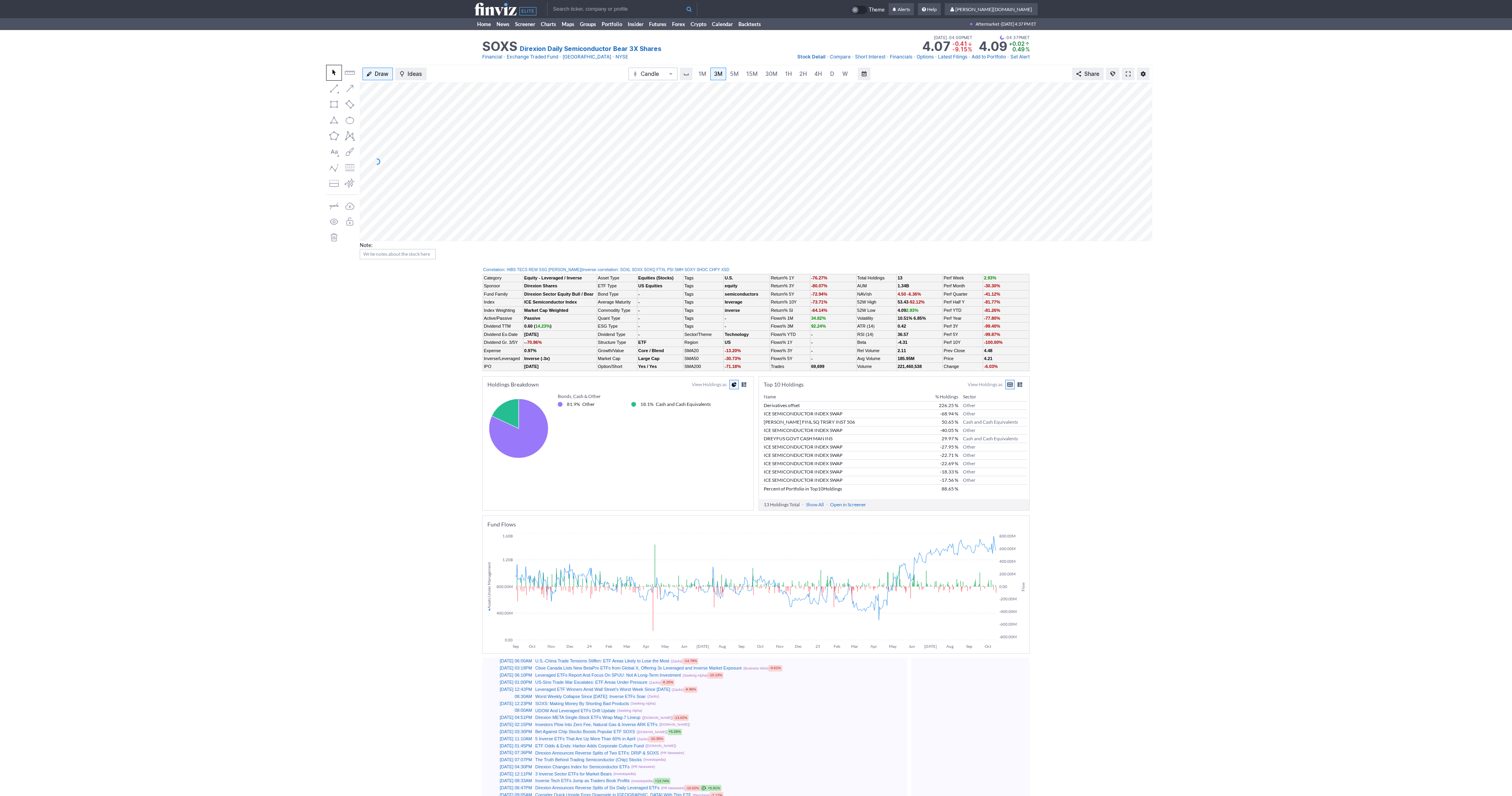
click at [1129, 76] on span at bounding box center [1128, 74] width 5 height 6
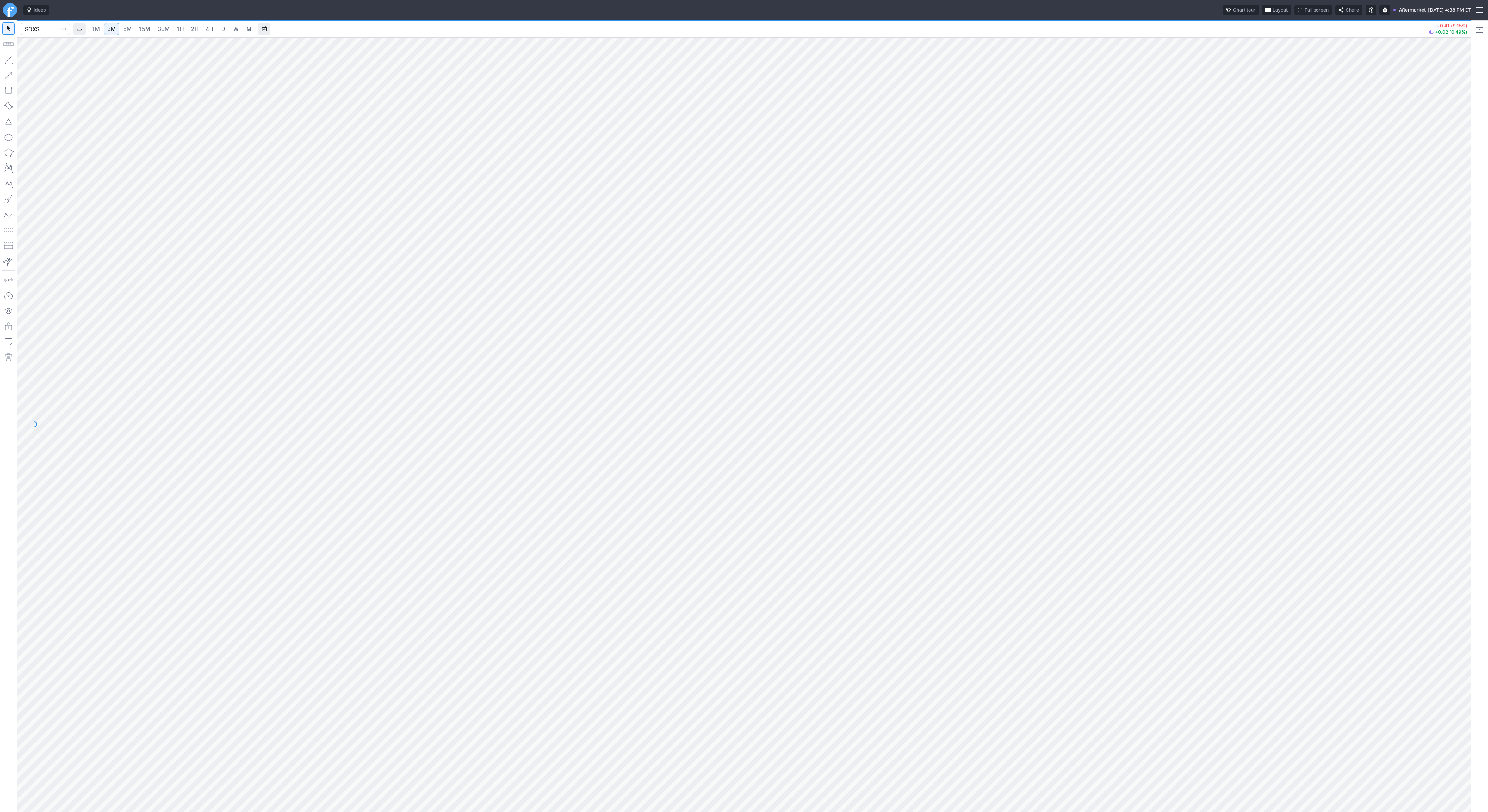
click at [211, 31] on span "4H" at bounding box center [210, 28] width 7 height 7
click at [35, 30] on input "Search" at bounding box center [45, 29] width 50 height 12
type input "psq"
drag, startPoint x: 11, startPoint y: 59, endPoint x: 13, endPoint y: 68, distance: 9.2
click at [11, 61] on button "button" at bounding box center [8, 59] width 12 height 12
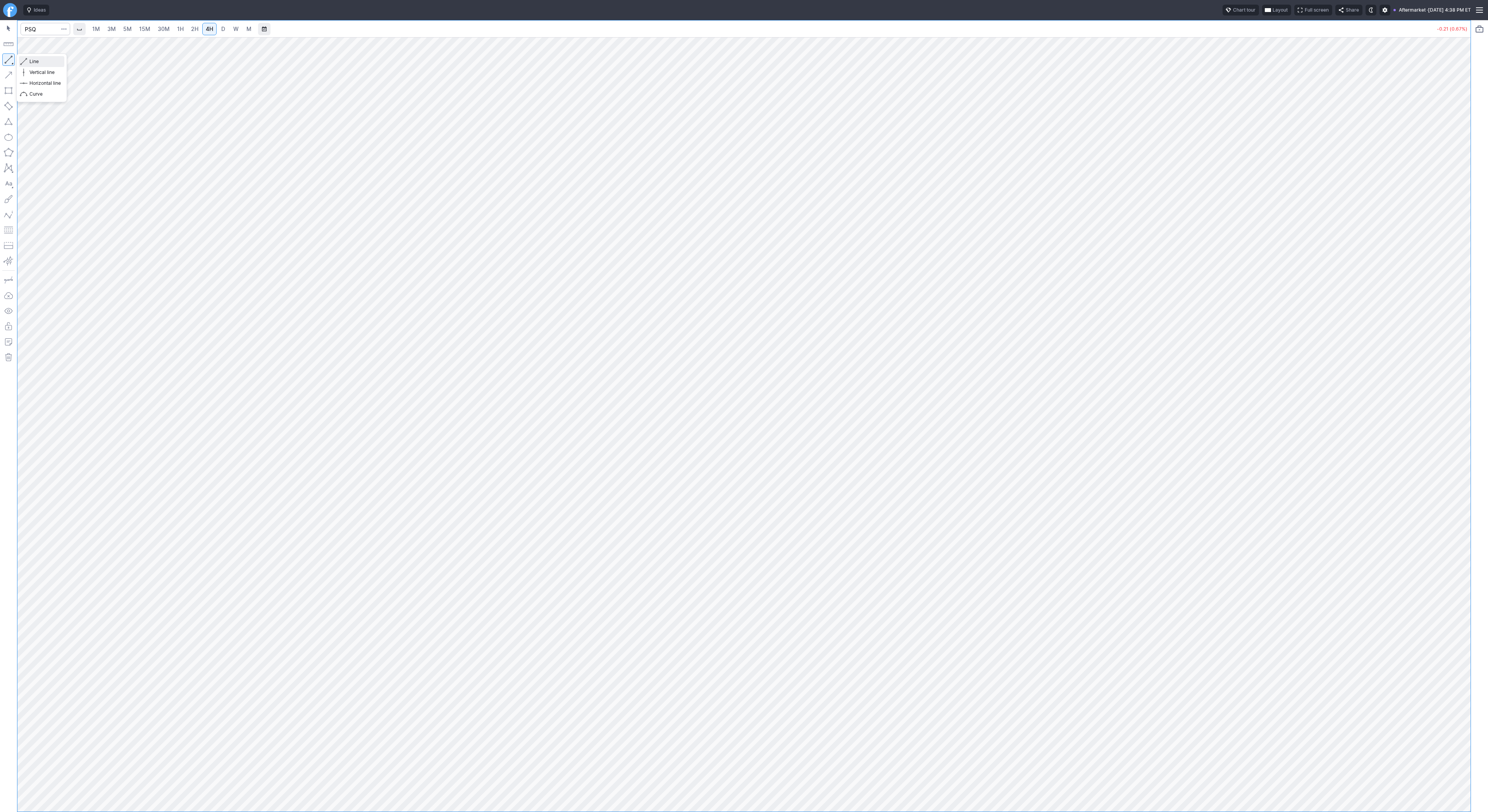
drag, startPoint x: 25, startPoint y: 60, endPoint x: 62, endPoint y: 82, distance: 43.0
click at [25, 60] on span "button" at bounding box center [25, 62] width 5 height 11
click at [43, 59] on span "Line" at bounding box center [45, 61] width 32 height 8
click at [44, 31] on input "Search" at bounding box center [45, 29] width 50 height 12
type input "psq"
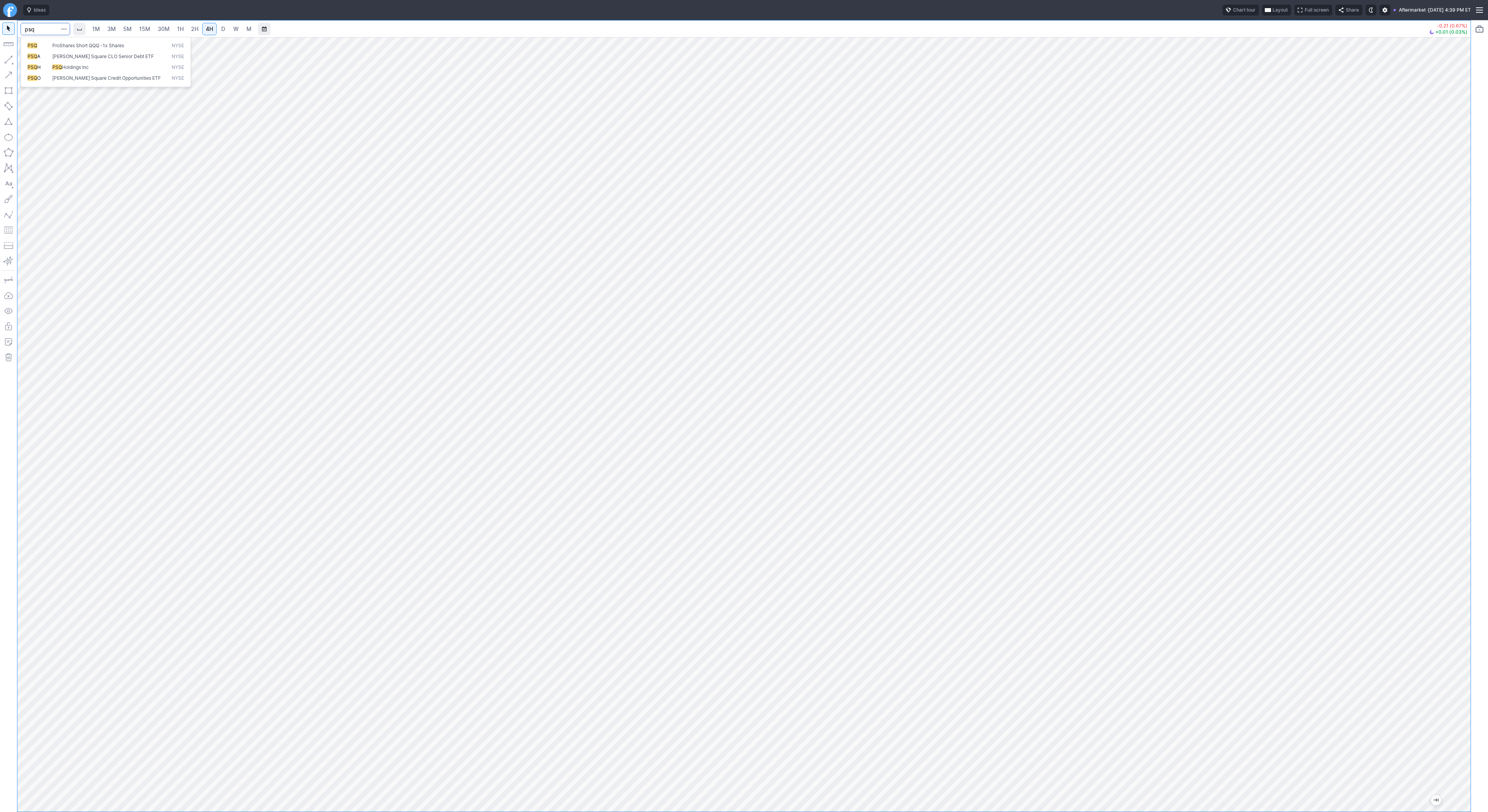
click at [45, 41] on button "PSQ ProShares Short QQQ -1x Shares NYSE" at bounding box center [106, 46] width 164 height 11
click at [35, 30] on input "Search" at bounding box center [45, 29] width 50 height 12
type input "qqq"
click at [8, 62] on button "button" at bounding box center [8, 59] width 12 height 12
click at [7, 58] on button "button" at bounding box center [8, 59] width 12 height 12
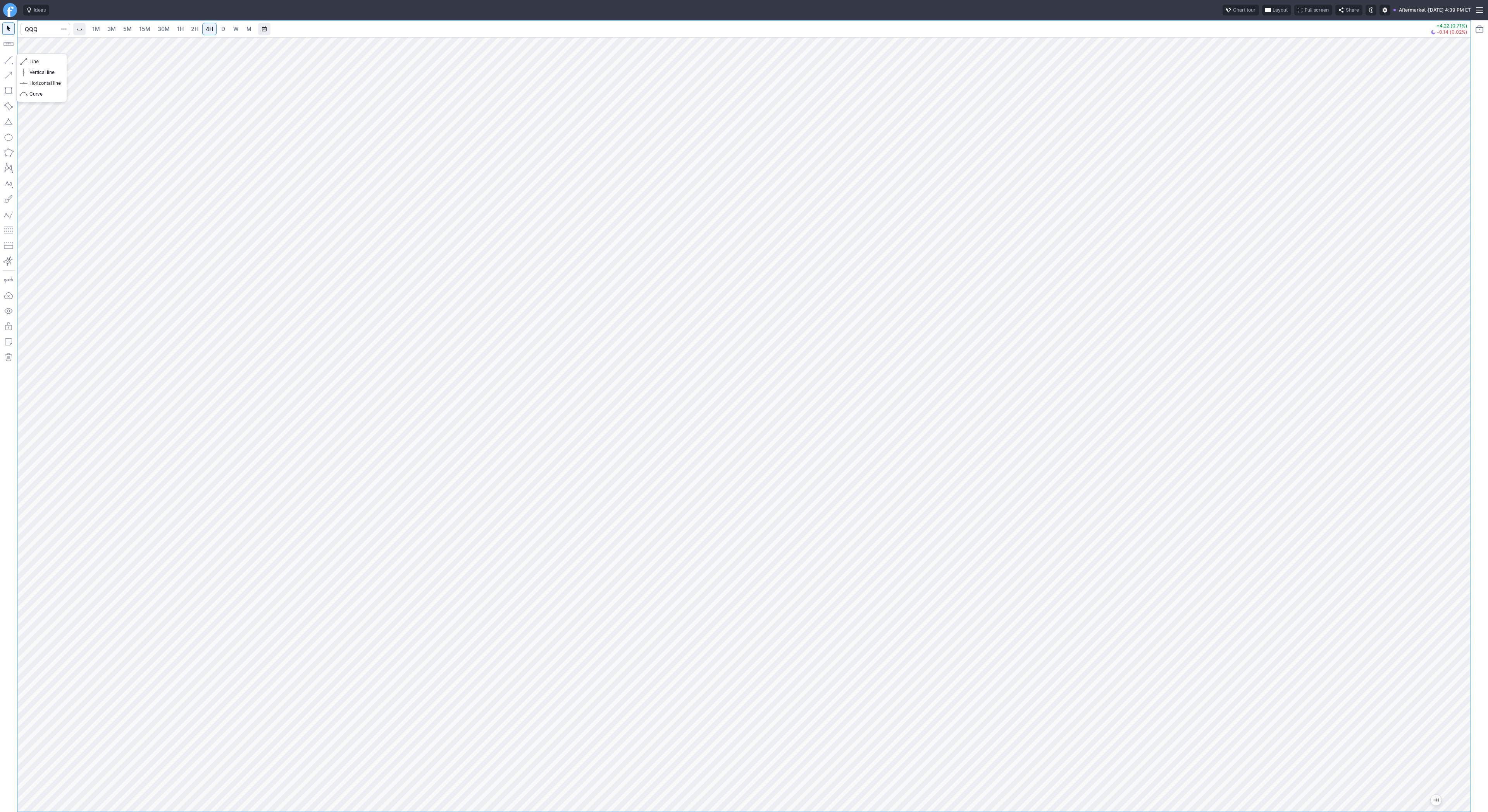
click at [7, 61] on button "button" at bounding box center [8, 59] width 12 height 12
click at [4, 58] on button "button" at bounding box center [8, 59] width 12 height 12
click at [11, 61] on button "button" at bounding box center [8, 59] width 12 height 12
click at [31, 59] on span "Line" at bounding box center [45, 61] width 32 height 8
click at [27, 61] on button "Line" at bounding box center [41, 62] width 45 height 11
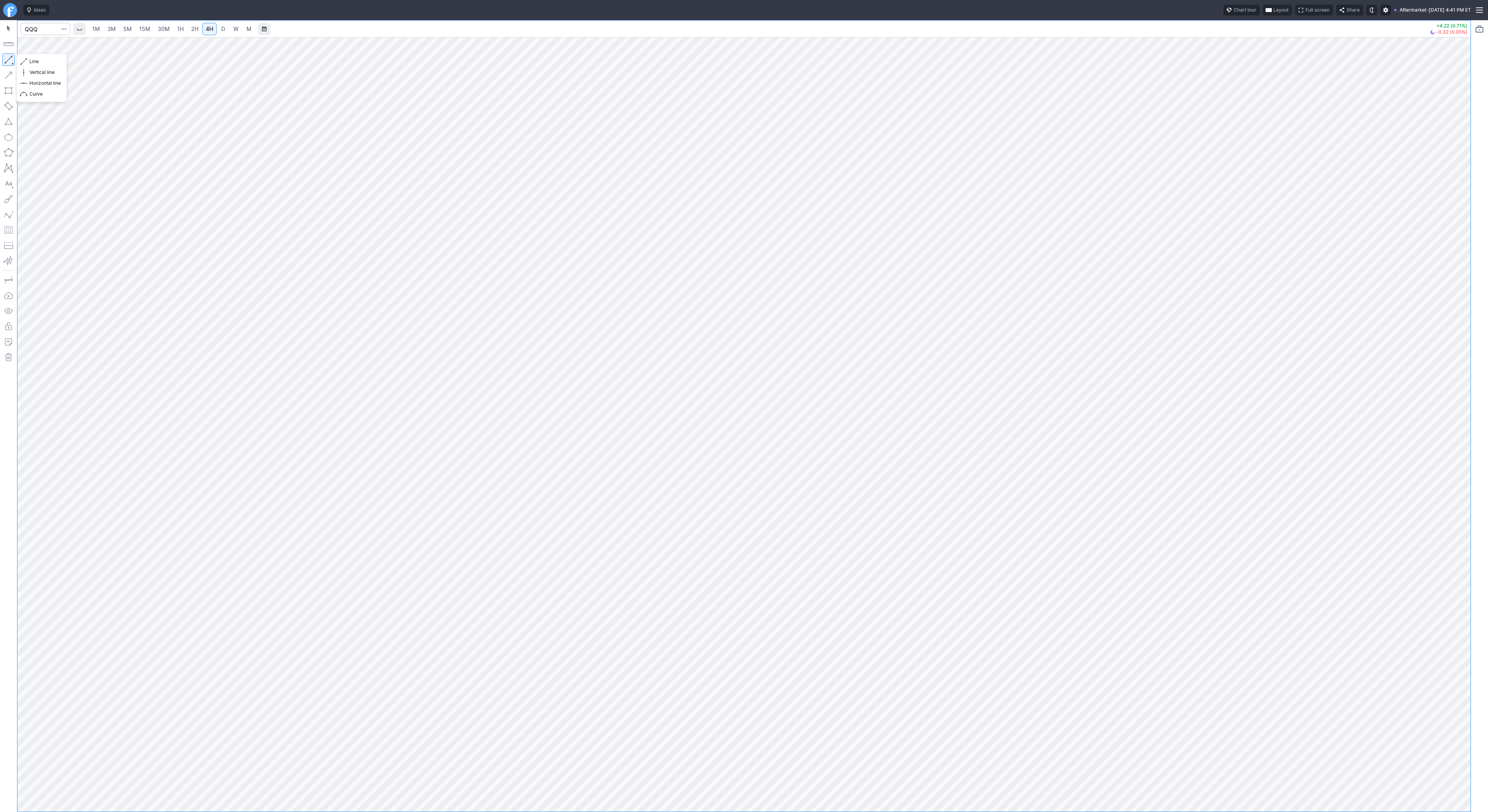
click at [10, 61] on button "button" at bounding box center [8, 59] width 12 height 12
click at [7, 59] on button "button" at bounding box center [8, 59] width 12 height 12
click at [37, 65] on span "Line" at bounding box center [45, 61] width 32 height 8
click at [0, 328] on html "Ideas Chart tour Layout Full screen Share Aftermarket · Wed OCT 15 2025 4:42 PM…" at bounding box center [744, 406] width 1488 height 812
click at [37, 59] on span "Line" at bounding box center [45, 61] width 32 height 8
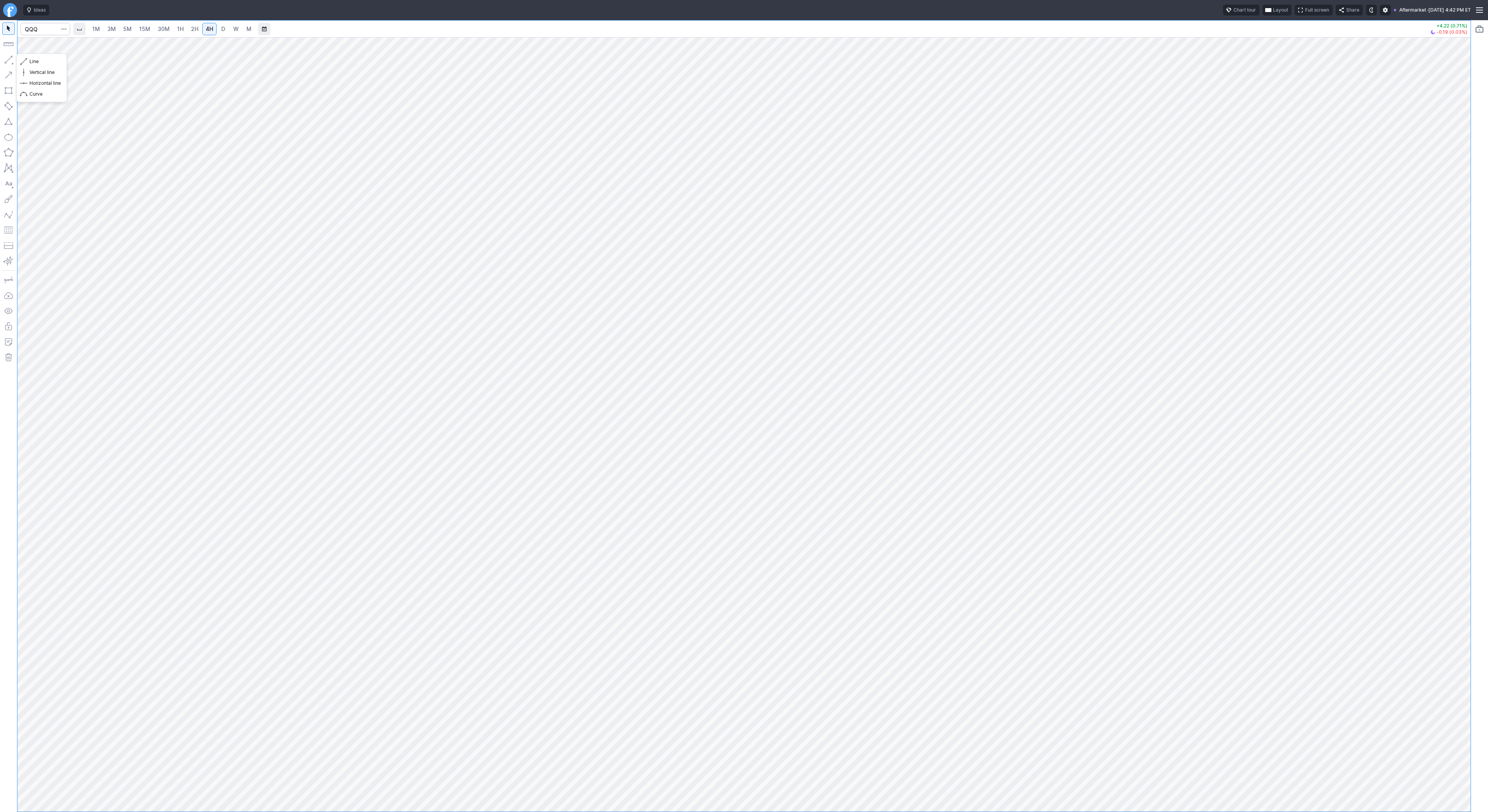
click at [5, 57] on button "button" at bounding box center [8, 59] width 12 height 12
click at [13, 57] on button "button" at bounding box center [8, 59] width 12 height 12
click at [41, 61] on span "Line" at bounding box center [45, 61] width 32 height 8
click at [118, 31] on link "3M" at bounding box center [111, 29] width 16 height 12
click at [144, 31] on span "15M" at bounding box center [145, 28] width 12 height 7
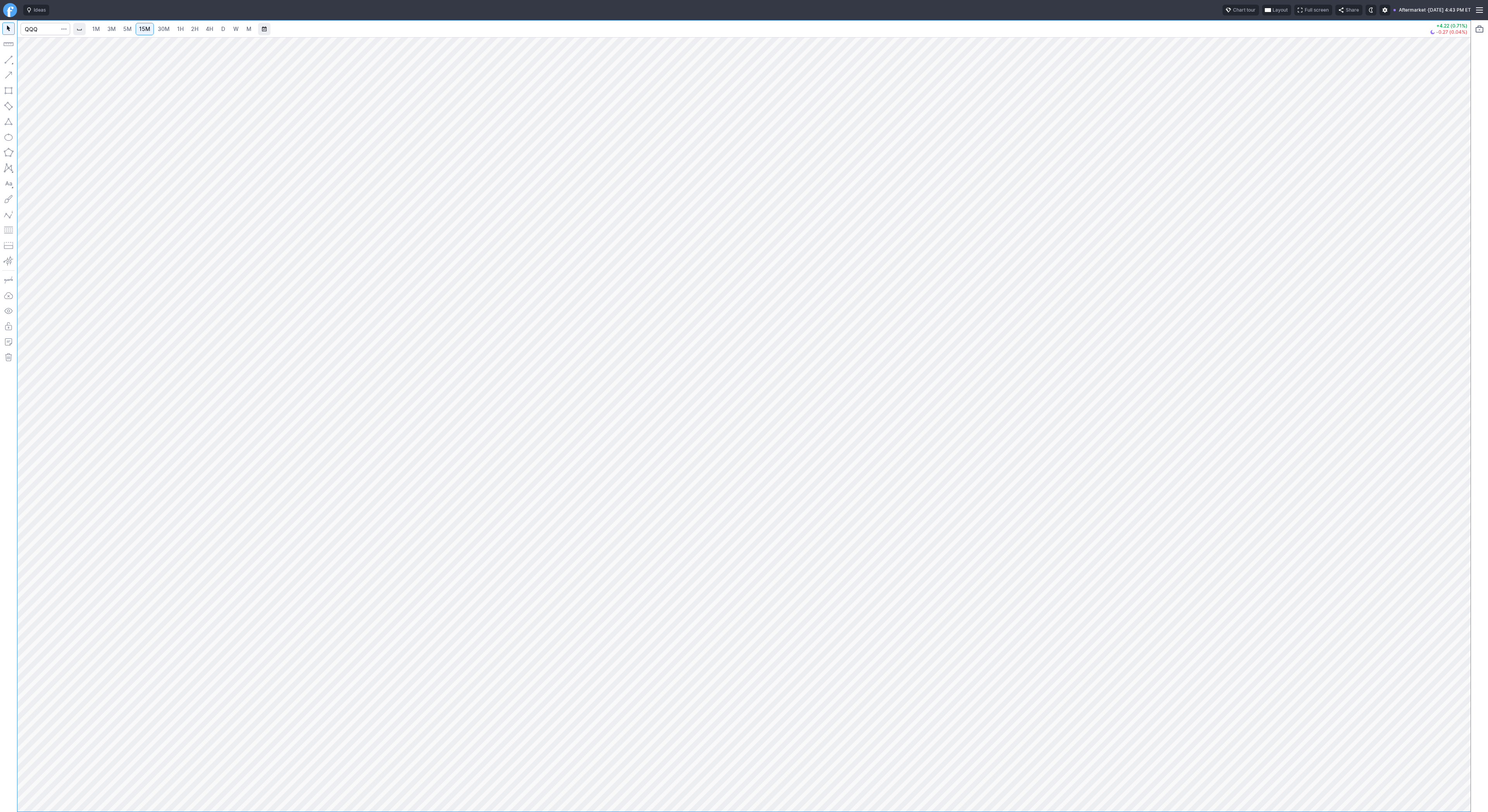
click at [171, 31] on link "30M" at bounding box center [164, 29] width 19 height 12
click at [194, 26] on span "2H" at bounding box center [194, 28] width 7 height 7
click at [47, 27] on input "Search" at bounding box center [45, 29] width 50 height 12
type input "tsla"
click at [117, 31] on link "3M" at bounding box center [111, 29] width 16 height 12
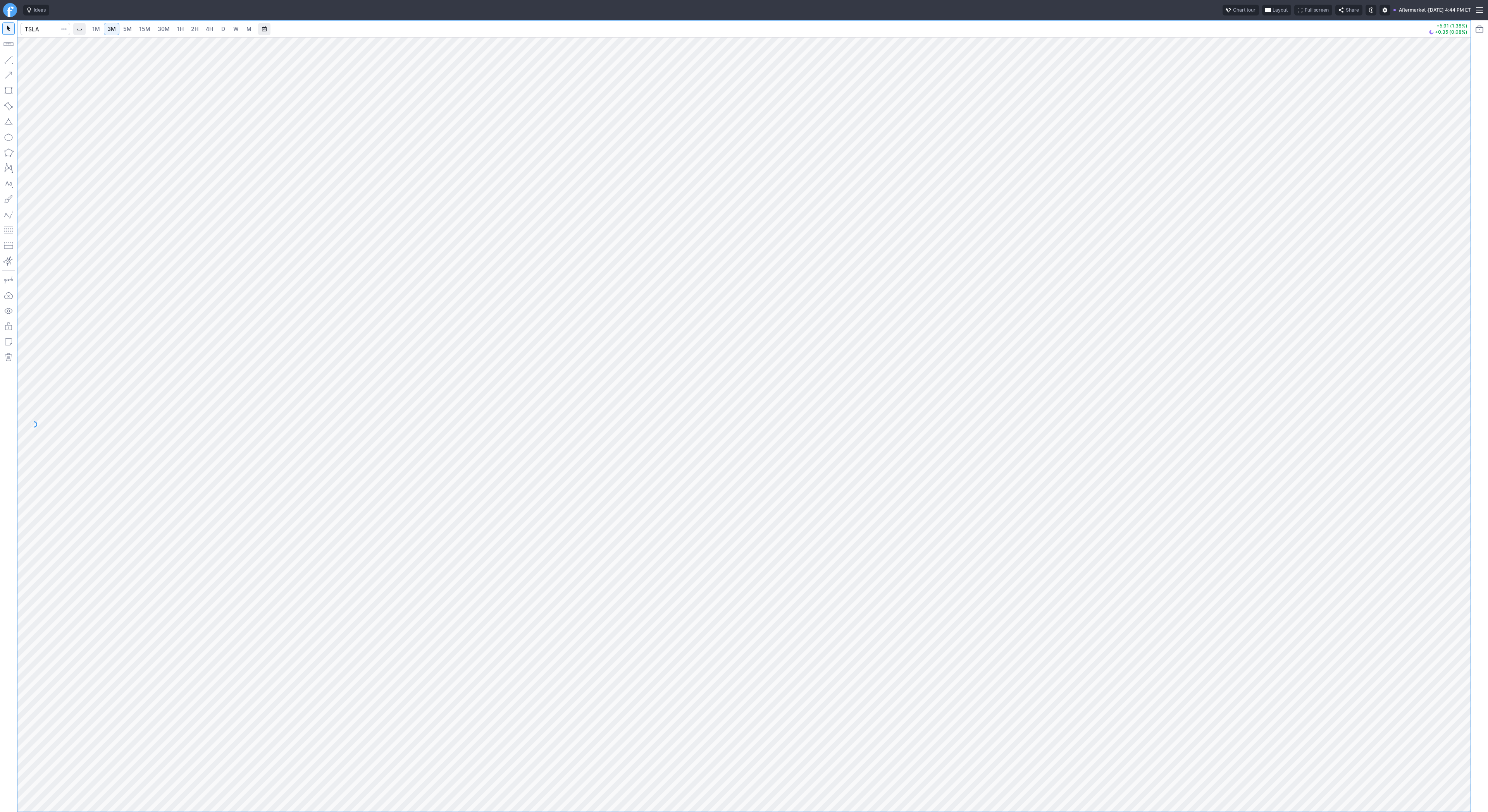
drag, startPoint x: 150, startPoint y: 28, endPoint x: 197, endPoint y: 27, distance: 47.0
click at [150, 28] on link "15M" at bounding box center [145, 29] width 18 height 12
click at [210, 29] on span "4H" at bounding box center [210, 28] width 7 height 7
click at [218, 29] on link "D" at bounding box center [223, 29] width 12 height 12
click at [12, 60] on button "button" at bounding box center [8, 59] width 12 height 12
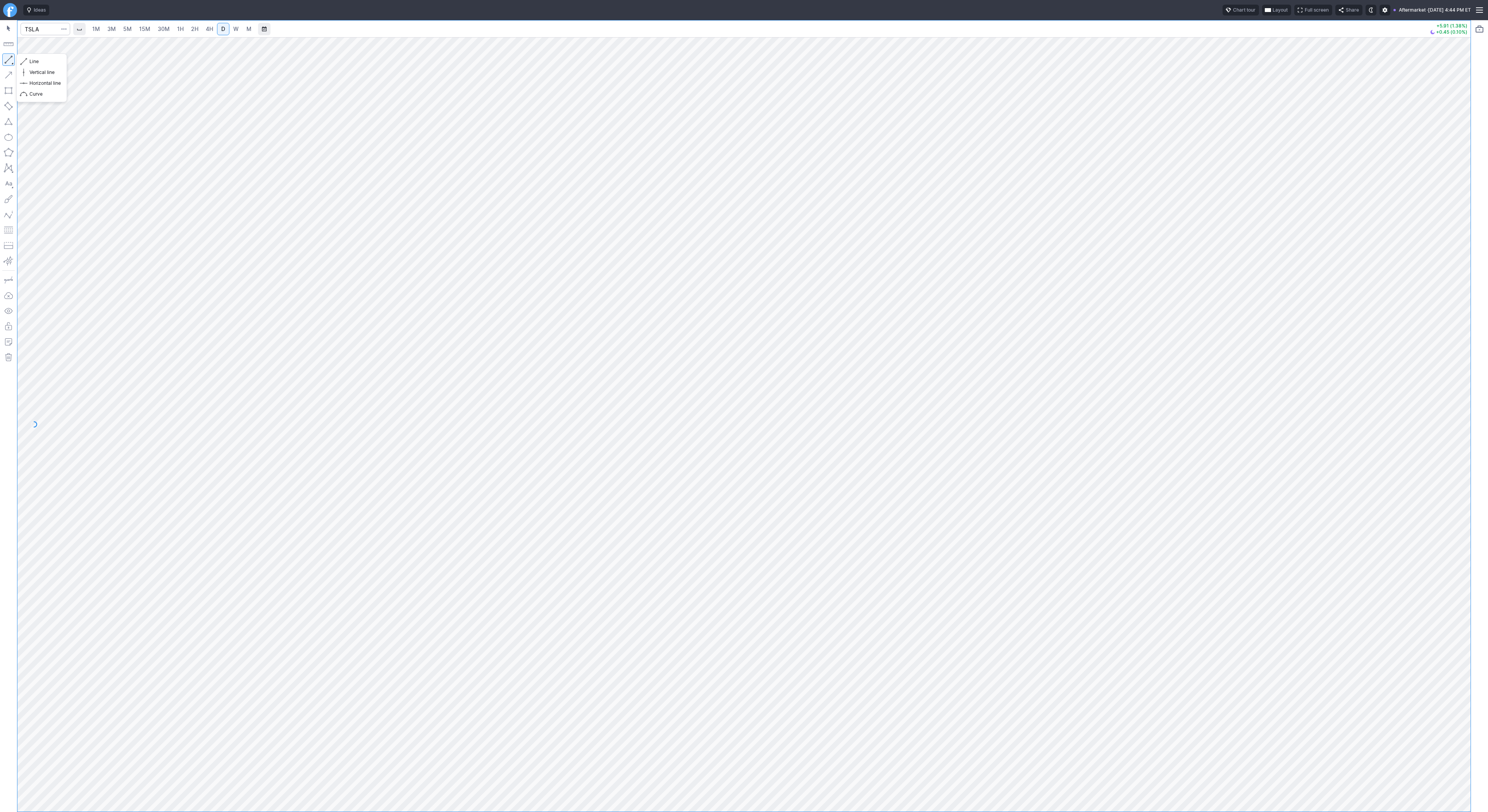
drag, startPoint x: 7, startPoint y: 61, endPoint x: 19, endPoint y: 101, distance: 41.8
click at [7, 61] on button "button" at bounding box center [8, 59] width 12 height 12
drag, startPoint x: 7, startPoint y: 59, endPoint x: 25, endPoint y: 97, distance: 42.0
click at [7, 60] on button "button" at bounding box center [8, 59] width 12 height 12
click at [12, 59] on button "button" at bounding box center [8, 59] width 12 height 12
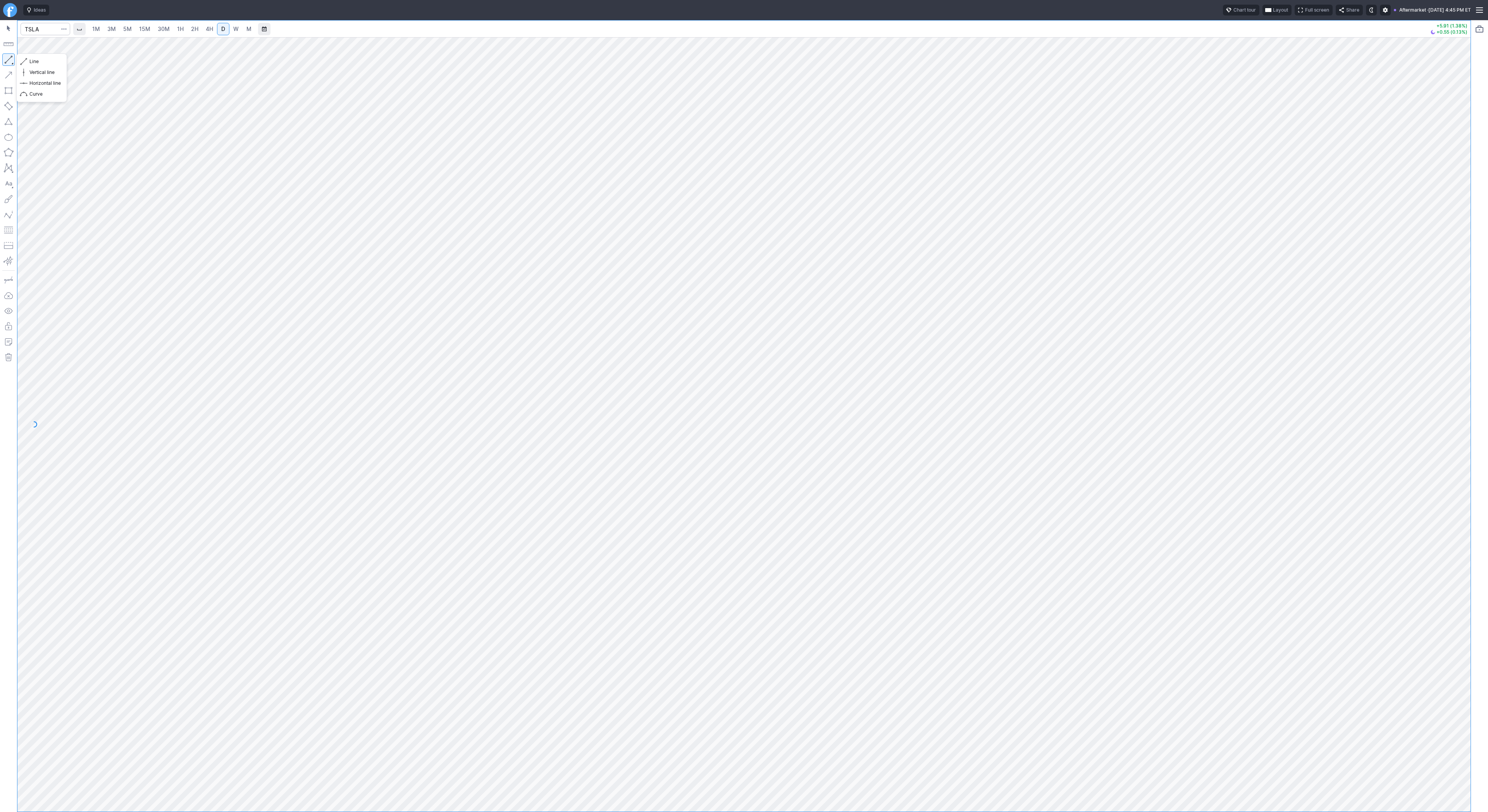
click at [10, 59] on button "button" at bounding box center [8, 59] width 12 height 12
click at [9, 59] on button "button" at bounding box center [8, 59] width 12 height 12
click at [34, 59] on span "Line" at bounding box center [45, 61] width 32 height 8
click at [7, 60] on button "button" at bounding box center [8, 59] width 12 height 12
click at [11, 61] on button "button" at bounding box center [8, 59] width 12 height 12
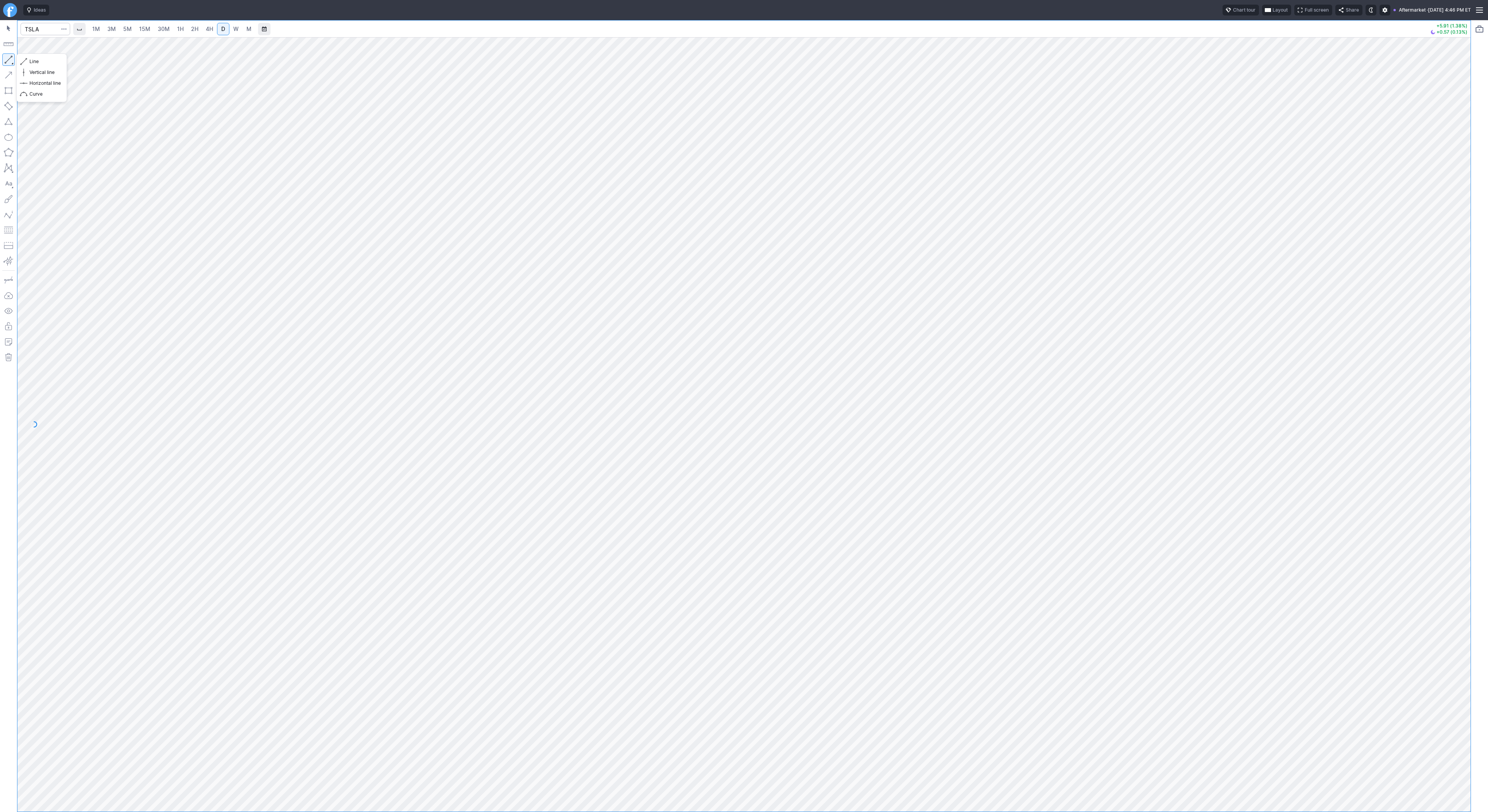
click at [6, 59] on button "button" at bounding box center [8, 59] width 12 height 12
click at [8, 53] on div at bounding box center [8, 416] width 17 height 792
click at [35, 62] on span "Line" at bounding box center [45, 61] width 32 height 8
click at [42, 57] on button "Line" at bounding box center [41, 62] width 45 height 11
click at [31, 61] on span "Line" at bounding box center [45, 61] width 32 height 8
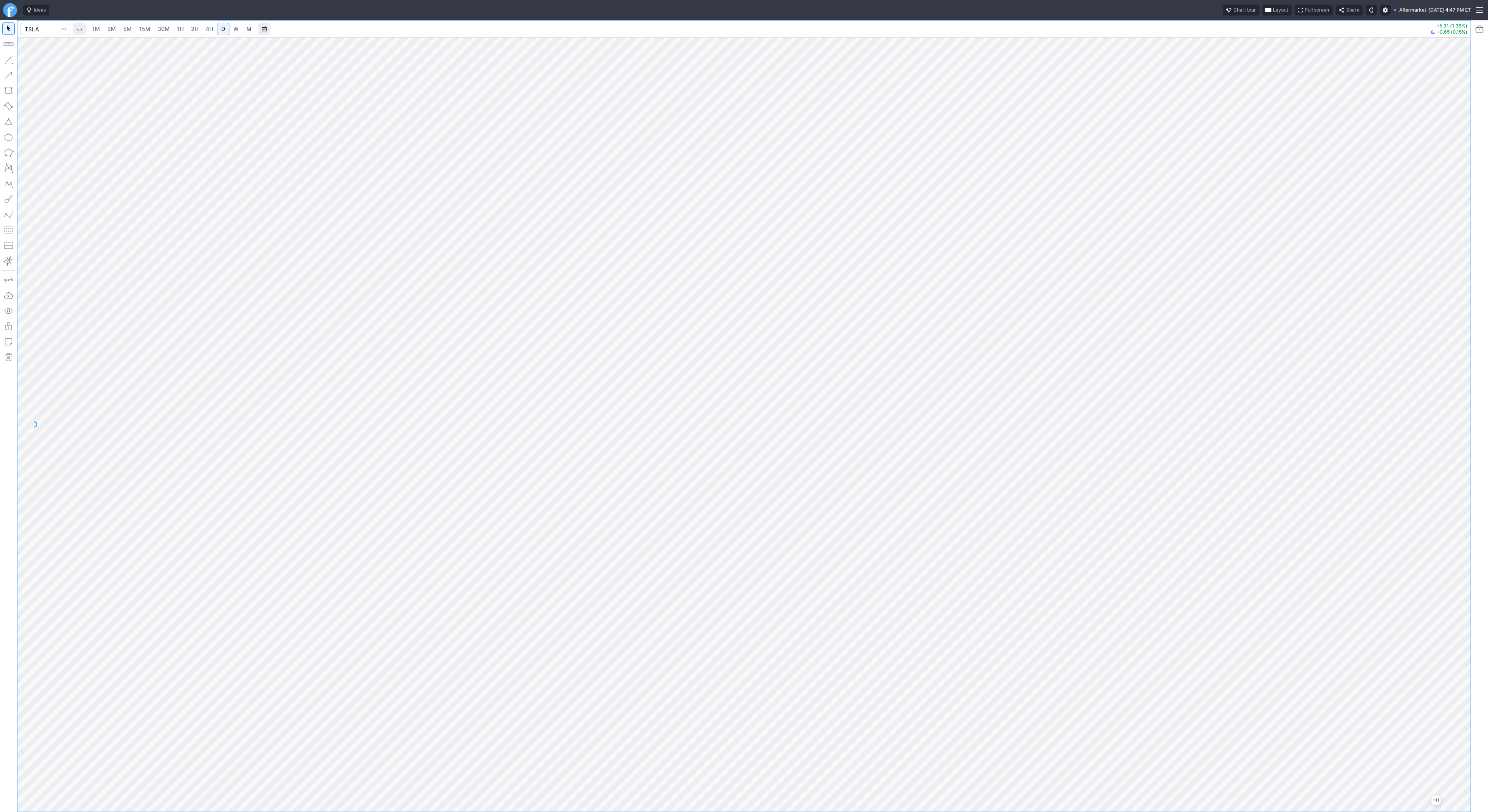
drag, startPoint x: 1466, startPoint y: 338, endPoint x: 1454, endPoint y: 414, distance: 76.9
click at [1460, 428] on div at bounding box center [1462, 422] width 16 height 755
click at [7, 59] on button "button" at bounding box center [8, 59] width 12 height 12
click at [7, 61] on button "button" at bounding box center [8, 59] width 12 height 12
click at [1453, 406] on div at bounding box center [744, 424] width 1453 height 774
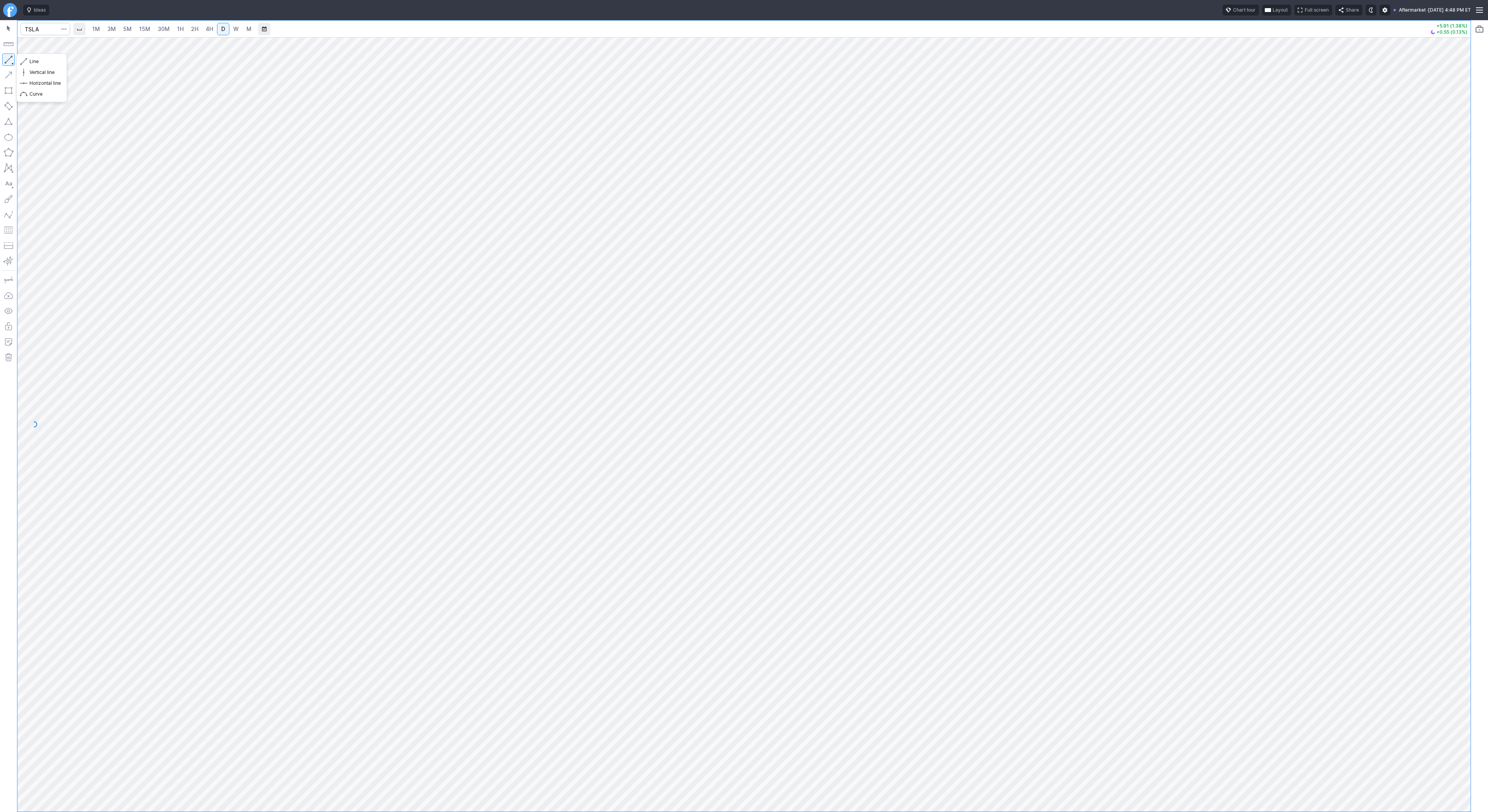
click at [4, 60] on button "button" at bounding box center [8, 59] width 12 height 12
click at [12, 59] on button "button" at bounding box center [8, 59] width 12 height 12
click at [112, 24] on link "3M" at bounding box center [111, 29] width 16 height 12
click at [139, 26] on span "15M" at bounding box center [145, 28] width 12 height 7
click at [160, 27] on span "30M" at bounding box center [164, 28] width 12 height 7
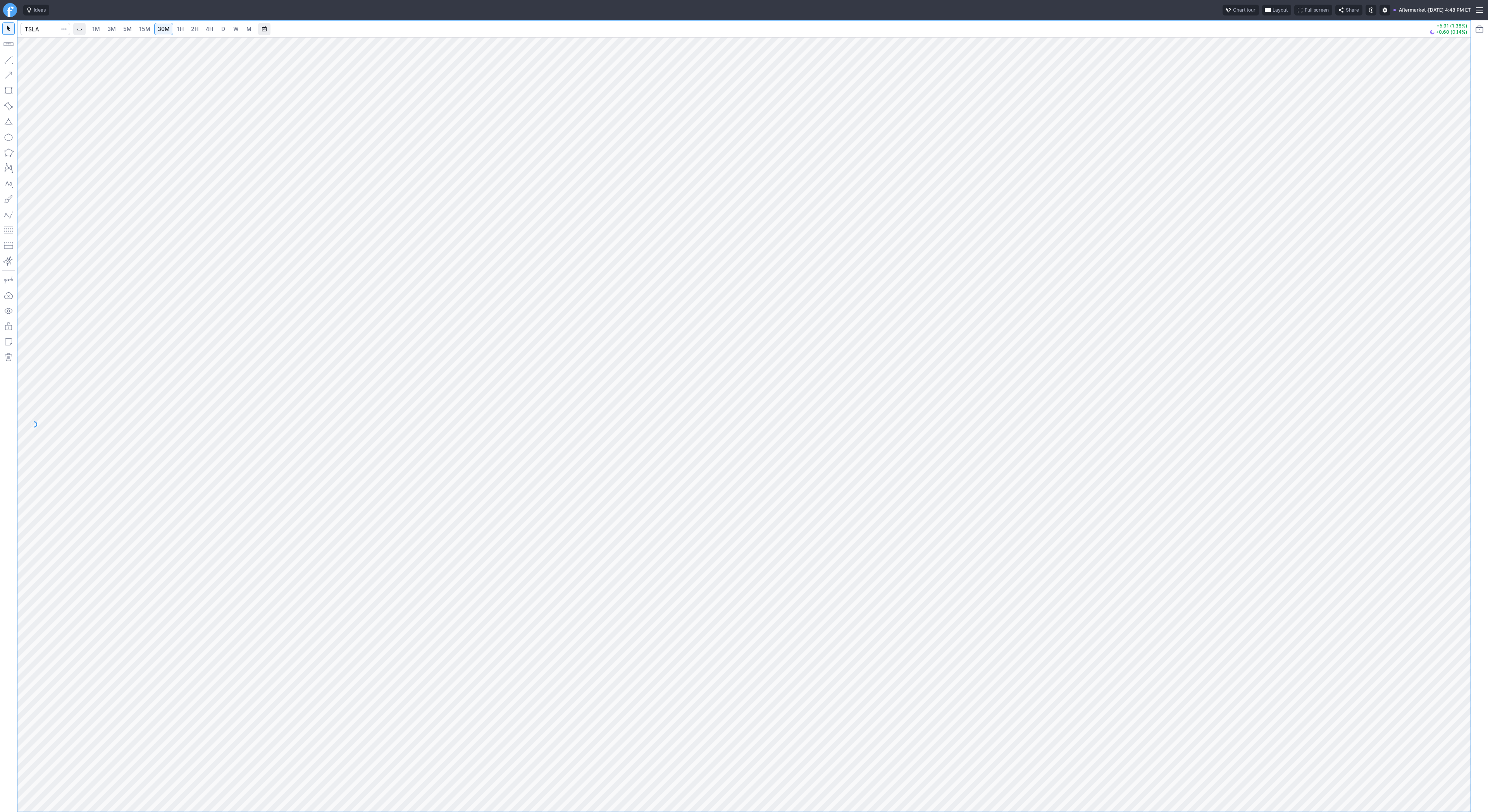
click at [191, 26] on span "2H" at bounding box center [194, 28] width 7 height 7
click at [204, 28] on link "4H" at bounding box center [210, 29] width 15 height 12
click at [221, 28] on span "D" at bounding box center [223, 28] width 4 height 7
drag, startPoint x: 8, startPoint y: 58, endPoint x: 16, endPoint y: 101, distance: 43.7
click at [8, 58] on button "button" at bounding box center [8, 59] width 12 height 12
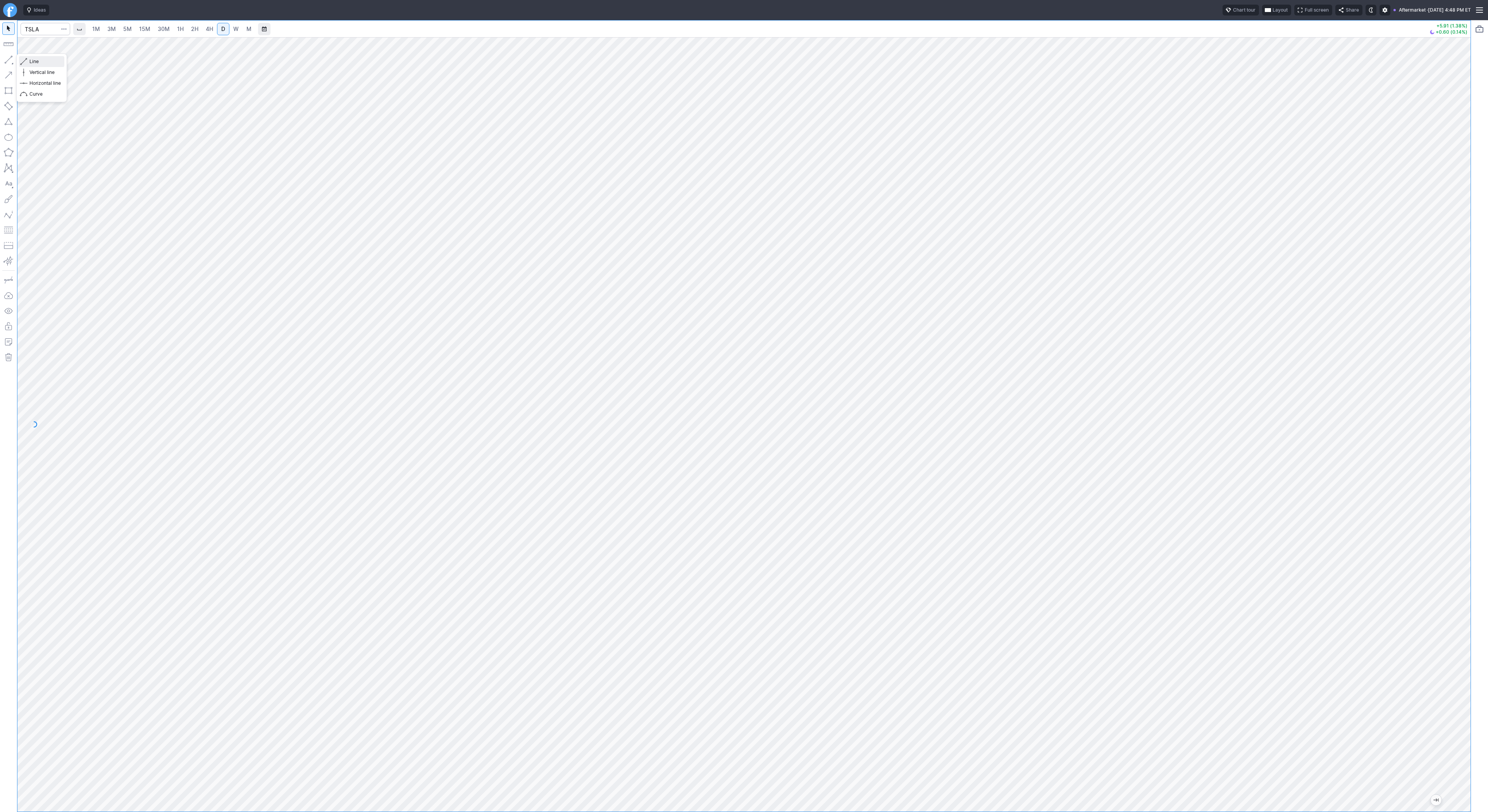
drag, startPoint x: 35, startPoint y: 58, endPoint x: 38, endPoint y: 67, distance: 9.5
click at [35, 59] on span "Line" at bounding box center [45, 61] width 32 height 8
click at [23, 59] on span "button" at bounding box center [25, 62] width 5 height 11
click at [34, 61] on span "Line" at bounding box center [45, 61] width 32 height 8
drag, startPoint x: 30, startPoint y: 62, endPoint x: 63, endPoint y: 86, distance: 40.8
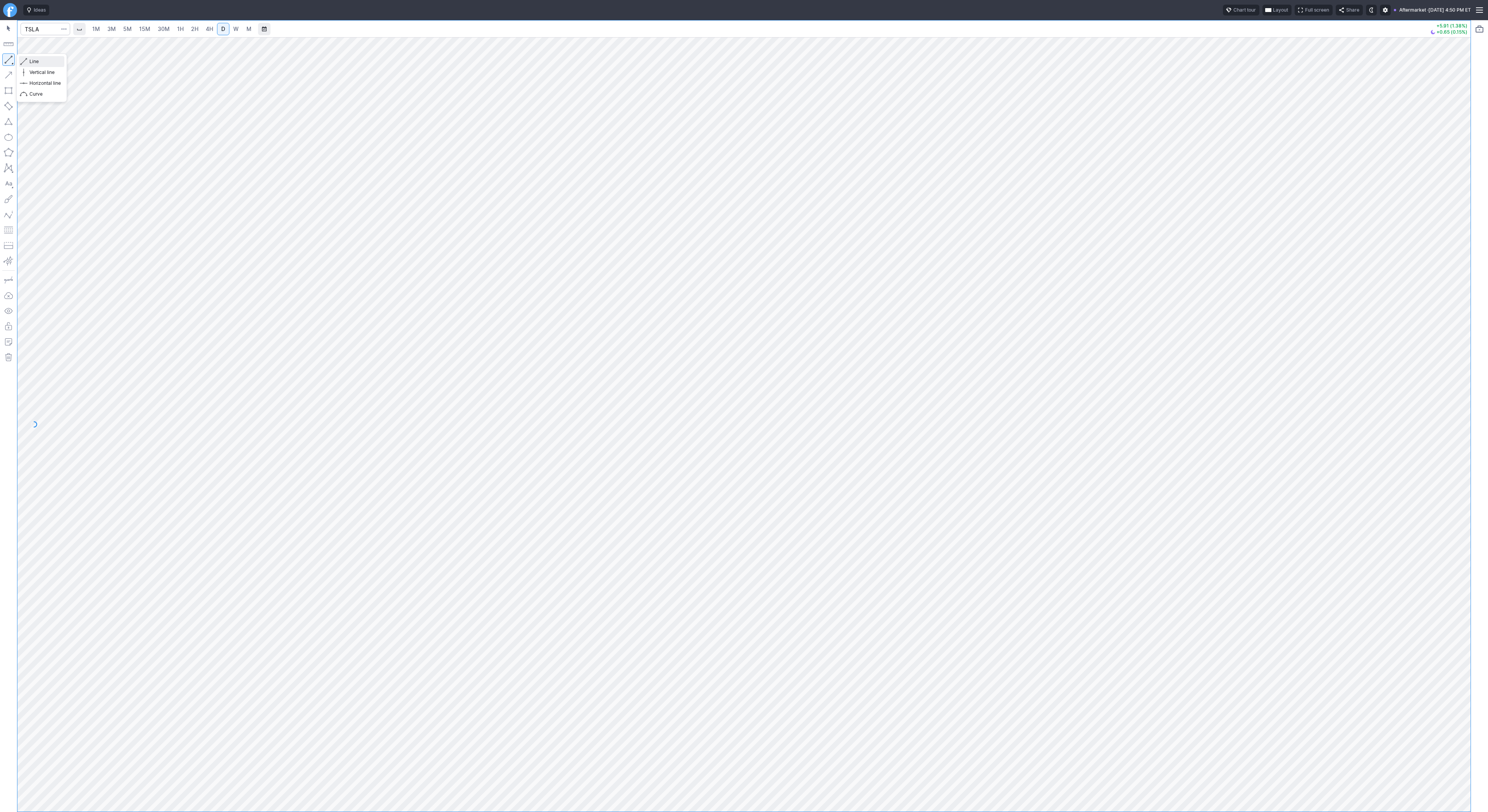
click at [30, 63] on span "Line" at bounding box center [45, 61] width 32 height 8
click at [22, 62] on span "button" at bounding box center [25, 62] width 5 height 11
click at [39, 64] on span "Line" at bounding box center [45, 61] width 32 height 8
click at [30, 59] on span "Line" at bounding box center [45, 61] width 32 height 8
click at [39, 26] on input "Search" at bounding box center [45, 29] width 50 height 12
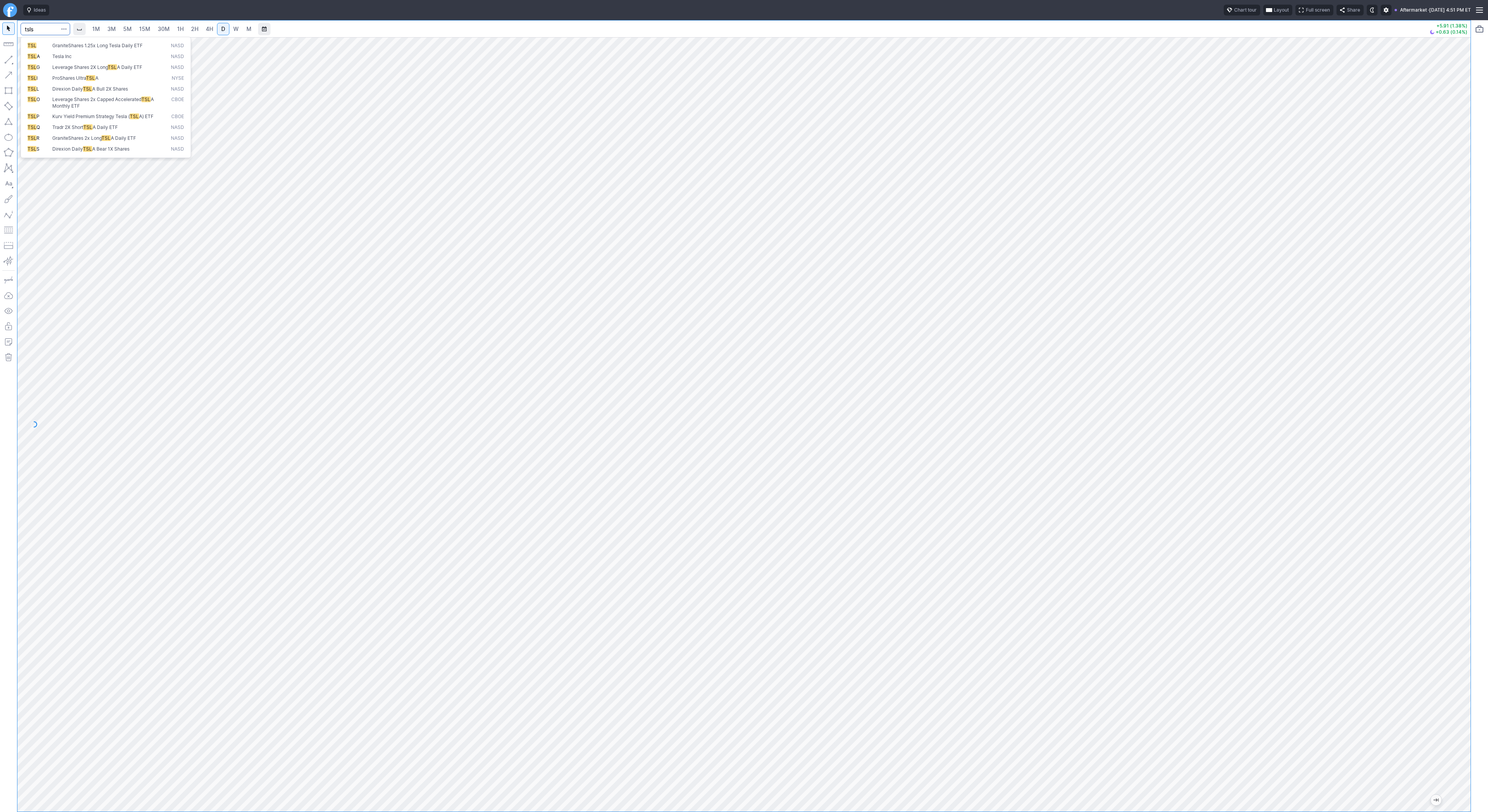
type input "tsls"
click at [137, 31] on link "15M" at bounding box center [145, 29] width 18 height 12
click at [179, 30] on span "1H" at bounding box center [180, 28] width 7 height 7
click at [10, 61] on button "button" at bounding box center [8, 59] width 12 height 12
drag, startPoint x: 4, startPoint y: 57, endPoint x: 19, endPoint y: 85, distance: 31.8
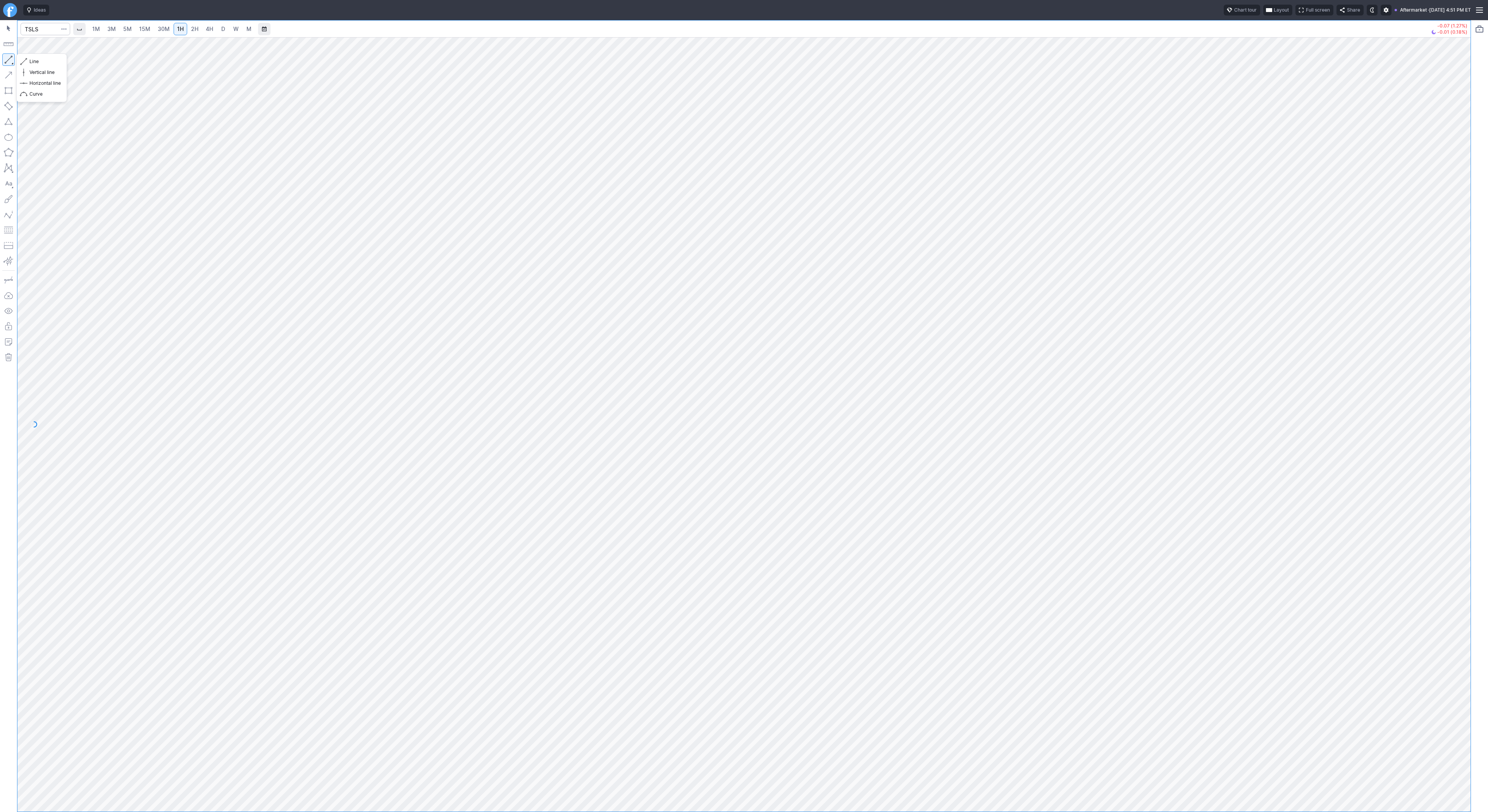
click at [4, 60] on button "button" at bounding box center [8, 59] width 12 height 12
click at [6, 56] on button "button" at bounding box center [8, 59] width 12 height 12
drag, startPoint x: 10, startPoint y: 58, endPoint x: 12, endPoint y: 95, distance: 37.1
click at [10, 59] on button "button" at bounding box center [8, 59] width 12 height 12
click at [42, 31] on input "Search" at bounding box center [45, 29] width 50 height 12
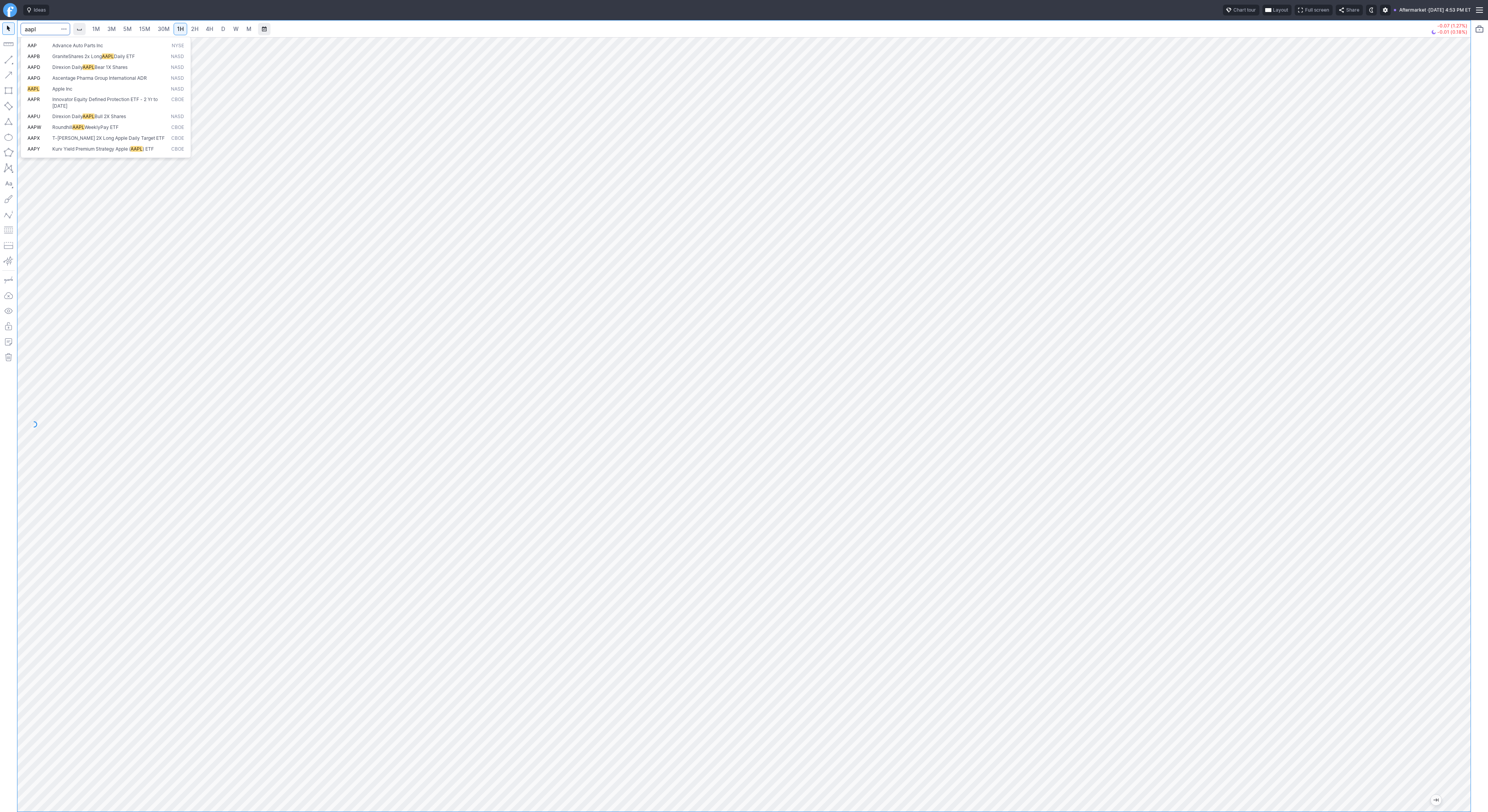
type input "aapl"
click at [223, 31] on span "D" at bounding box center [223, 28] width 4 height 7
click at [7, 59] on button "button" at bounding box center [8, 59] width 12 height 12
click at [13, 59] on button "button" at bounding box center [8, 59] width 12 height 12
click at [37, 63] on span "Line" at bounding box center [45, 61] width 32 height 8
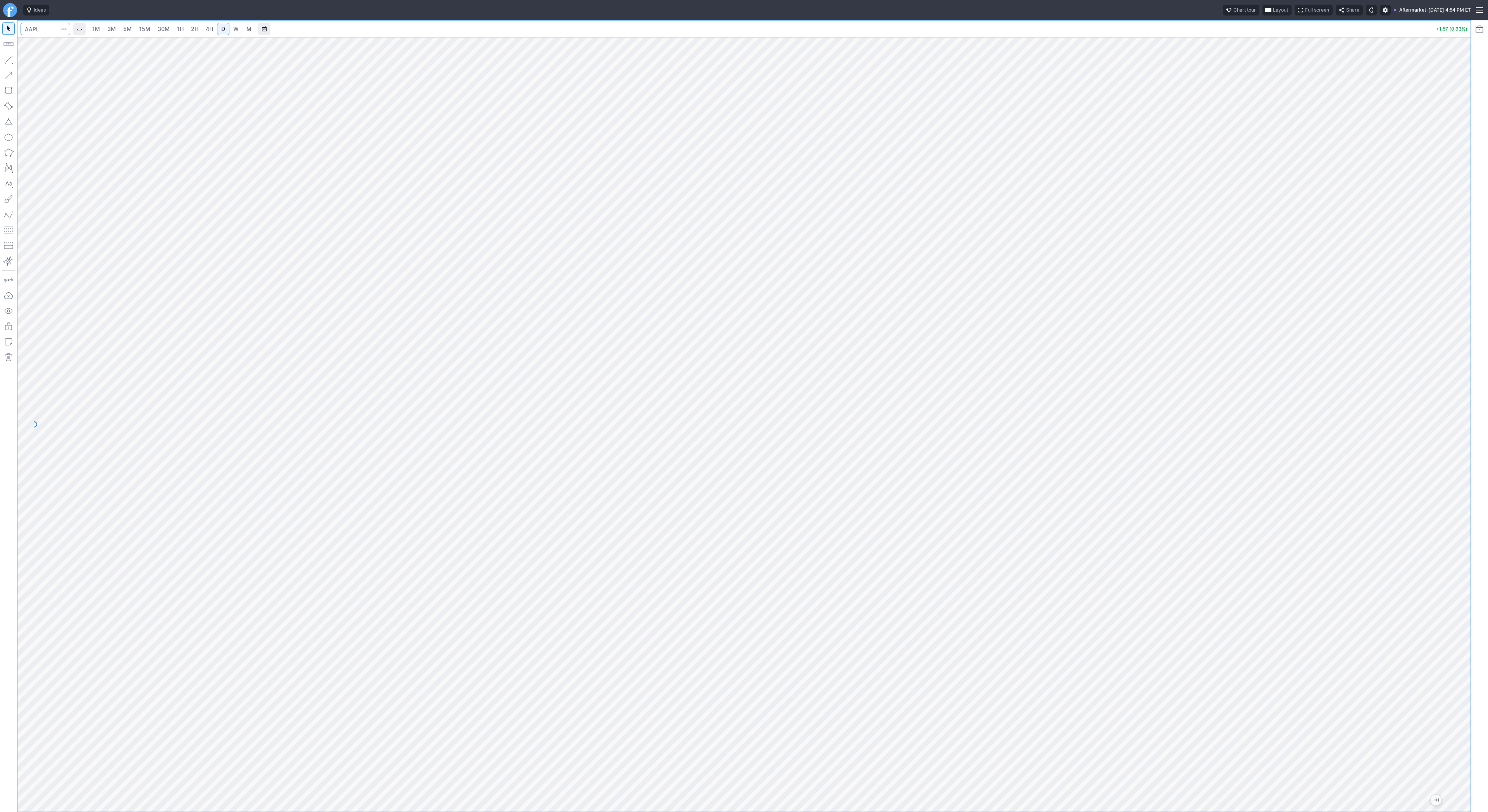
click at [50, 28] on input "Search" at bounding box center [45, 29] width 50 height 12
type input "tsls"
click at [33, 61] on span "Line" at bounding box center [45, 61] width 32 height 8
click at [42, 62] on span "Line" at bounding box center [45, 61] width 32 height 8
click at [12, 58] on button "button" at bounding box center [8, 59] width 12 height 12
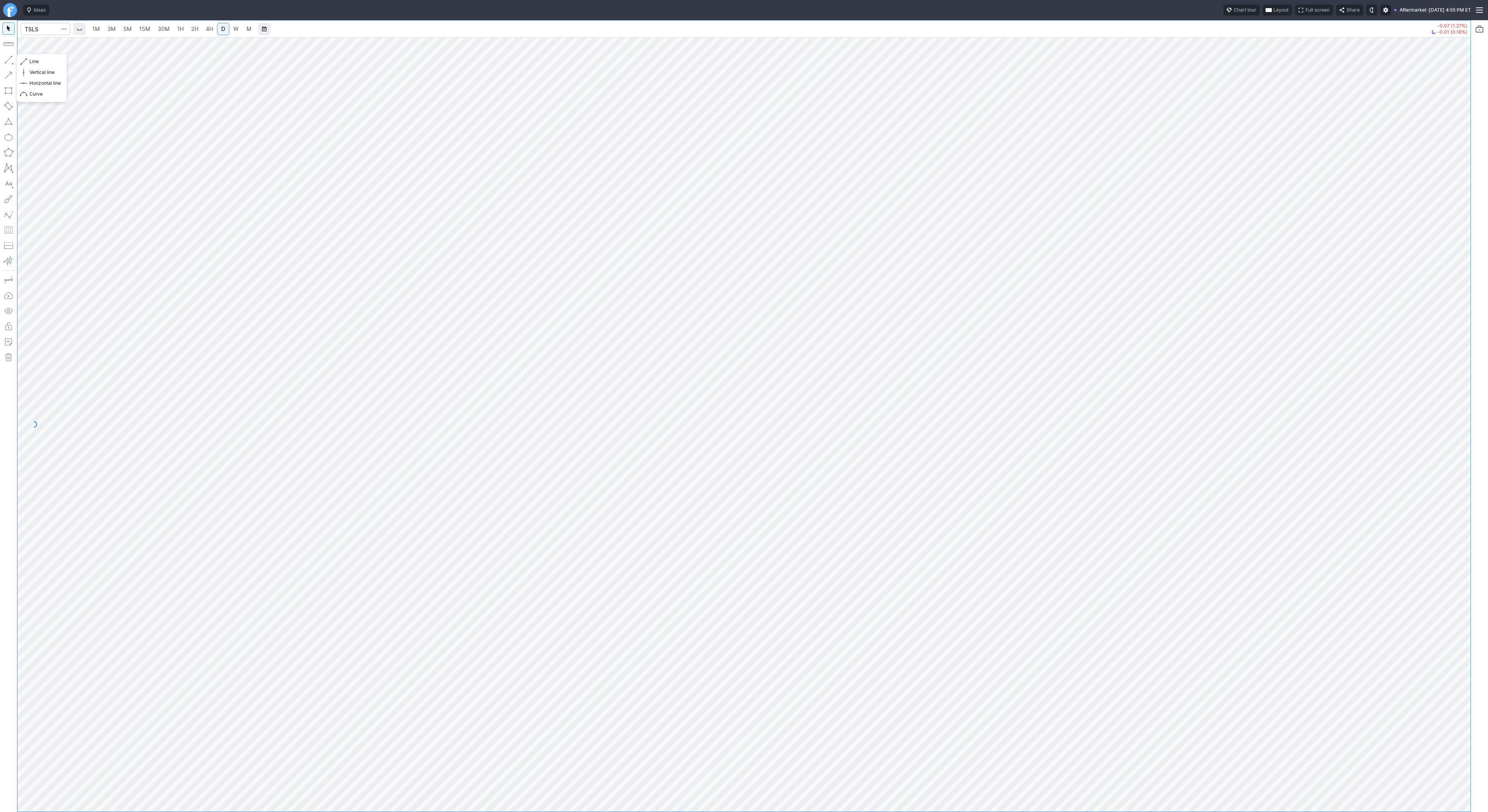
click at [5, 58] on button "button" at bounding box center [8, 59] width 12 height 12
click at [41, 30] on input "Search" at bounding box center [45, 29] width 50 height 12
type input "bbai"
click at [10, 60] on button "button" at bounding box center [8, 59] width 12 height 12
click at [5, 55] on button "button" at bounding box center [8, 59] width 12 height 12
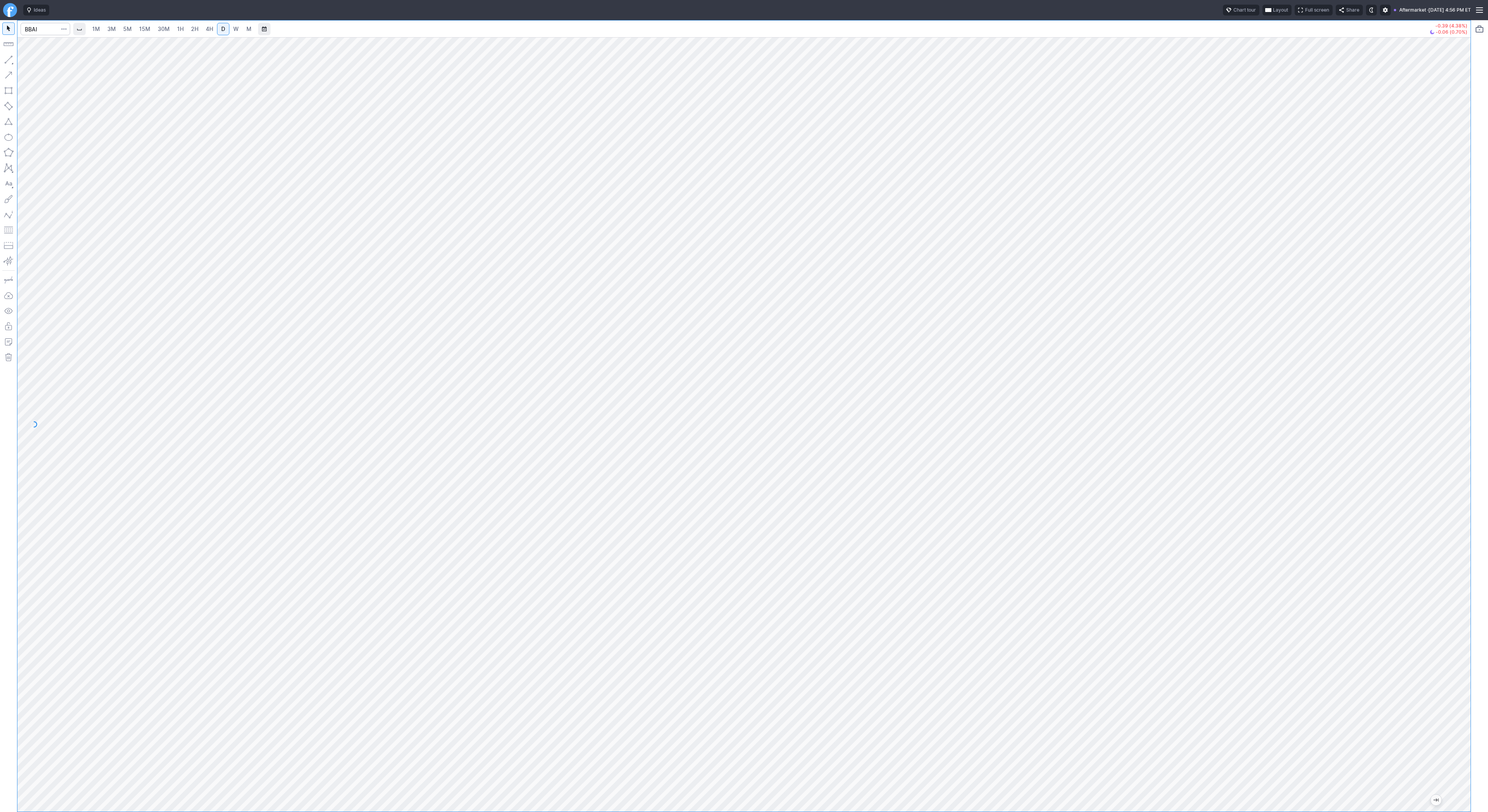
drag, startPoint x: 1466, startPoint y: 341, endPoint x: 1472, endPoint y: 417, distance: 76.2
click at [1472, 417] on div "1M 3M 5M 15M 30M 1H 2H 4H D W M -0.39 (4.38%) -0.06 (0.70%)" at bounding box center [744, 416] width 1488 height 792
click at [38, 64] on span "Line" at bounding box center [45, 61] width 32 height 8
click at [8, 59] on button "button" at bounding box center [8, 59] width 12 height 12
drag, startPoint x: 1463, startPoint y: 388, endPoint x: 1470, endPoint y: 499, distance: 111.2
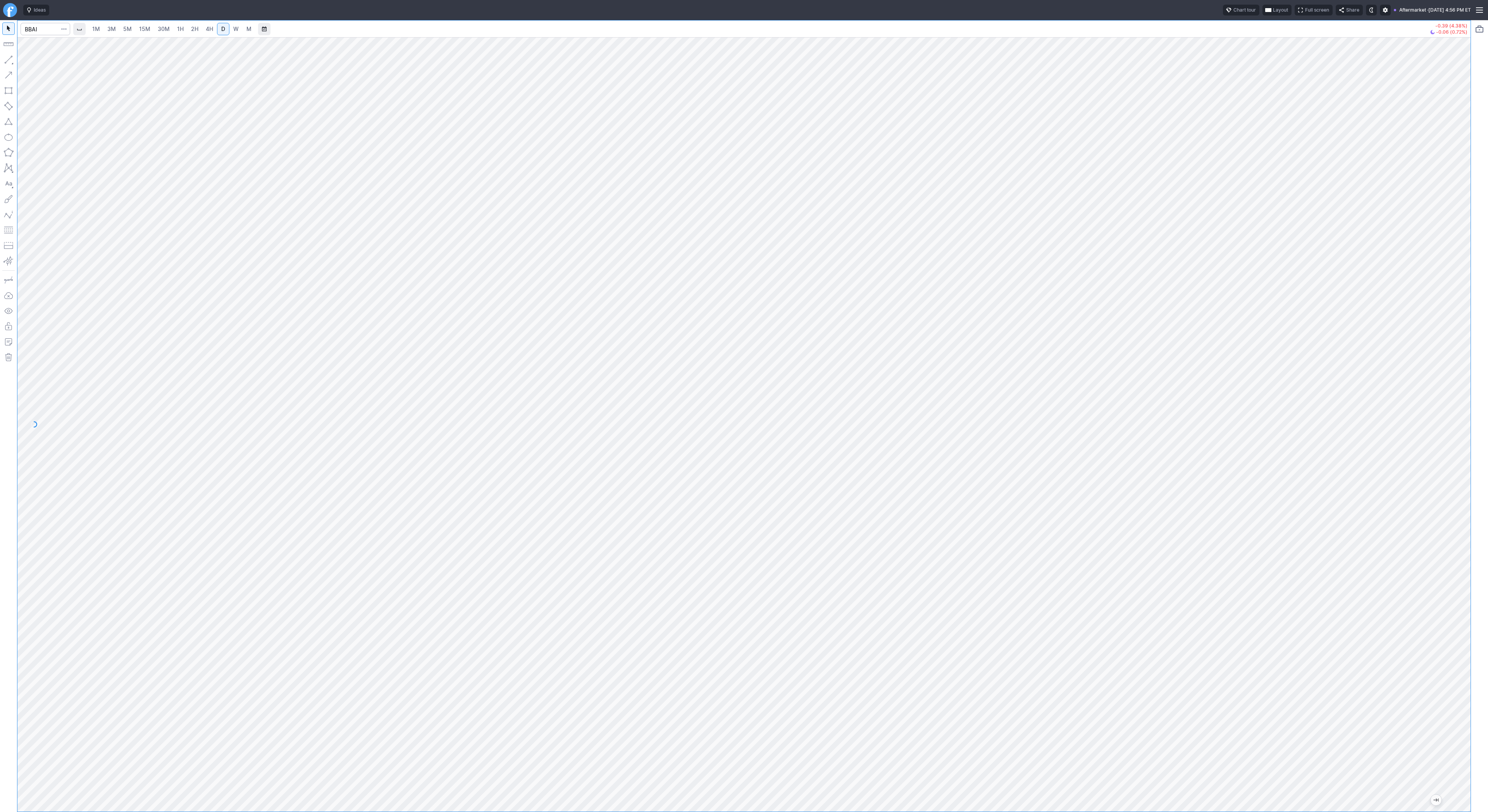
click at [1473, 513] on div "1M 3M 5M 15M 30M 1H 2H 4H D W M -0.39 (4.38%) -0.06 (0.72%)" at bounding box center [744, 416] width 1488 height 792
click at [27, 61] on button "Line" at bounding box center [41, 62] width 45 height 11
click at [1452, 401] on div at bounding box center [744, 424] width 1453 height 774
drag, startPoint x: 1466, startPoint y: 263, endPoint x: 1215, endPoint y: 27, distance: 344.5
click at [1215, 27] on div "1M 3M 5M 15M 30M 1H 2H 4H D W M -0.39 (4.38%) -0.08 (0.94%)" at bounding box center [744, 416] width 1453 height 791
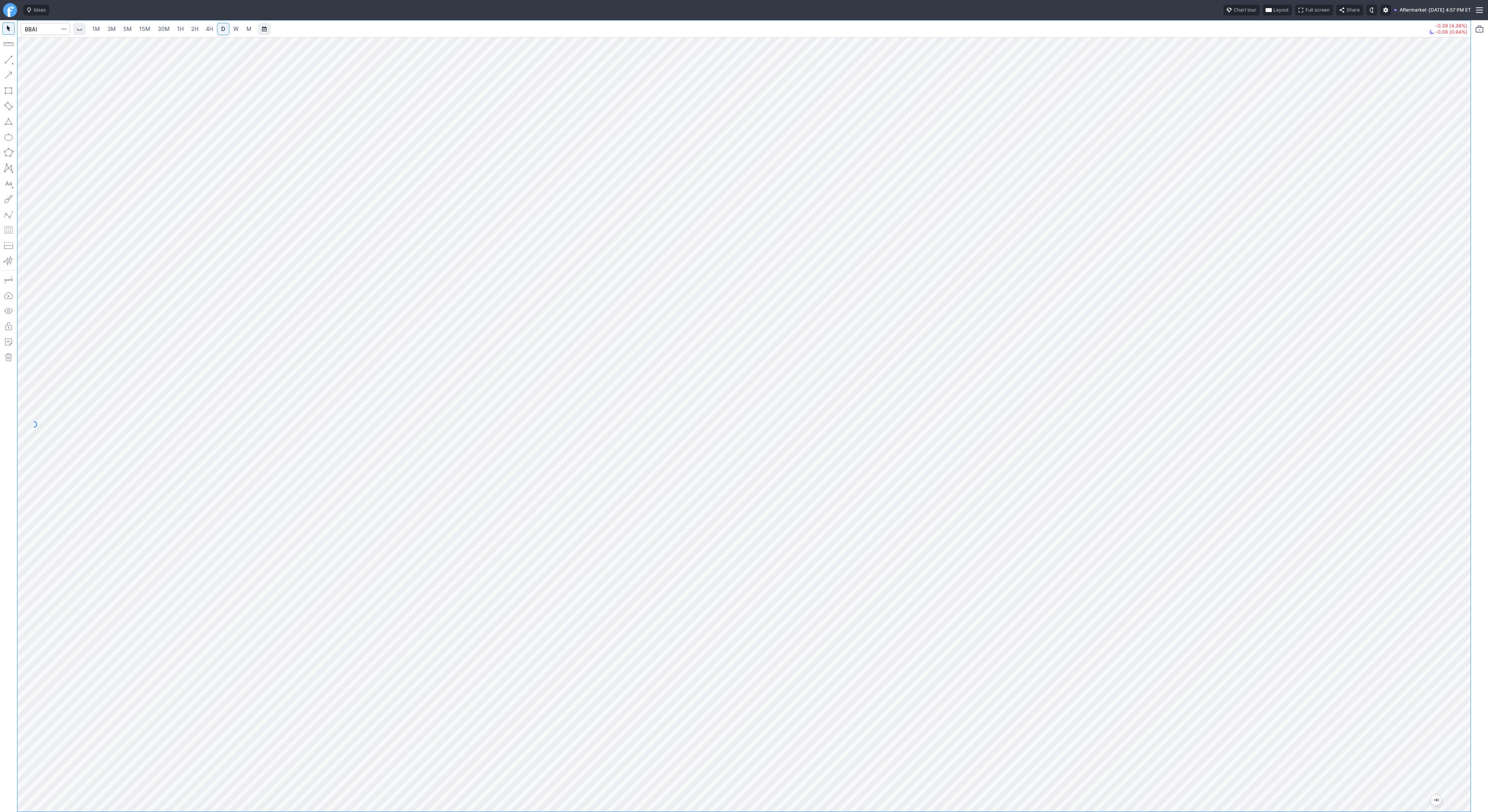
click at [1449, 421] on div at bounding box center [744, 424] width 1453 height 774
drag, startPoint x: 7, startPoint y: 58, endPoint x: 8, endPoint y: 94, distance: 36.0
click at [6, 67] on div at bounding box center [8, 416] width 17 height 792
click at [1426, 241] on div at bounding box center [744, 424] width 1453 height 774
click at [208, 32] on span "4H" at bounding box center [210, 29] width 7 height 8
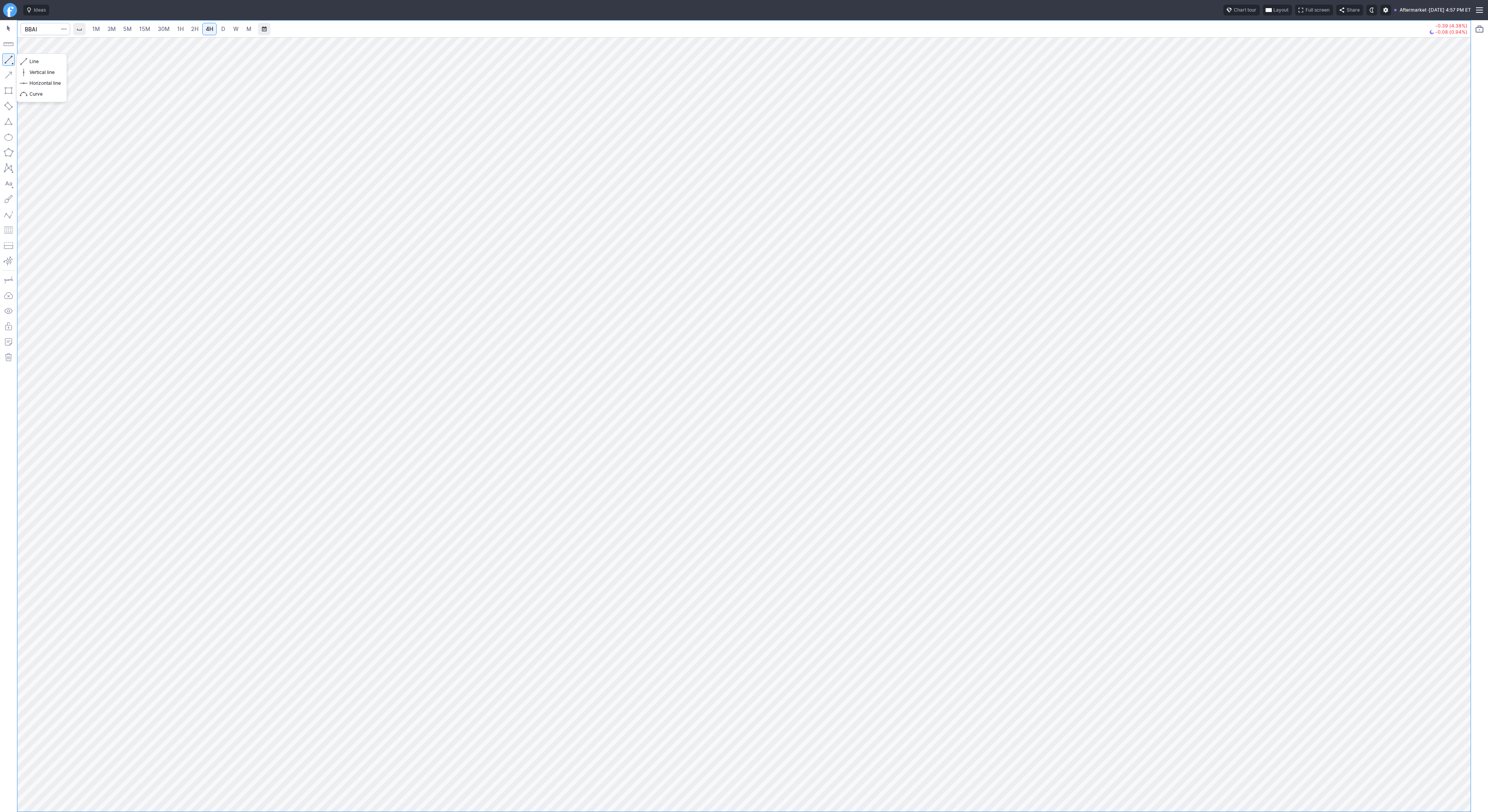
click at [7, 58] on button "button" at bounding box center [8, 59] width 12 height 12
click at [7, 54] on button "button" at bounding box center [8, 59] width 12 height 12
click at [45, 32] on input "Search" at bounding box center [45, 29] width 50 height 12
type input "apps"
drag, startPoint x: 1466, startPoint y: 295, endPoint x: 1472, endPoint y: 450, distance: 155.1
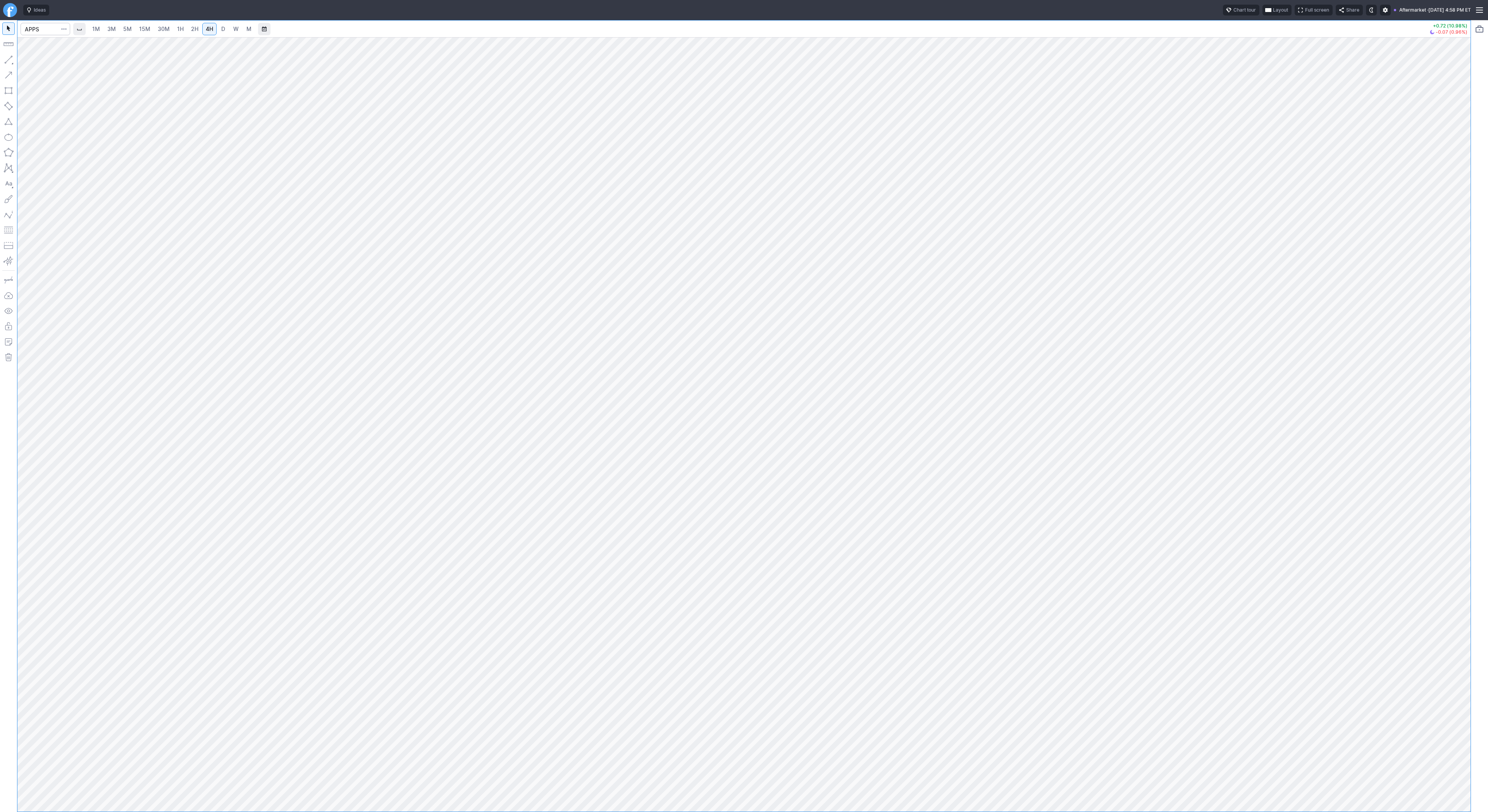
click at [1475, 454] on div "1M 3M 5M 15M 30M 1H 2H 4H D W M +0.72 (10.98%) -0.07 (0.96%)" at bounding box center [744, 416] width 1488 height 792
click at [35, 64] on span "Line" at bounding box center [45, 61] width 32 height 8
drag, startPoint x: 5, startPoint y: 54, endPoint x: 20, endPoint y: 98, distance: 46.5
click at [5, 60] on button "button" at bounding box center [8, 59] width 12 height 12
drag, startPoint x: 1478, startPoint y: 455, endPoint x: 1478, endPoint y: 483, distance: 28.0
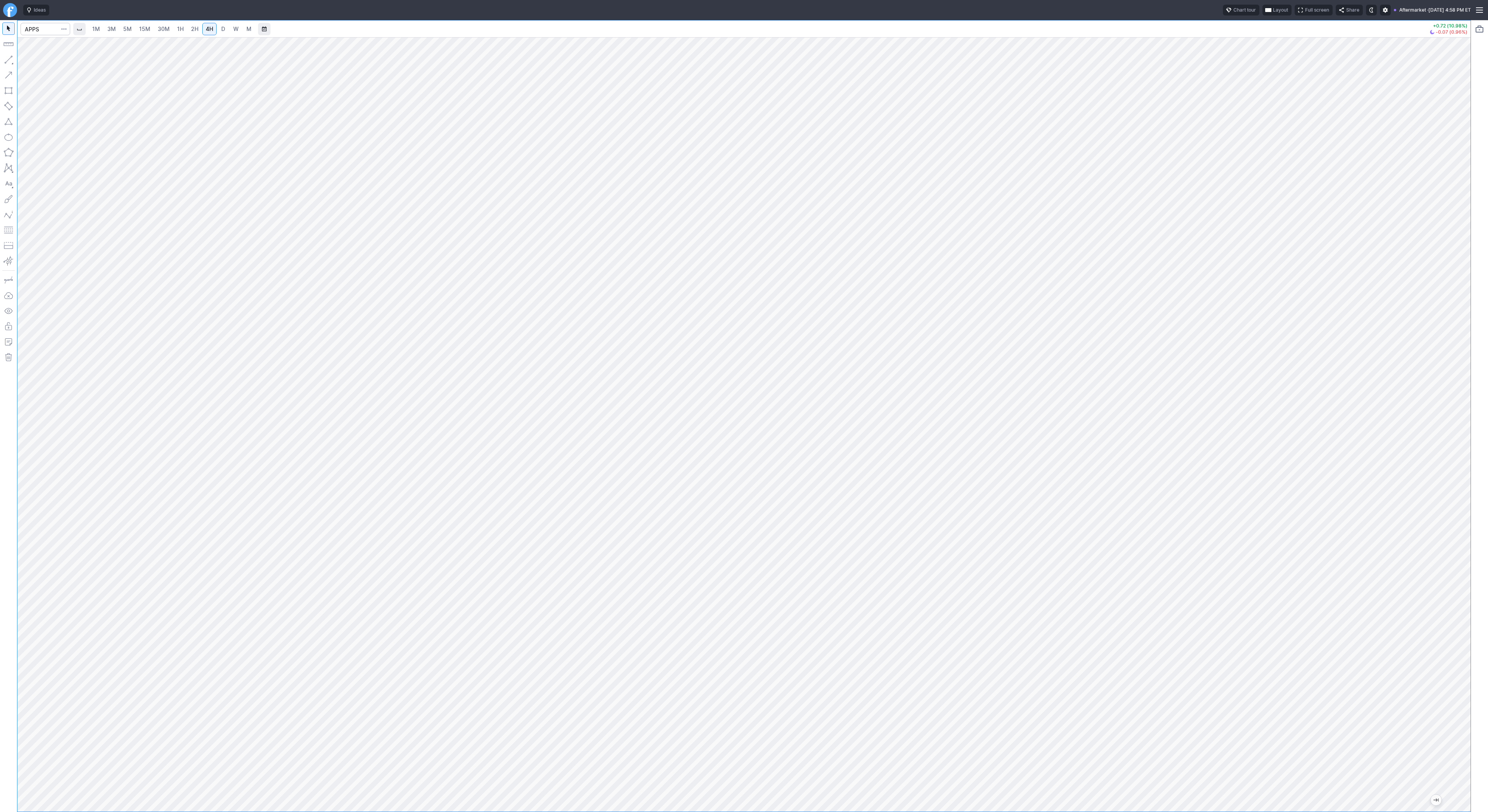
click at [1478, 486] on div at bounding box center [1480, 416] width 17 height 792
click at [1460, 515] on div at bounding box center [1462, 422] width 16 height 755
click at [45, 31] on input "Search" at bounding box center [45, 29] width 50 height 12
click at [685, 303] on div at bounding box center [744, 416] width 1453 height 791
click at [42, 31] on input "Search" at bounding box center [45, 29] width 50 height 12
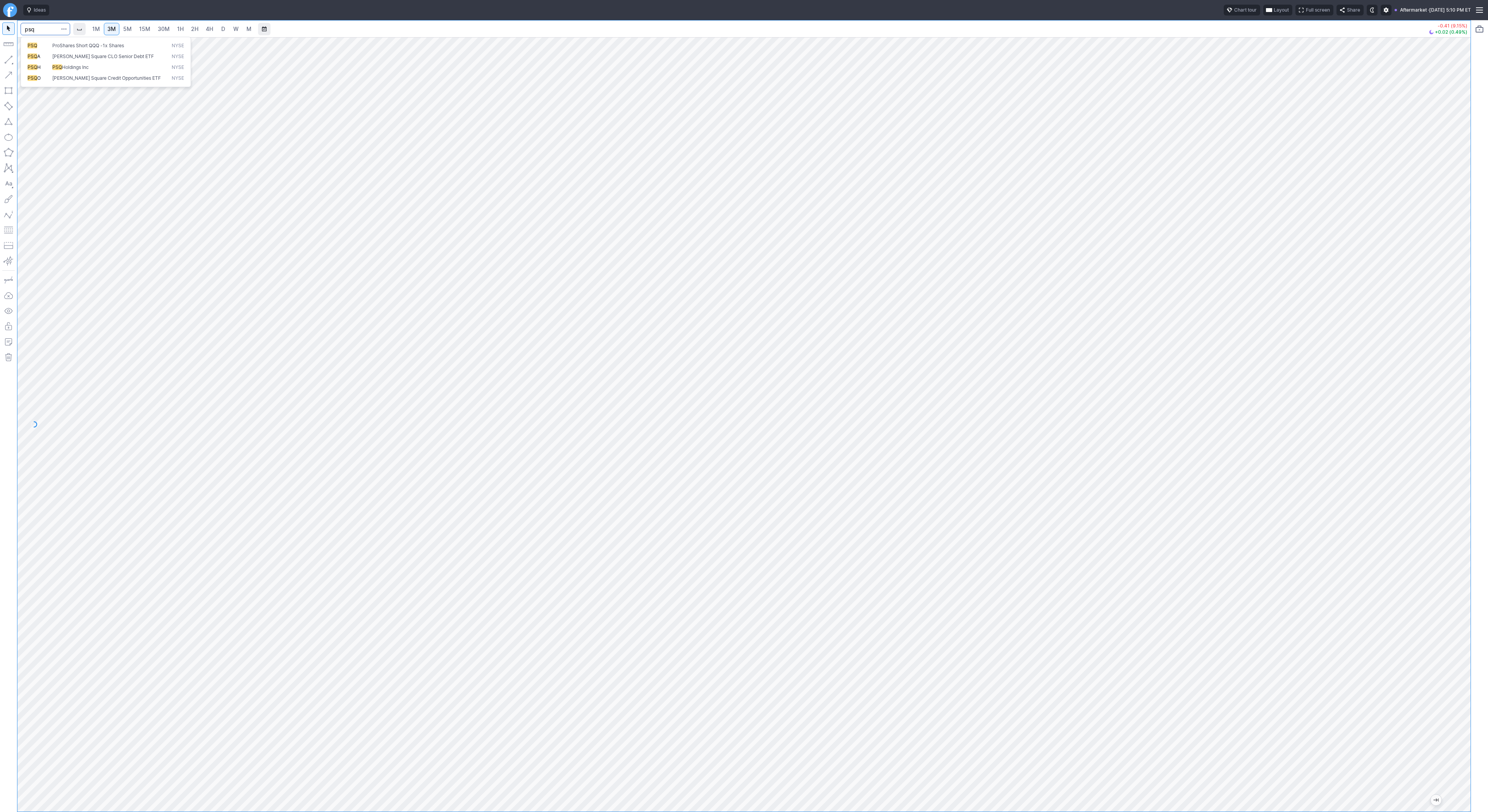
type input "psq"
click at [224, 28] on span "D" at bounding box center [223, 28] width 4 height 7
click at [210, 28] on span "4H" at bounding box center [210, 28] width 7 height 7
click at [6, 58] on button "button" at bounding box center [8, 59] width 12 height 12
drag, startPoint x: 1466, startPoint y: 672, endPoint x: 1469, endPoint y: 564, distance: 108.0
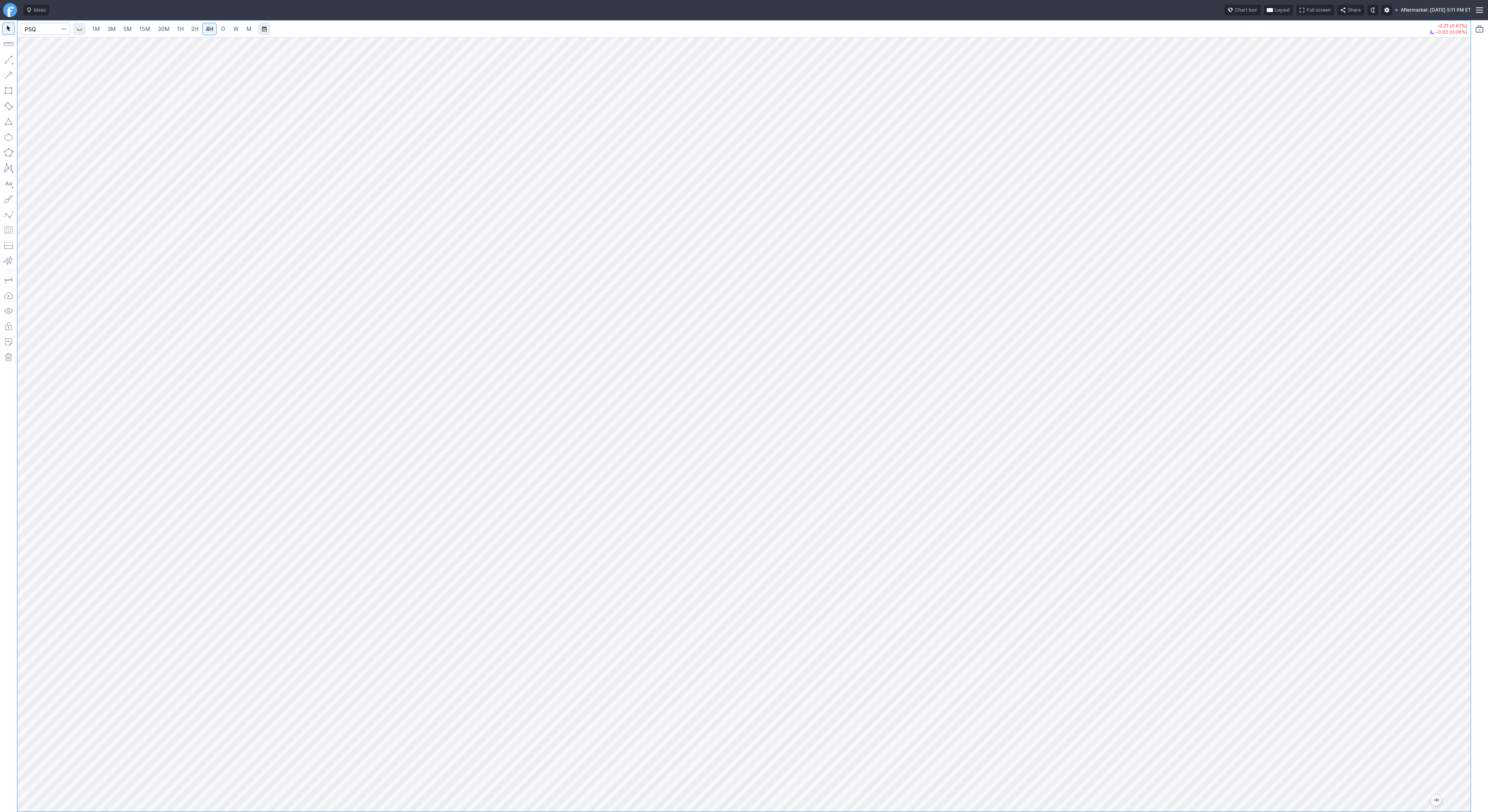
click at [1470, 561] on div "1M 3M 5M 15M 30M 1H 2H 4H D W M -0.21 (0.67%) -0.02 (0.06%)" at bounding box center [744, 416] width 1488 height 792
click at [7, 56] on button "button" at bounding box center [8, 59] width 12 height 12
click at [30, 59] on span "Line" at bounding box center [45, 61] width 32 height 8
click at [39, 59] on span "Line" at bounding box center [45, 61] width 32 height 8
click at [121, 28] on link "5M" at bounding box center [128, 29] width 16 height 12
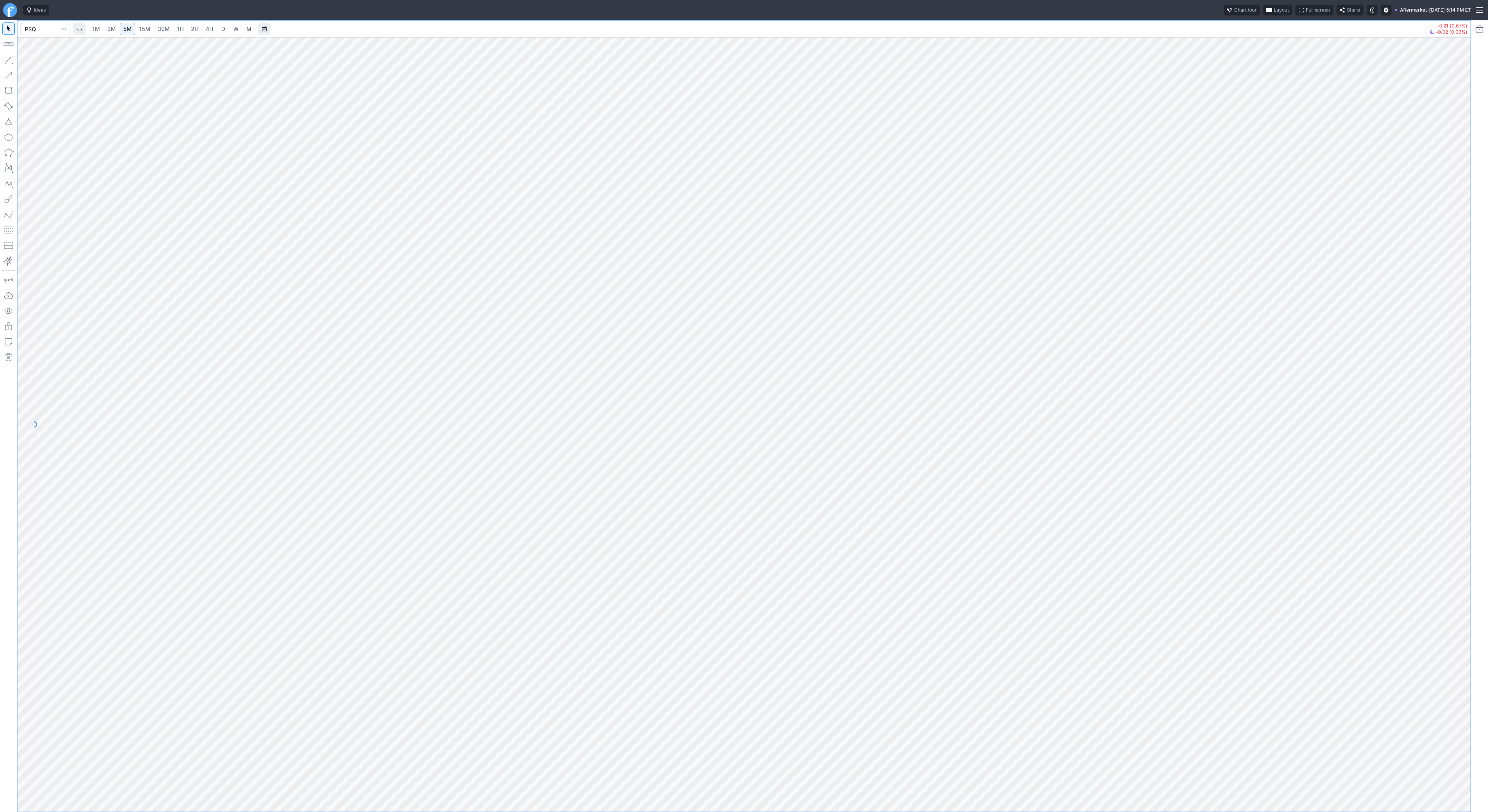
click at [159, 30] on span "30M" at bounding box center [164, 28] width 12 height 7
click at [51, 35] on input "Search" at bounding box center [45, 29] width 50 height 12
type input "sh"
click at [231, 30] on link "W" at bounding box center [236, 29] width 12 height 12
click at [0, 147] on html "Ideas Chart tour Layout Full screen Share Aftermarket · Wed OCT 15 2025 5:16 PM…" at bounding box center [744, 406] width 1488 height 812
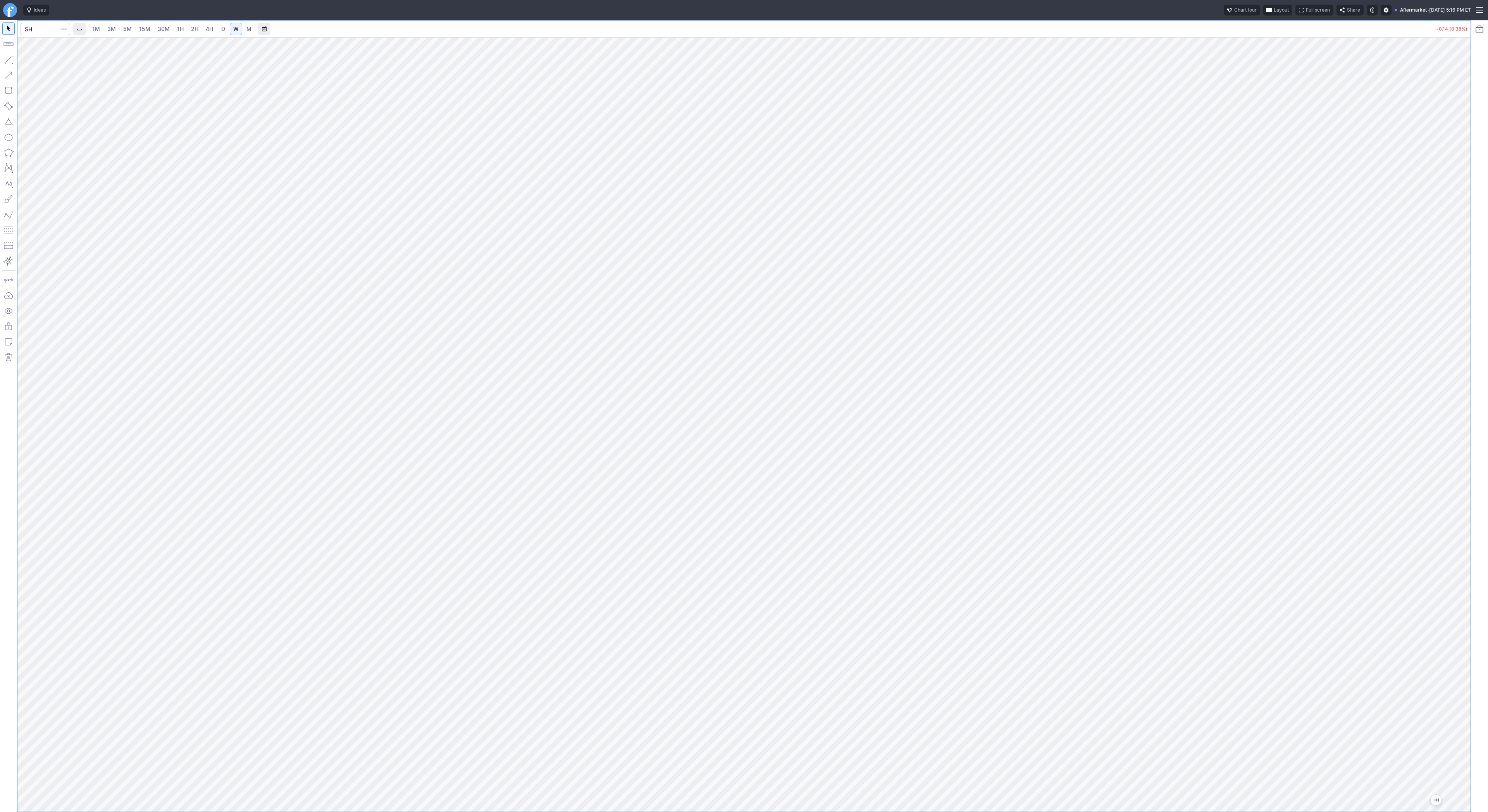
click at [221, 30] on span "D" at bounding box center [223, 29] width 5 height 8
click at [233, 28] on span "W" at bounding box center [236, 28] width 5 height 7
click at [33, 31] on input "Search" at bounding box center [45, 29] width 50 height 12
click at [101, 30] on link "1M" at bounding box center [96, 29] width 15 height 12
click at [118, 30] on link "3M" at bounding box center [111, 29] width 16 height 12
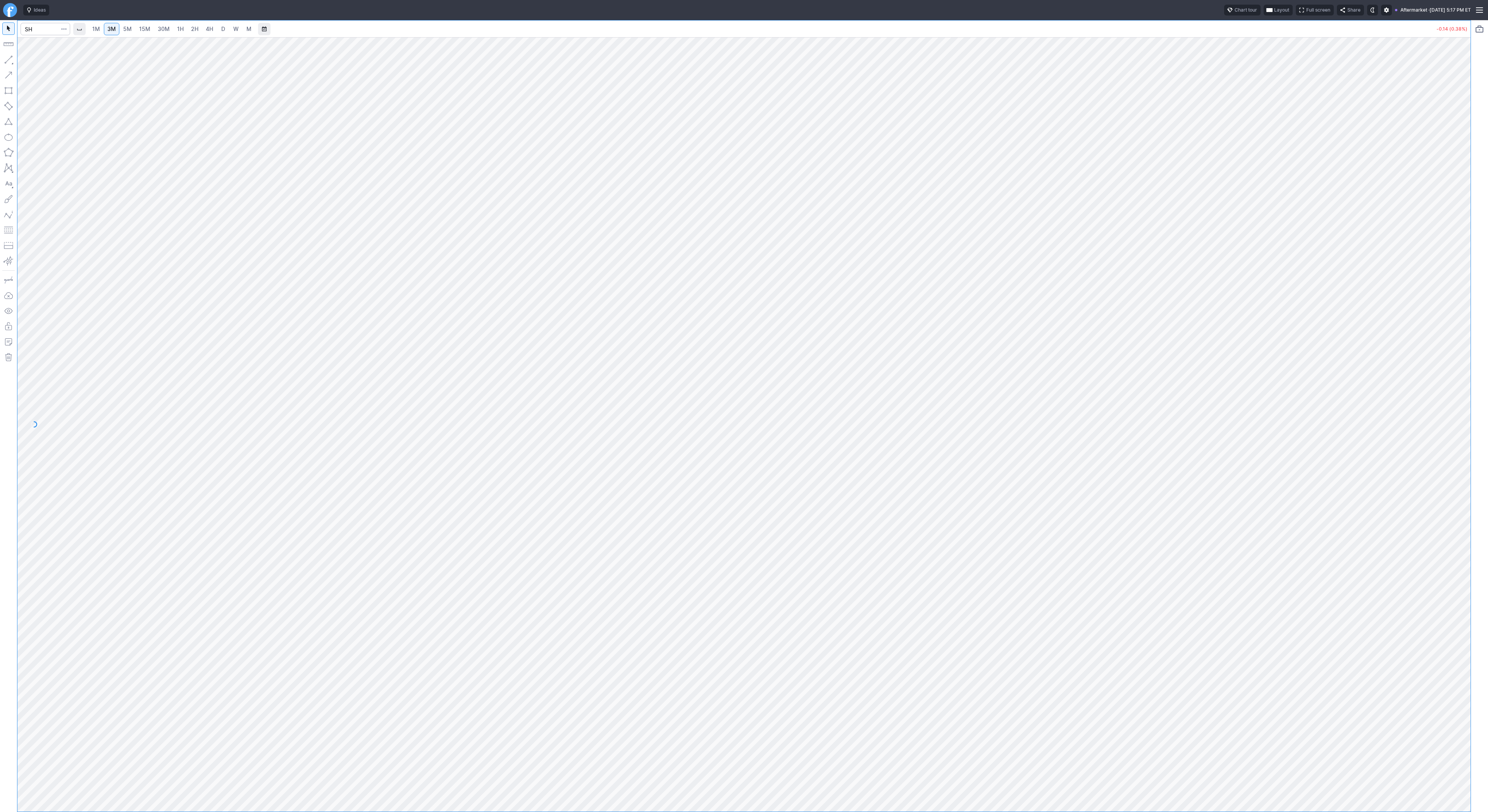
click at [158, 31] on span "30M" at bounding box center [164, 28] width 12 height 7
click at [136, 30] on link "15M" at bounding box center [145, 29] width 18 height 12
click at [26, 28] on input "Search" at bounding box center [45, 29] width 50 height 12
type input "s"
type input "spq"
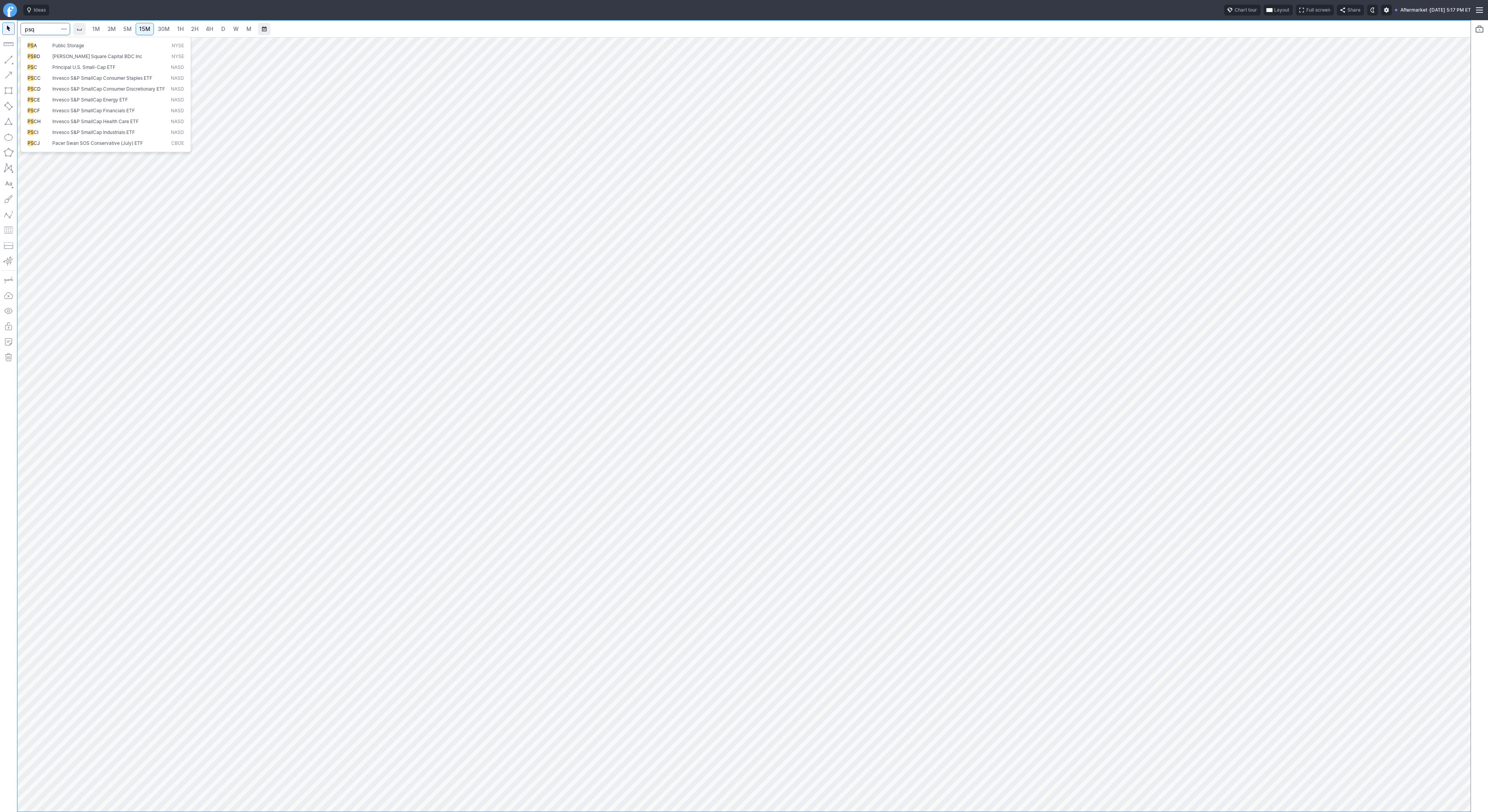
type input "psq"
click at [47, 28] on input "Search" at bounding box center [45, 29] width 50 height 12
type input "tsls"
click at [181, 30] on span "1H" at bounding box center [180, 28] width 7 height 7
drag, startPoint x: 38, startPoint y: 61, endPoint x: 55, endPoint y: 71, distance: 19.7
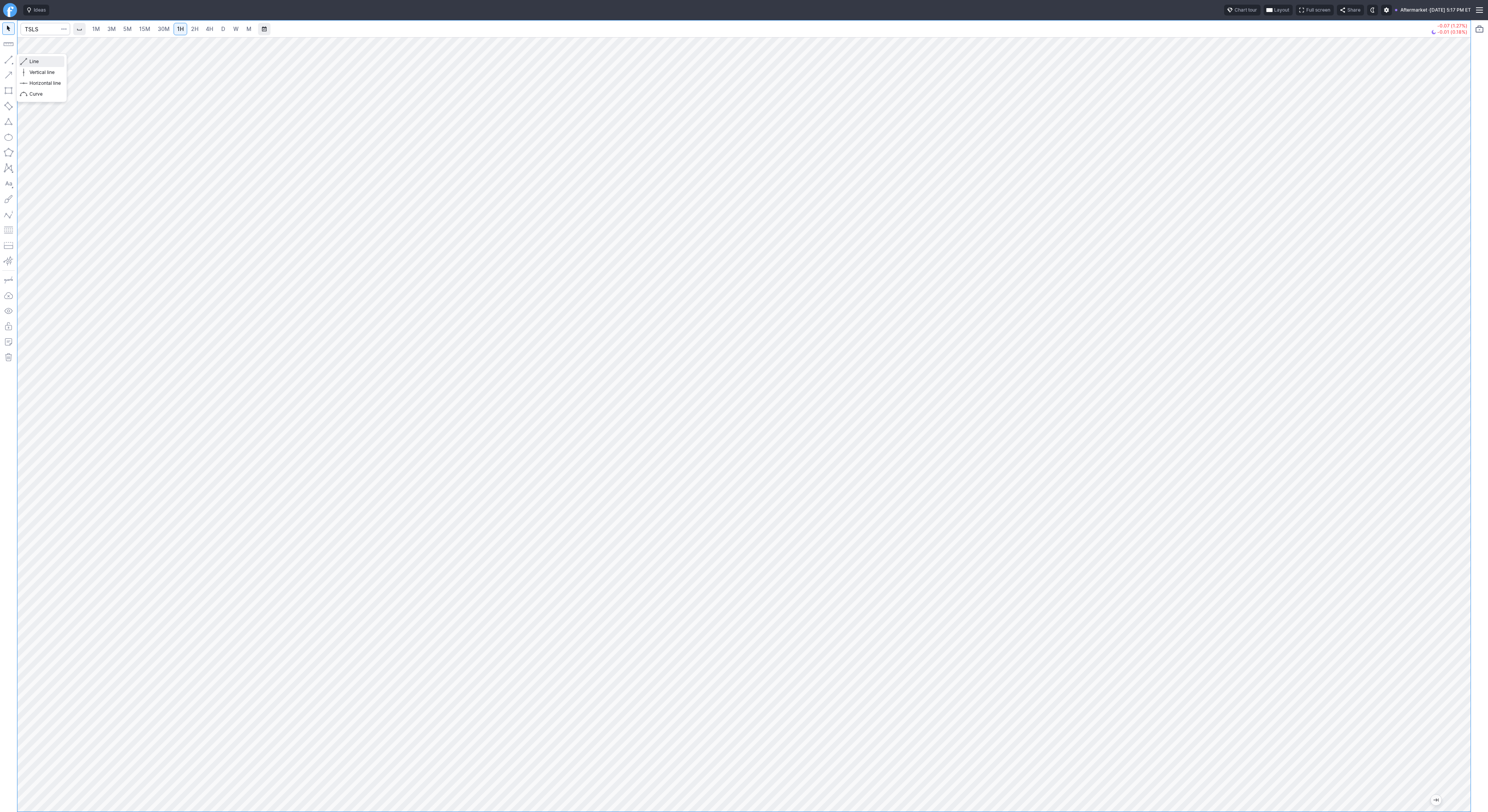
click at [38, 61] on span "Line" at bounding box center [45, 61] width 32 height 8
click at [32, 61] on span "Line" at bounding box center [45, 61] width 32 height 8
click at [38, 60] on span "Line" at bounding box center [45, 61] width 32 height 8
click at [32, 59] on span "Line" at bounding box center [45, 61] width 32 height 8
click at [44, 62] on span "Line" at bounding box center [45, 61] width 32 height 8
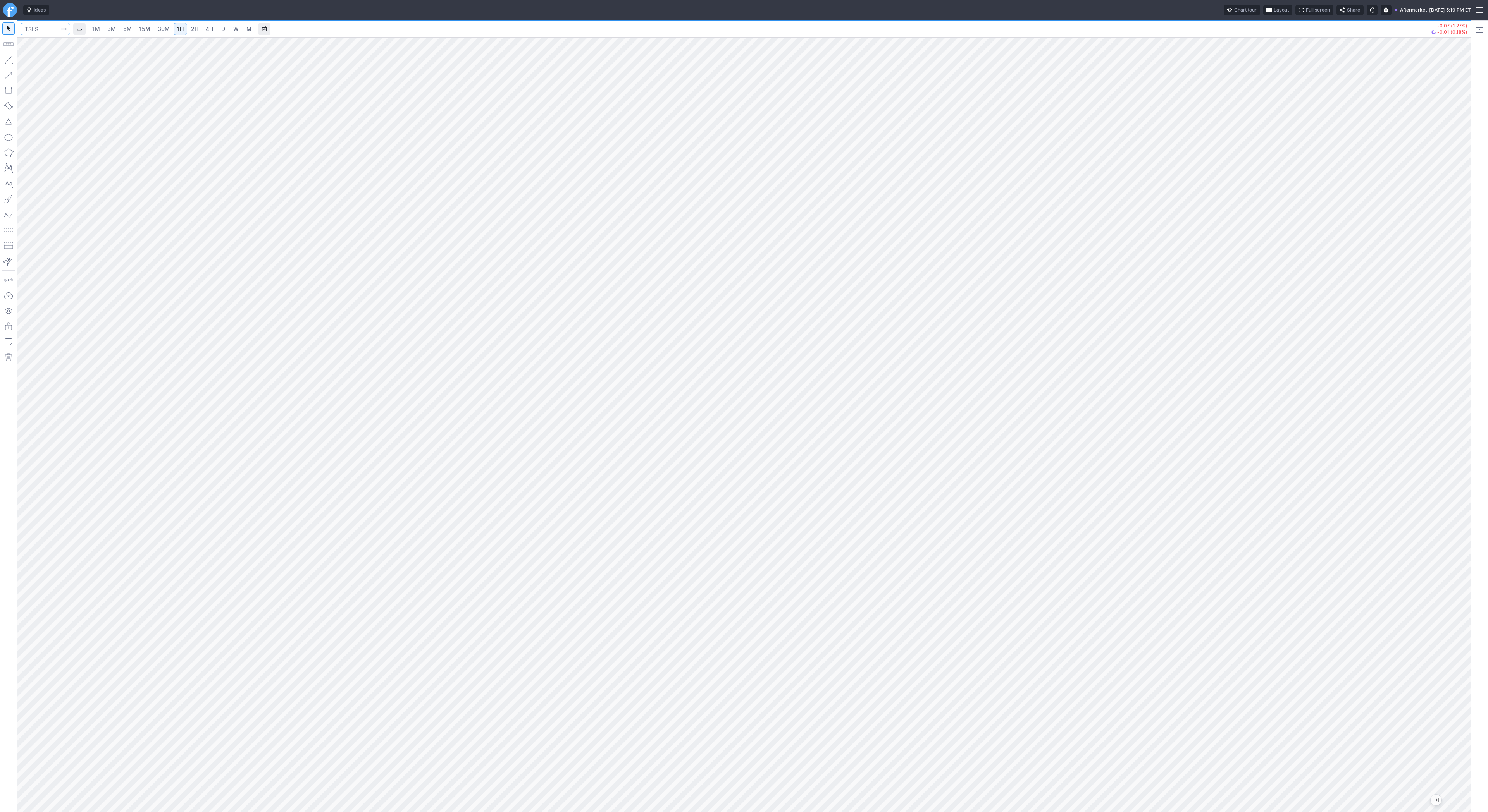
click at [48, 27] on input "Search" at bounding box center [45, 29] width 50 height 12
type input "tsla"
drag, startPoint x: 12, startPoint y: 59, endPoint x: 15, endPoint y: 81, distance: 22.2
click at [12, 59] on button "button" at bounding box center [8, 59] width 12 height 12
click at [12, 59] on button "button" at bounding box center [8, 59] width 12 height 12
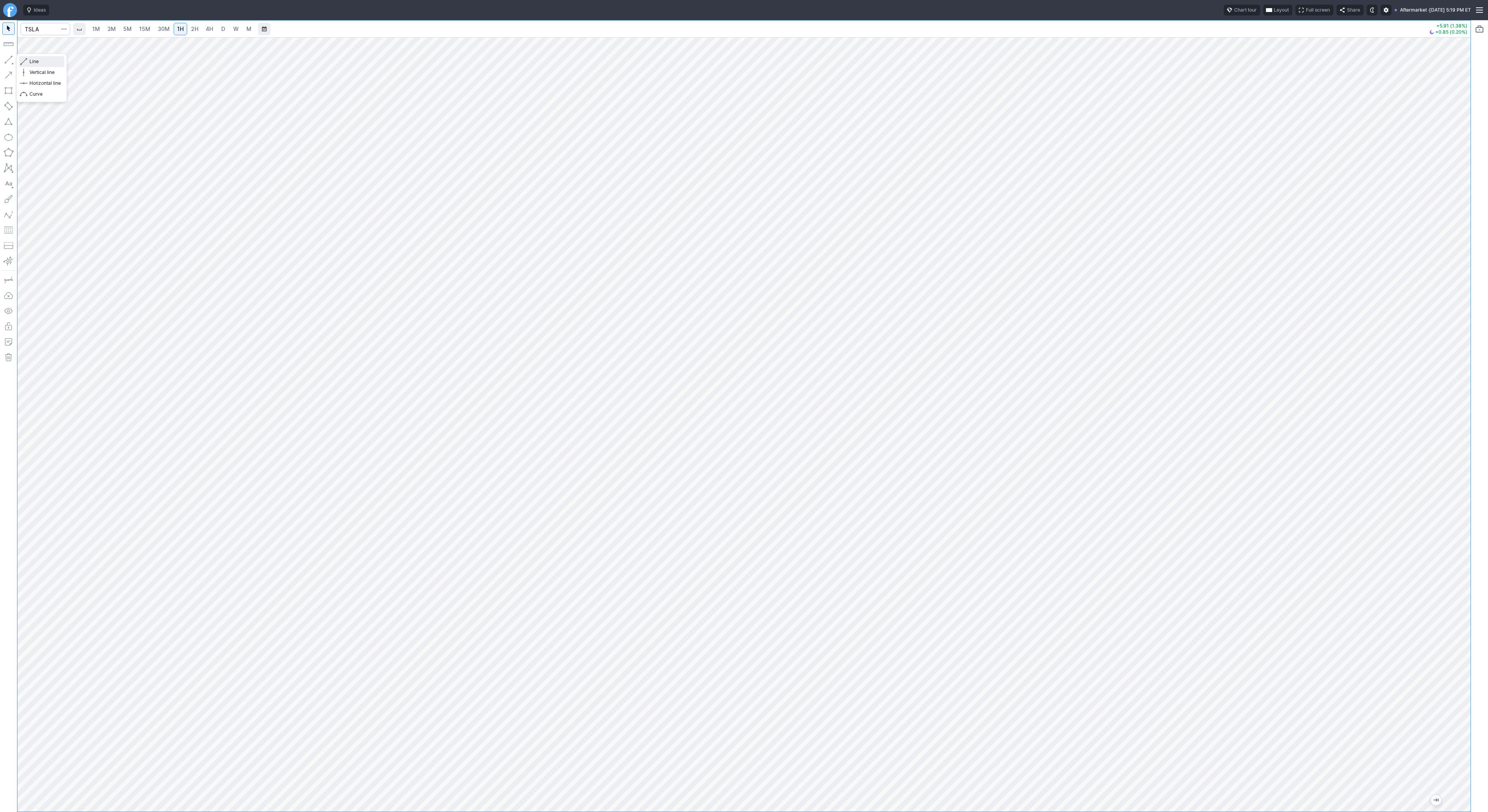
click at [25, 58] on span "button" at bounding box center [25, 62] width 5 height 11
click at [25, 59] on span "button" at bounding box center [25, 62] width 5 height 11
click at [28, 60] on button "Line" at bounding box center [41, 62] width 45 height 11
click at [24, 62] on span "button" at bounding box center [25, 62] width 5 height 11
click at [7, 62] on button "button" at bounding box center [8, 59] width 12 height 12
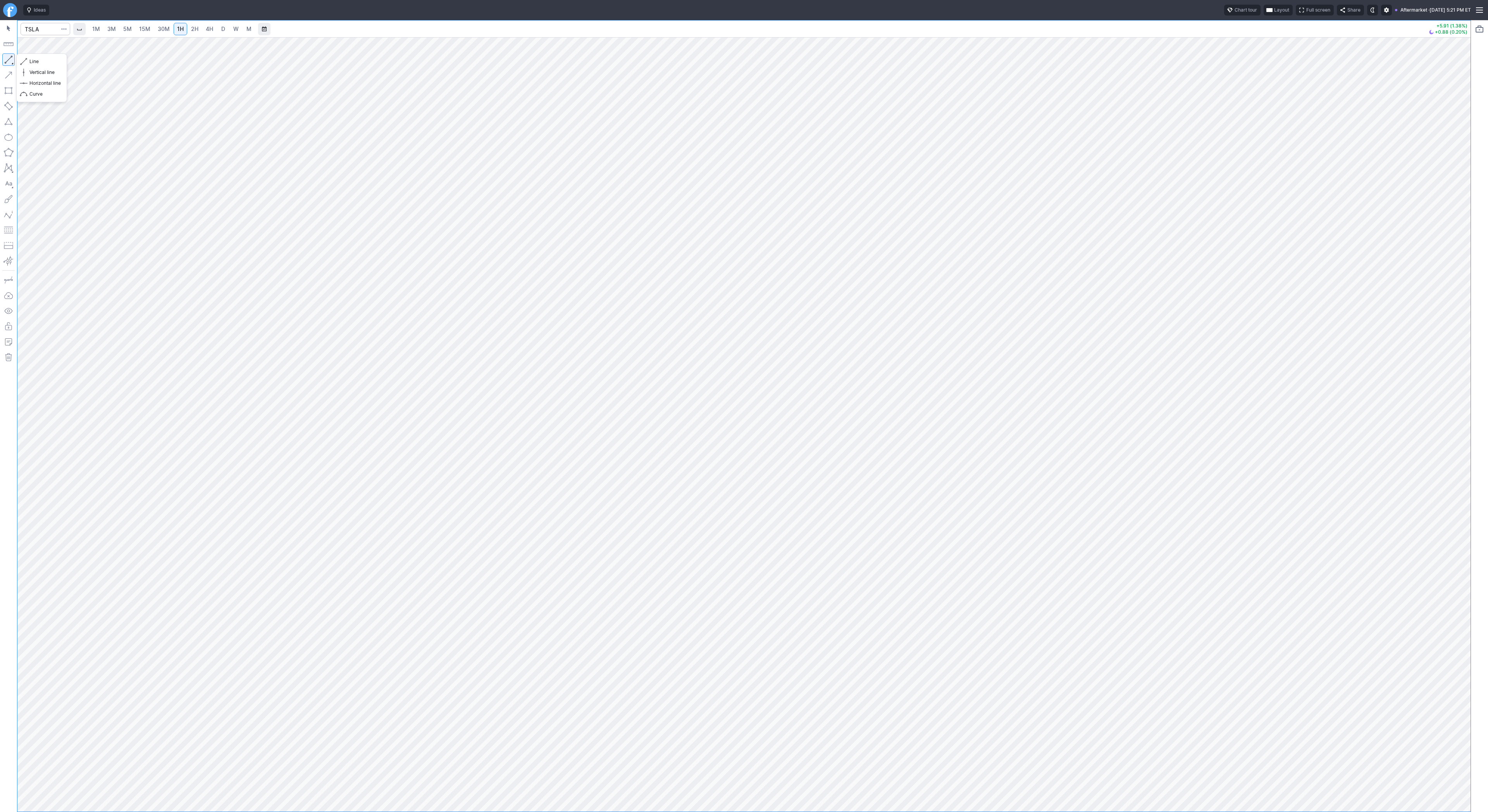
click at [7, 58] on button "button" at bounding box center [8, 59] width 12 height 12
click at [12, 63] on button "button" at bounding box center [8, 59] width 12 height 12
click at [11, 59] on button "button" at bounding box center [8, 59] width 12 height 12
click at [9, 59] on button "button" at bounding box center [8, 59] width 12 height 12
click at [111, 27] on span "3M" at bounding box center [111, 28] width 8 height 7
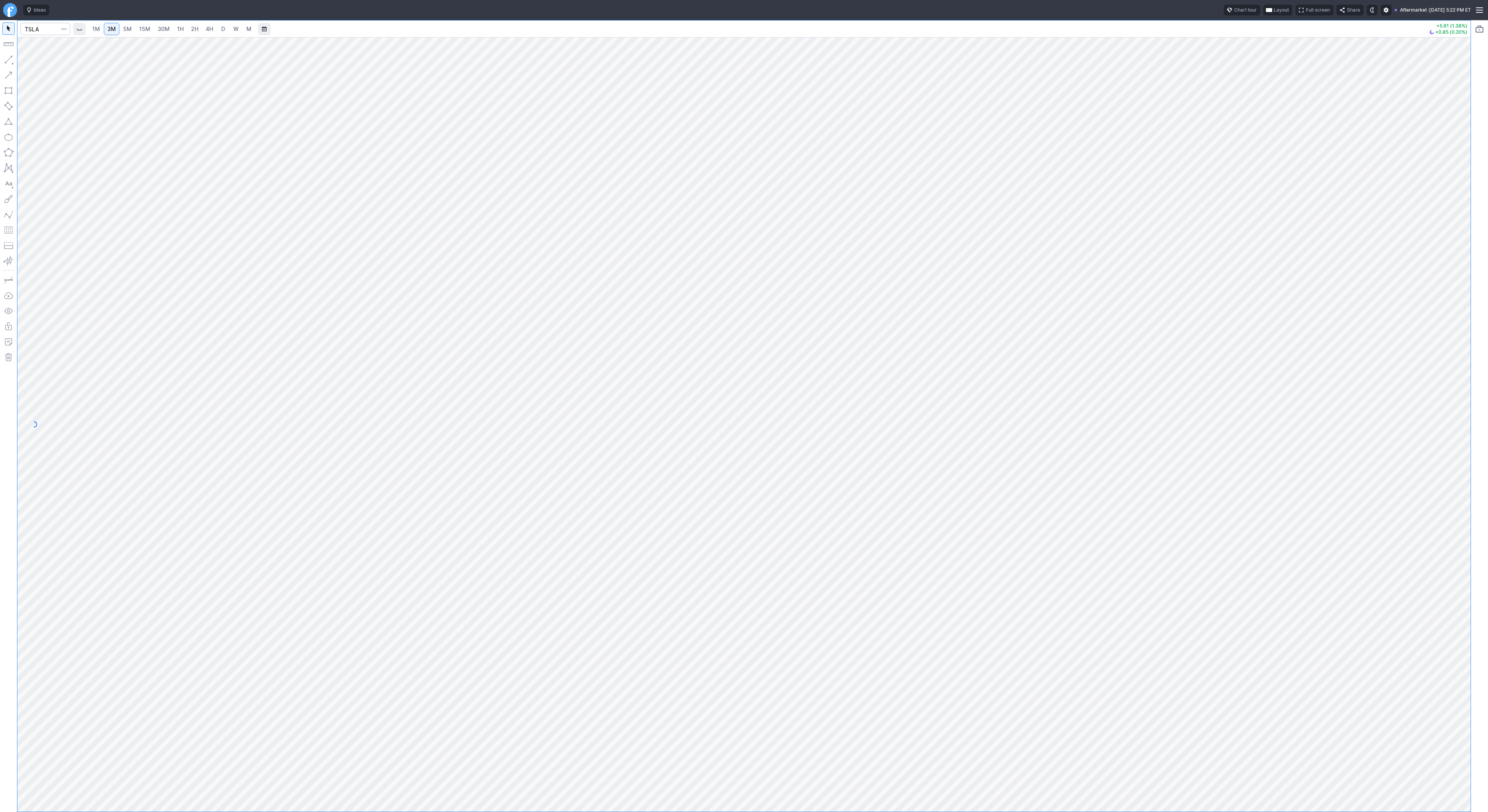
click at [220, 33] on link "D" at bounding box center [223, 29] width 12 height 12
click at [209, 28] on span "4H" at bounding box center [210, 28] width 7 height 7
click at [180, 30] on span "1H" at bounding box center [180, 28] width 7 height 7
click at [13, 64] on button "button" at bounding box center [8, 59] width 12 height 12
click at [34, 60] on span "Line" at bounding box center [45, 61] width 32 height 8
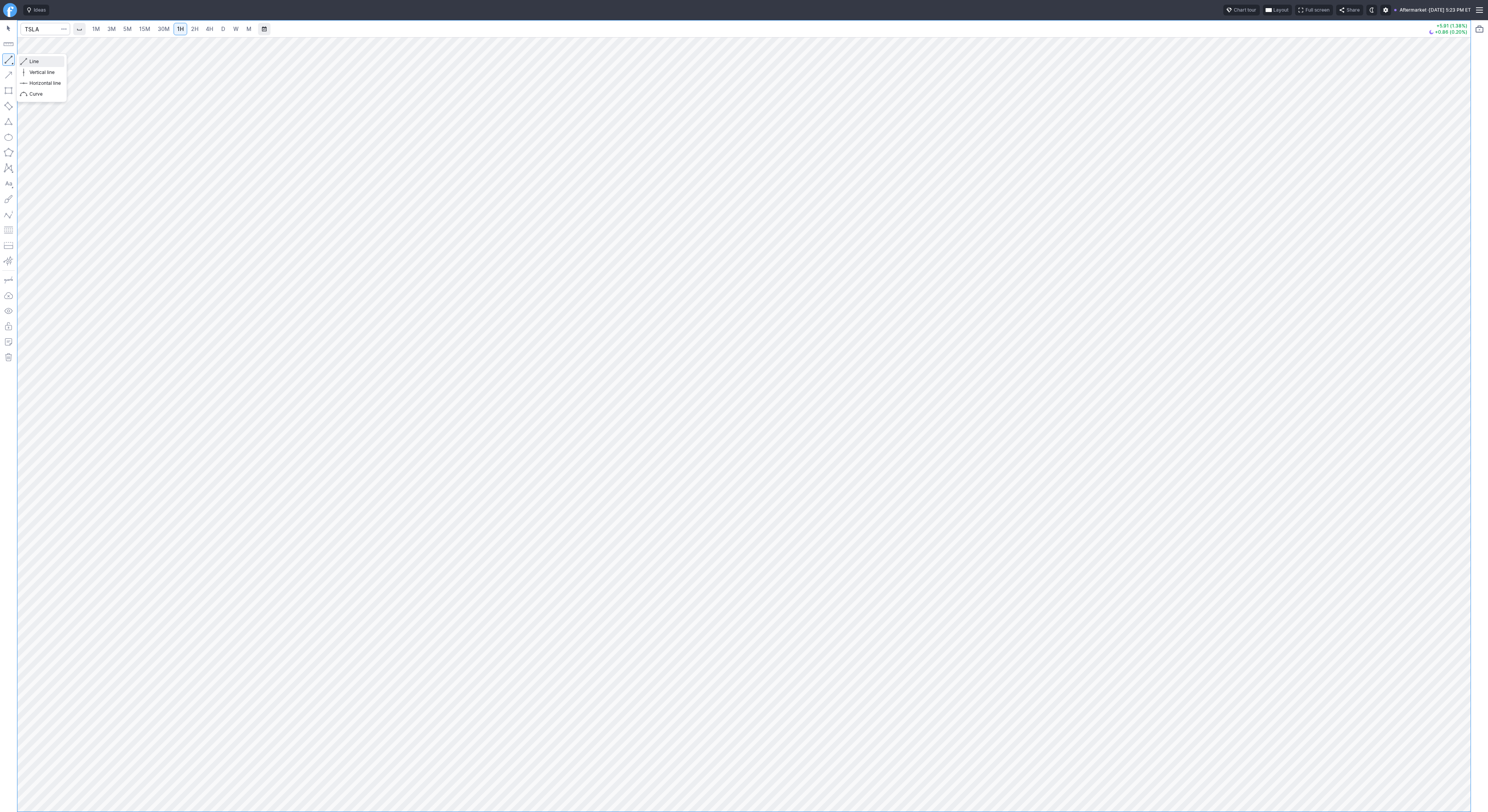
click at [30, 60] on span "Line" at bounding box center [45, 61] width 32 height 8
click at [10, 61] on button "button" at bounding box center [8, 59] width 12 height 12
click at [6, 59] on button "button" at bounding box center [8, 59] width 12 height 12
click at [120, 30] on link "5M" at bounding box center [128, 29] width 16 height 12
click at [224, 30] on span "D" at bounding box center [223, 28] width 4 height 7
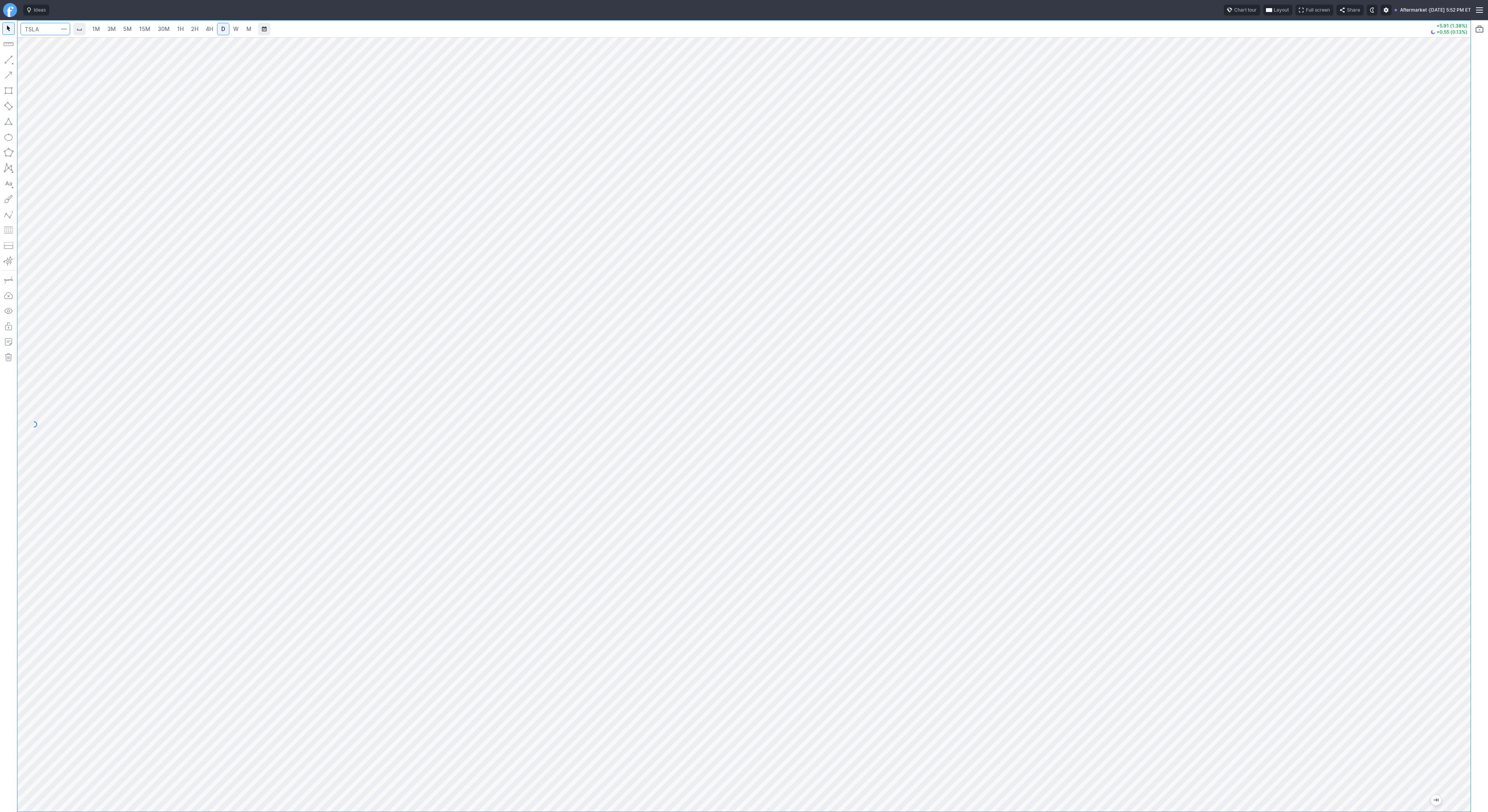
click at [41, 27] on input "Search" at bounding box center [45, 29] width 50 height 12
type input "smci"
click at [30, 62] on span "Line" at bounding box center [45, 61] width 32 height 8
click at [9, 62] on button "button" at bounding box center [8, 59] width 12 height 12
click at [35, 62] on span "Line" at bounding box center [45, 61] width 32 height 8
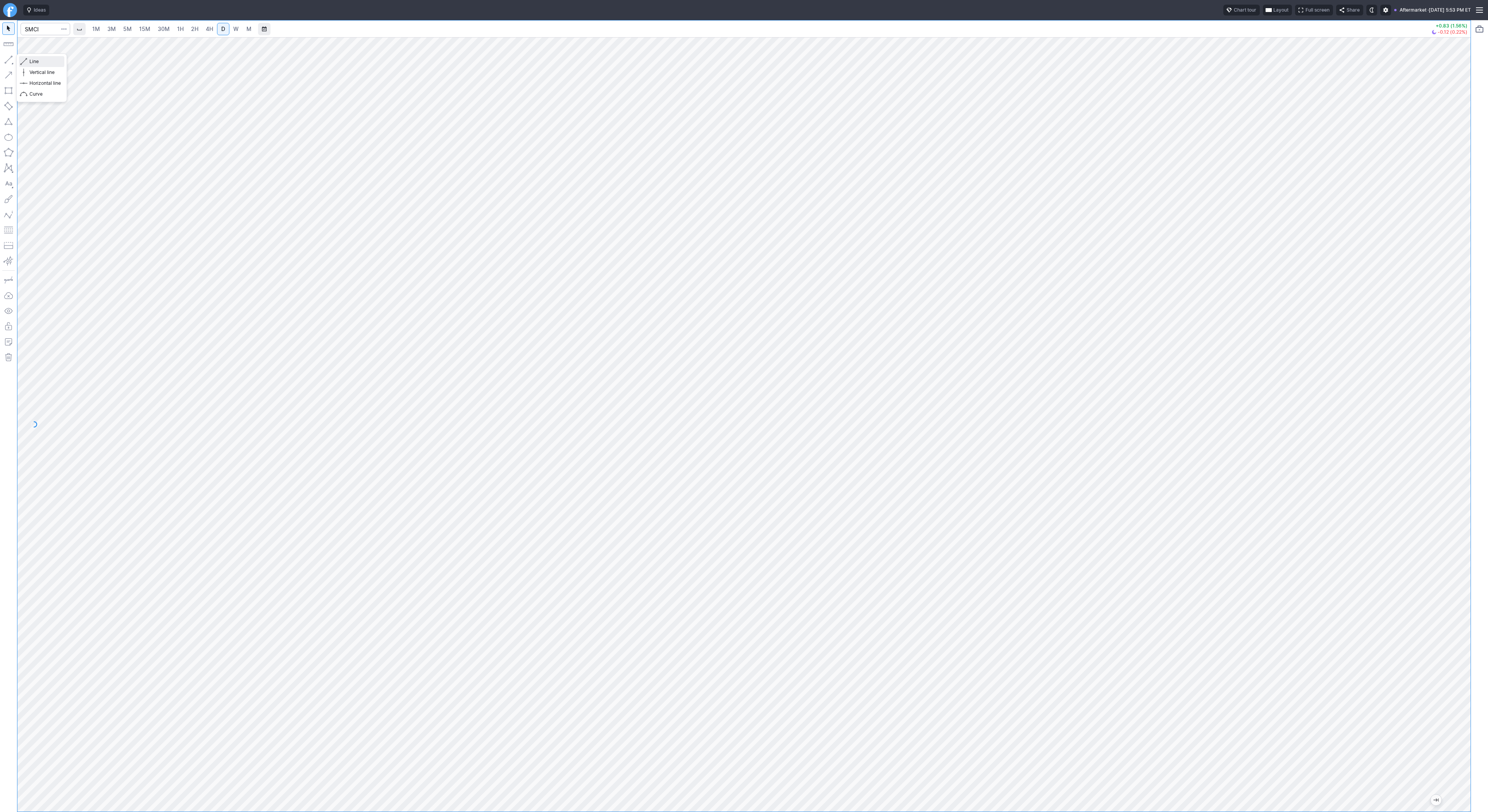
click at [39, 63] on span "Line" at bounding box center [45, 61] width 32 height 8
click at [33, 26] on input "Search" at bounding box center [45, 29] width 50 height 12
type input "bbai"
drag, startPoint x: 36, startPoint y: 62, endPoint x: 40, endPoint y: 70, distance: 8.9
click at [36, 62] on span "Line" at bounding box center [45, 61] width 32 height 8
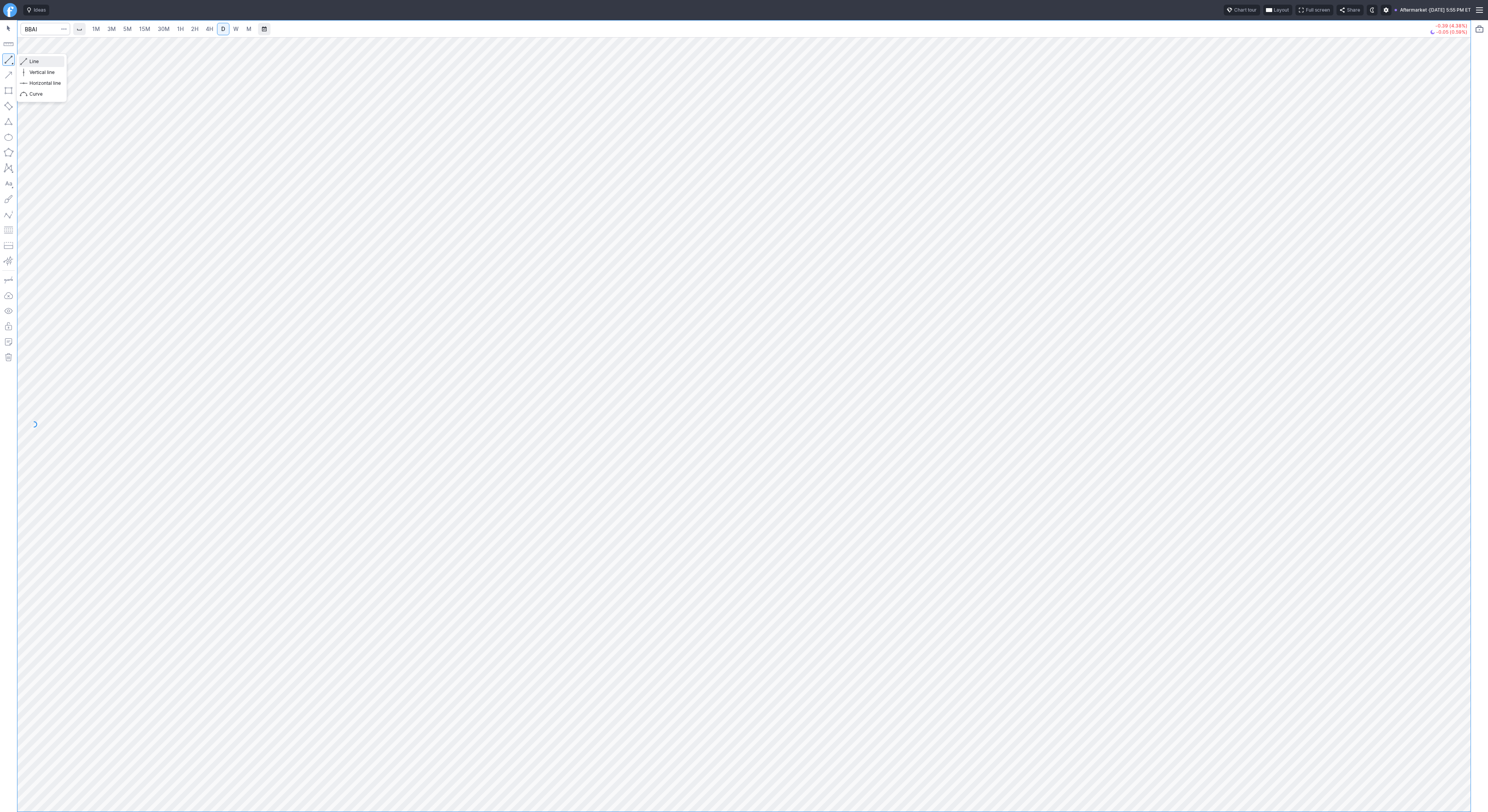
click at [37, 62] on span "Line" at bounding box center [45, 61] width 32 height 8
click at [36, 61] on span "Line" at bounding box center [45, 61] width 32 height 8
click at [33, 66] on button "Line" at bounding box center [41, 62] width 45 height 11
drag, startPoint x: 31, startPoint y: 61, endPoint x: 33, endPoint y: 76, distance: 15.1
click at [30, 63] on span "Line" at bounding box center [45, 61] width 32 height 8
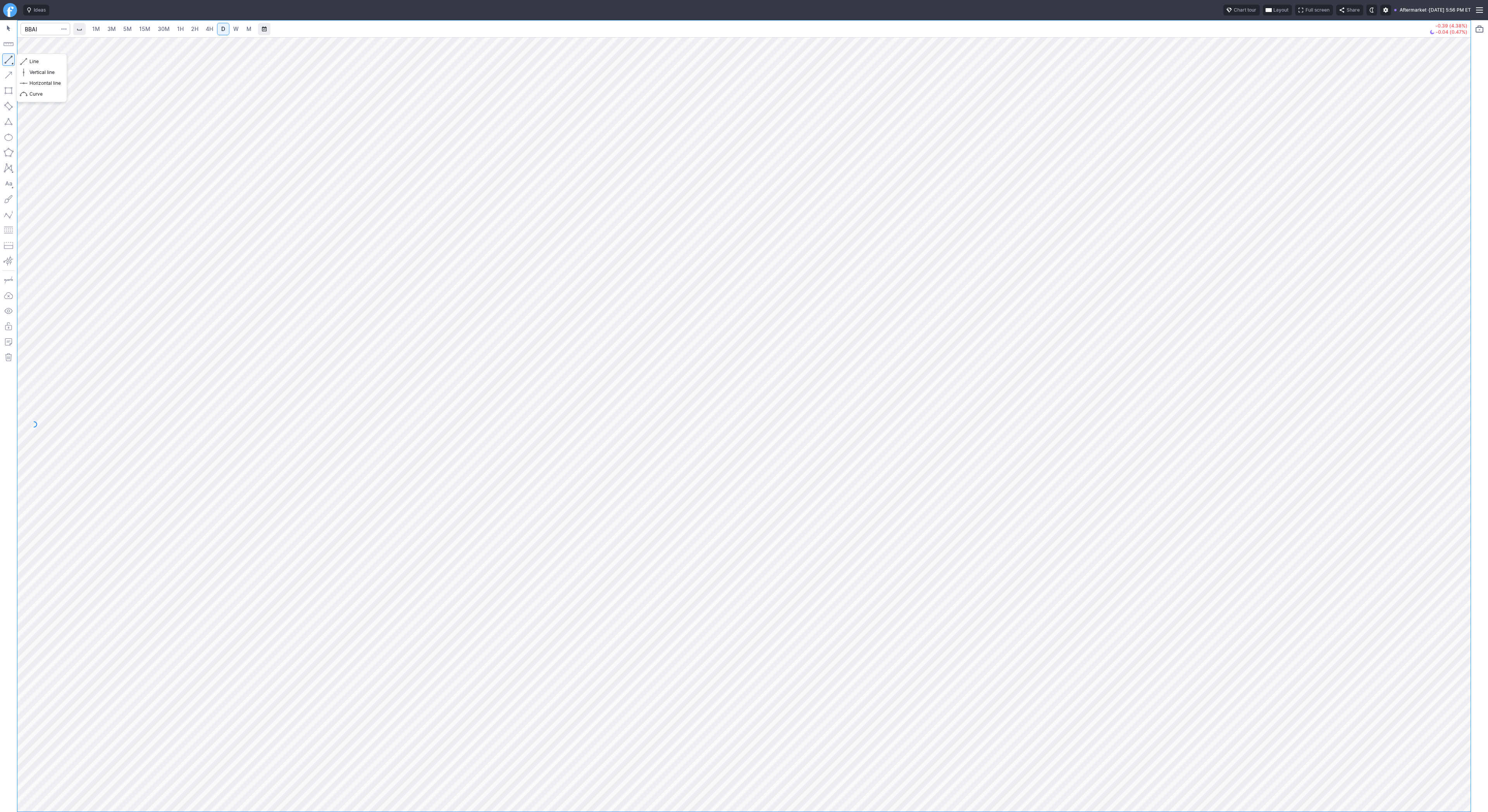
click at [5, 62] on button "button" at bounding box center [8, 59] width 12 height 12
drag, startPoint x: 1463, startPoint y: 464, endPoint x: 1461, endPoint y: 530, distance: 66.0
click at [1463, 530] on div at bounding box center [1462, 422] width 16 height 755
click at [36, 63] on span "Line" at bounding box center [45, 61] width 32 height 8
drag, startPoint x: 1460, startPoint y: 298, endPoint x: 1468, endPoint y: 429, distance: 131.2
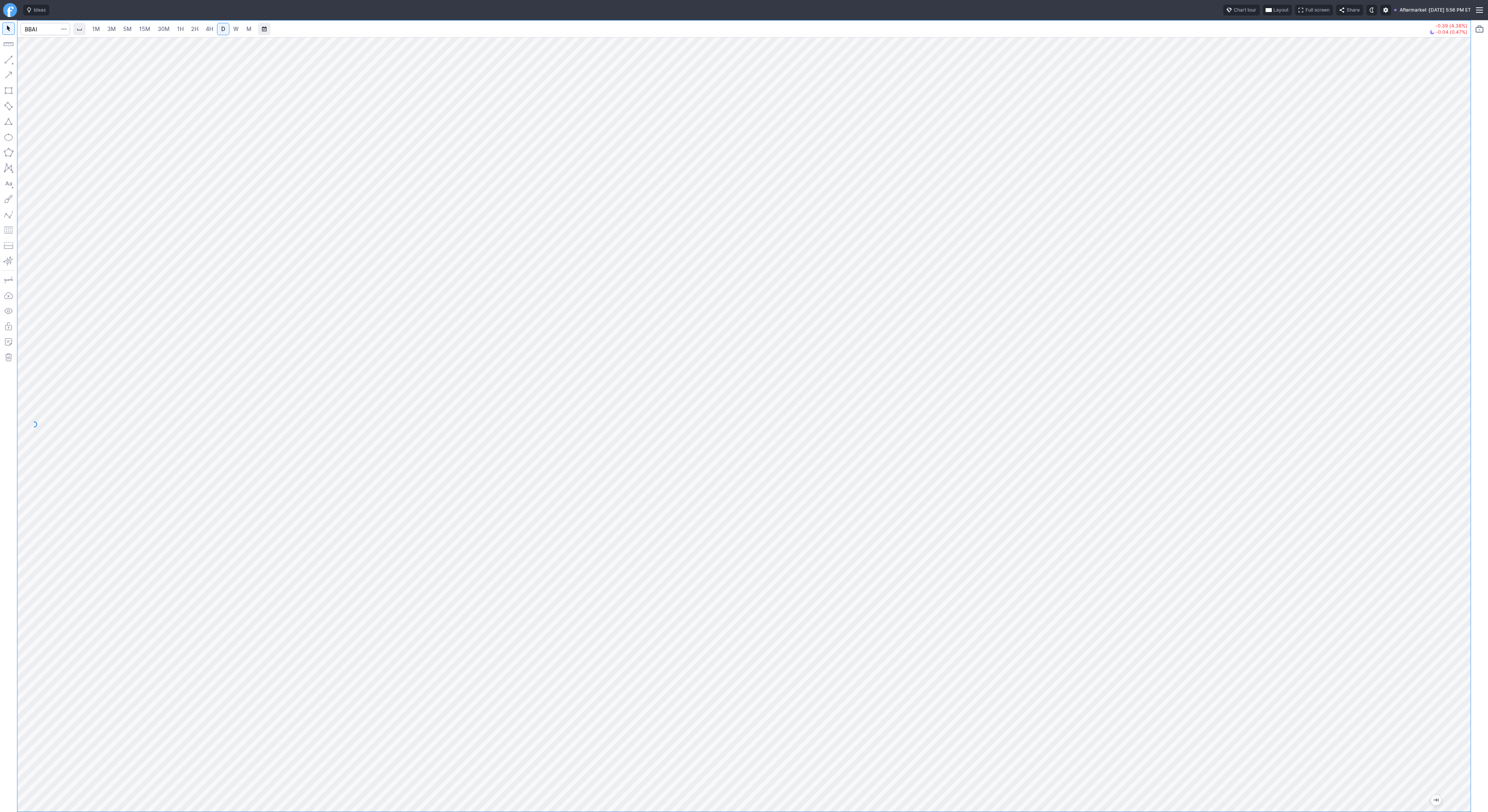
click at [1470, 432] on div at bounding box center [1462, 422] width 16 height 755
drag, startPoint x: 1464, startPoint y: 384, endPoint x: 1456, endPoint y: 443, distance: 59.5
click at [1456, 443] on div at bounding box center [1462, 422] width 16 height 755
click at [32, 61] on span "Line" at bounding box center [45, 61] width 32 height 8
